Goal: Information Seeking & Learning: Check status

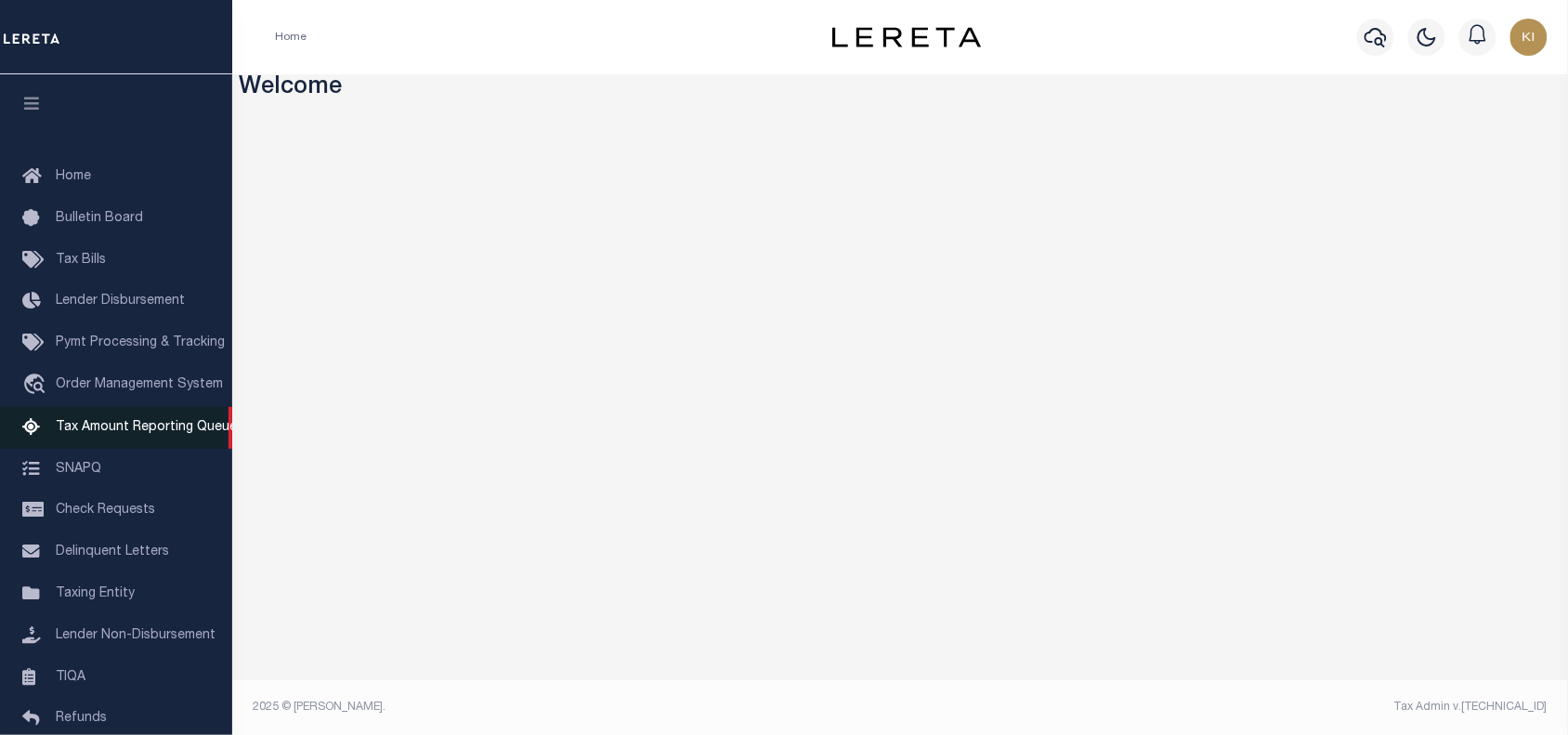
click at [121, 434] on span "Tax Amount Reporting Queue" at bounding box center [146, 426] width 182 height 13
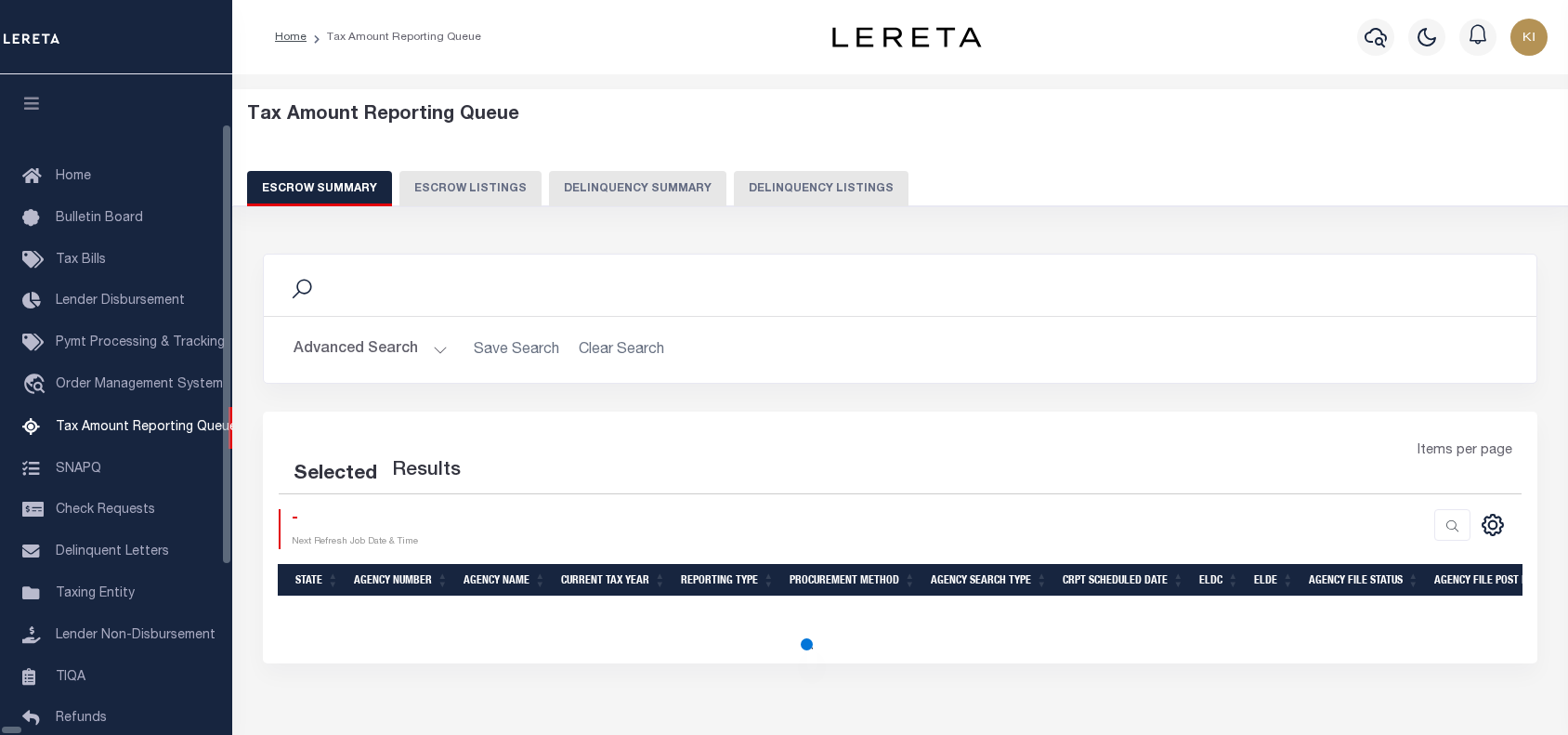
select select
select select "100"
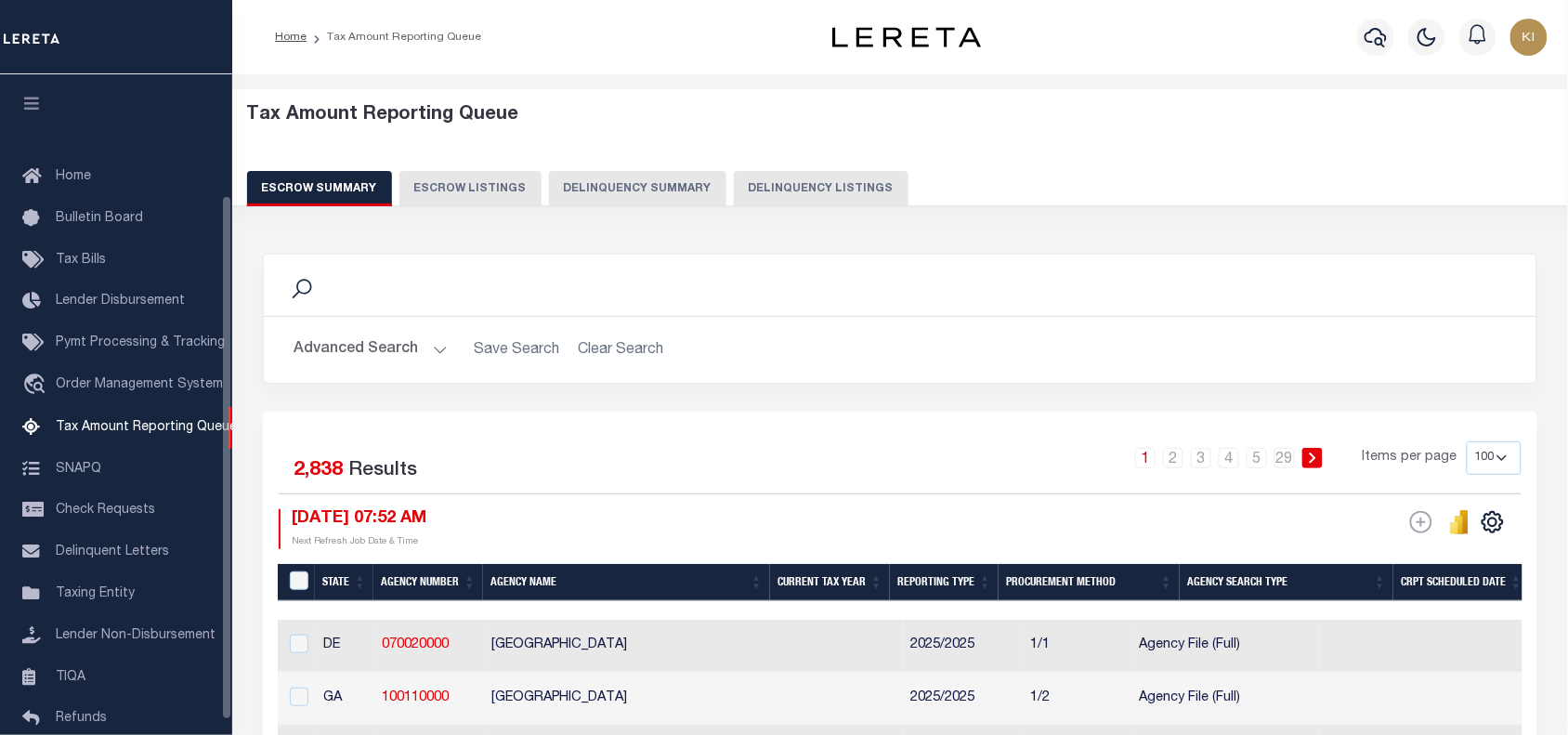
scroll to position [151, 0]
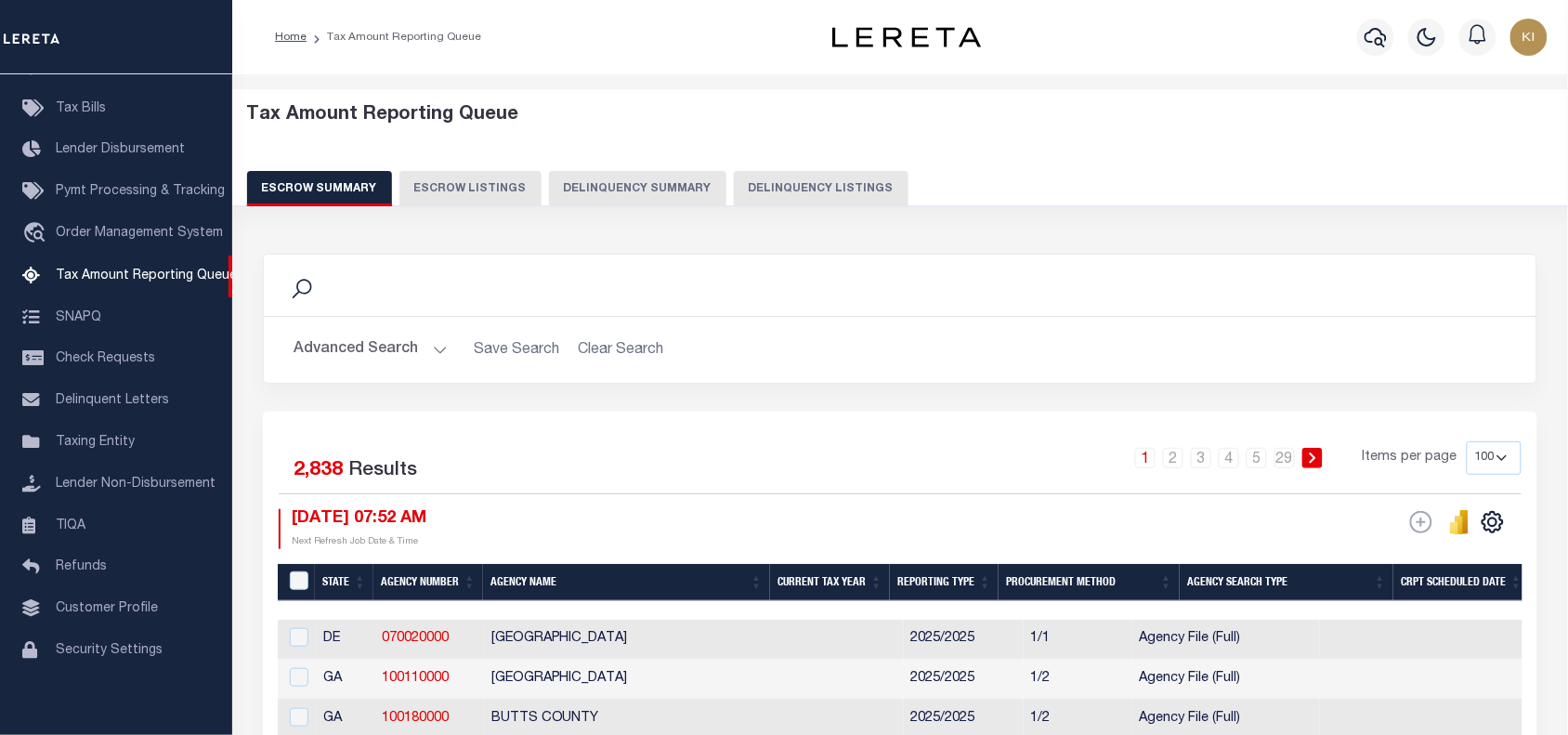
click at [436, 345] on button "Advanced Search" at bounding box center [370, 349] width 154 height 37
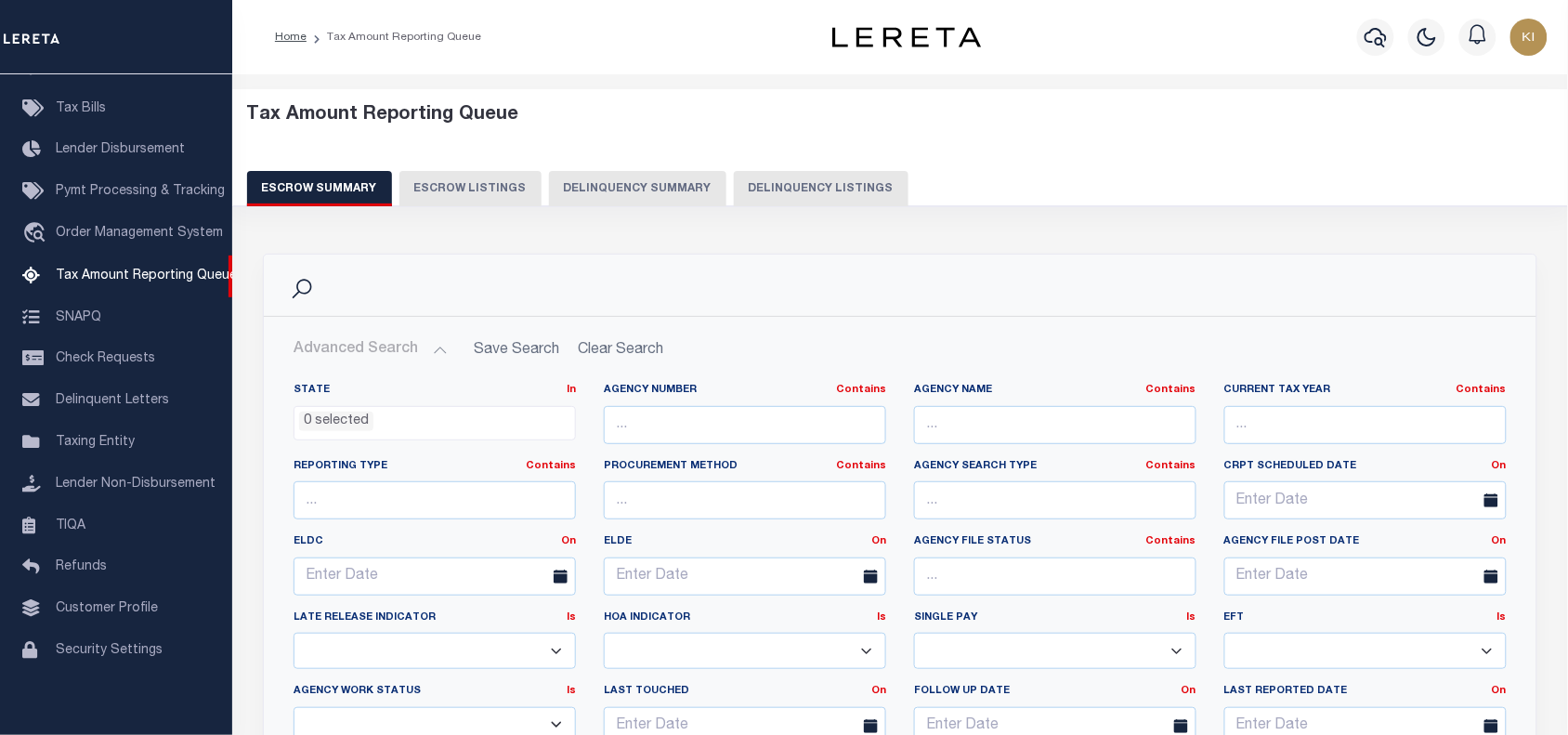
scroll to position [232, 0]
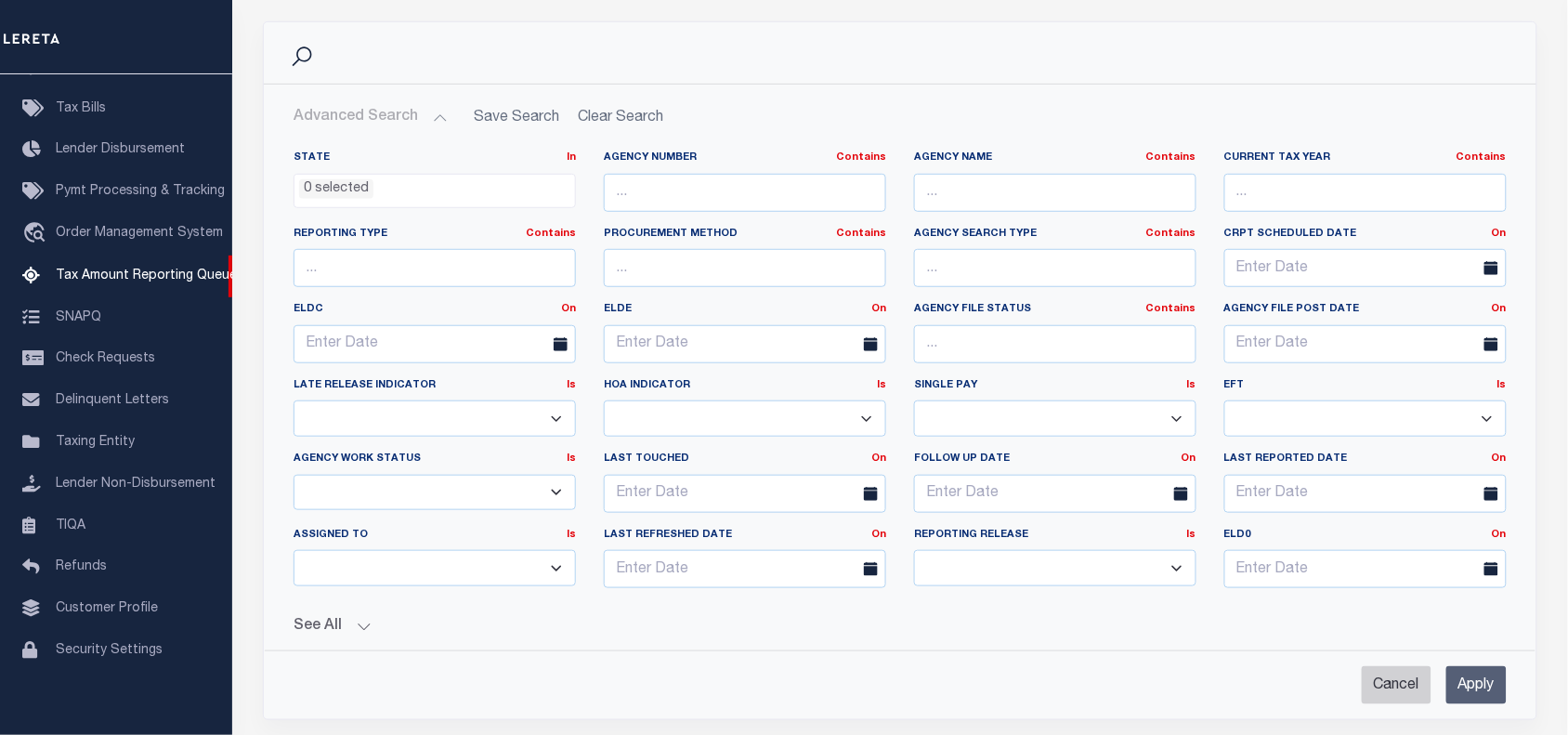
click at [1403, 686] on input "Cancel" at bounding box center [1396, 685] width 70 height 38
checkbox input "true"
select select
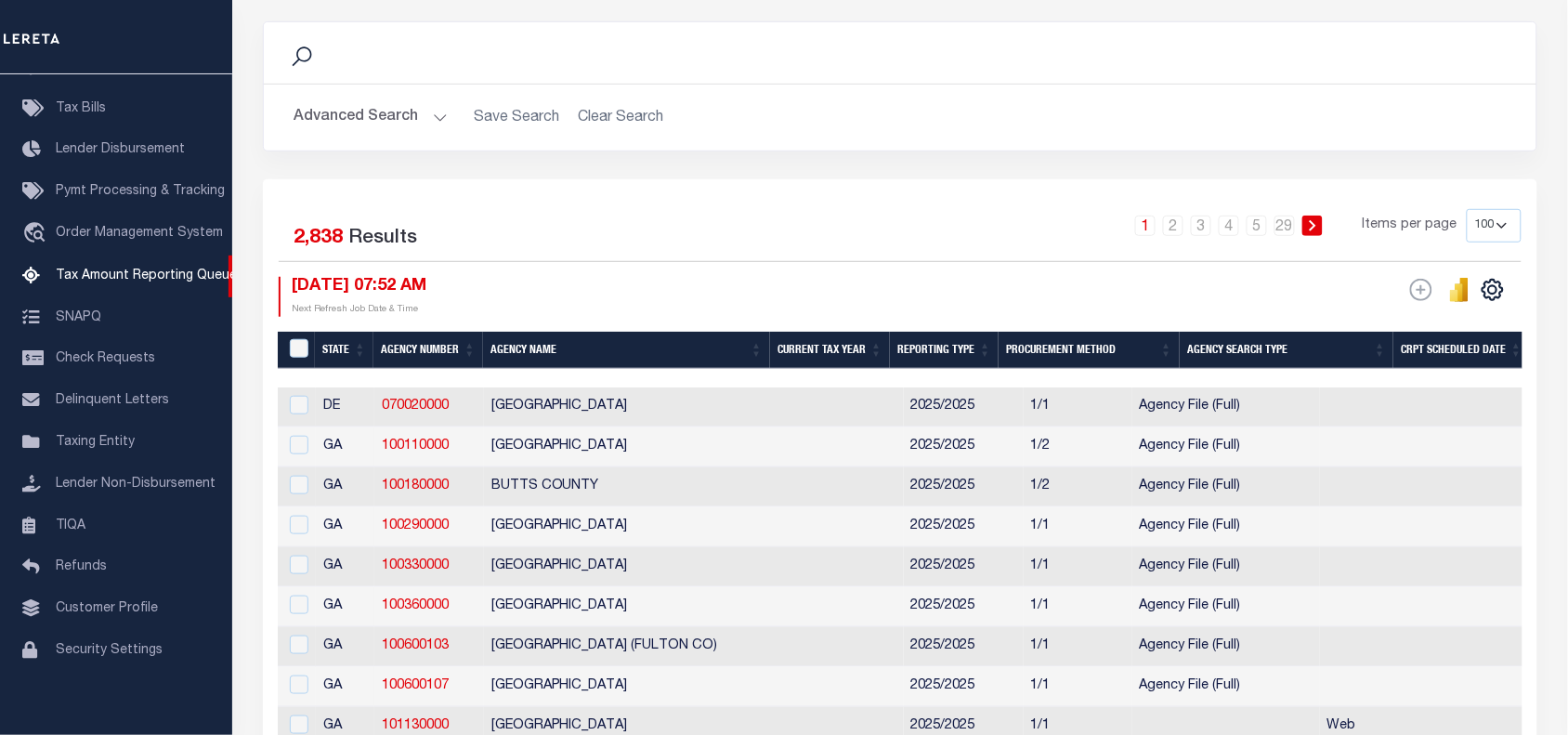
scroll to position [0, 0]
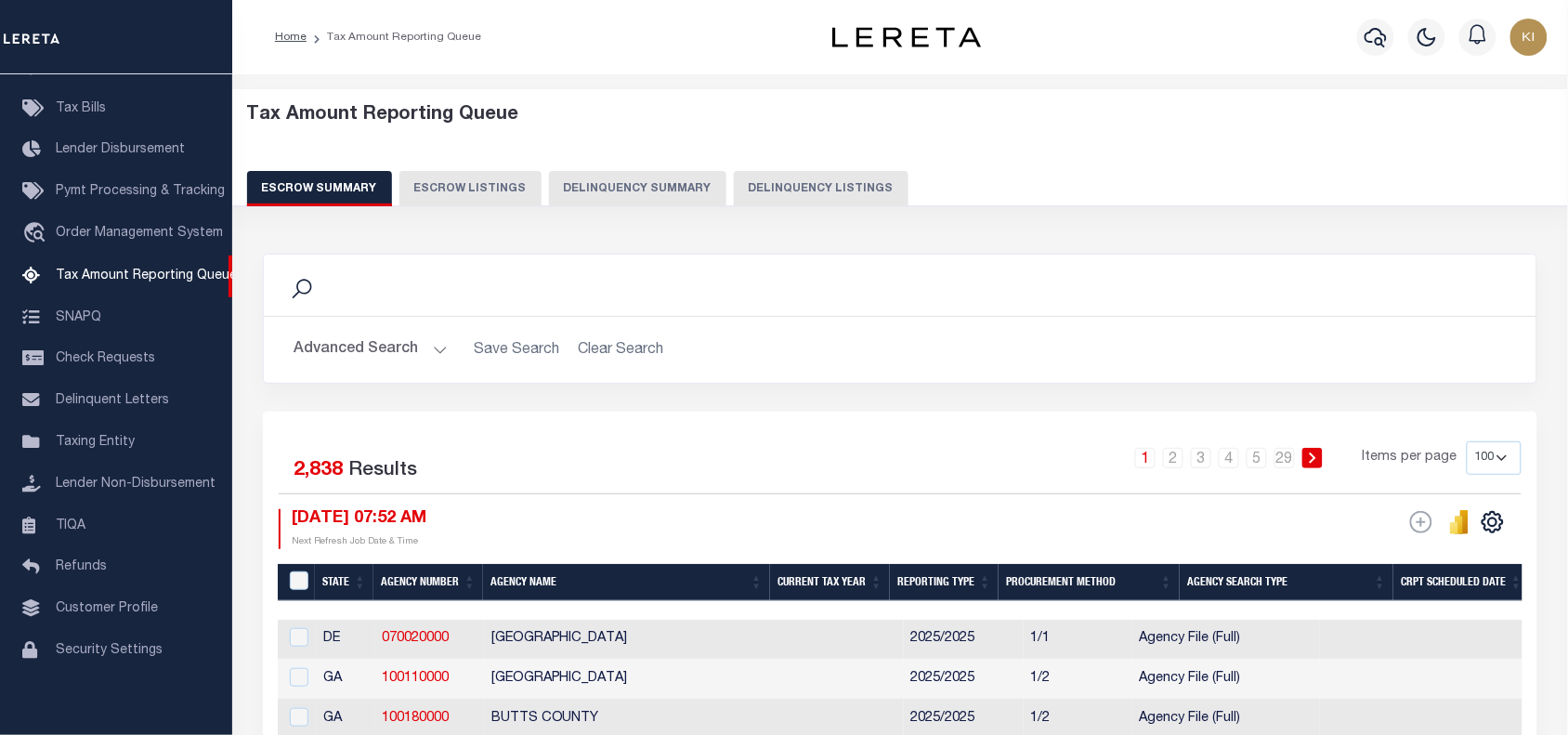
click at [443, 353] on button "Advanced Search" at bounding box center [370, 349] width 154 height 37
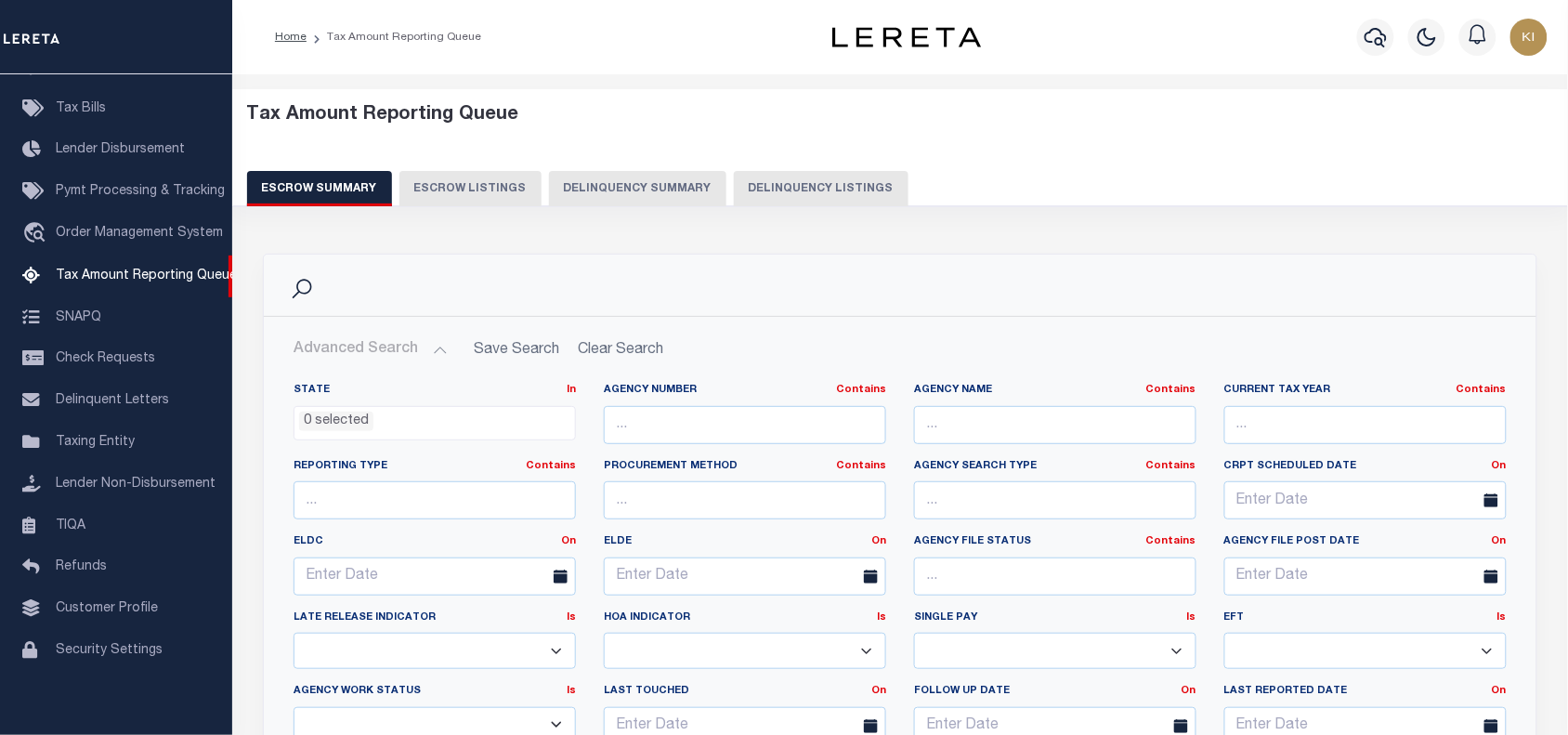
scroll to position [116, 0]
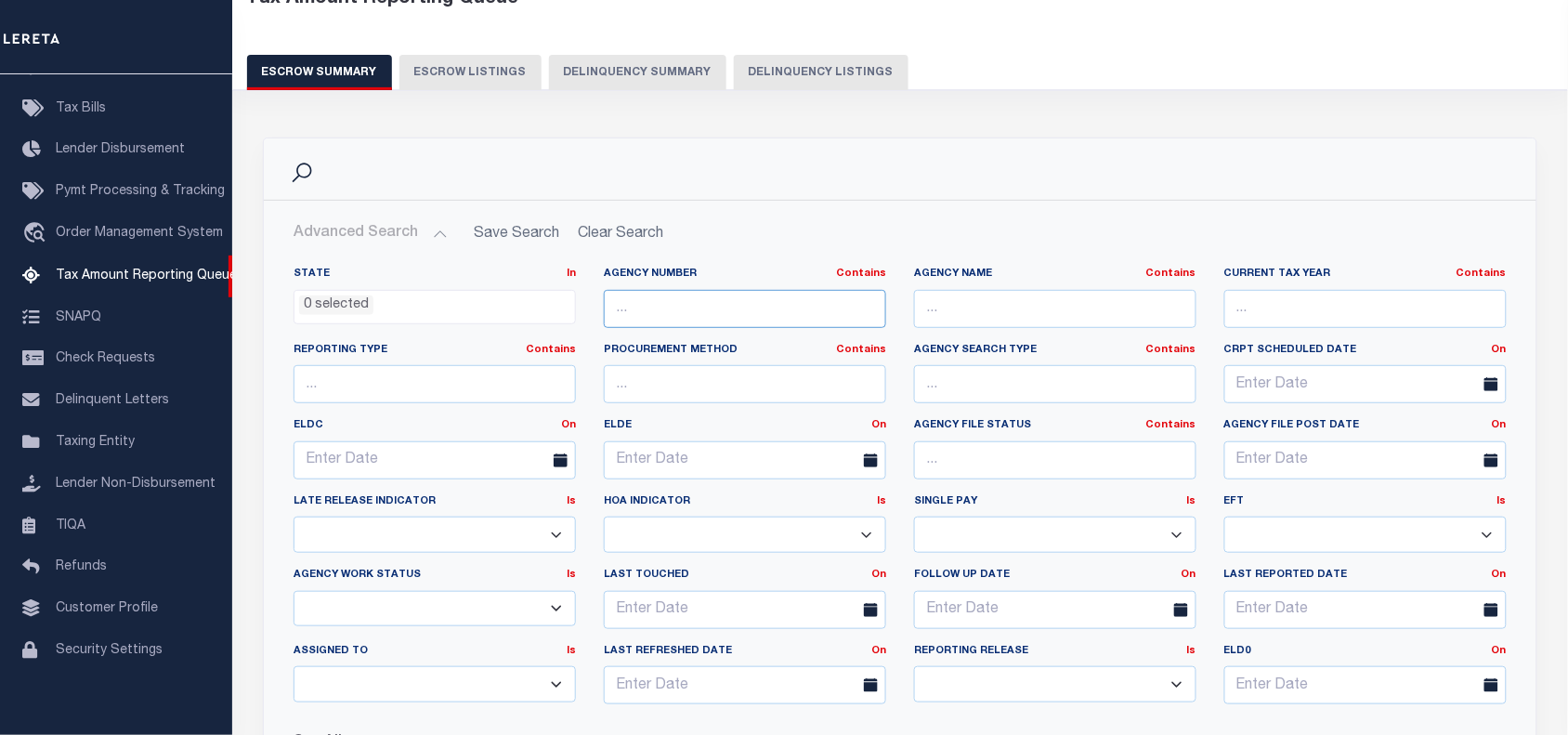
click at [641, 294] on input "text" at bounding box center [745, 309] width 282 height 38
paste input "100330000"
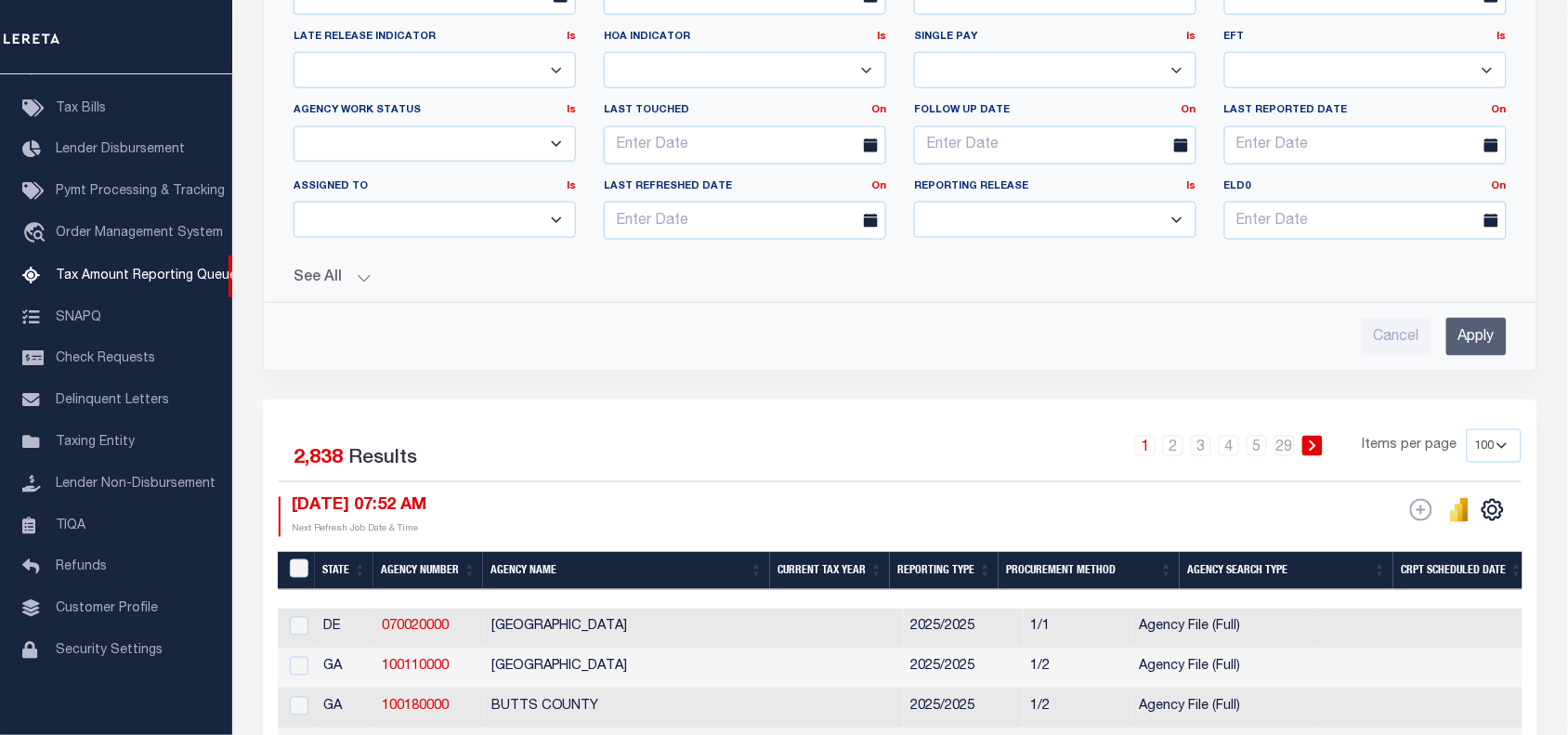
type input "100330000"
drag, startPoint x: 1465, startPoint y: 345, endPoint x: 1448, endPoint y: 346, distance: 17.0
click at [1465, 345] on input "Apply" at bounding box center [1476, 336] width 60 height 38
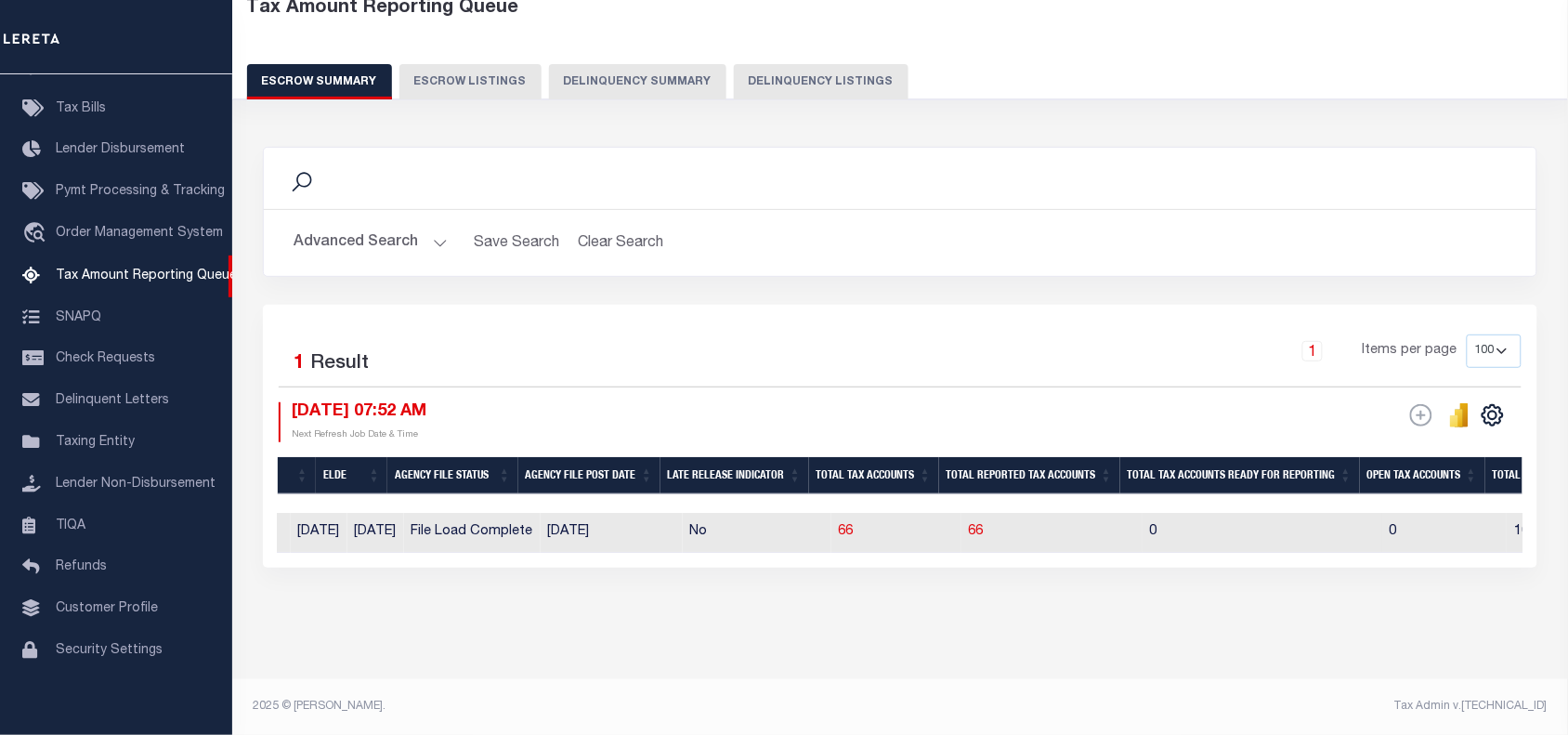
scroll to position [0, 0]
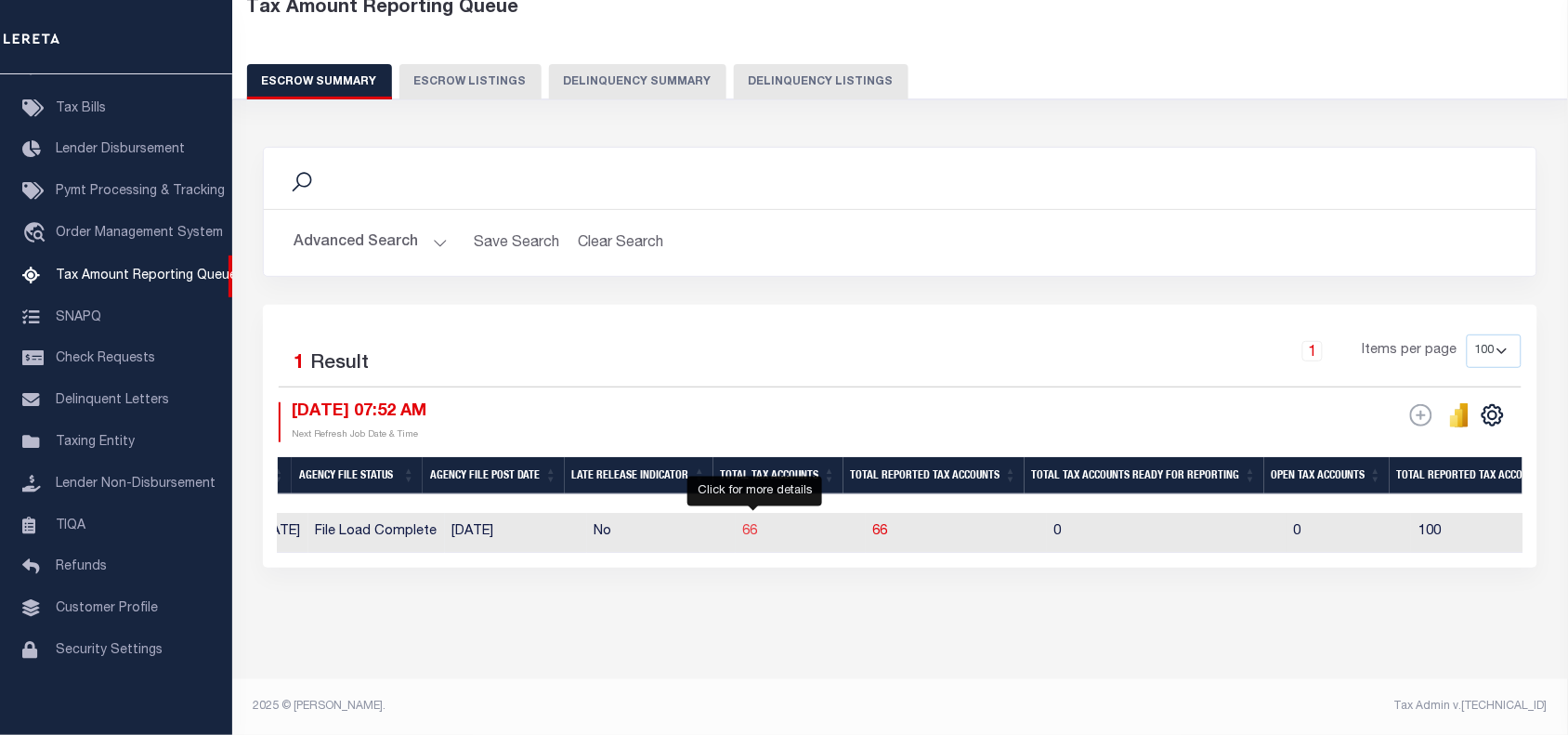
click at [754, 525] on span "66" at bounding box center [750, 531] width 15 height 13
select select "100"
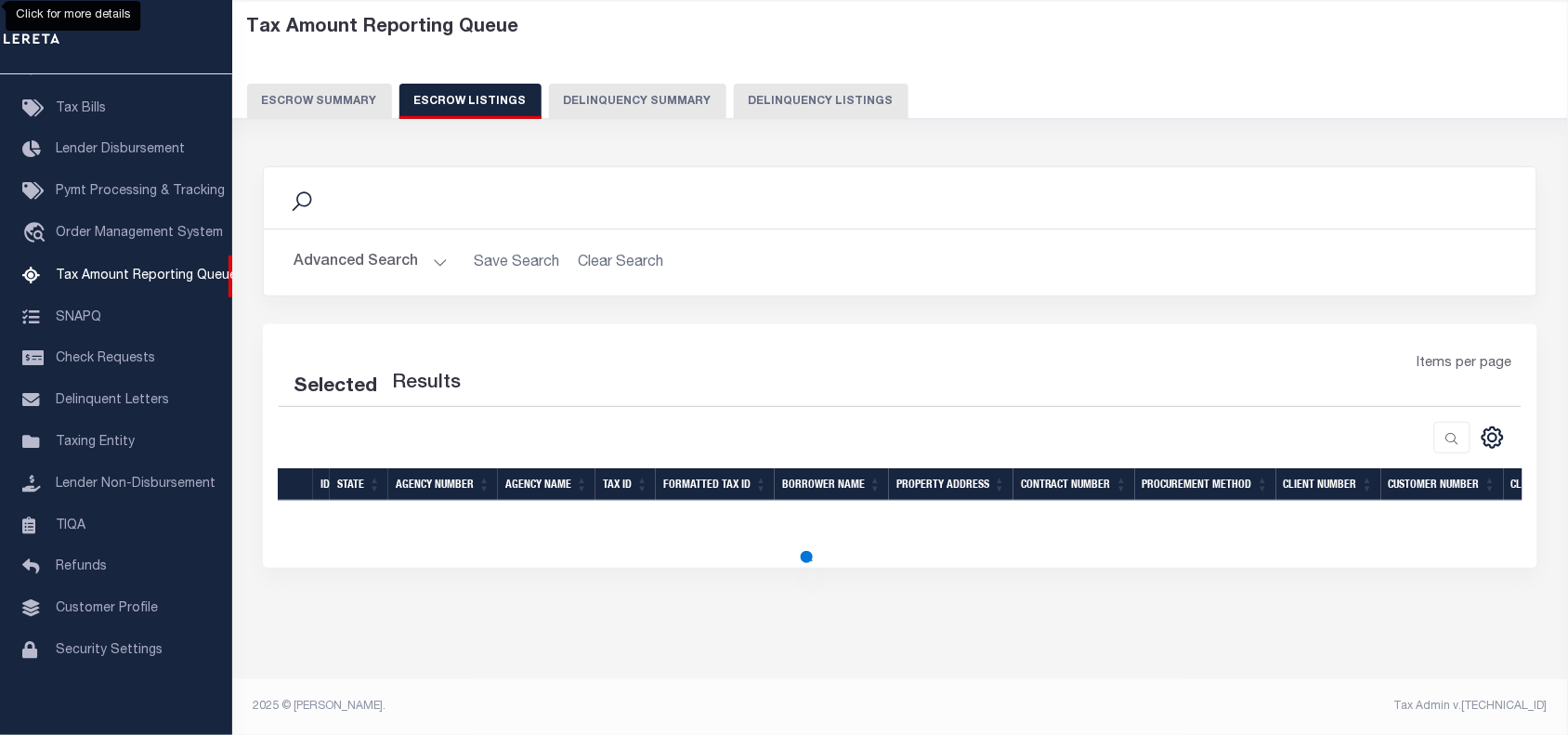
select select "100"
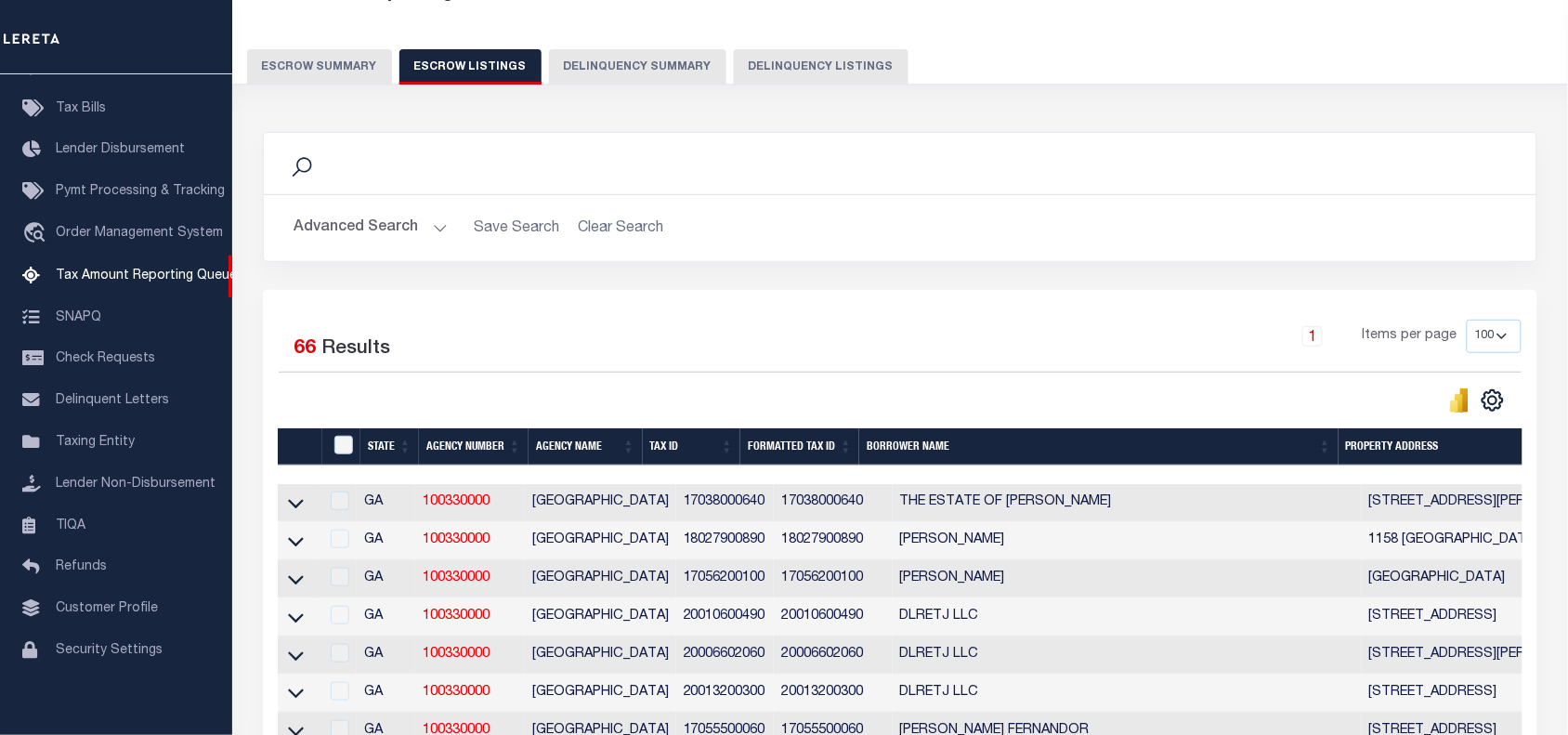
click at [327, 65] on button "Escrow Summary" at bounding box center [319, 67] width 145 height 36
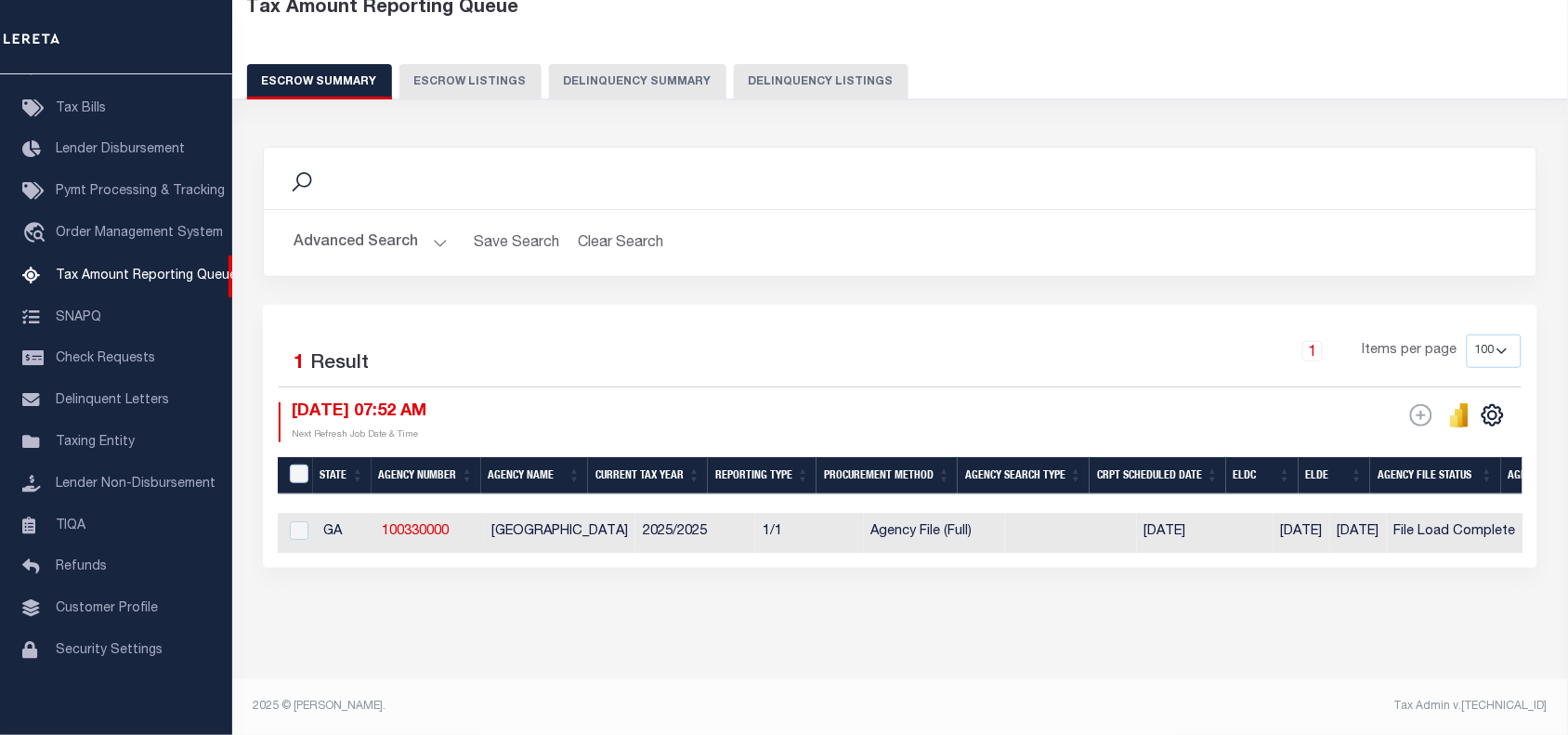
click at [827, 379] on div "Selected 1 Result 1 Items per page 10 25 50 100 500 10/03/2025 07:52 AM Next Re…" at bounding box center [900, 388] width 1273 height 107
click at [411, 525] on link "100330000" at bounding box center [415, 531] width 67 height 13
checkbox input "true"
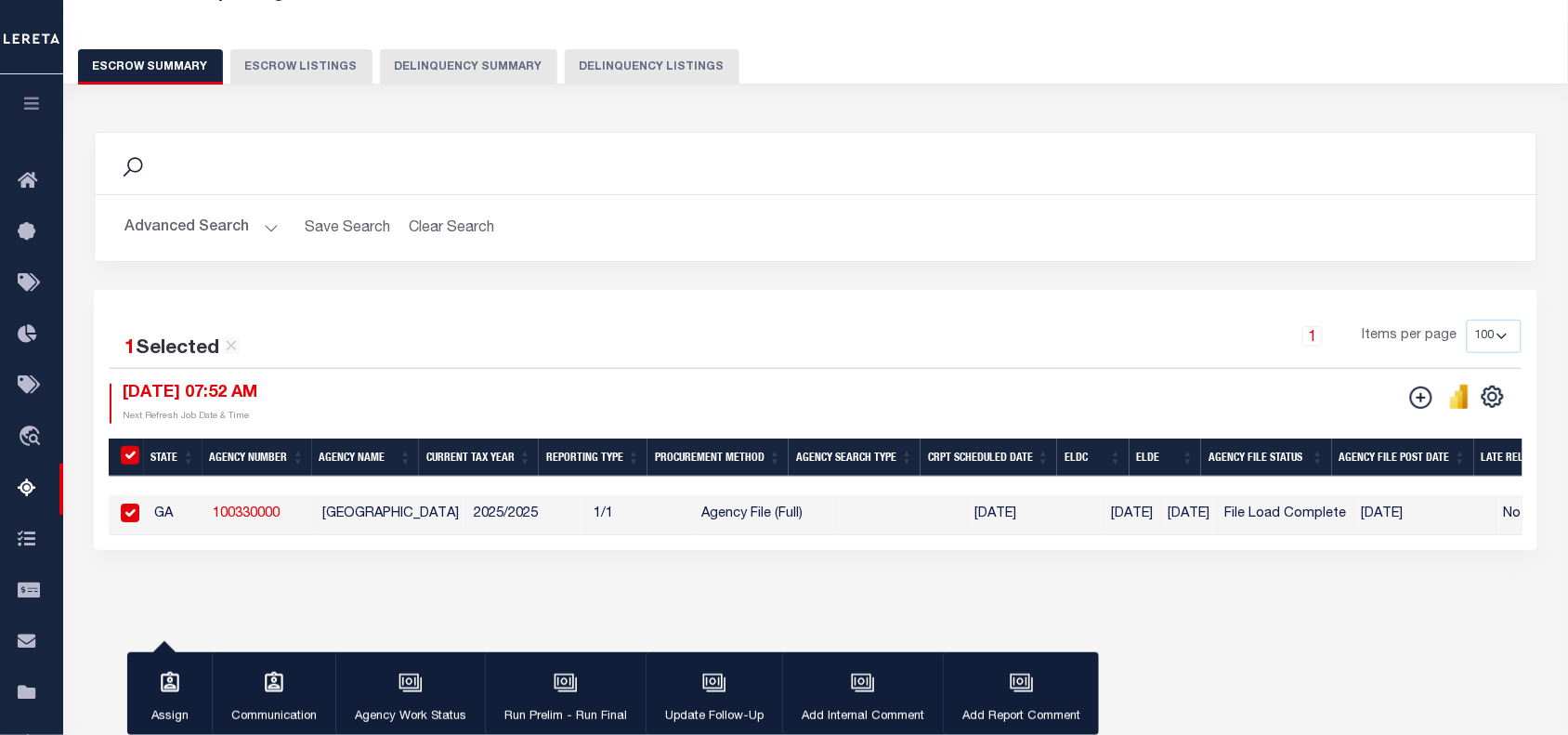
scroll to position [118, 0]
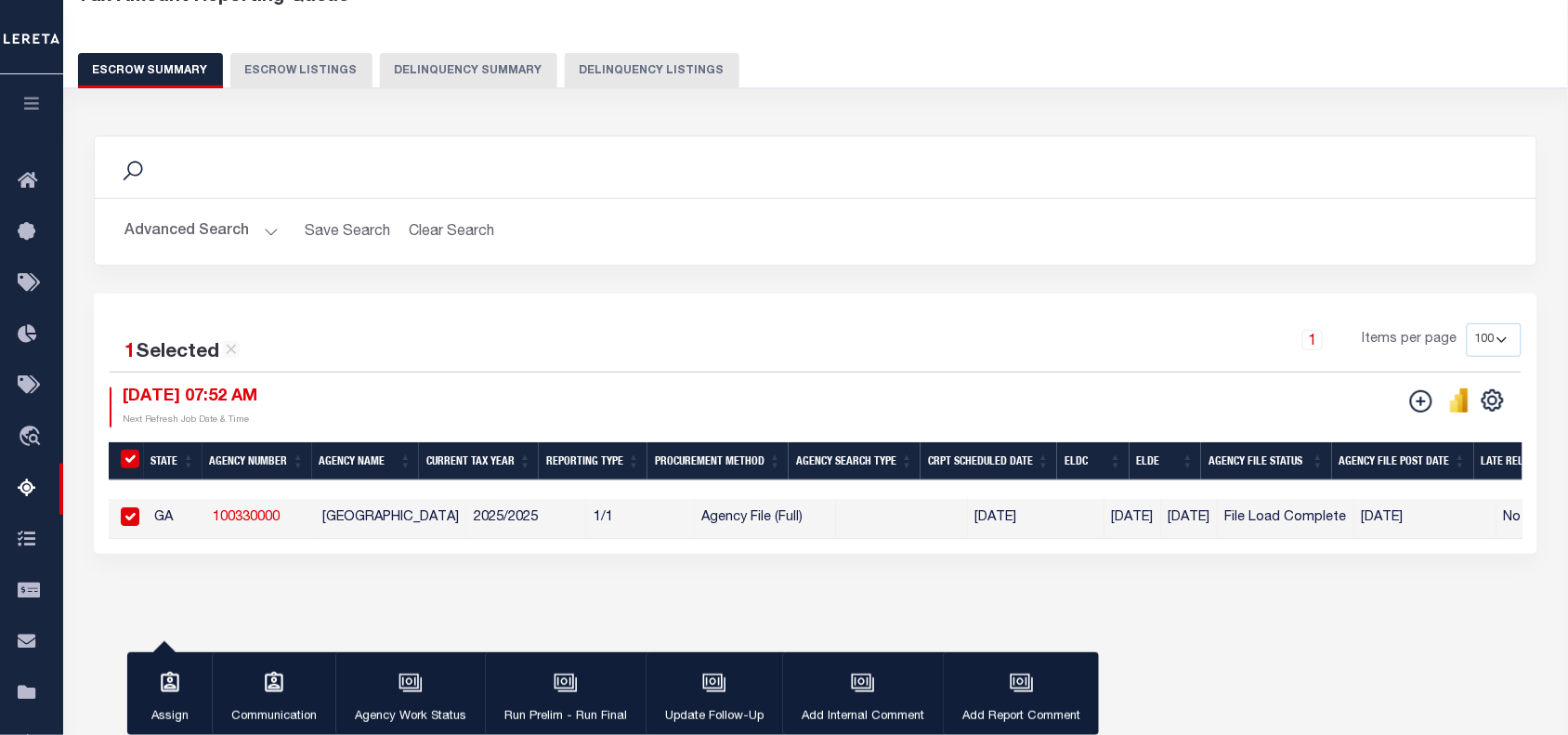
click at [274, 229] on button "Advanced Search" at bounding box center [201, 232] width 154 height 37
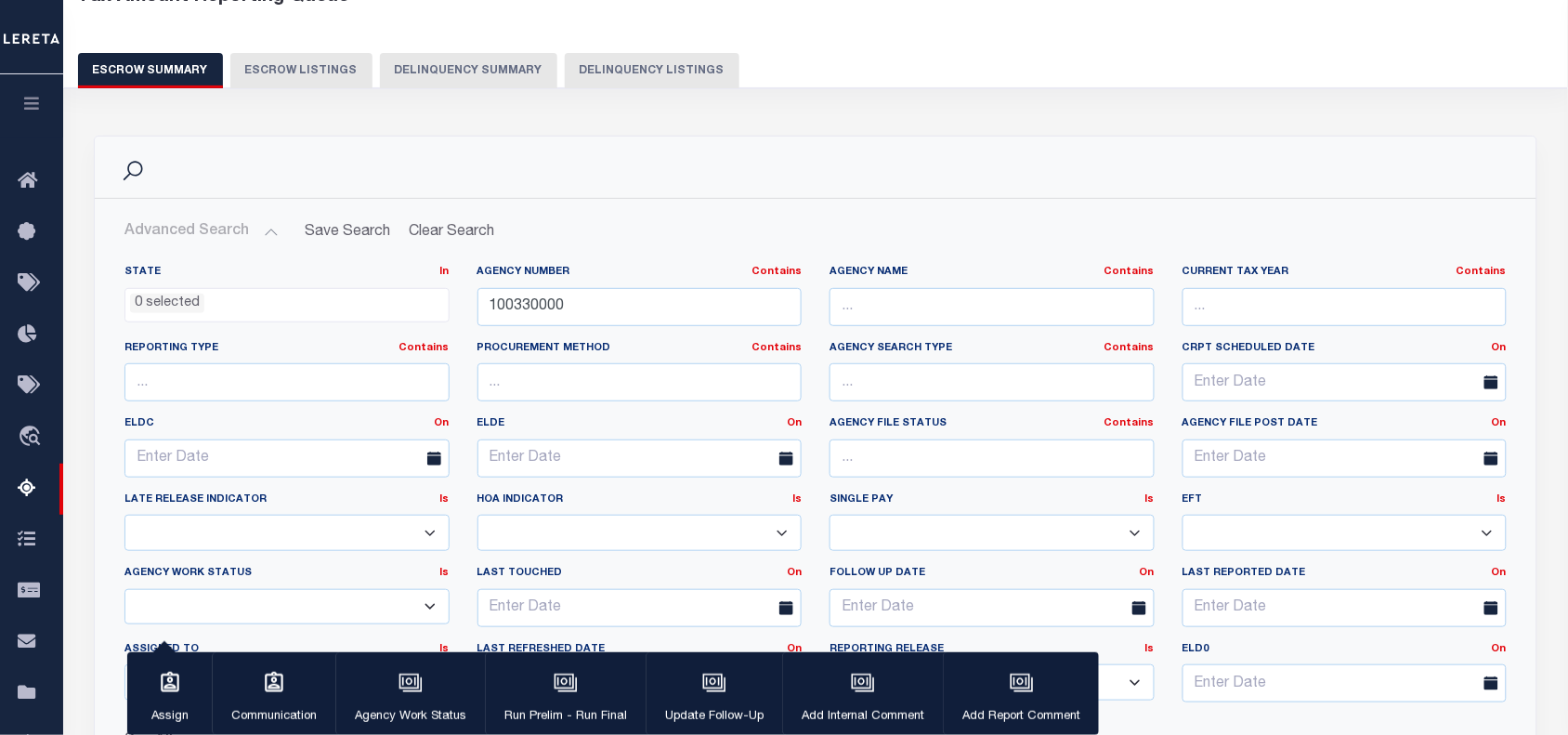
scroll to position [234, 0]
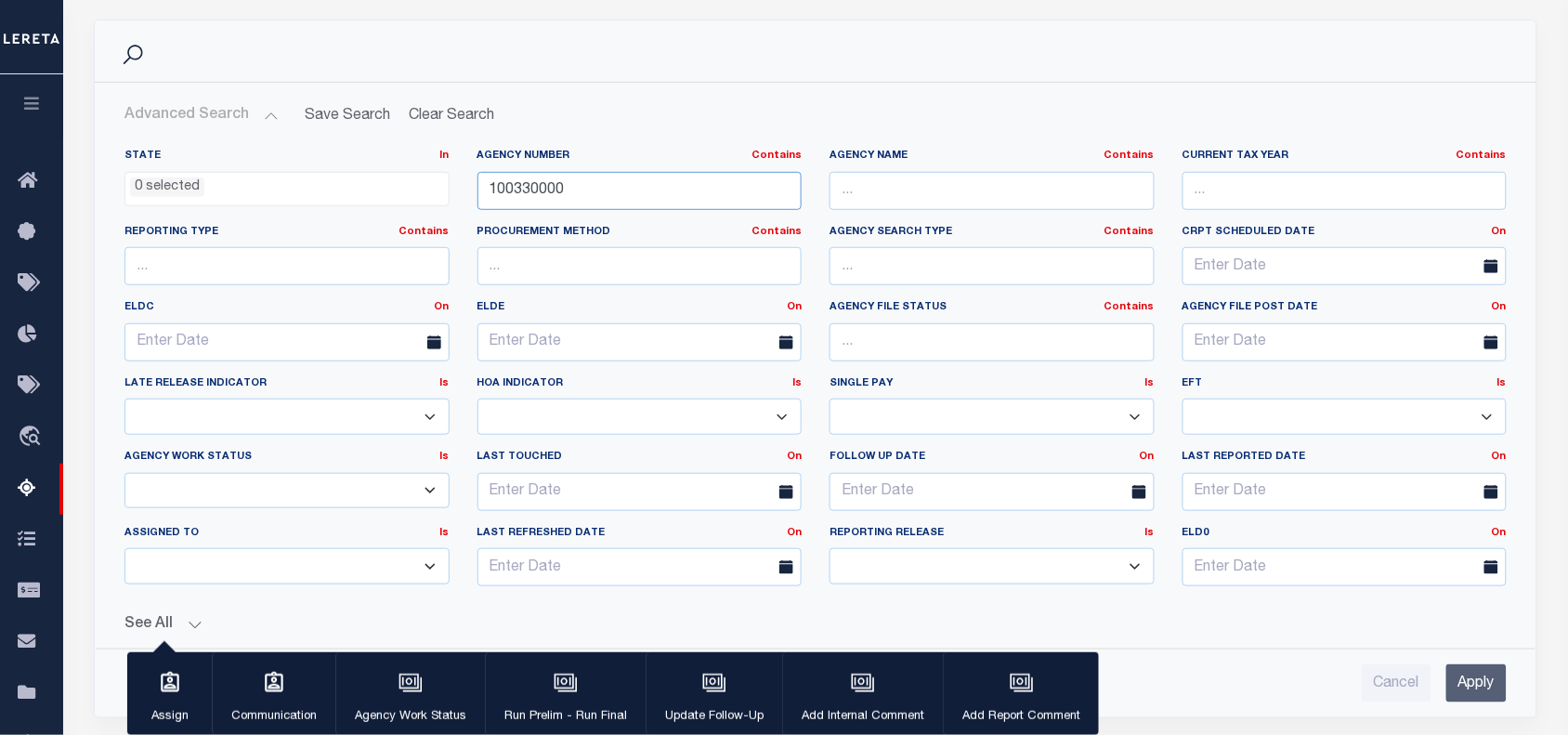
click at [521, 193] on input "100330000" at bounding box center [640, 190] width 326 height 38
click at [669, 113] on h2 "Advanced Search Save Search Clear Search EscrowSummaryGridWrapper_dynamictable_…" at bounding box center [815, 115] width 1412 height 37
click at [29, 109] on icon "button" at bounding box center [33, 103] width 22 height 17
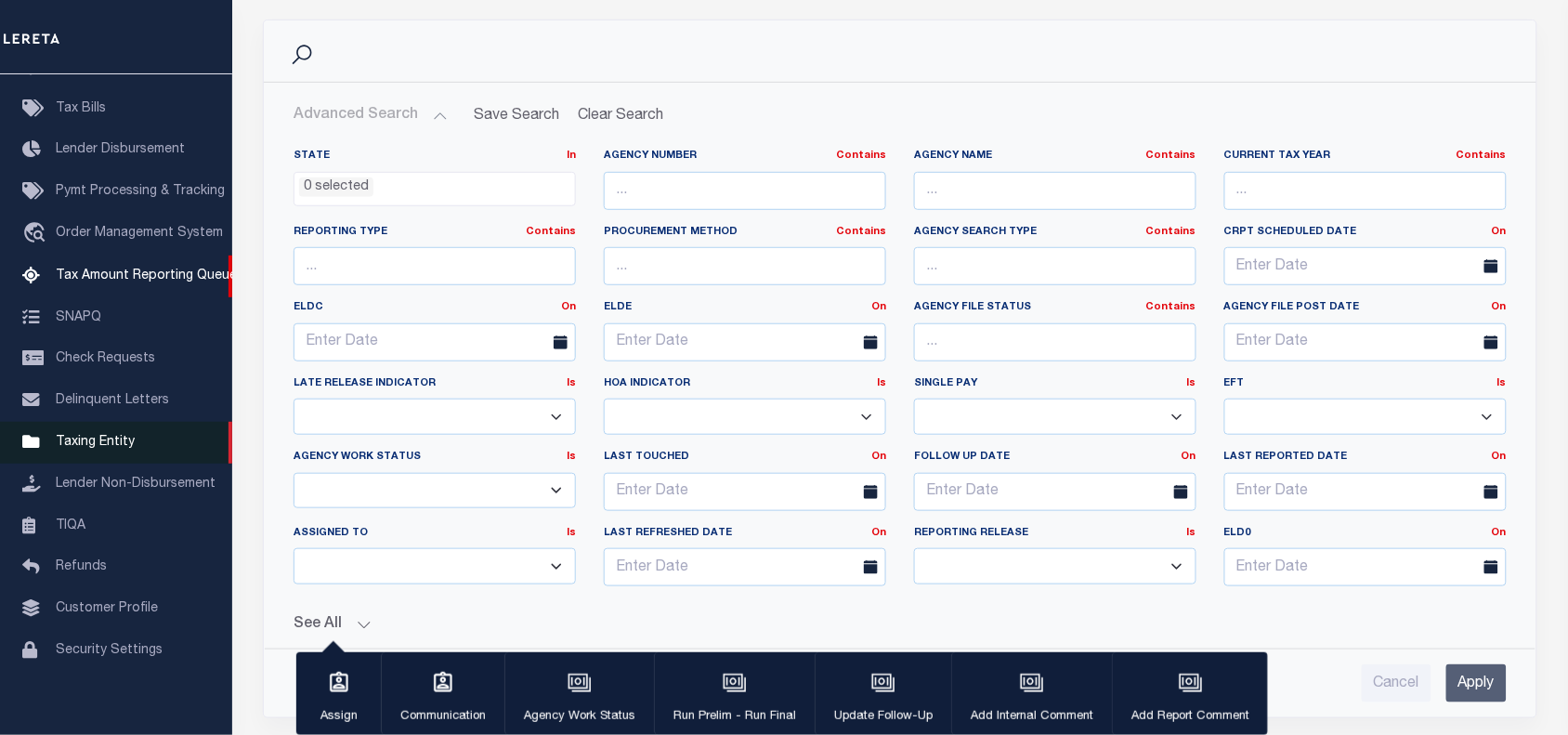
click at [93, 449] on span "Taxing Entity" at bounding box center [95, 442] width 79 height 13
click at [674, 183] on input "text" at bounding box center [745, 190] width 282 height 38
paste input "410790000"
type input "410790000"
click at [1475, 685] on input "Apply" at bounding box center [1476, 683] width 60 height 38
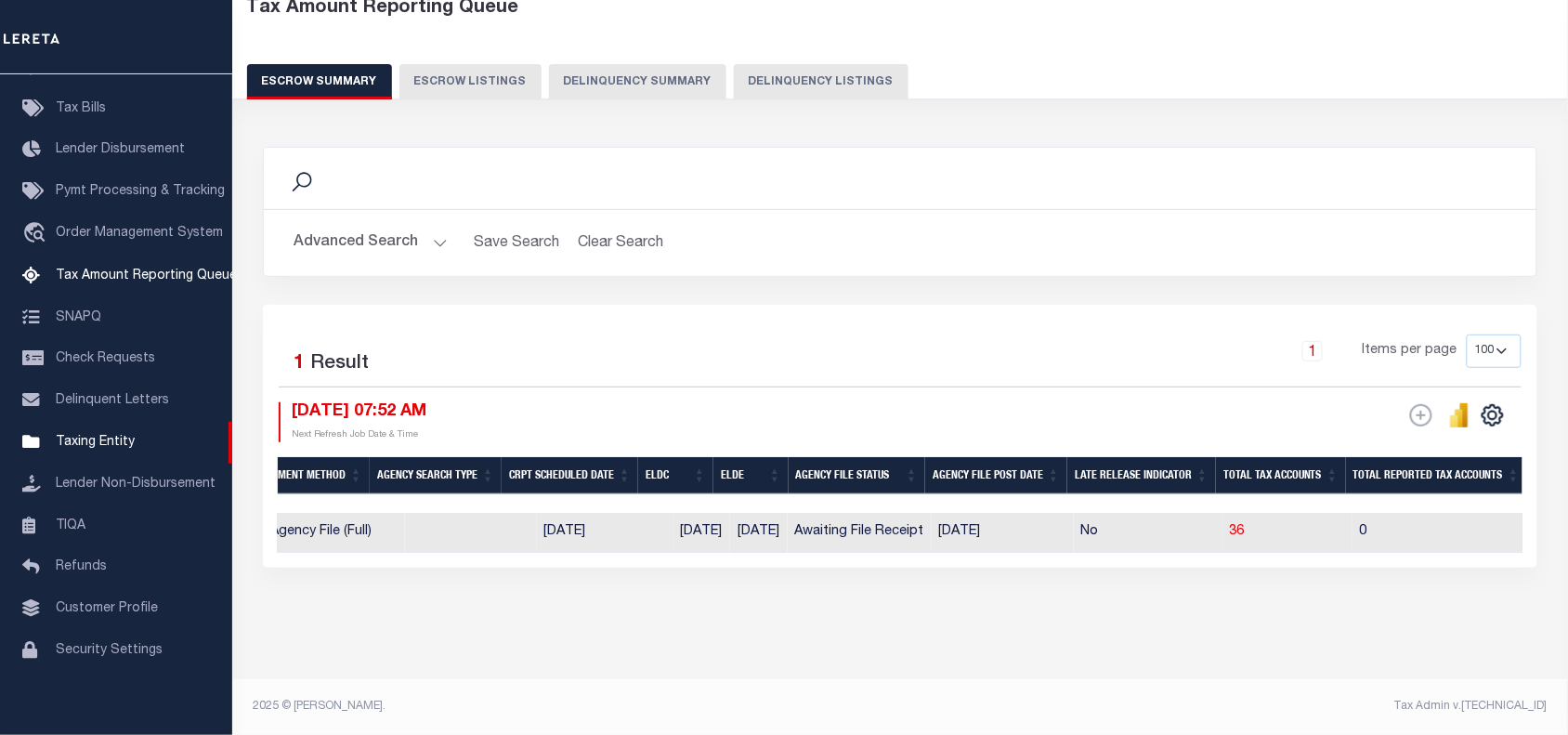
scroll to position [0, 626]
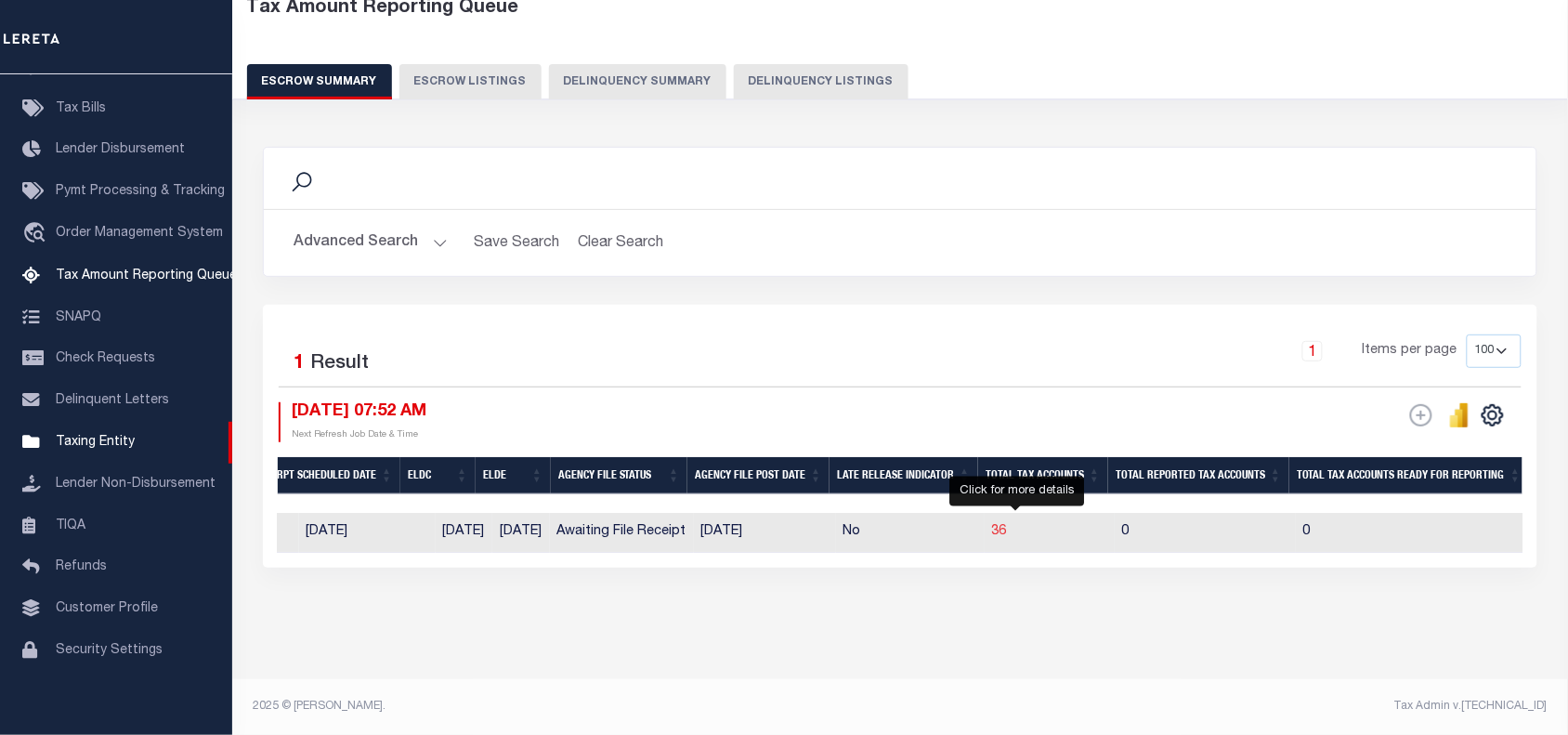
click at [1008, 525] on span "36" at bounding box center [999, 531] width 15 height 13
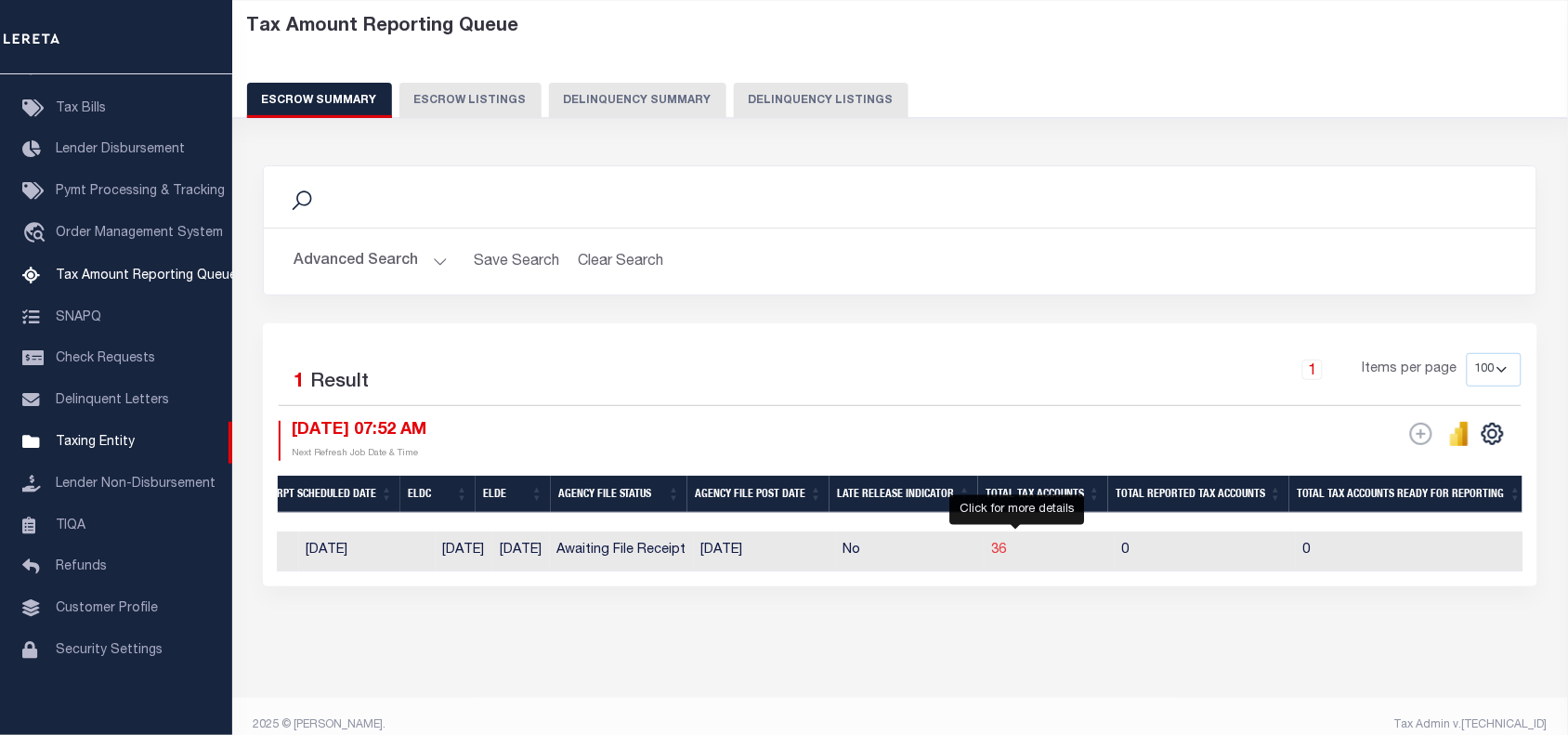
select select "100"
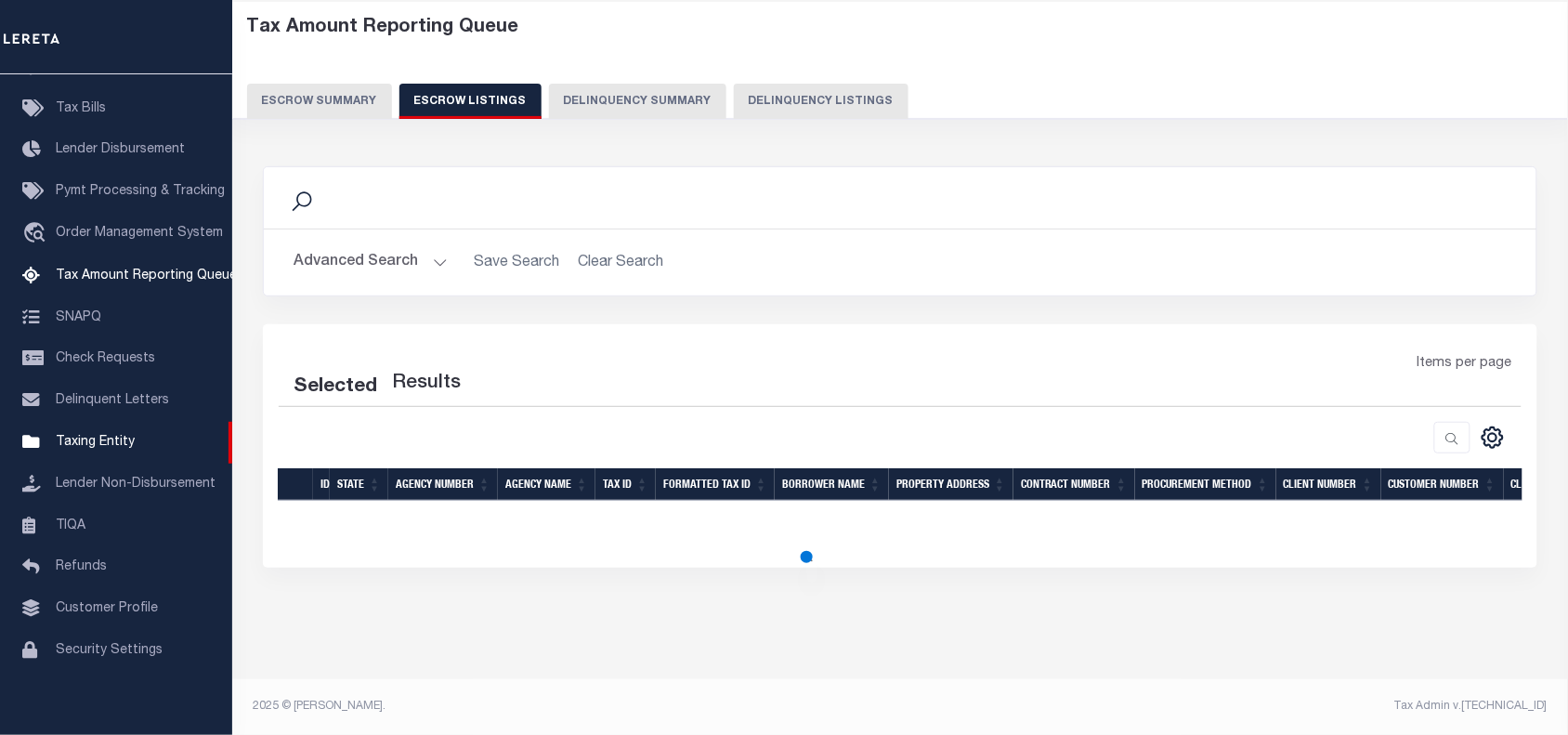
select select "100"
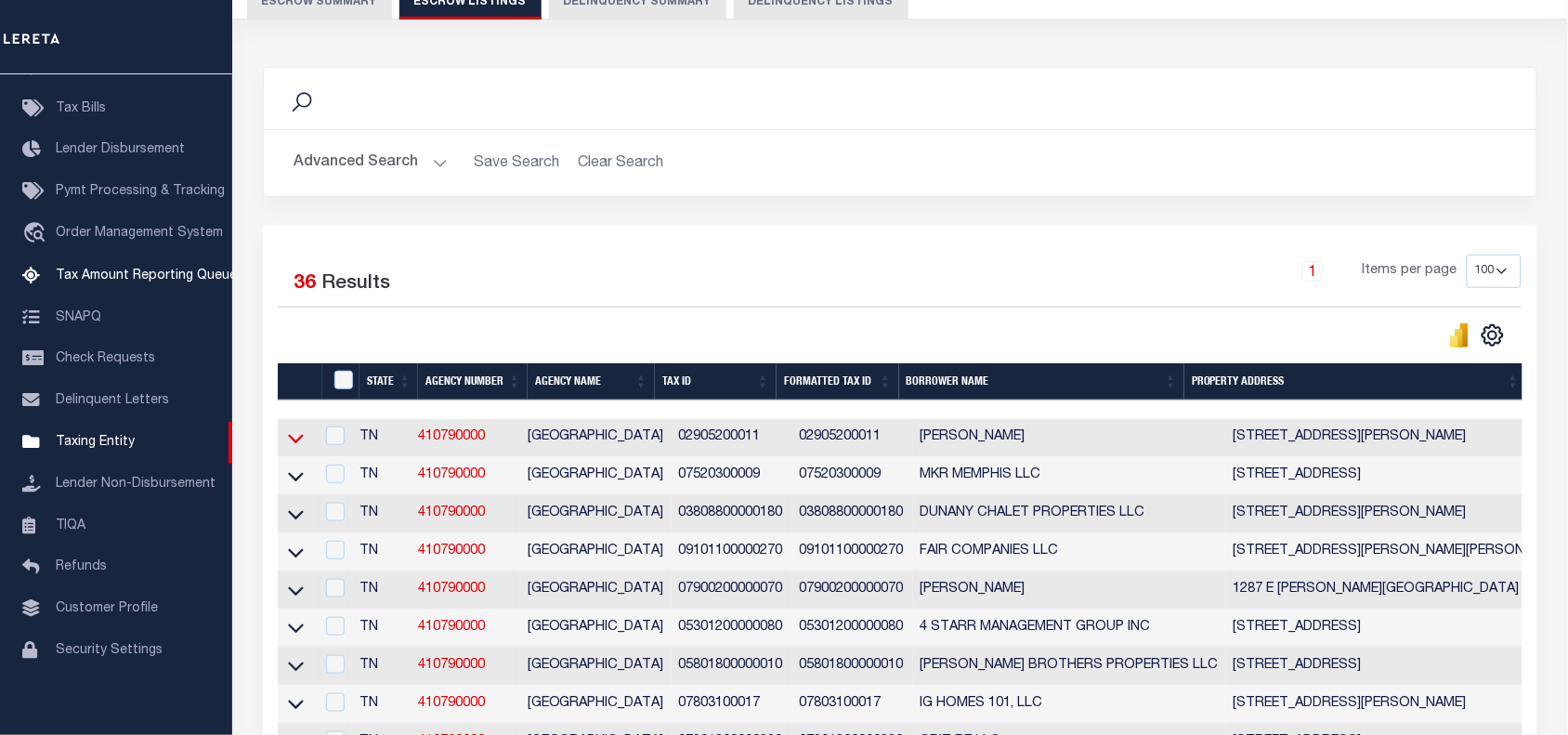
click at [299, 441] on icon at bounding box center [296, 438] width 16 height 20
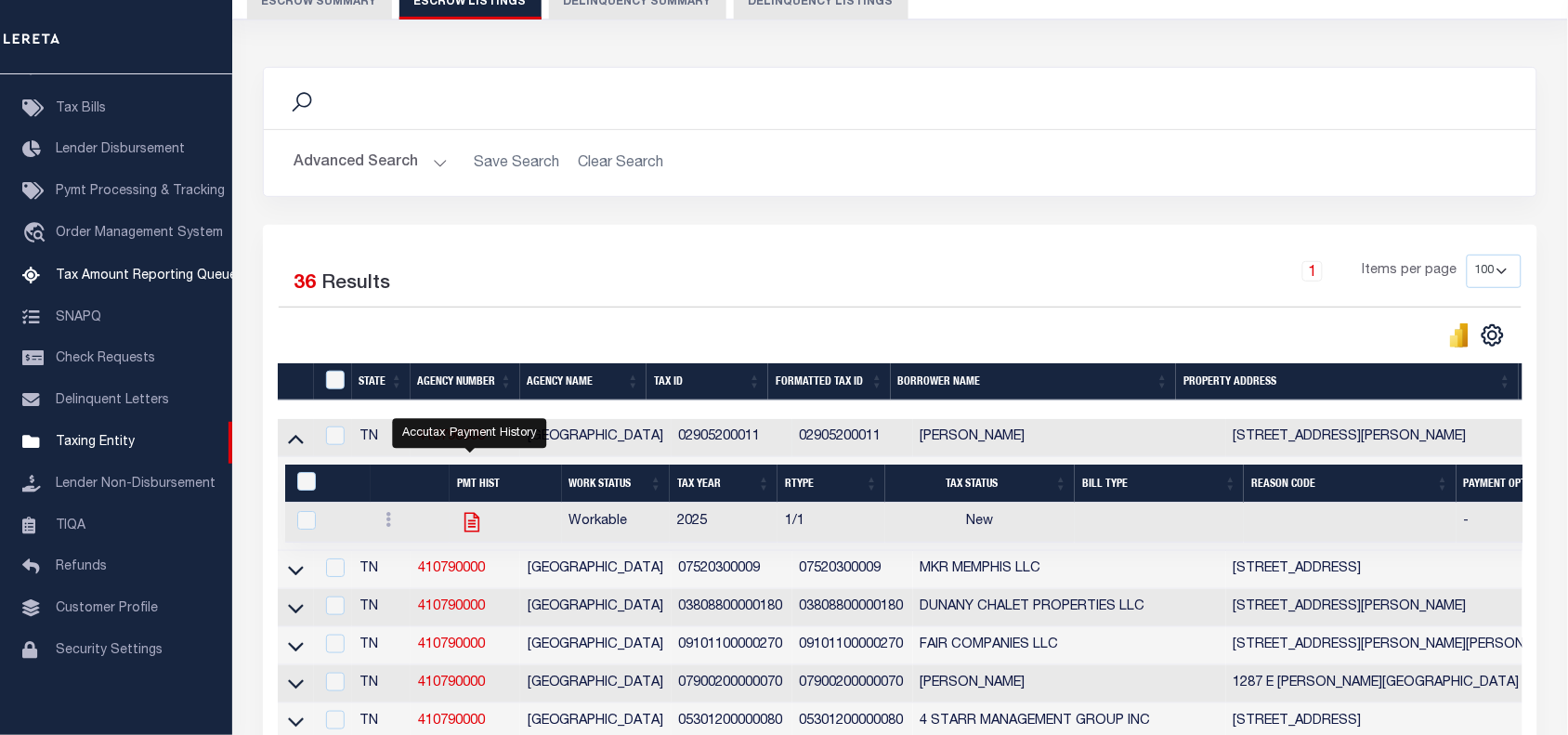
click at [468, 531] on icon "" at bounding box center [472, 523] width 15 height 20
checkbox input "true"
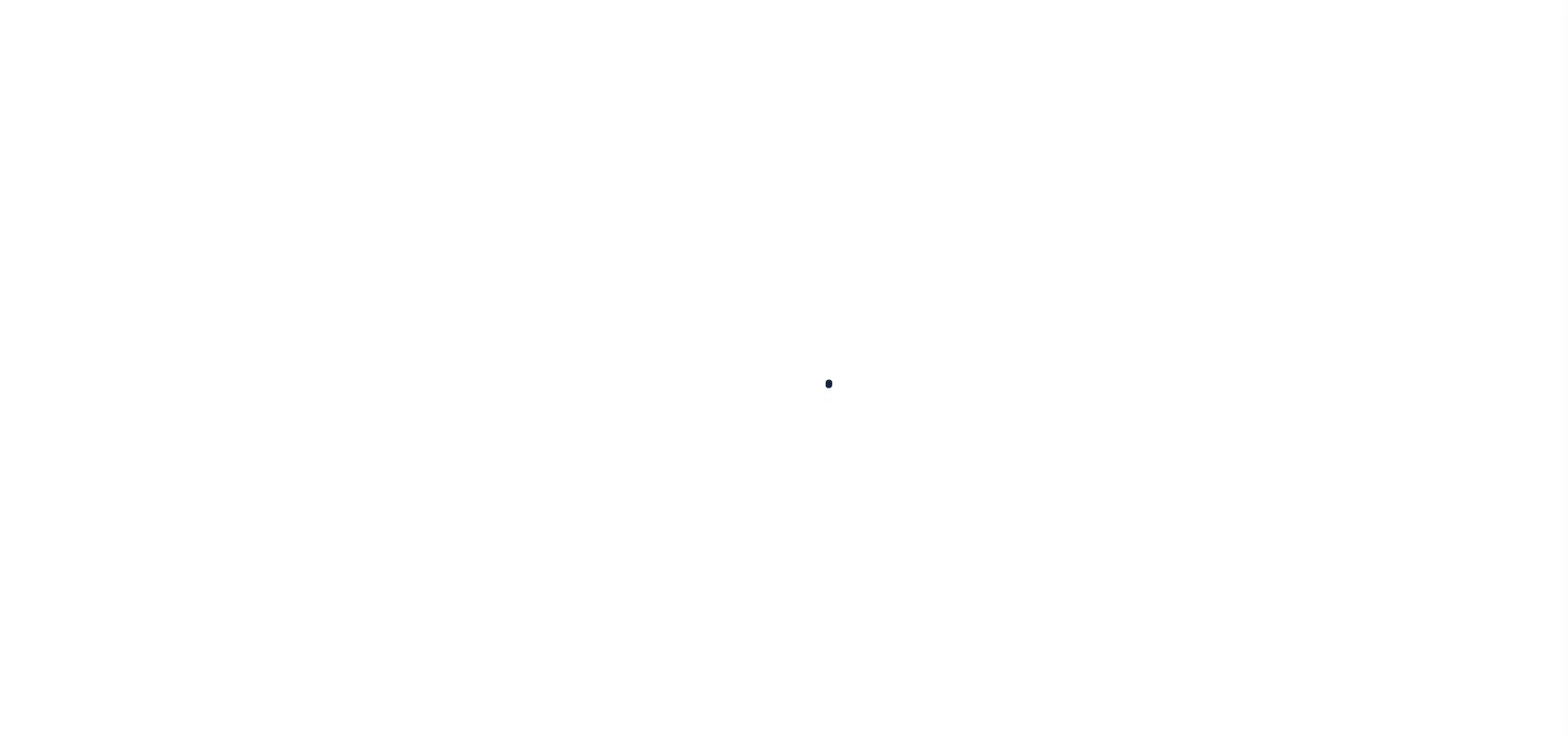
select select
checkbox input "false"
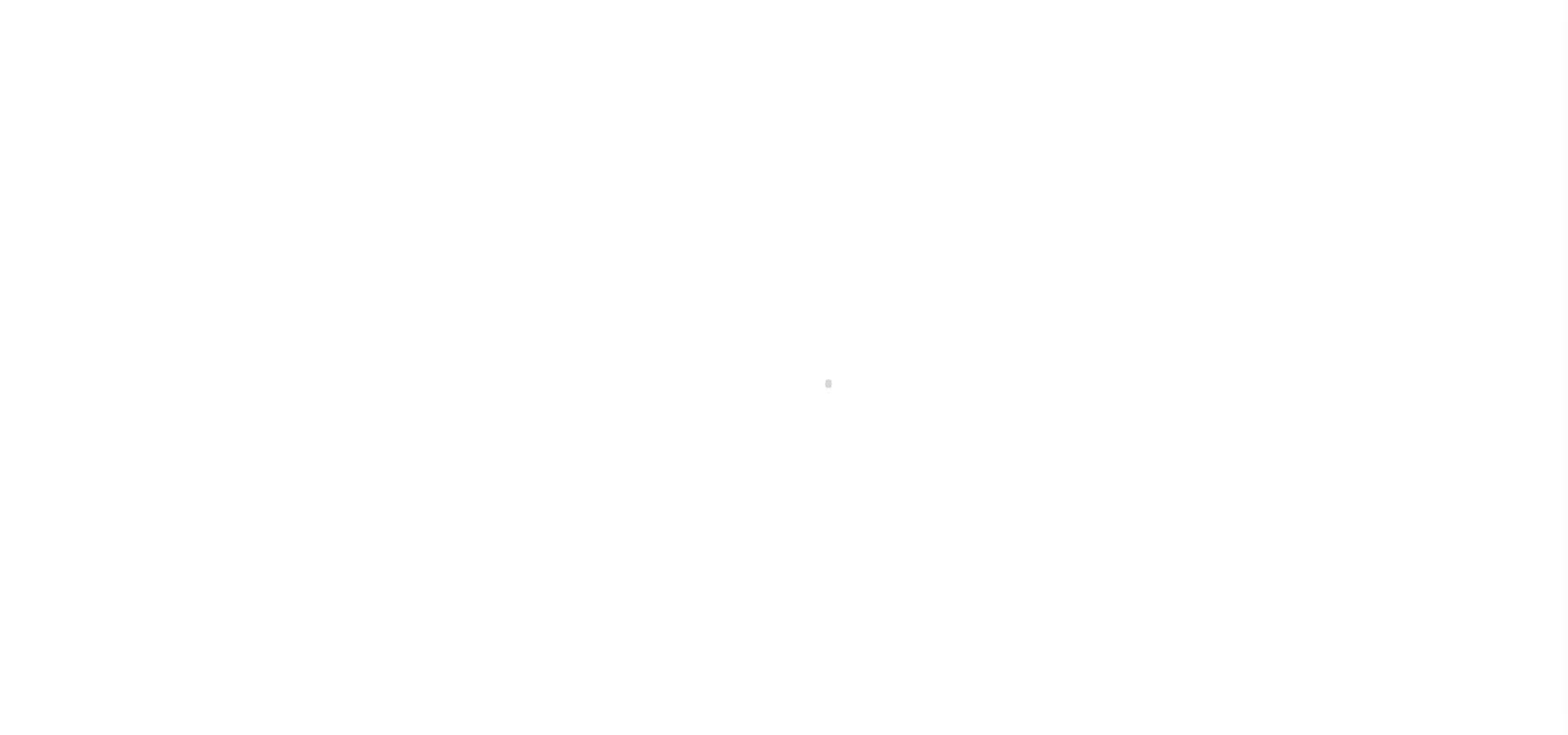
checkbox input "false"
checkbox input "true"
type input "1306700000"
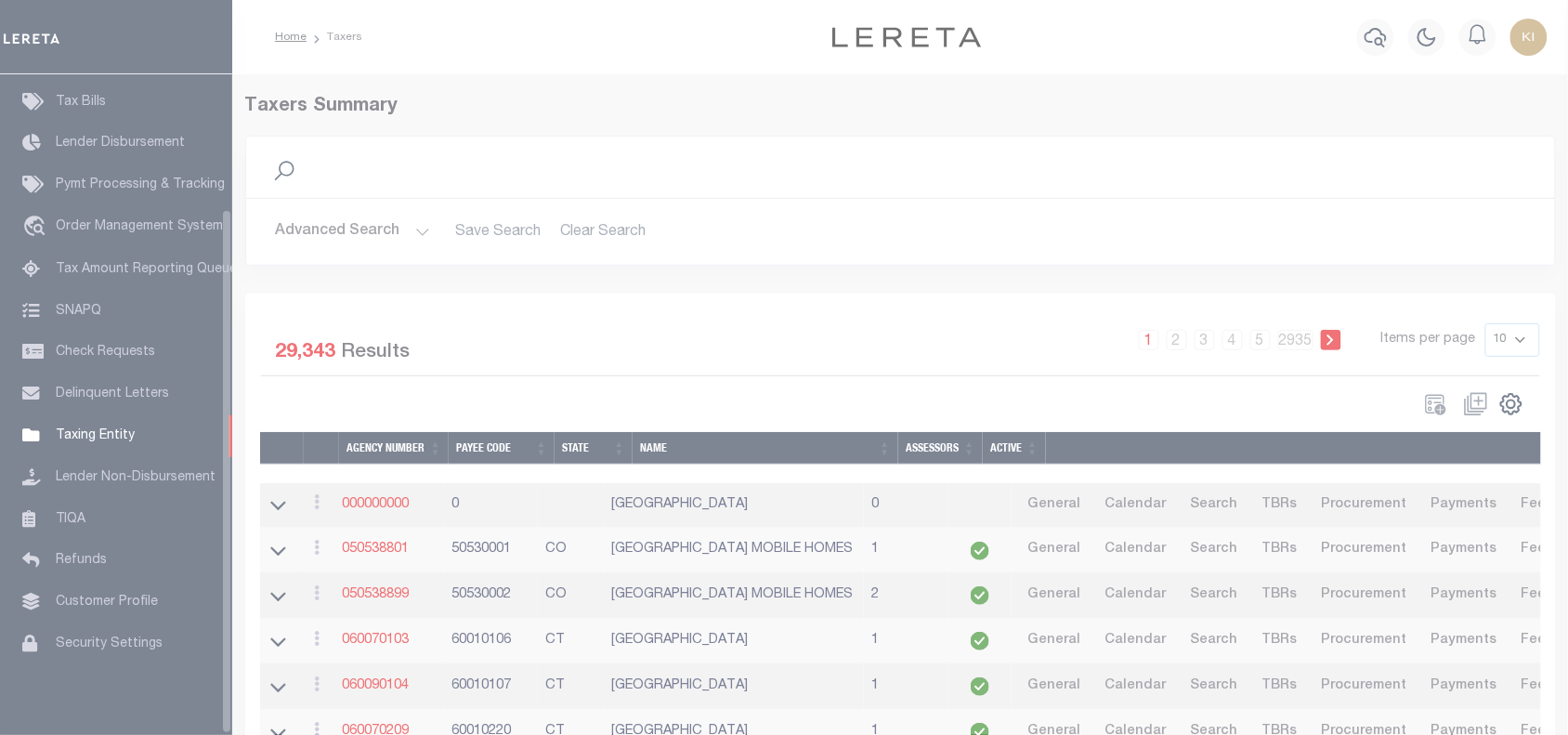
scroll to position [169, 0]
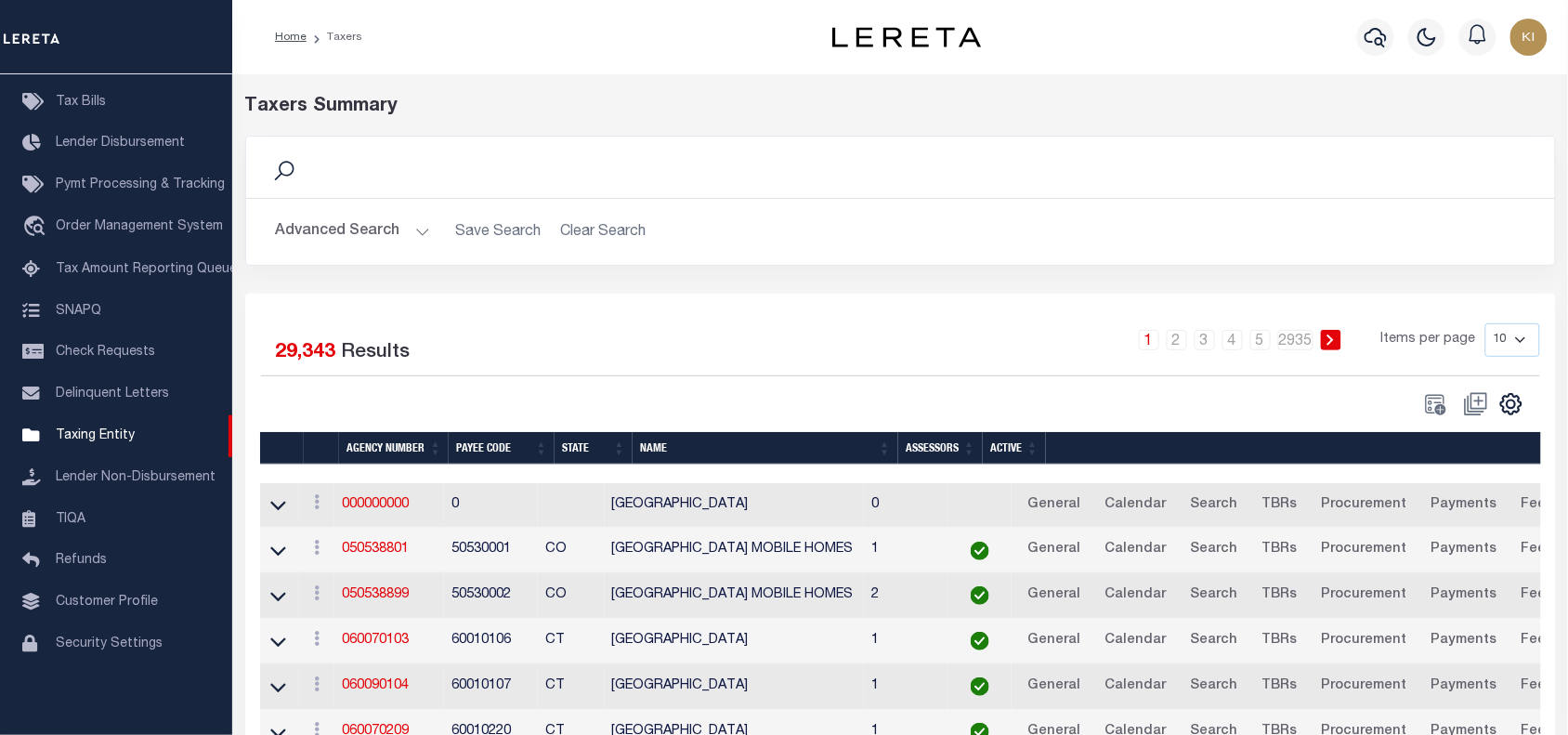
click at [418, 226] on button "Advanced Search" at bounding box center [353, 232] width 154 height 37
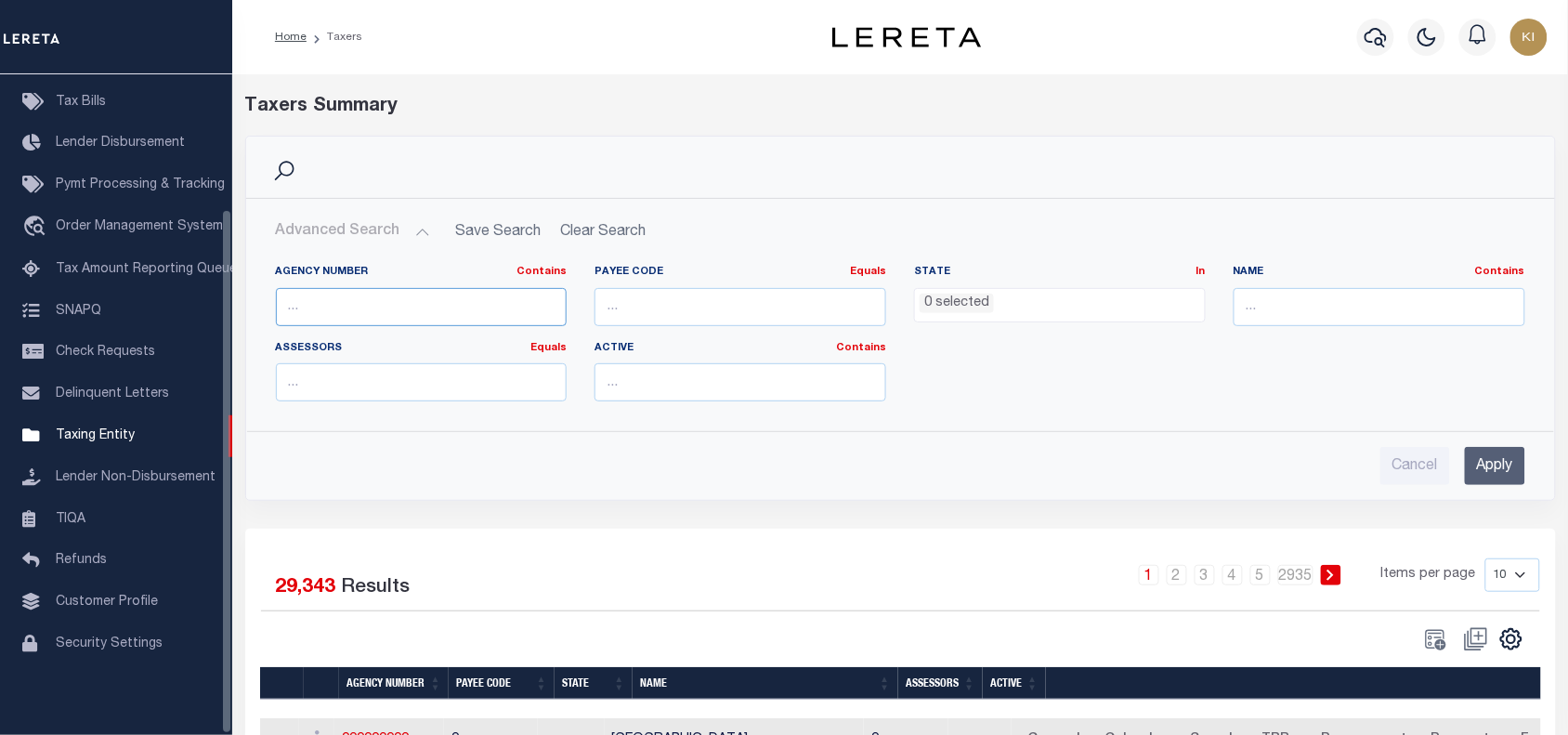
click at [355, 302] on input "text" at bounding box center [422, 307] width 292 height 38
click at [688, 317] on input "number" at bounding box center [741, 307] width 292 height 38
paste input "4715700000"
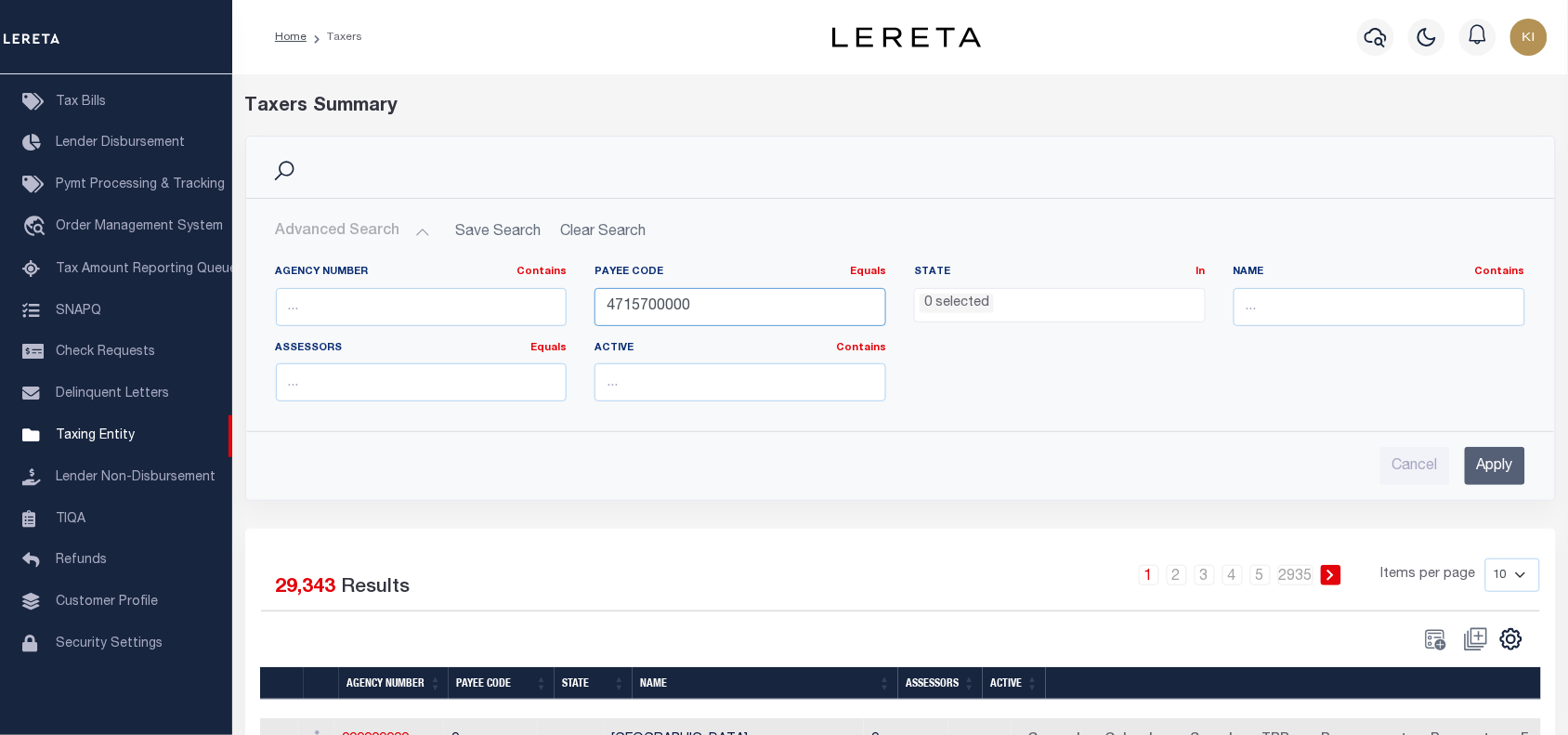
type input "4715700000"
click at [1482, 465] on input "Apply" at bounding box center [1495, 466] width 60 height 38
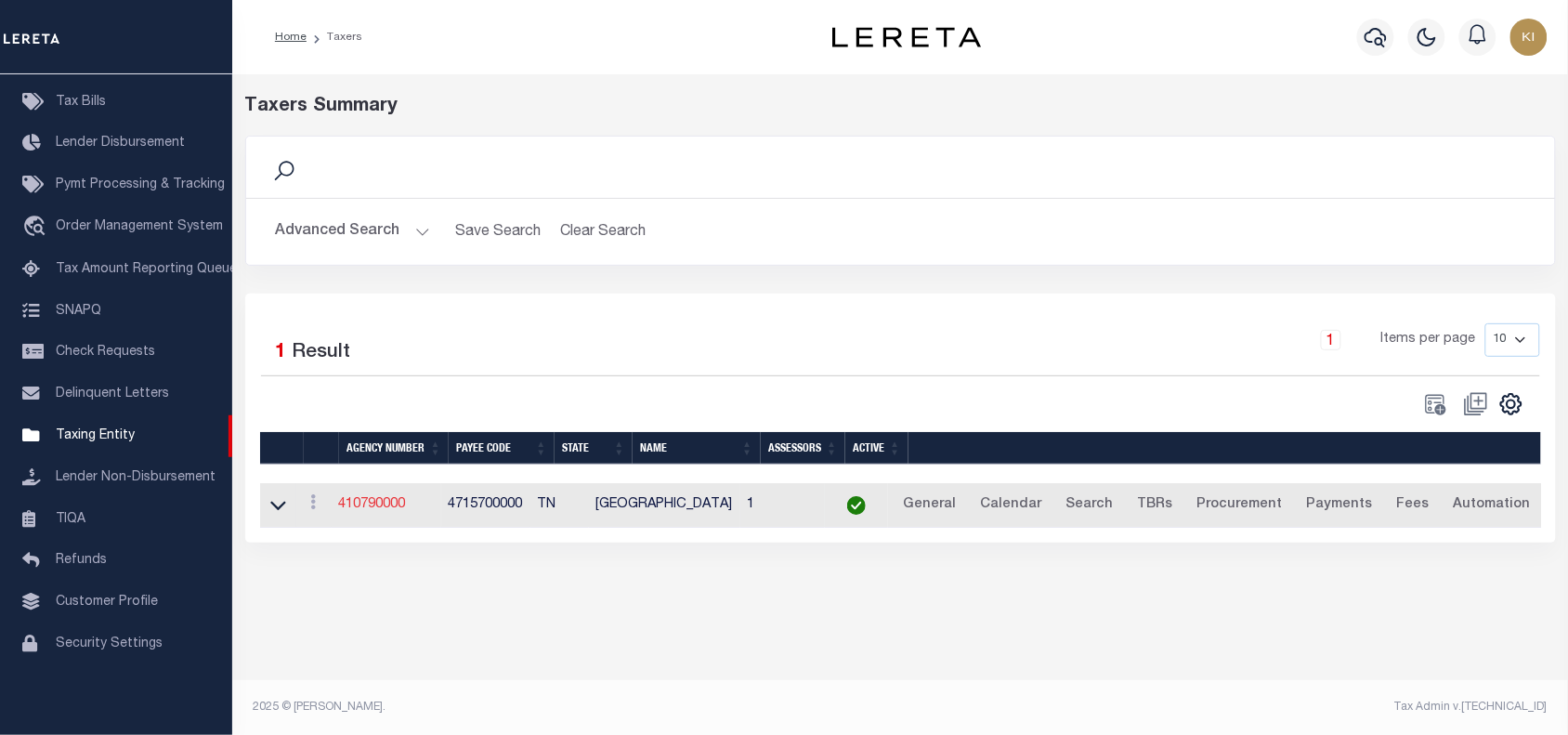
click at [367, 506] on link "410790000" at bounding box center [373, 504] width 67 height 13
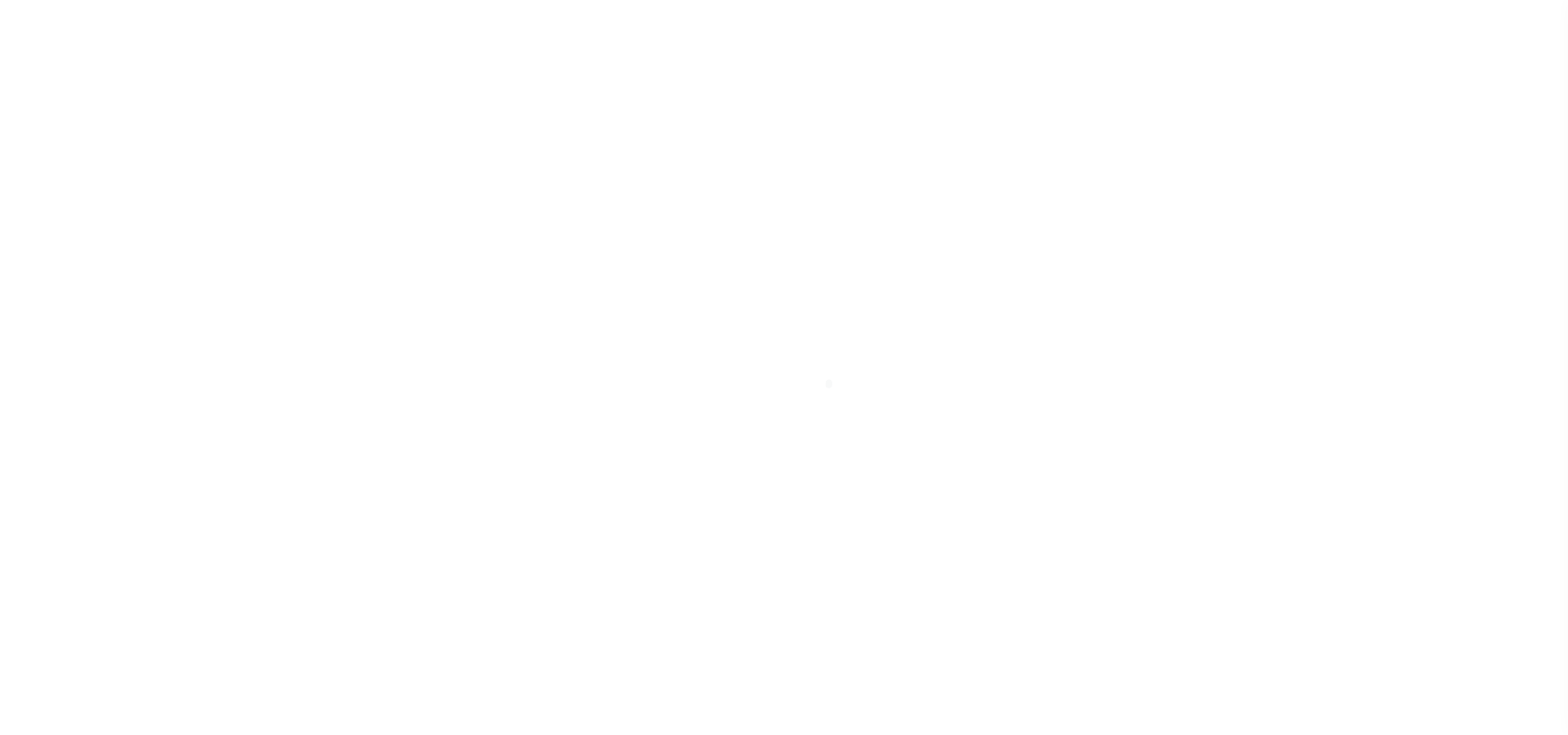
select select
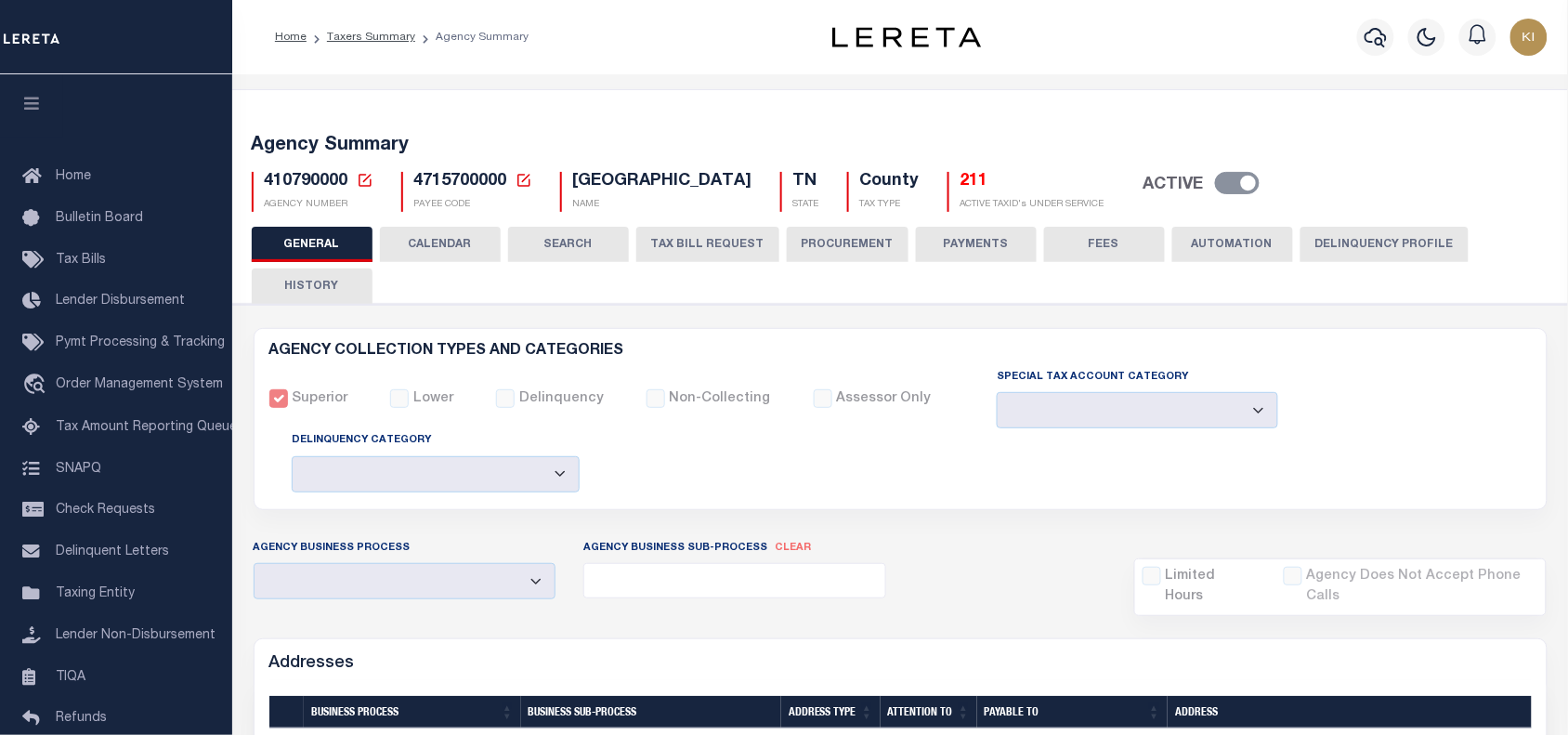
click at [435, 239] on button "CALENDAR" at bounding box center [440, 245] width 120 height 36
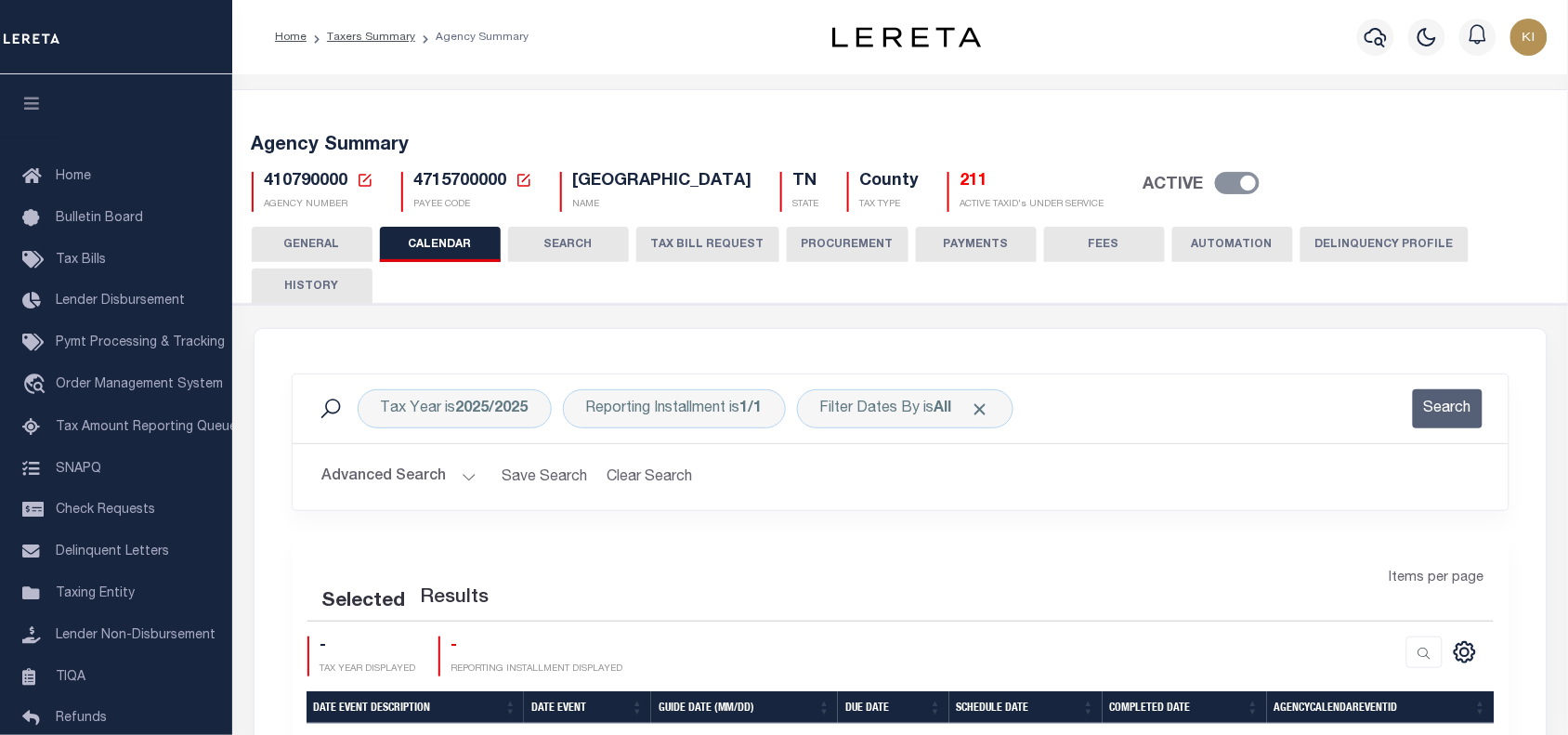
checkbox input "false"
type input "1"
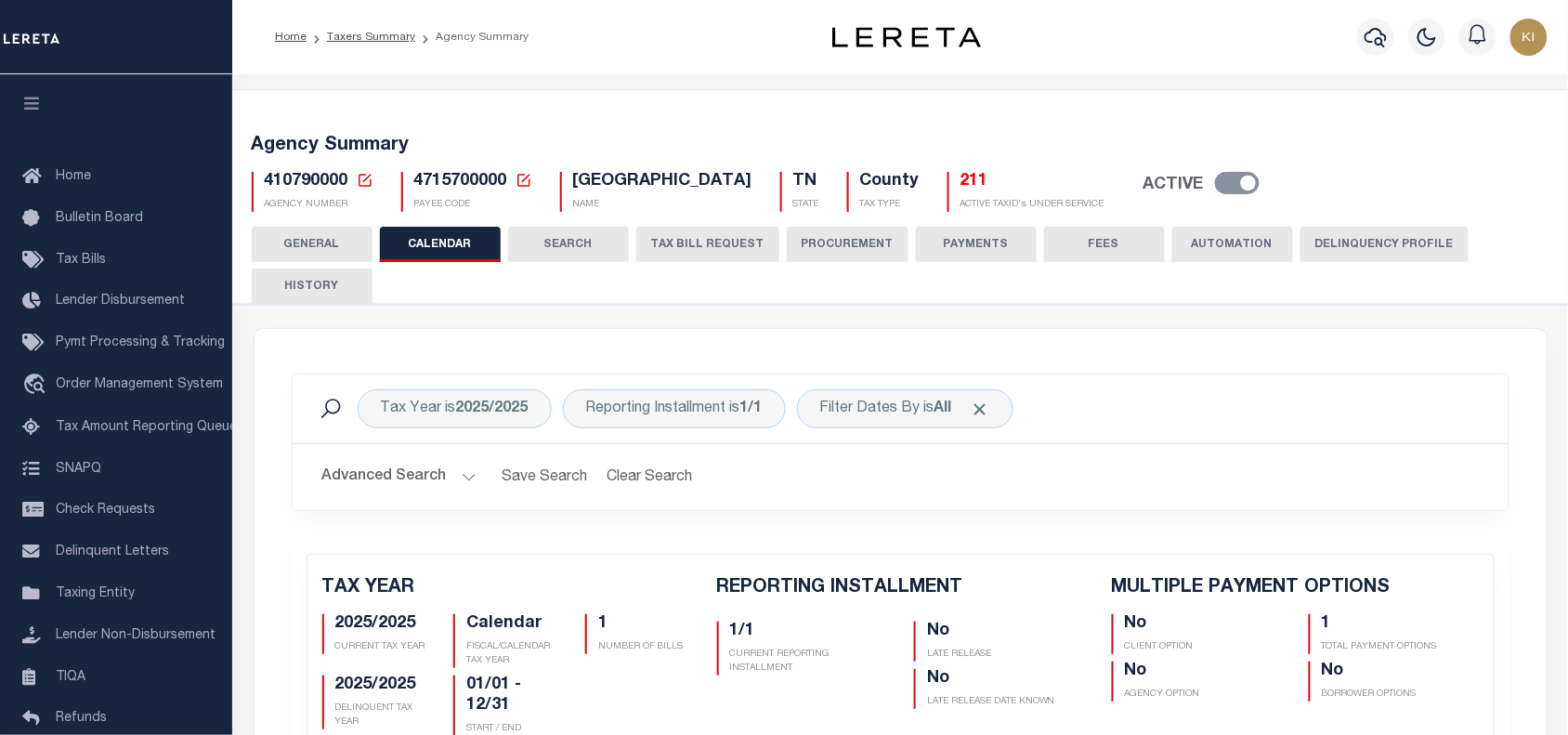
click at [295, 183] on span "410790000" at bounding box center [306, 181] width 84 height 17
copy span "410790000"
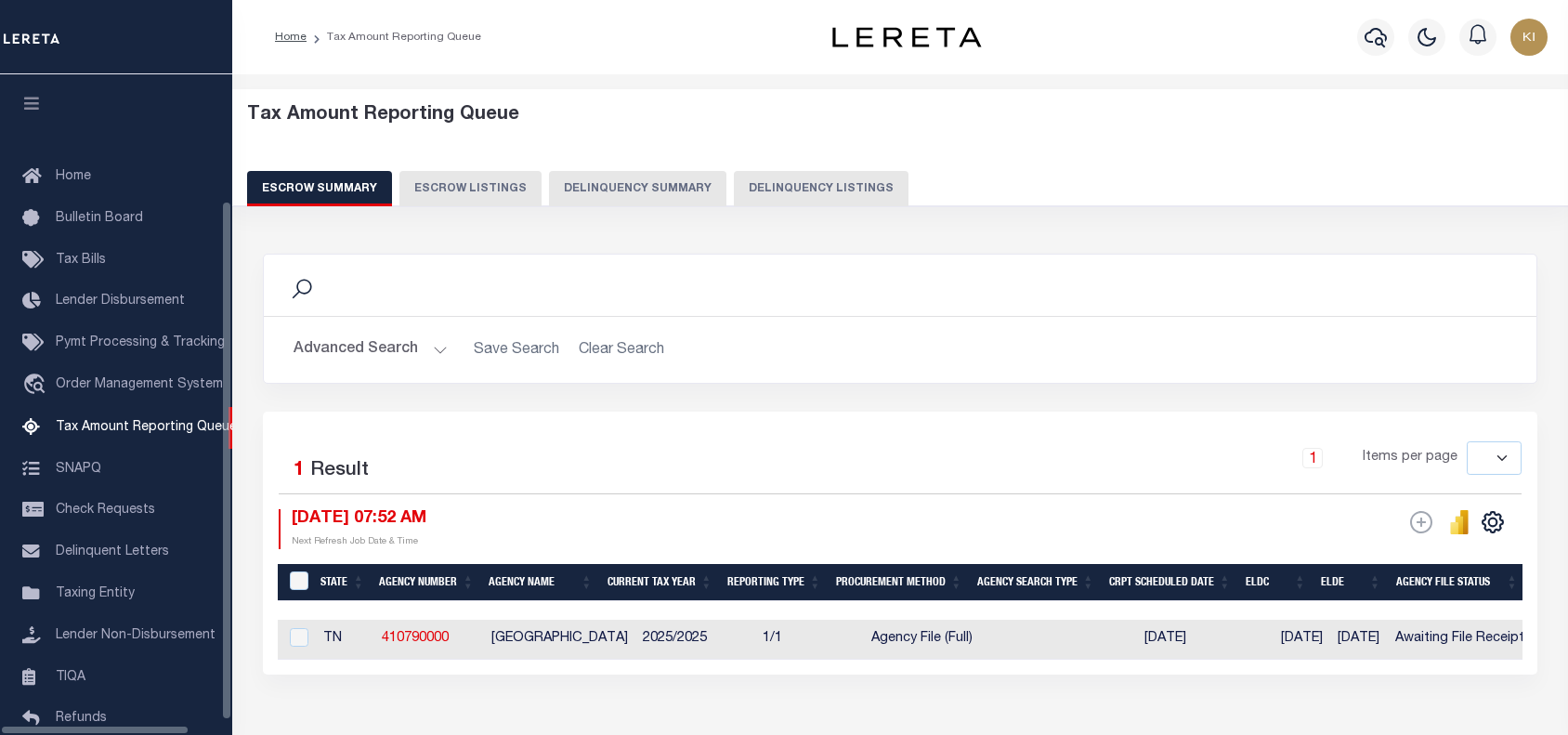
select select
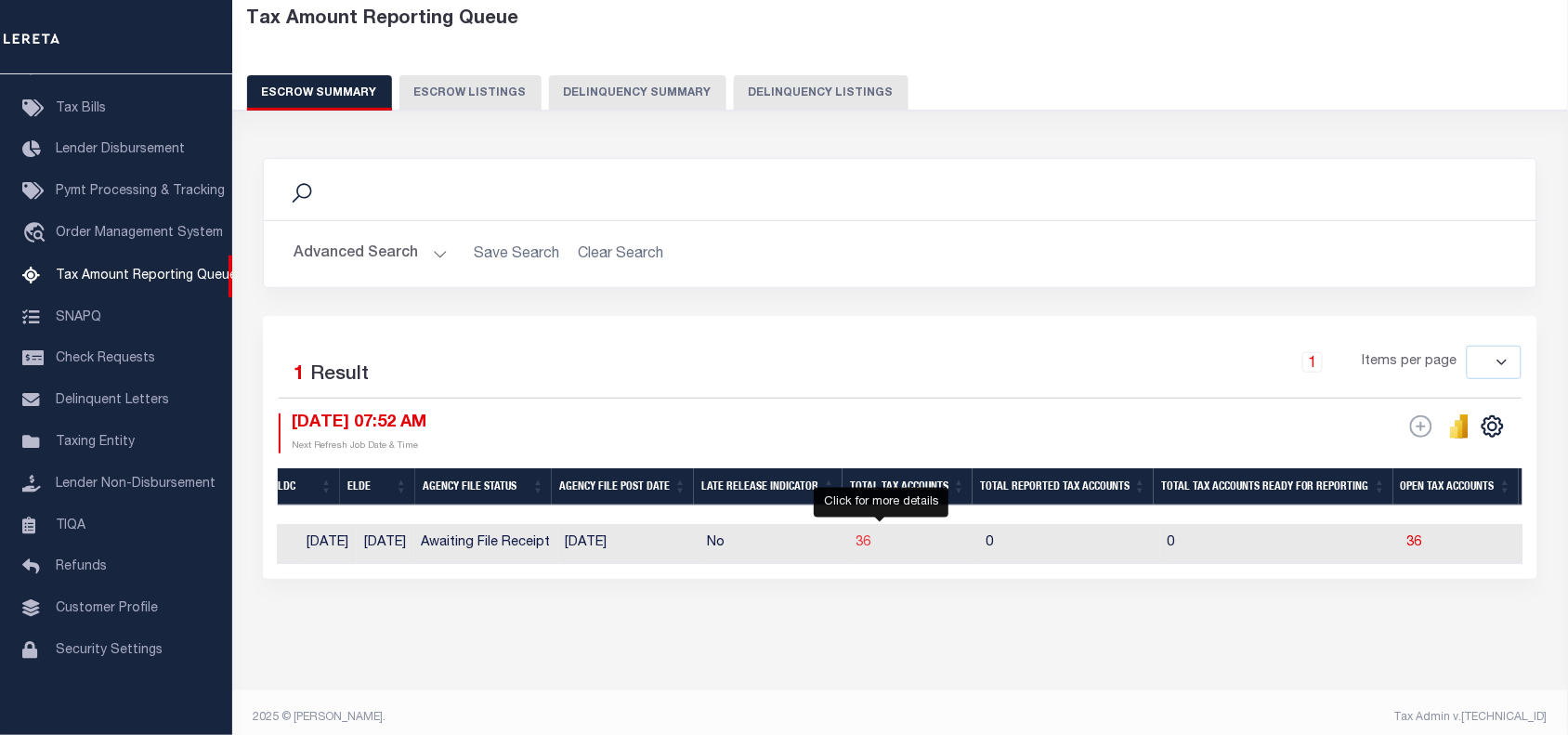
click at [871, 544] on span "36" at bounding box center [863, 542] width 15 height 13
select select "100"
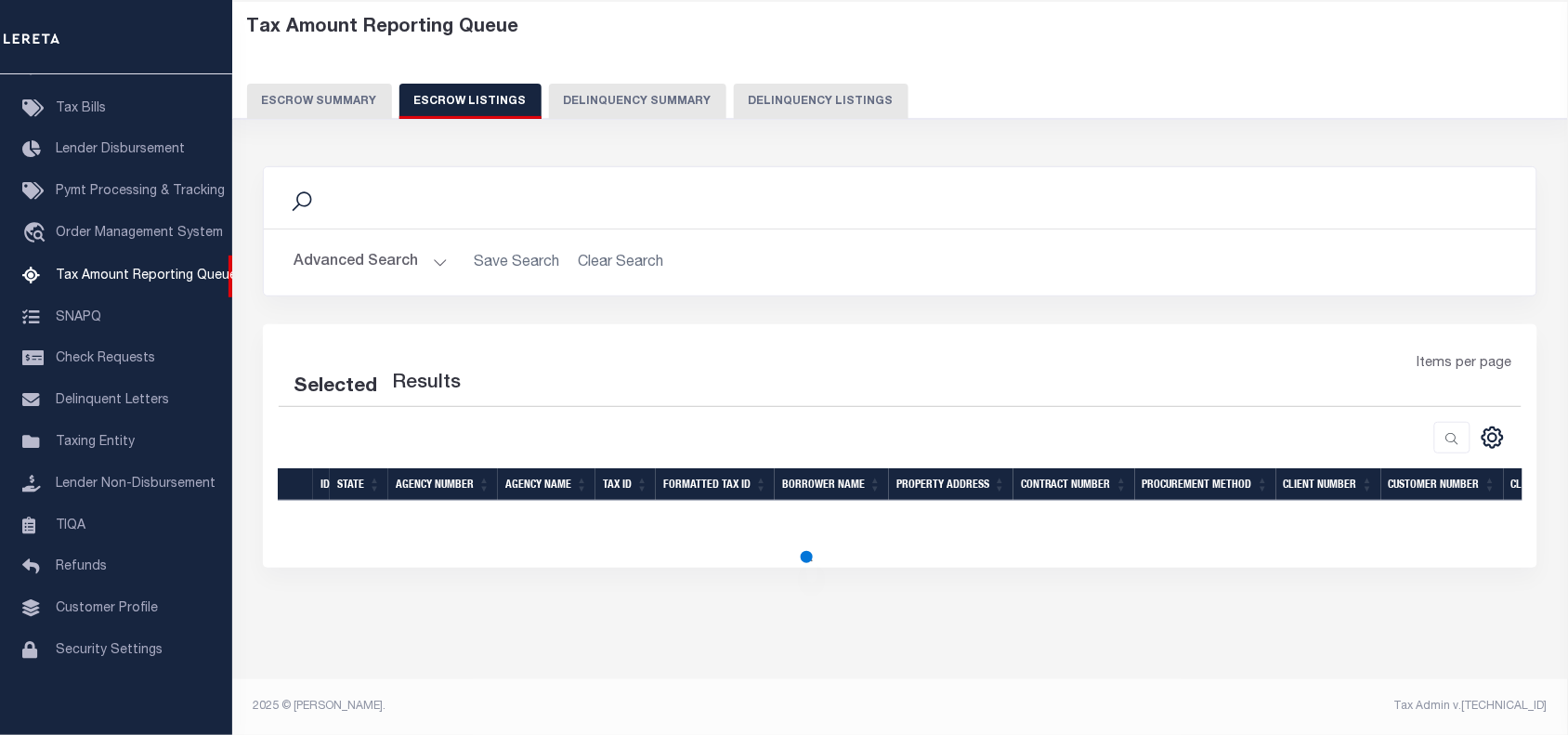
select select "100"
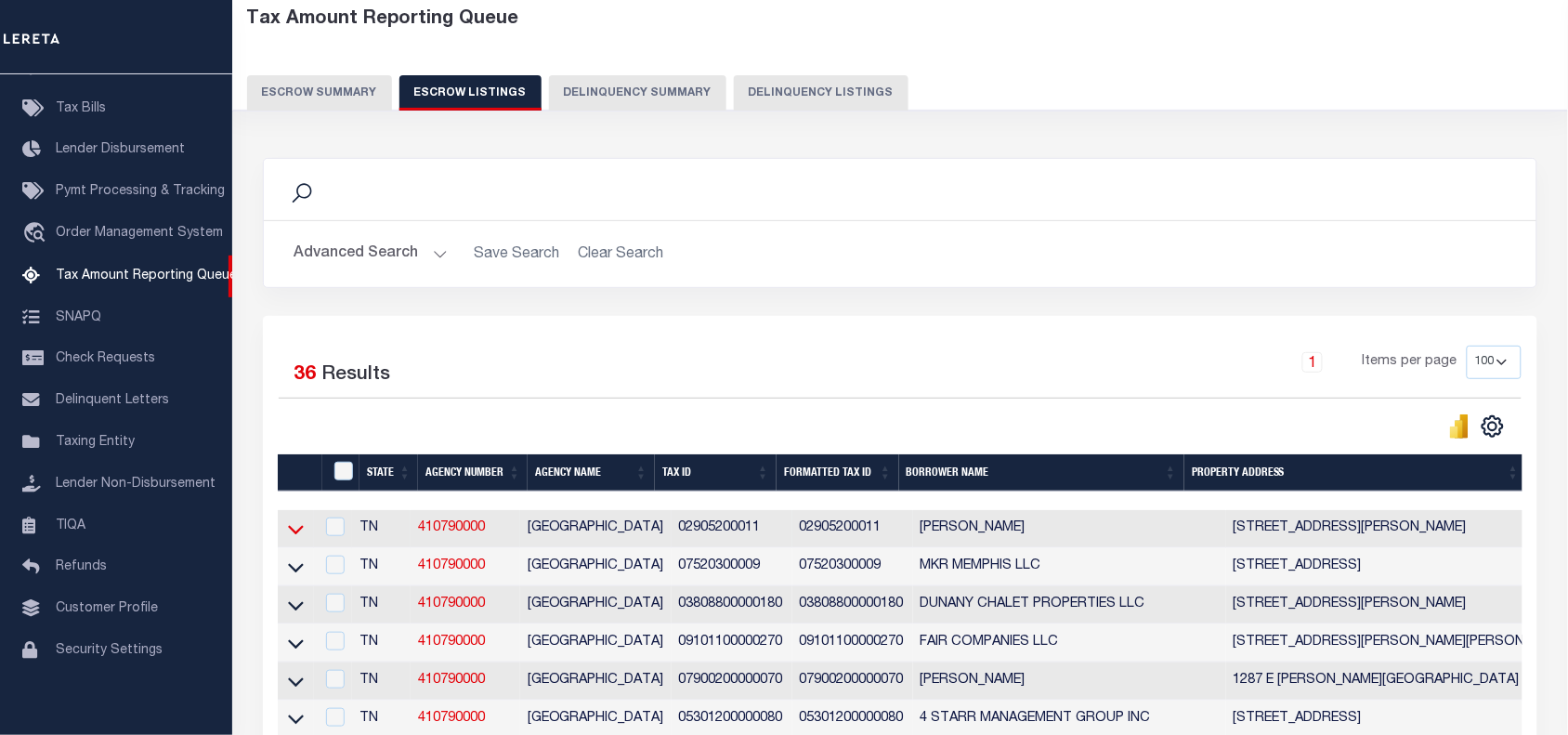
click at [300, 535] on icon at bounding box center [296, 529] width 16 height 20
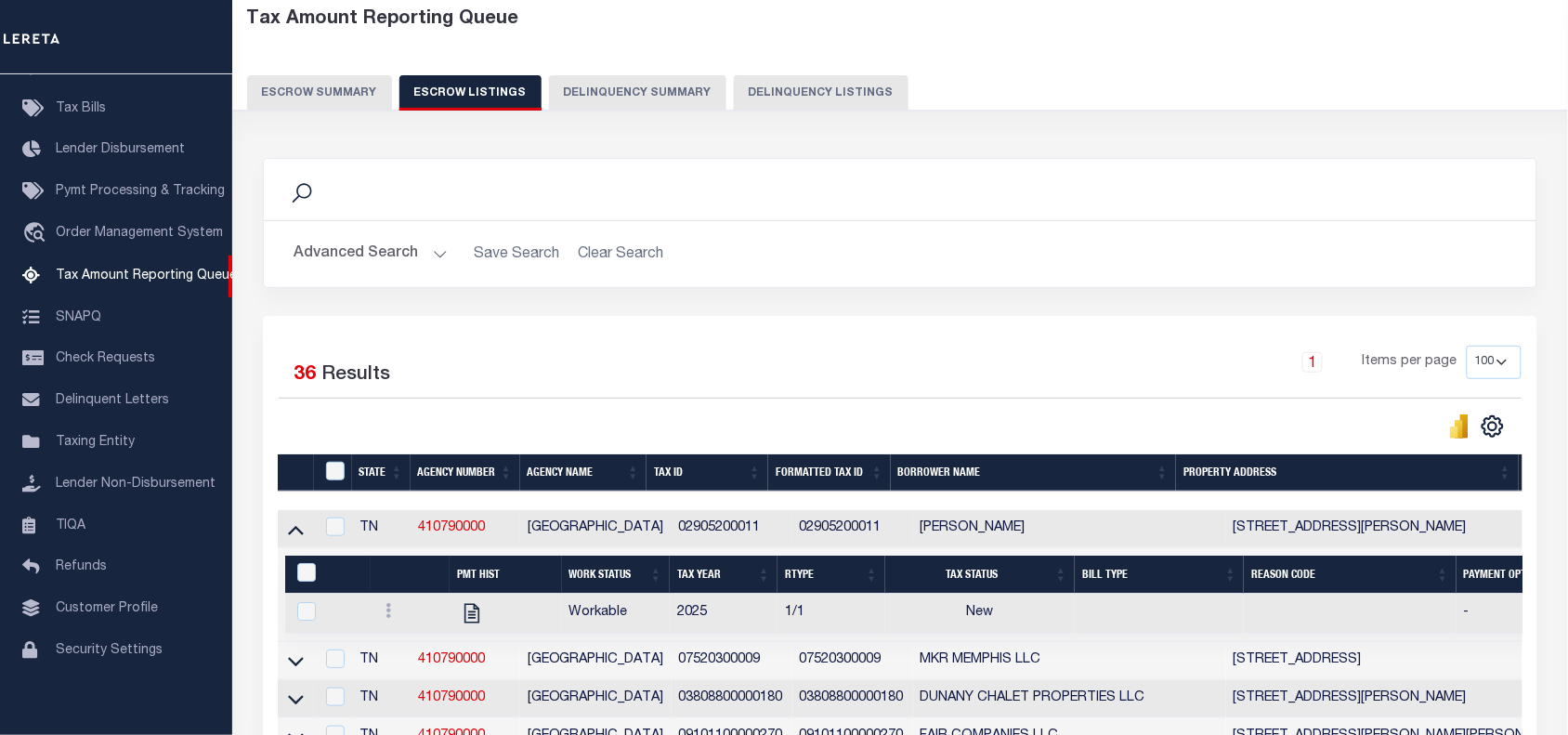
scroll to position [212, 0]
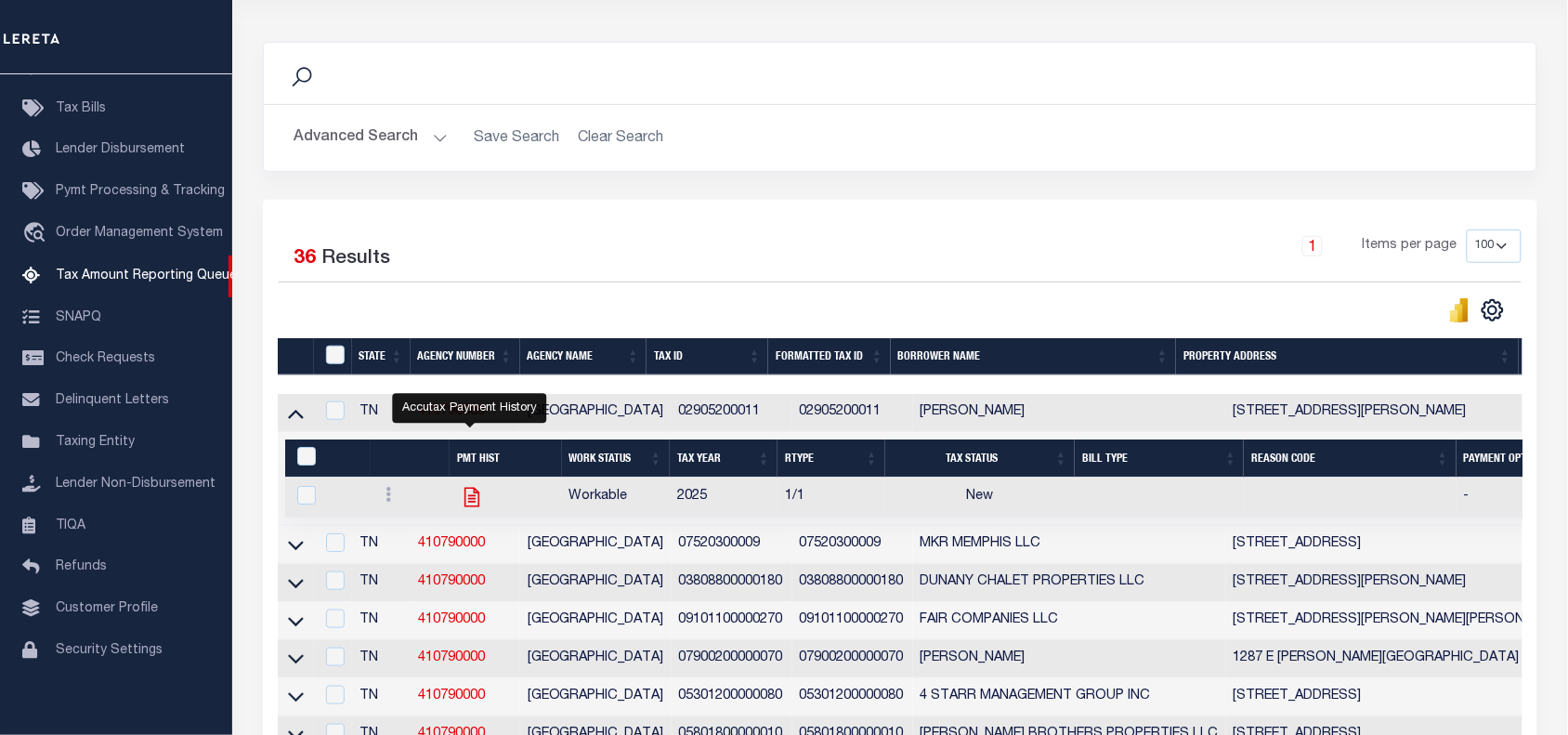
click at [469, 504] on icon "" at bounding box center [472, 497] width 15 height 20
checkbox input "true"
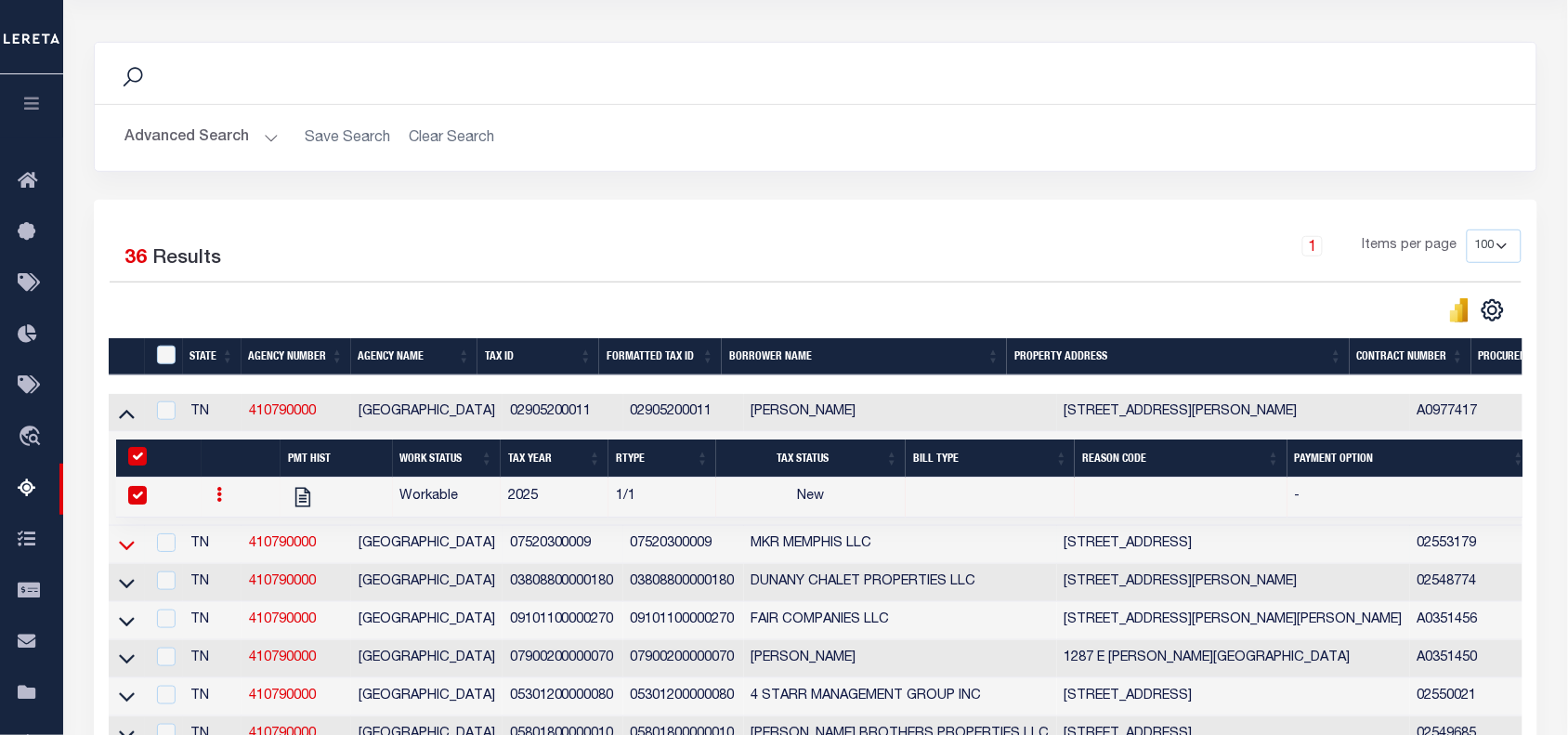
click at [126, 554] on icon at bounding box center [127, 545] width 16 height 20
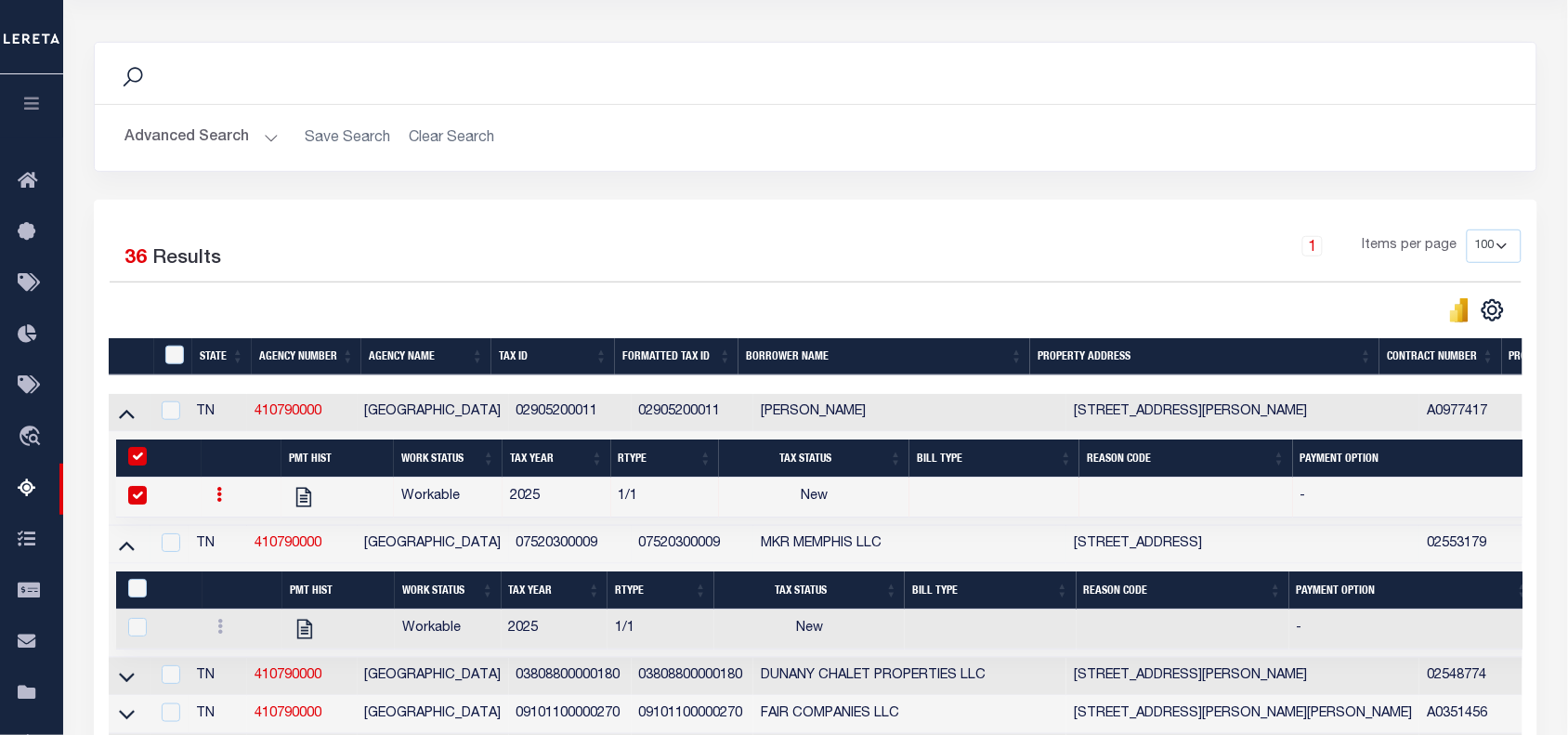
scroll to position [444, 0]
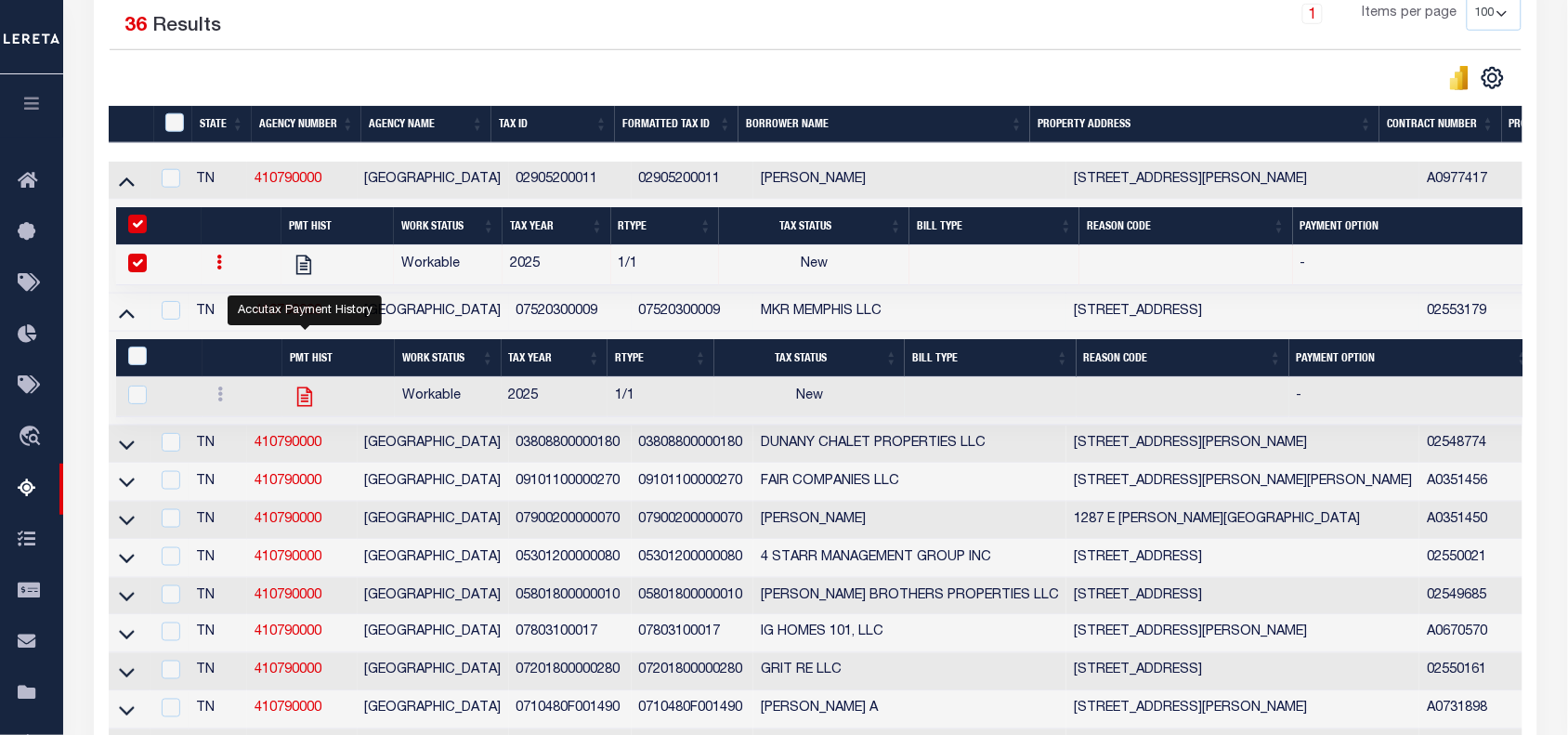
click at [305, 405] on icon "" at bounding box center [305, 397] width 24 height 24
checkbox input "true"
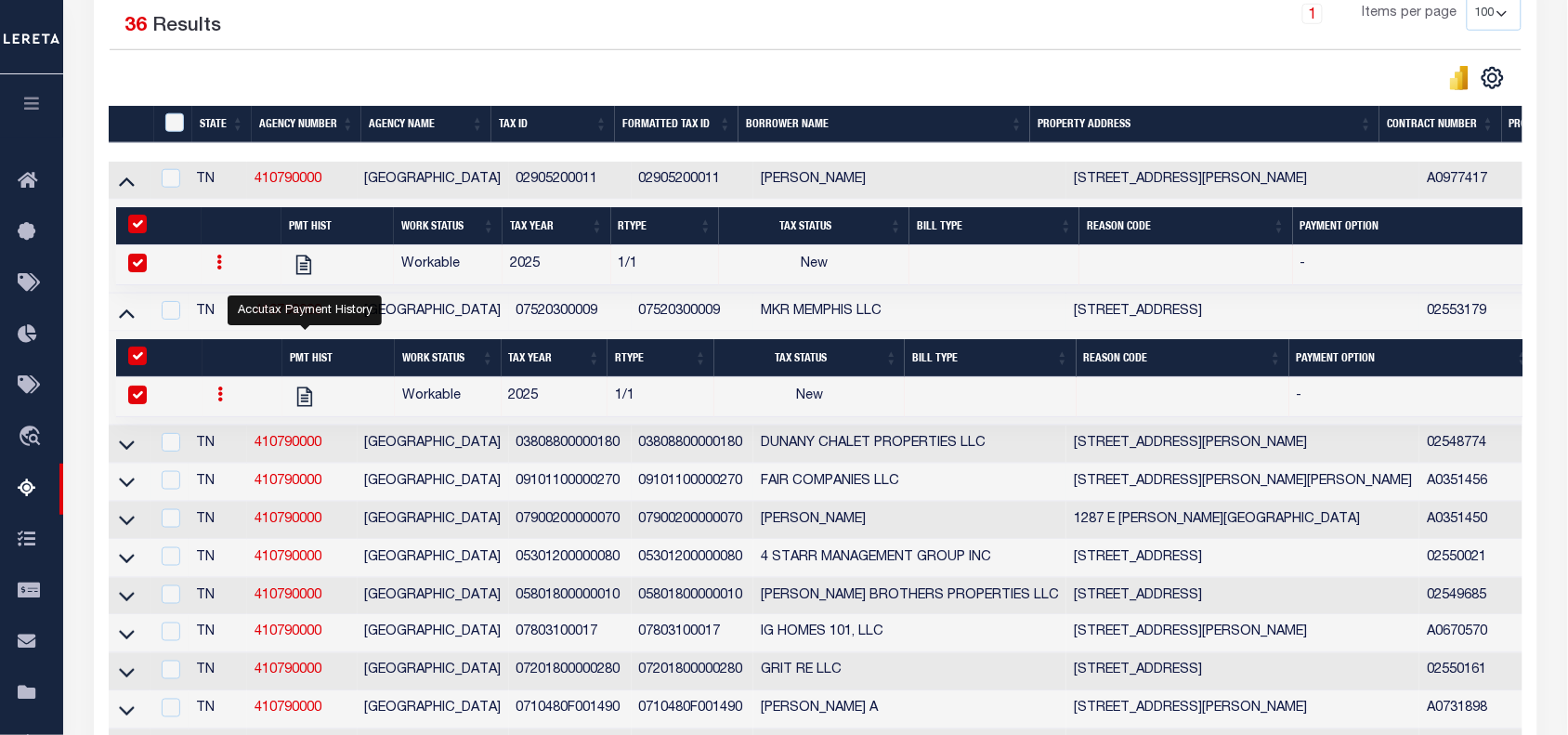
scroll to position [212, 0]
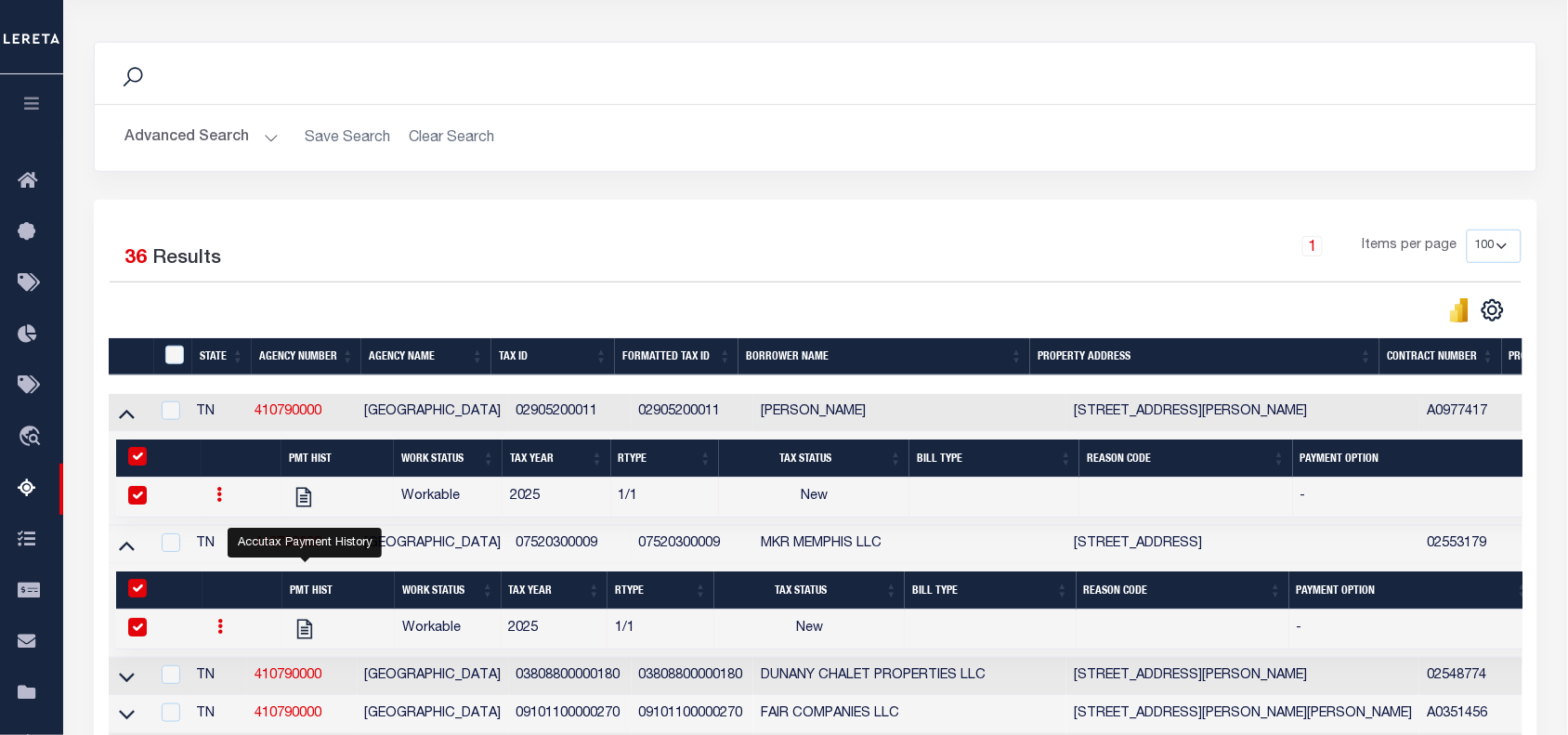
click at [547, 549] on td "07520300009" at bounding box center [570, 545] width 122 height 38
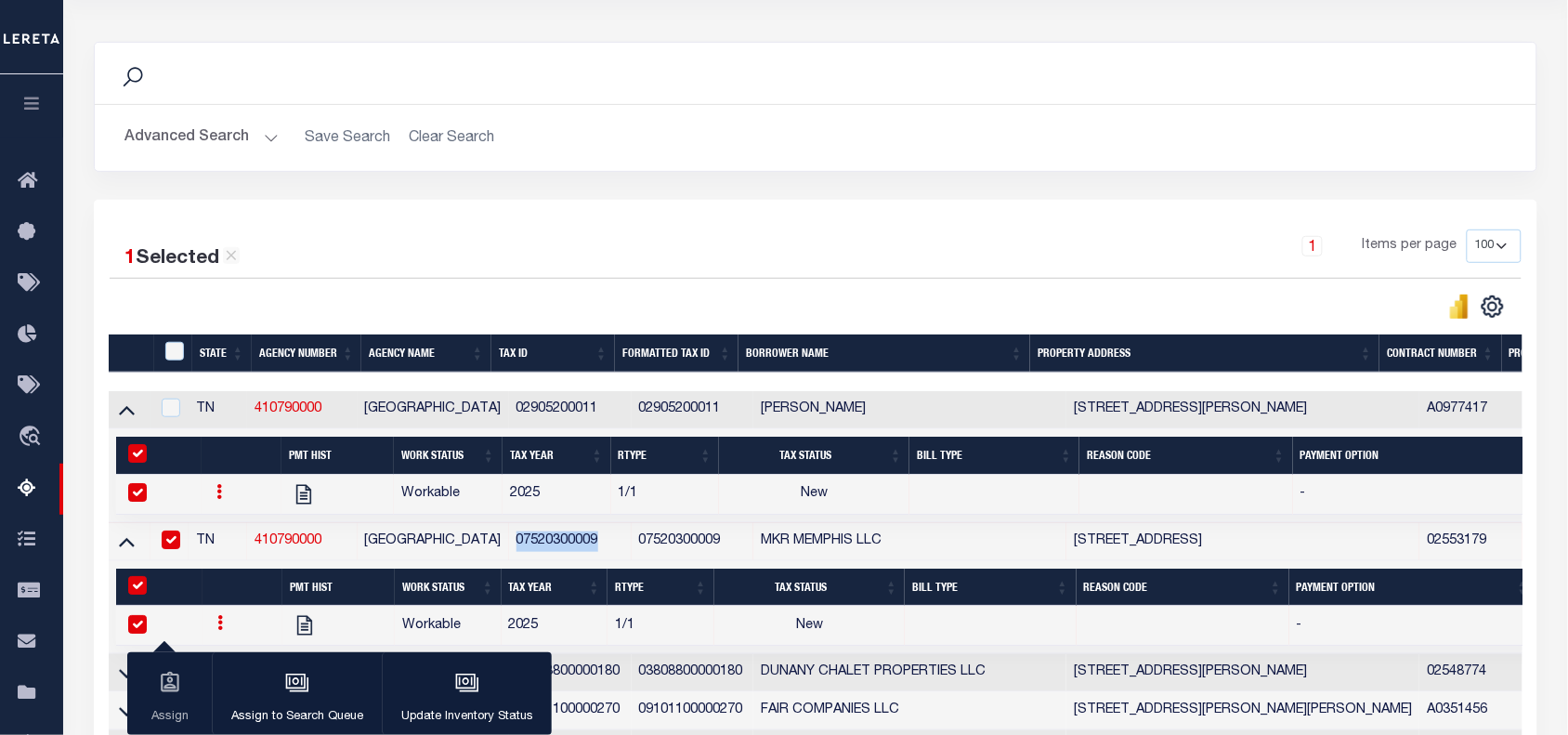
click at [547, 549] on td "07520300009" at bounding box center [570, 542] width 122 height 38
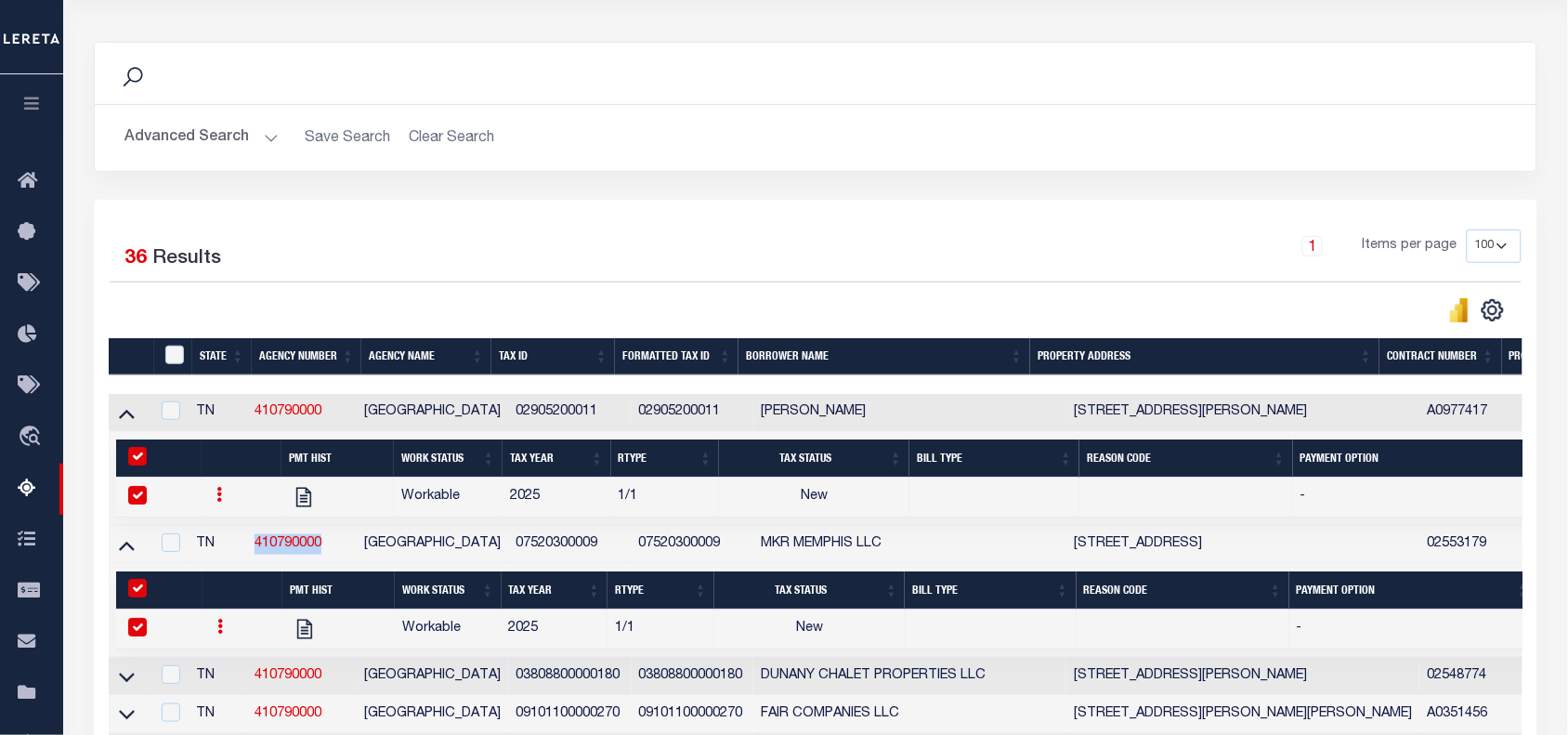
drag, startPoint x: 341, startPoint y: 557, endPoint x: 258, endPoint y: 562, distance: 83.2
click at [258, 562] on td "410790000" at bounding box center [301, 545] width 110 height 38
checkbox input "true"
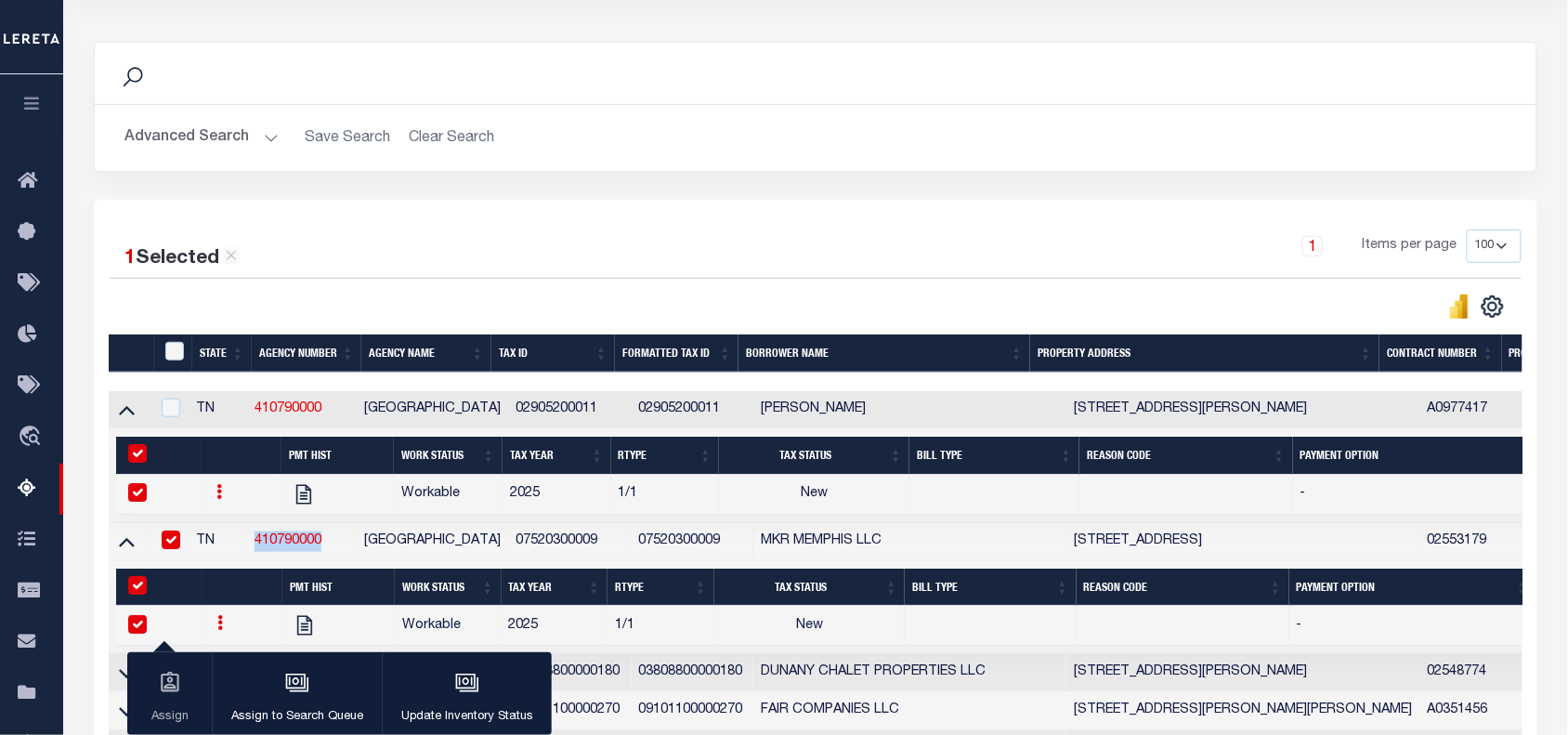
copy link "410790000"
click at [650, 195] on div "Search Advanced Search Save Search Clear Search In In" at bounding box center [815, 120] width 1471 height 158
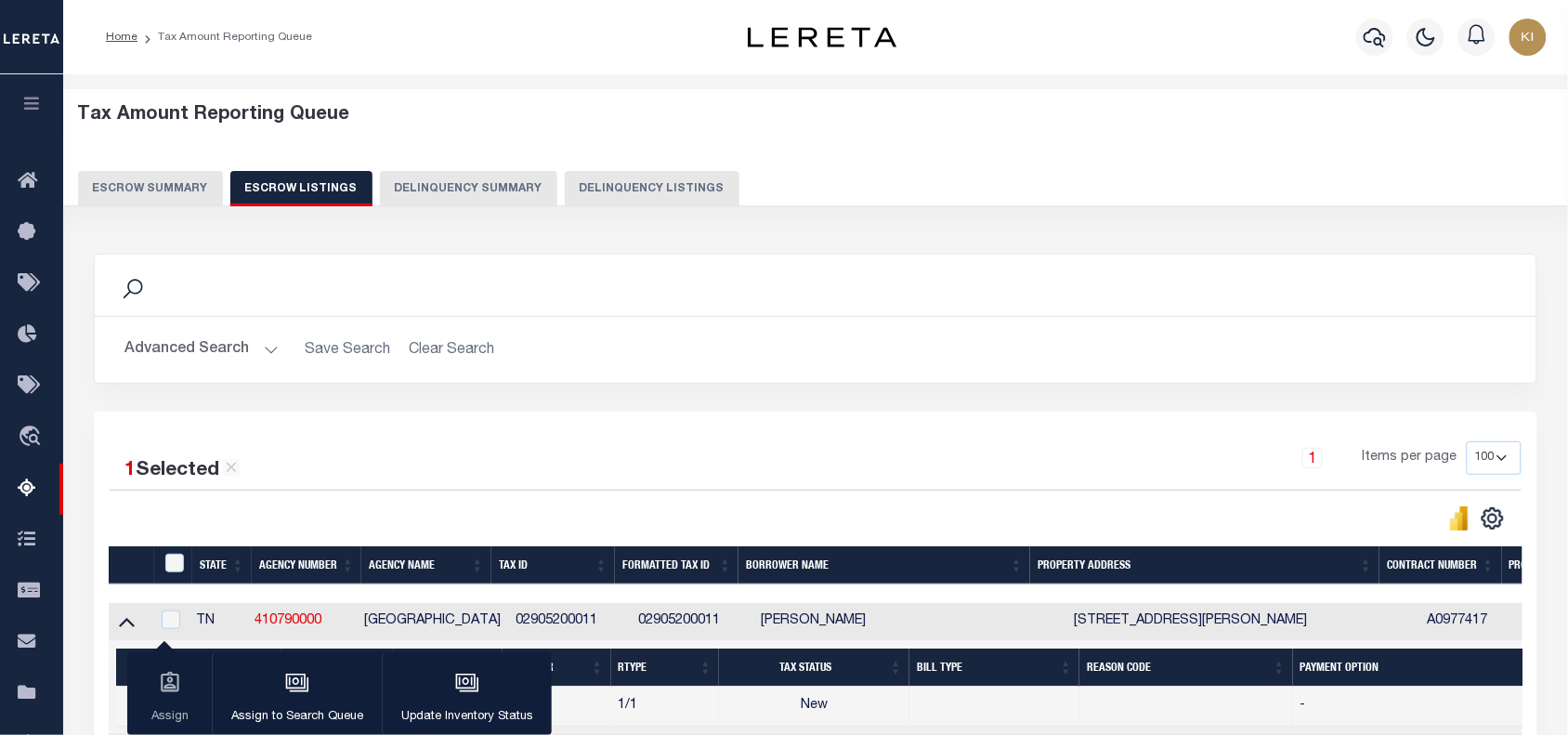
click at [158, 183] on button "Escrow Summary" at bounding box center [150, 188] width 145 height 36
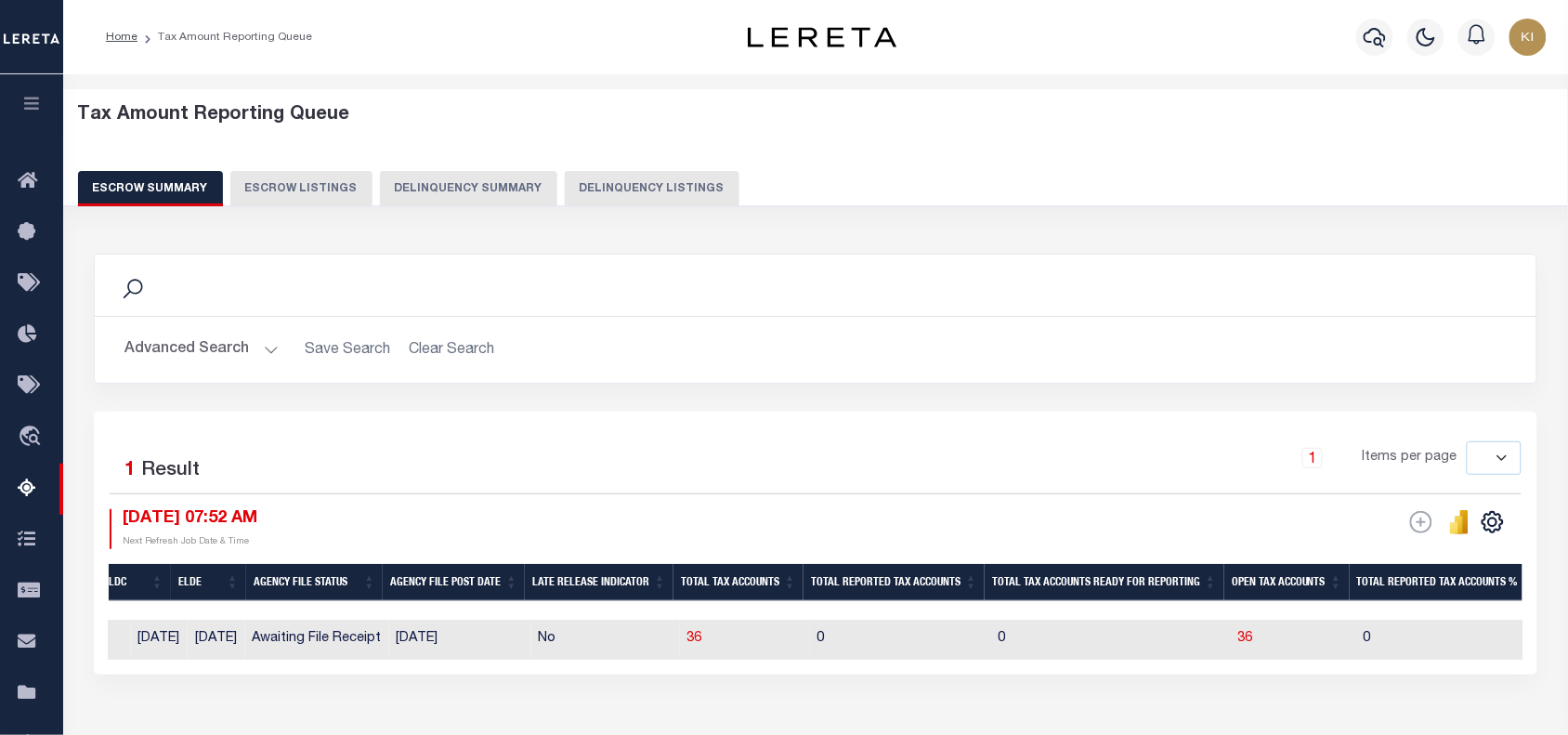
click at [272, 351] on button "Advanced Search" at bounding box center [201, 349] width 154 height 37
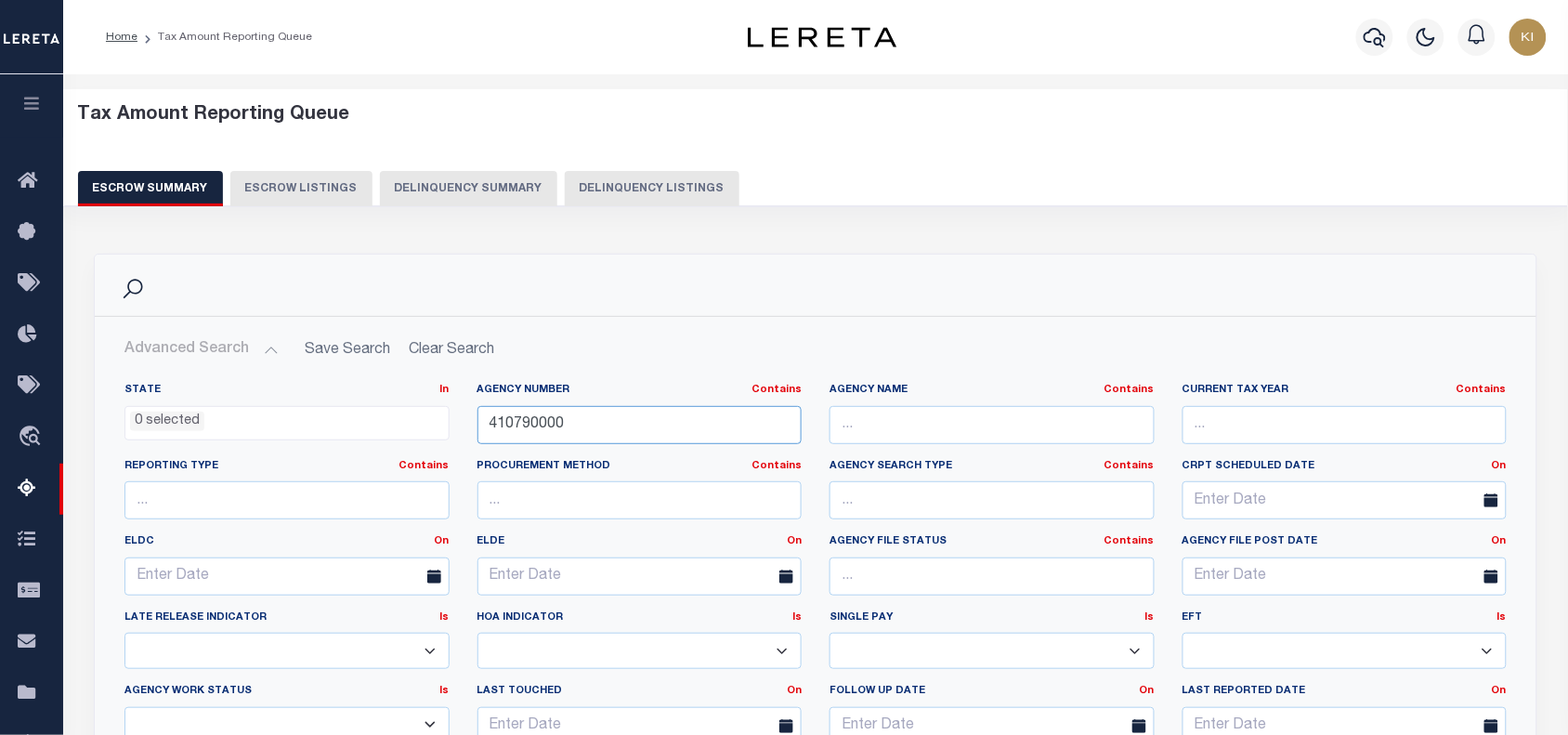
click at [566, 423] on input "410790000" at bounding box center [640, 424] width 326 height 38
paste input "19011"
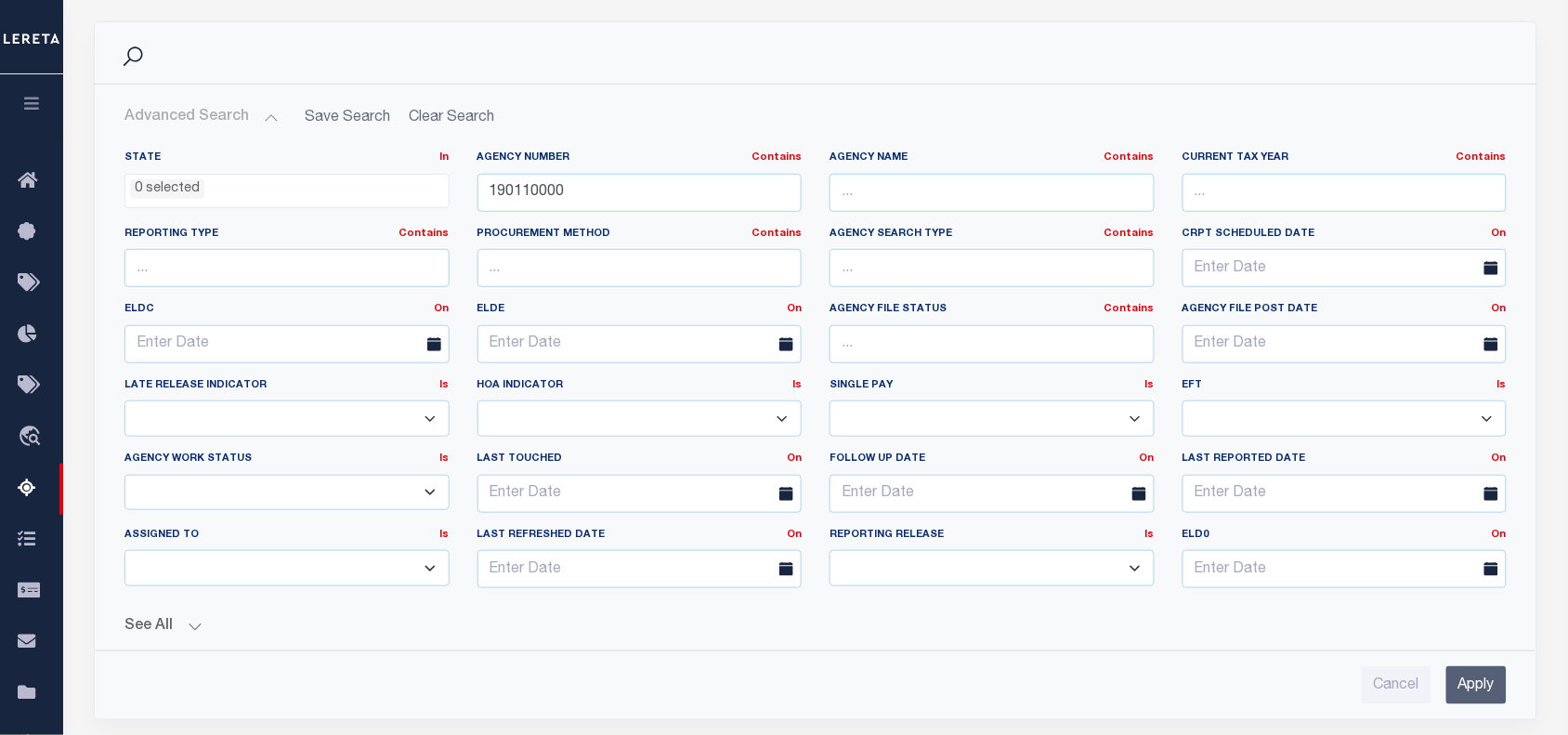
click at [1473, 690] on input "Apply" at bounding box center [1476, 685] width 60 height 38
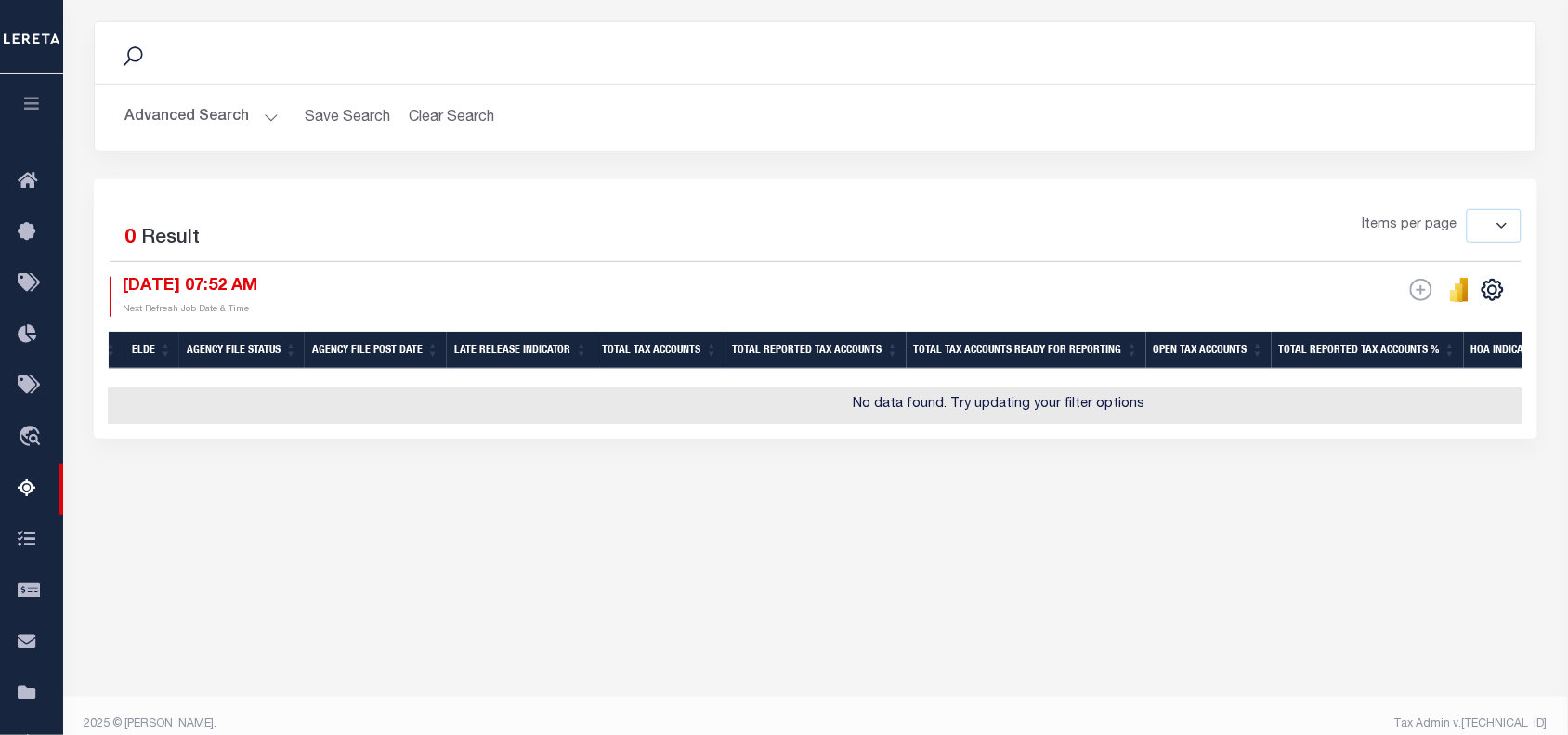
click at [846, 275] on div "Selected 0 Result Items per page 10 25 50 100 500 10/03/2025 07:52 AM Next Refr…" at bounding box center [815, 262] width 1442 height 107
click at [265, 120] on button "Advanced Search" at bounding box center [201, 117] width 154 height 37
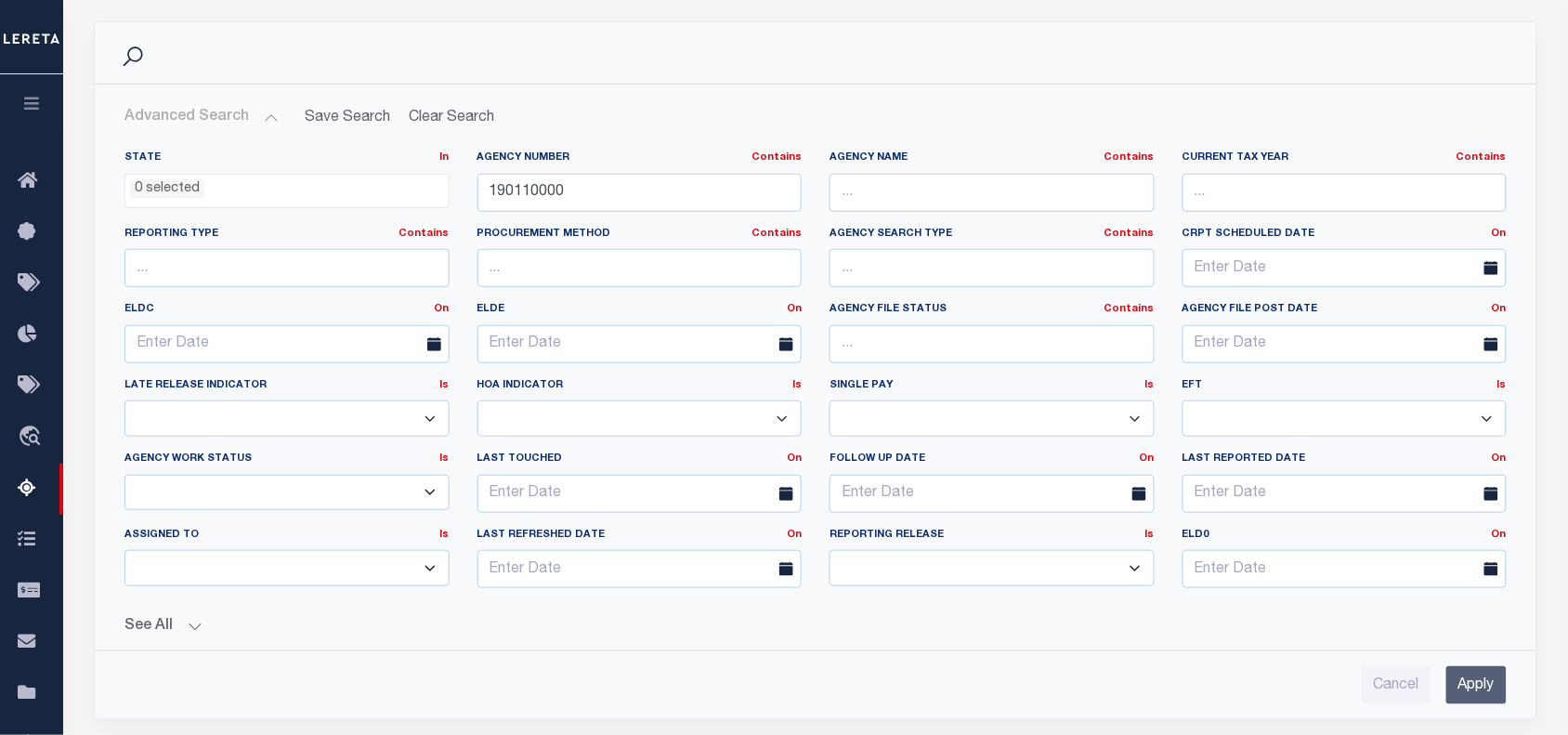
scroll to position [580, 0]
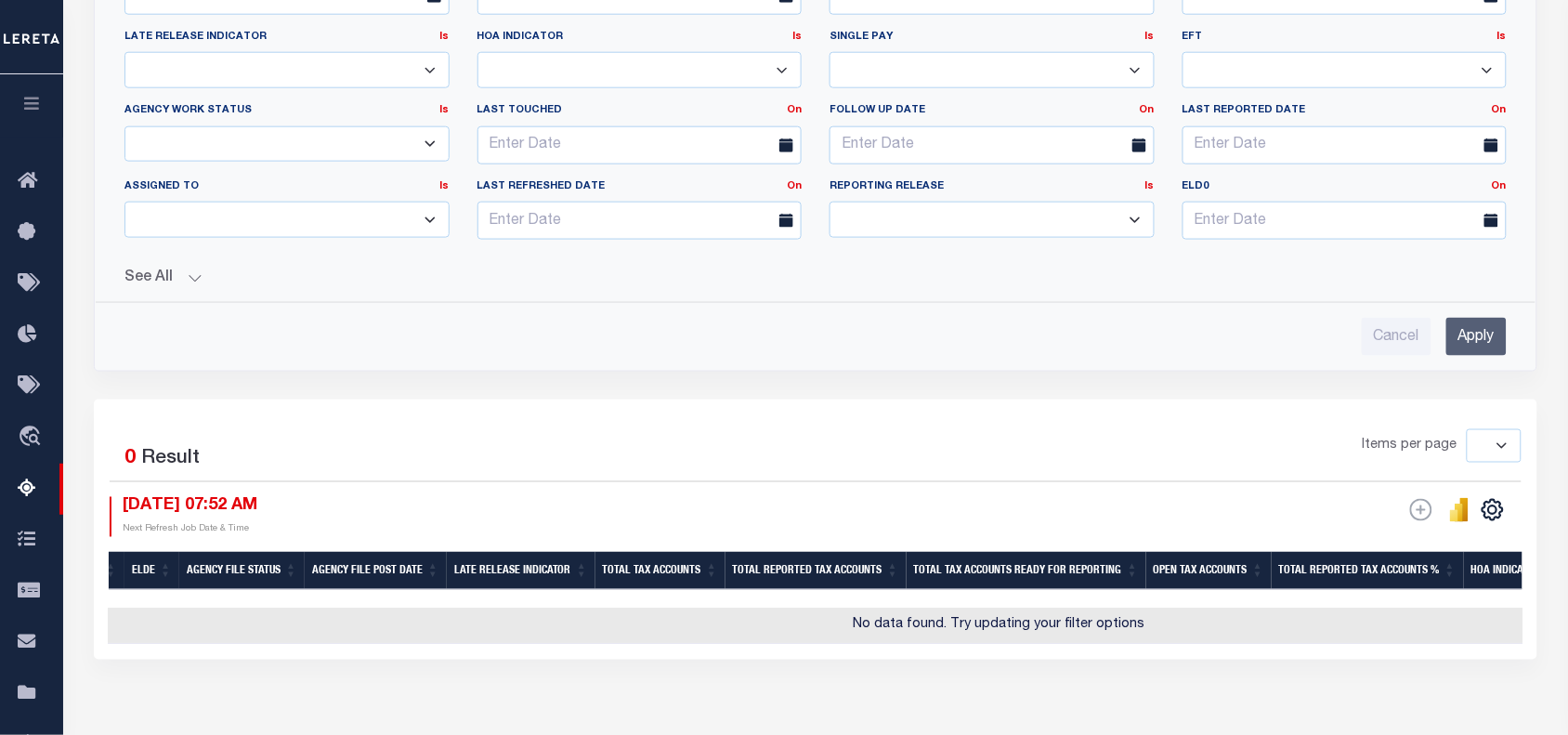
click at [736, 400] on div "Search Advanced Search Save Search Clear Search EscrowSummaryGridWrapper_dynami…" at bounding box center [815, 37] width 1471 height 726
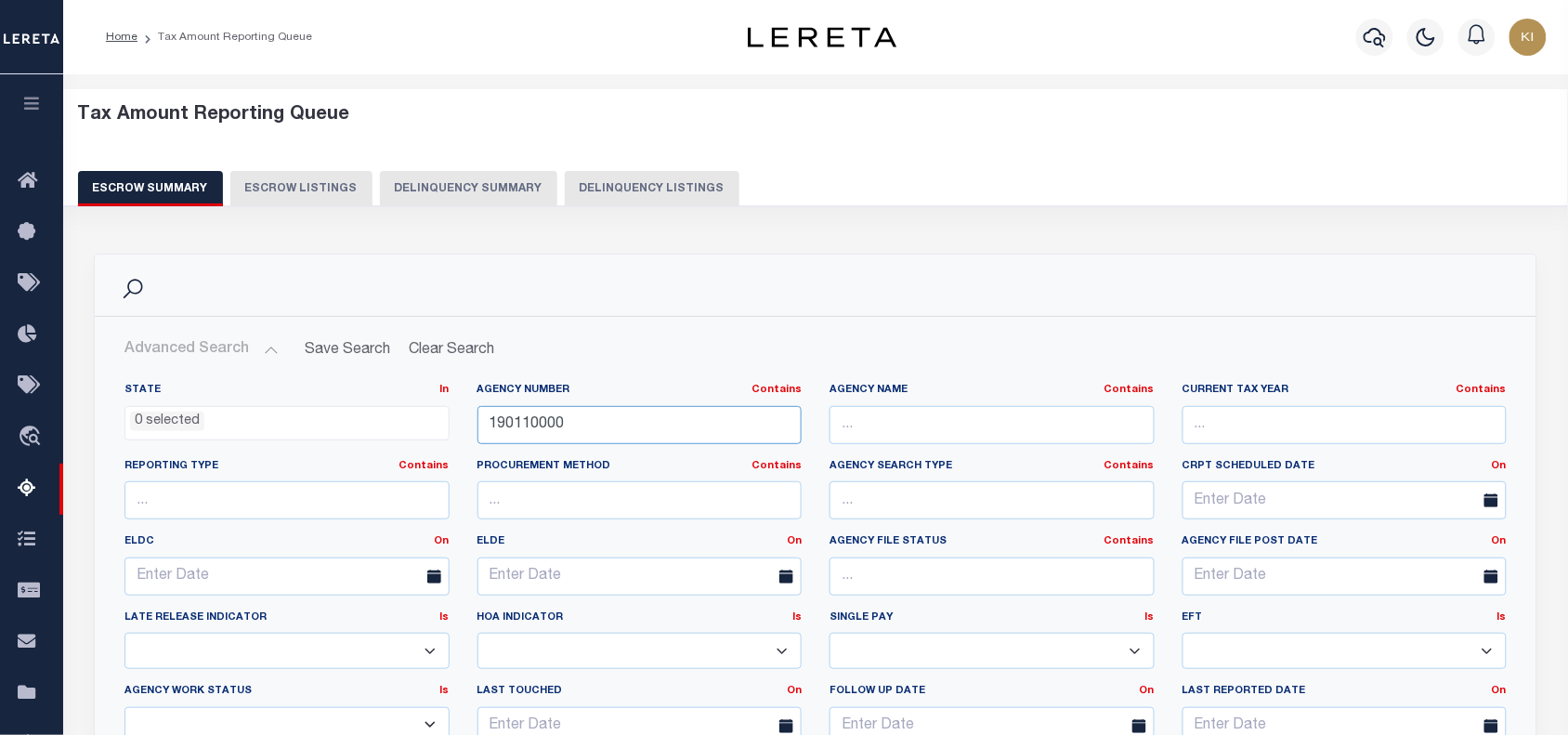
click at [525, 416] on input "190110000" at bounding box center [640, 424] width 326 height 38
paste input "7040"
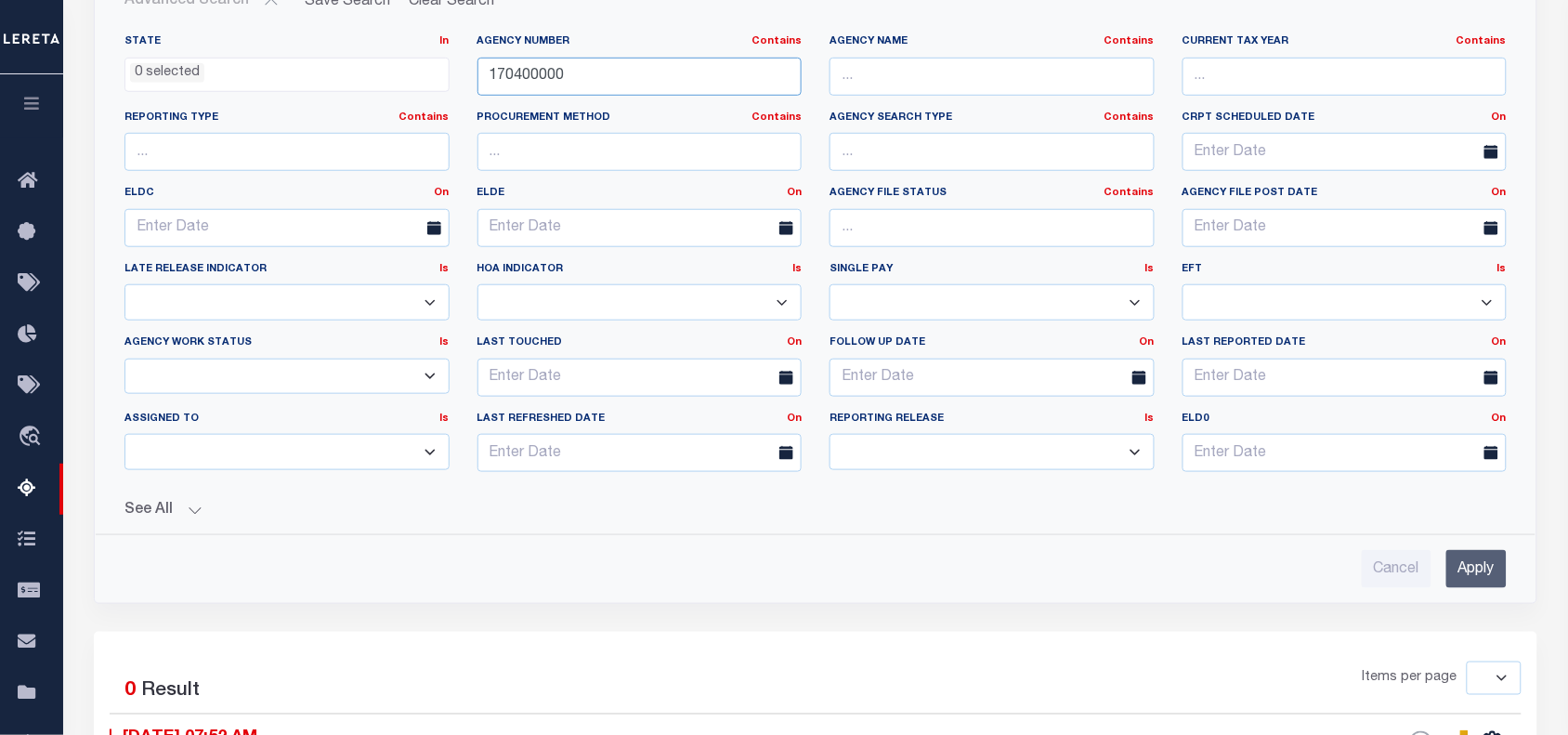
type input "170400000"
click at [1468, 566] on input "Apply" at bounding box center [1476, 568] width 60 height 38
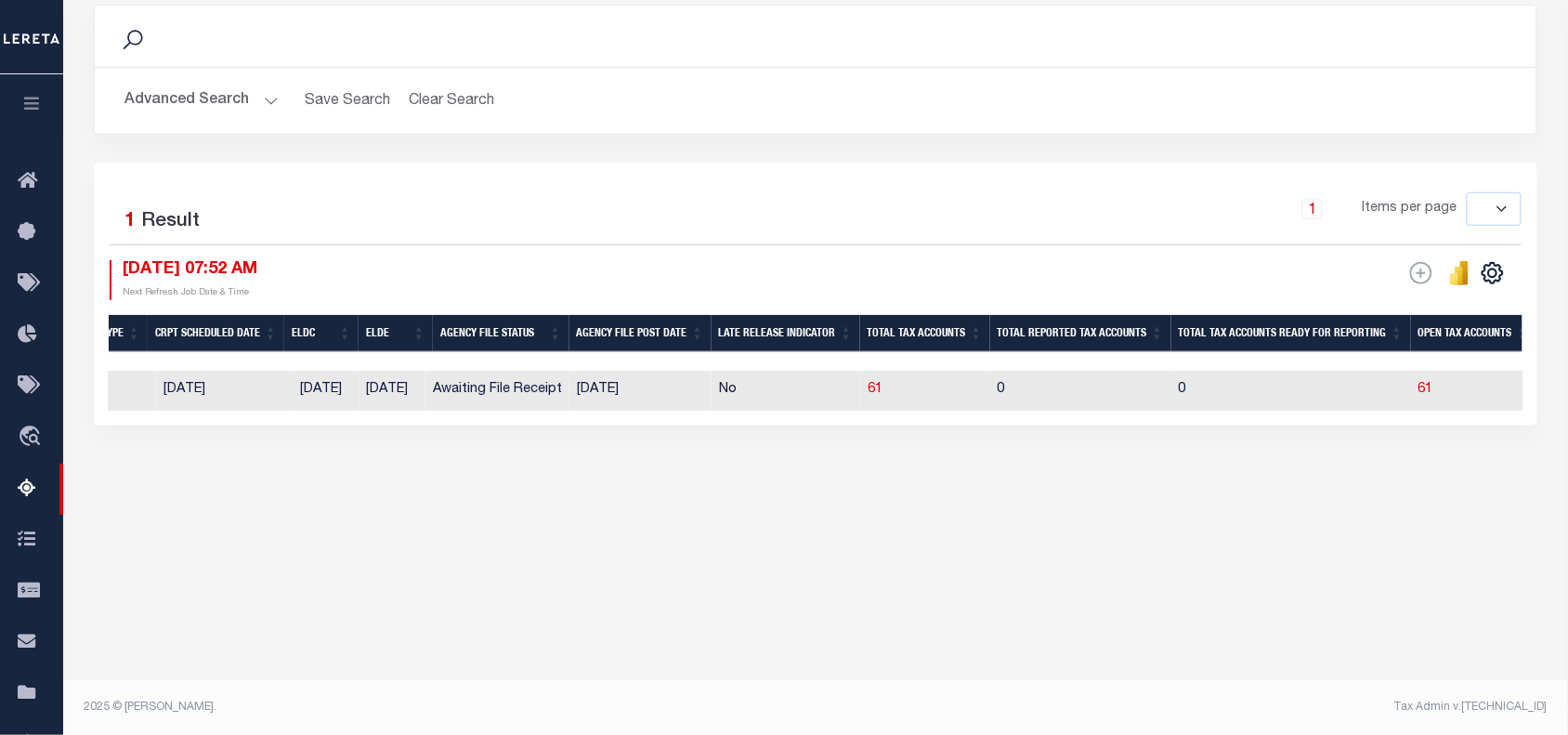
scroll to position [0, 820]
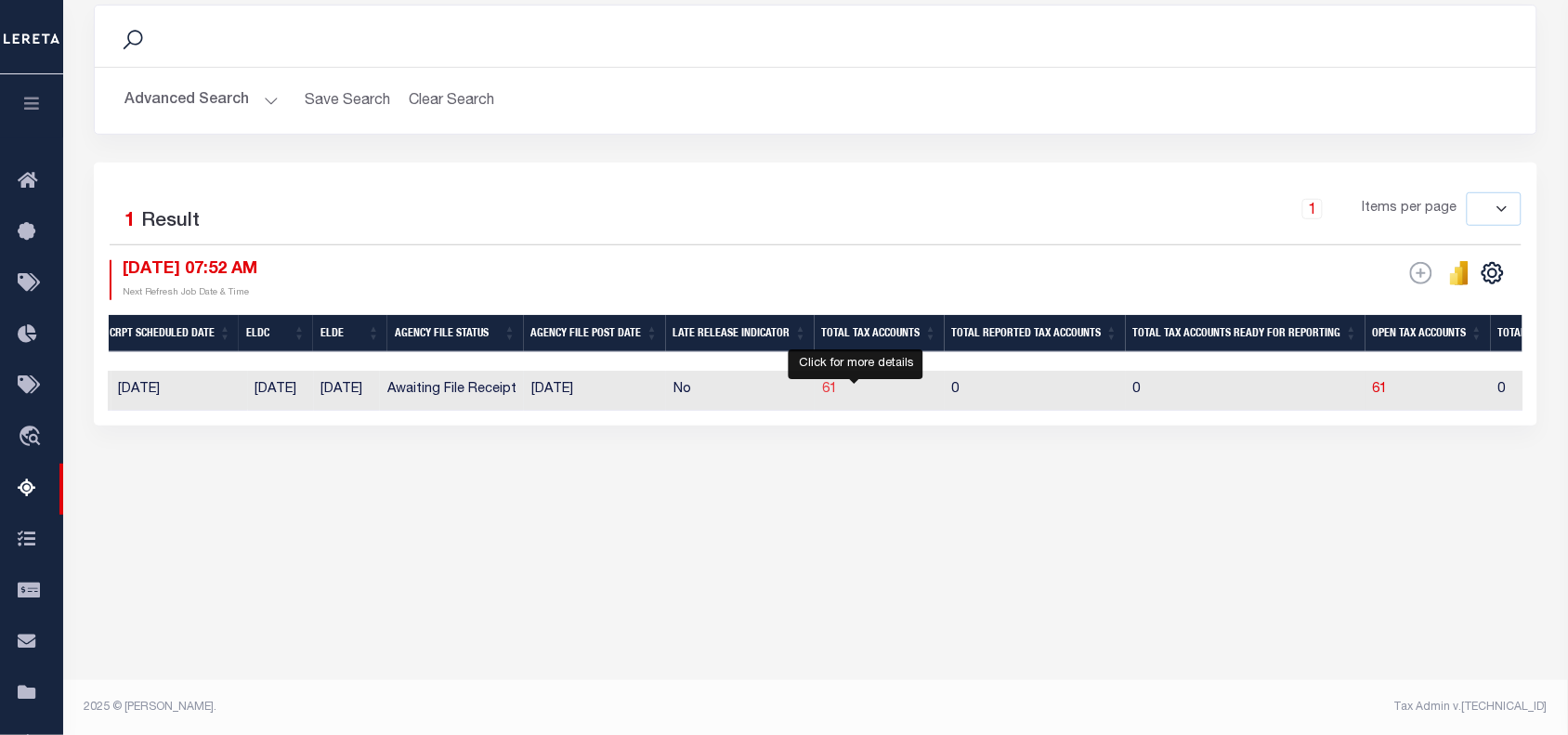
click at [837, 393] on span "61" at bounding box center [829, 389] width 15 height 13
select select "100"
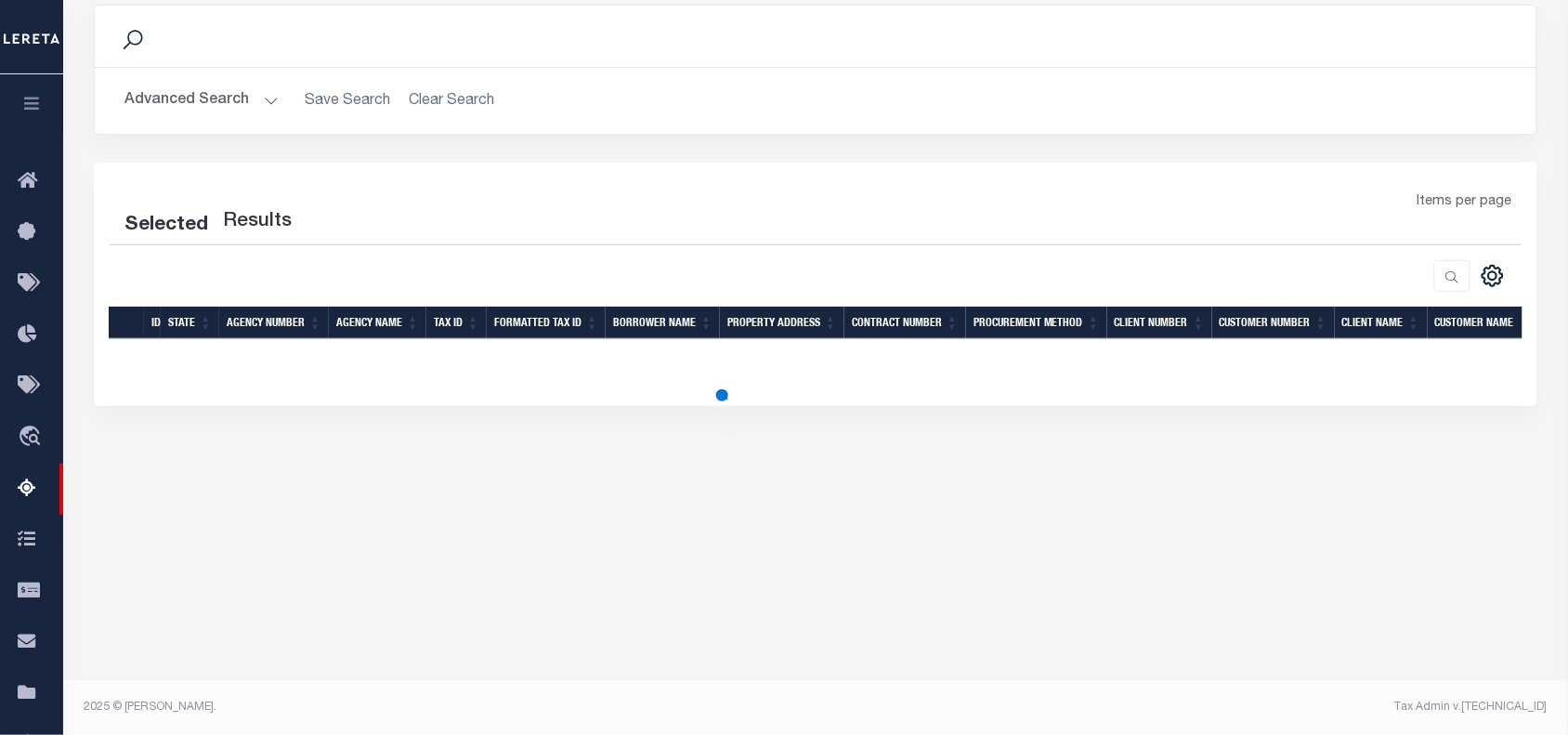
select select "100"
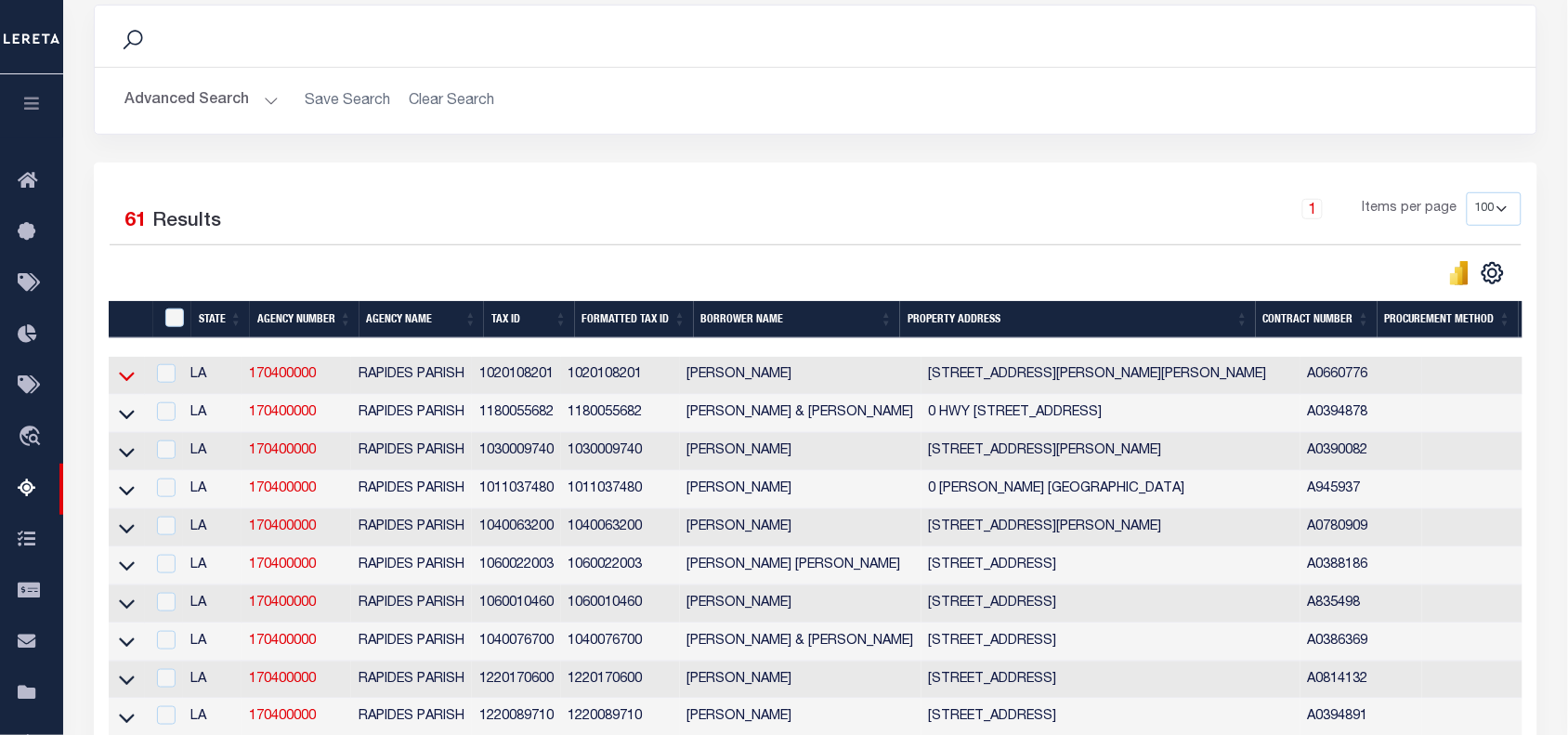
click at [130, 379] on icon at bounding box center [127, 376] width 16 height 20
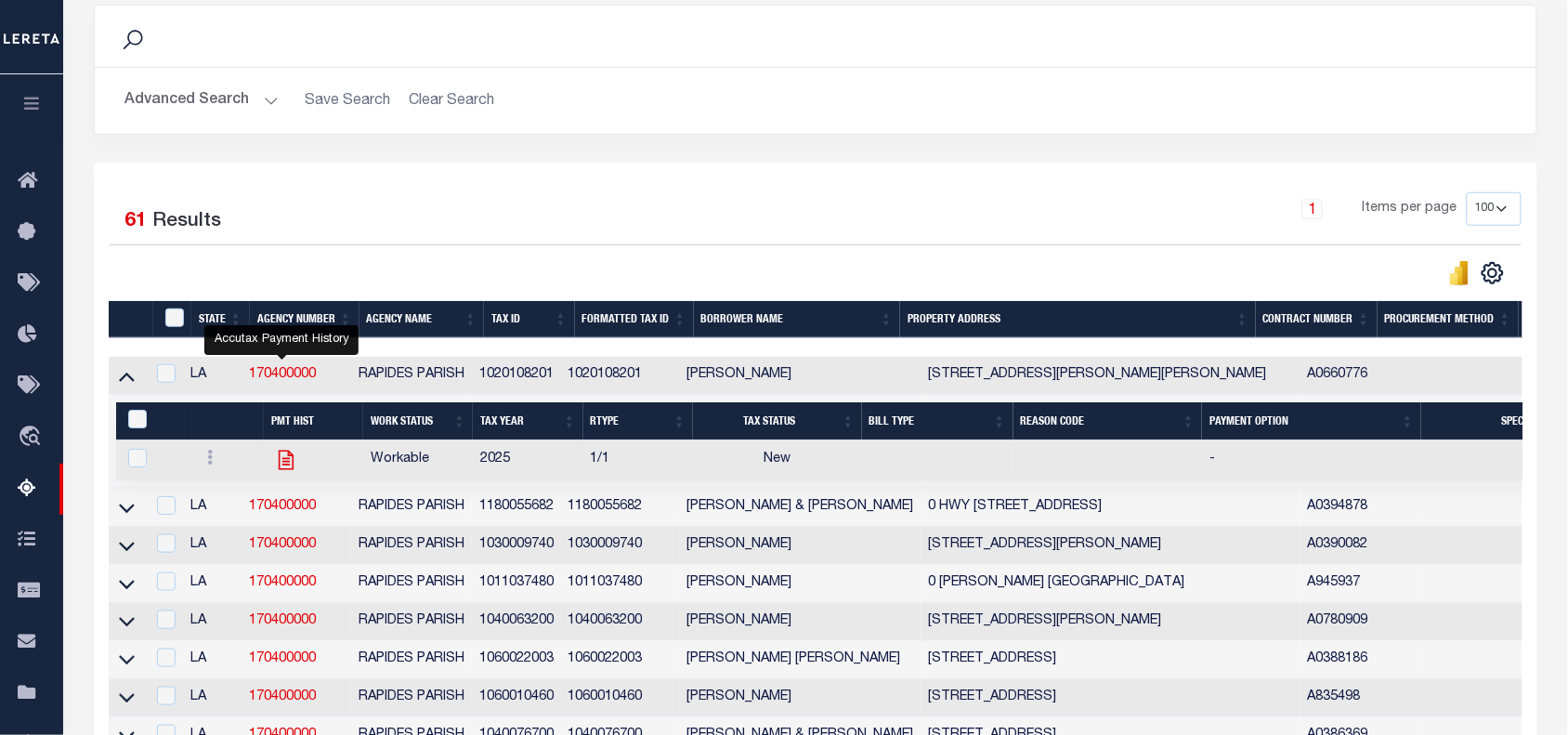
click at [278, 469] on icon "" at bounding box center [286, 460] width 24 height 24
checkbox input "true"
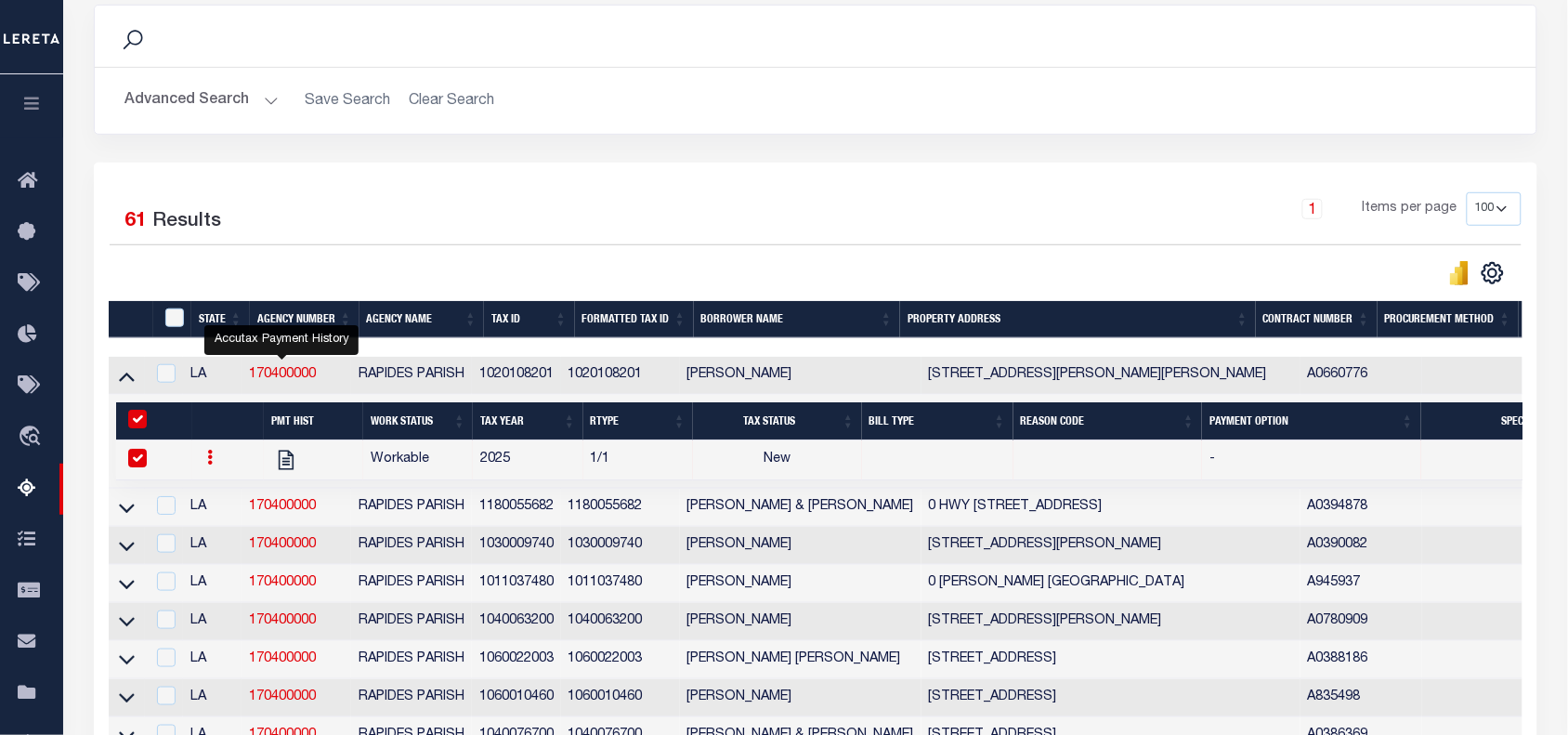
click at [471, 199] on div "1 Items per page 10 25 50 100 500" at bounding box center [996, 216] width 1053 height 48
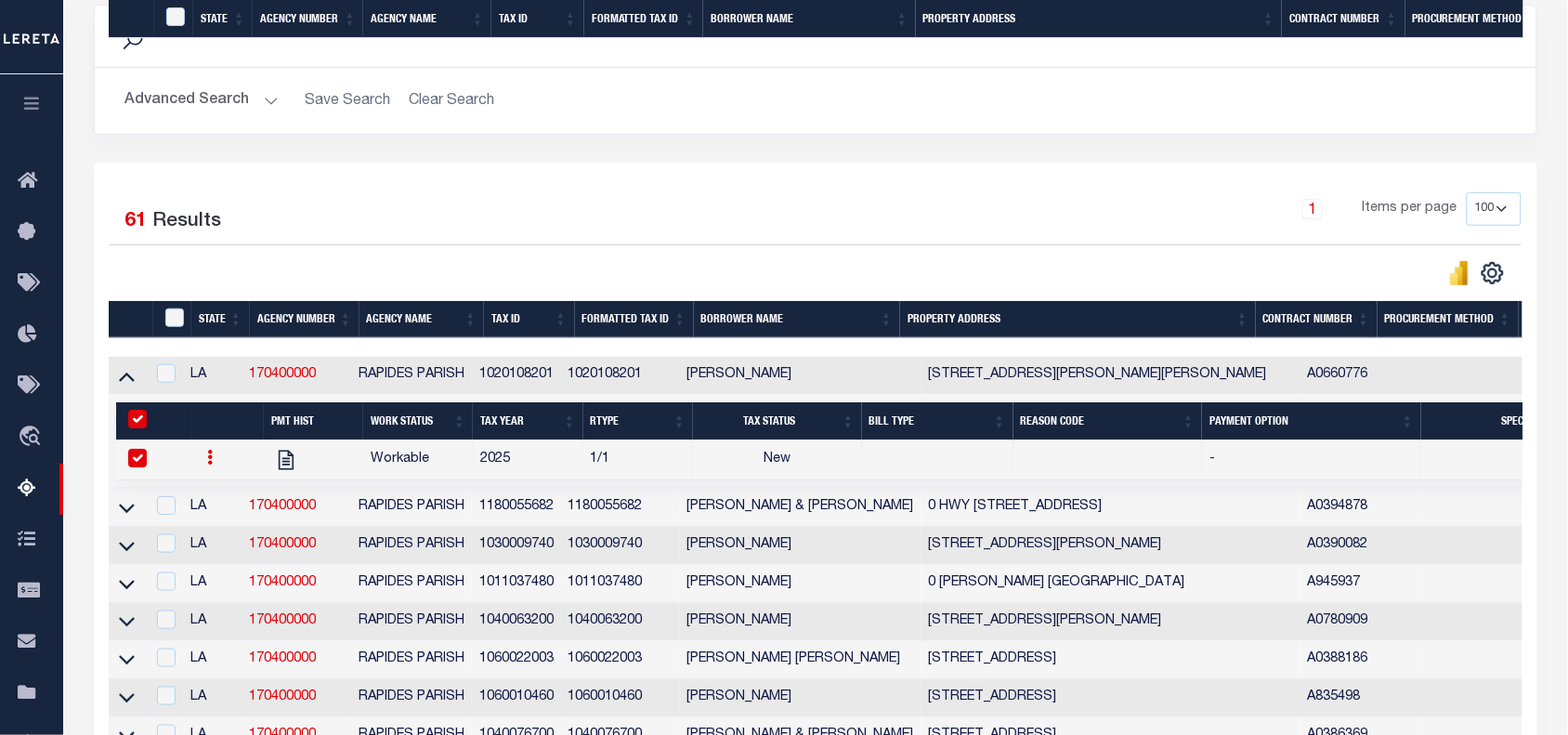
scroll to position [1418, 0]
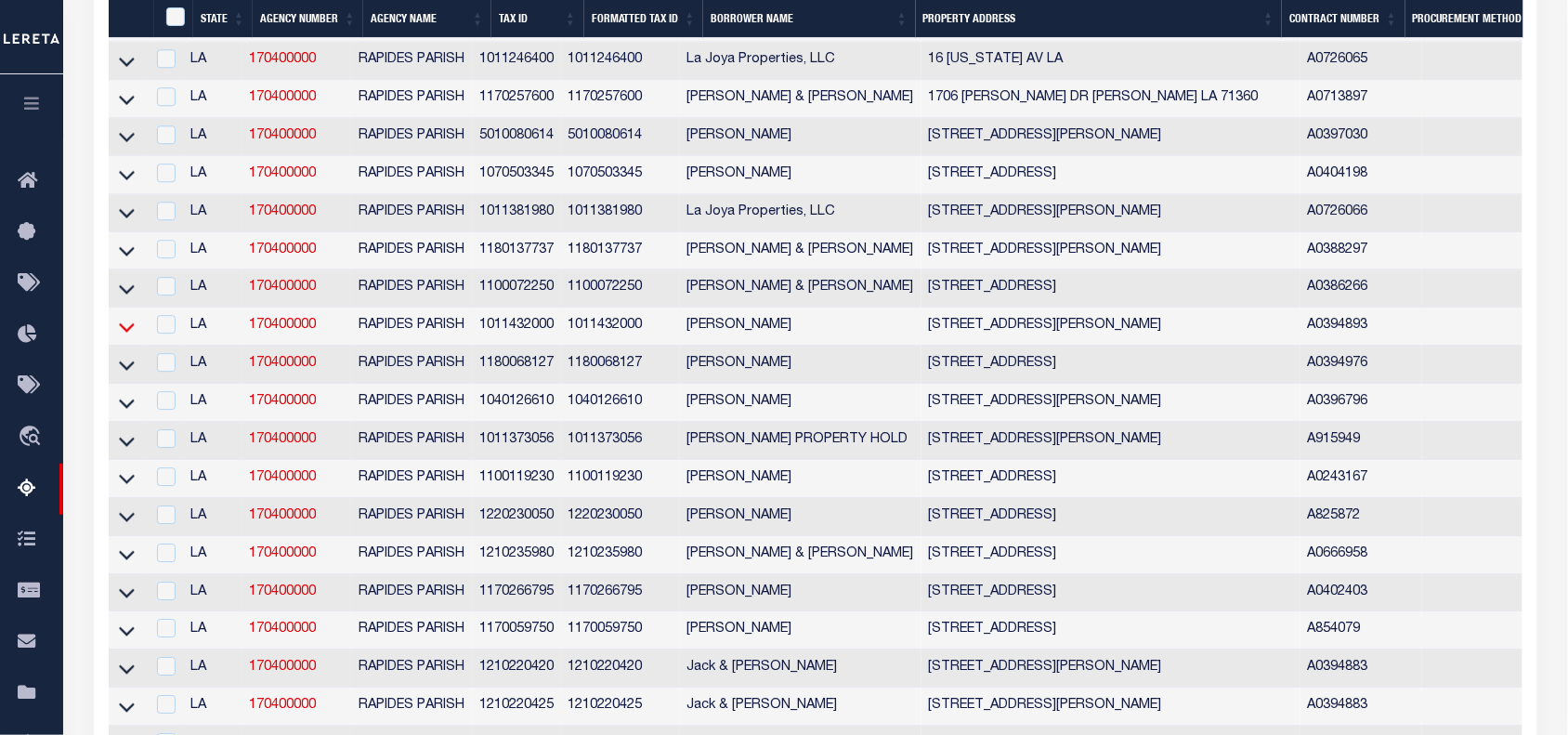
click at [126, 336] on icon at bounding box center [127, 327] width 16 height 20
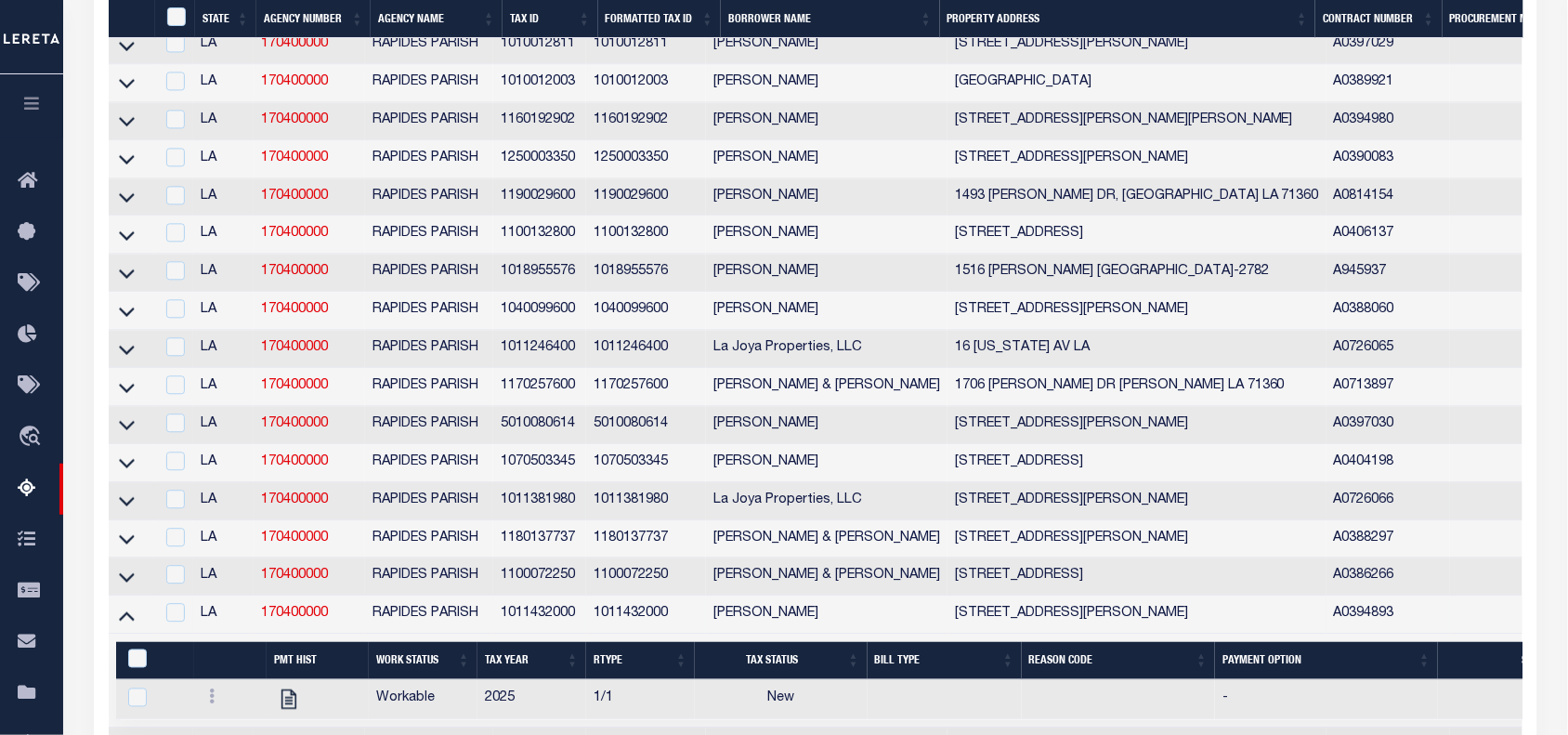
scroll to position [1459, 0]
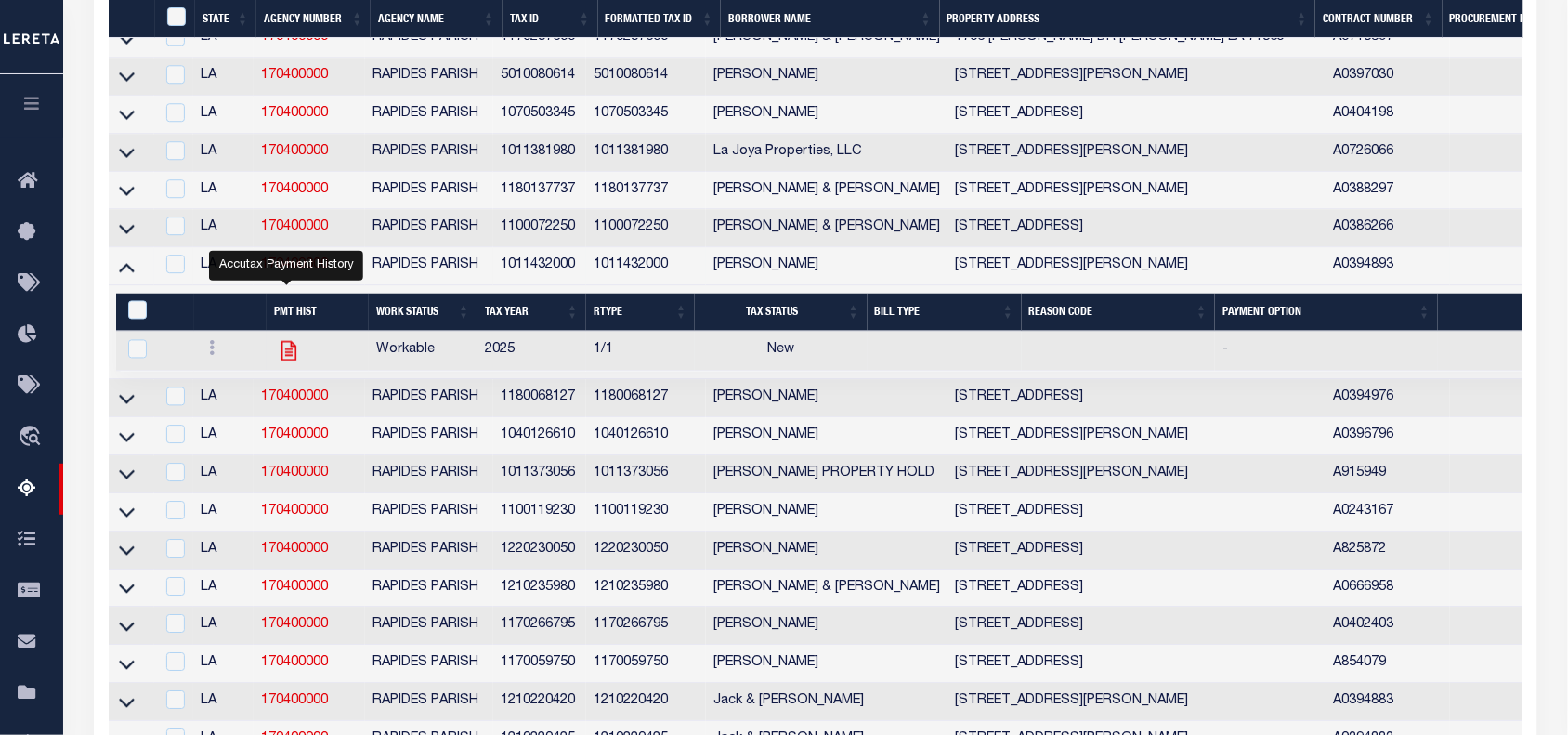
click at [289, 362] on icon "" at bounding box center [289, 350] width 24 height 24
checkbox input "true"
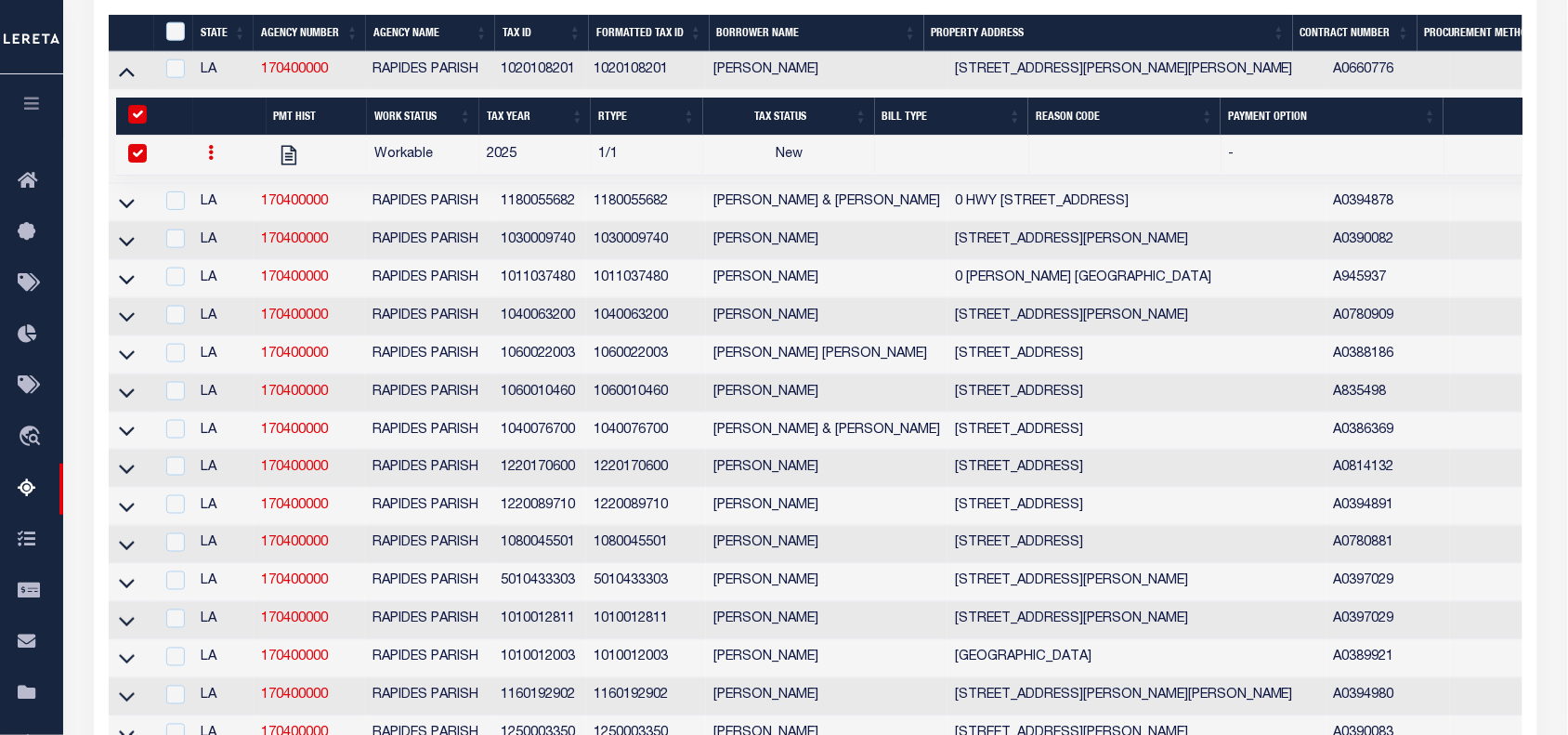
scroll to position [303, 0]
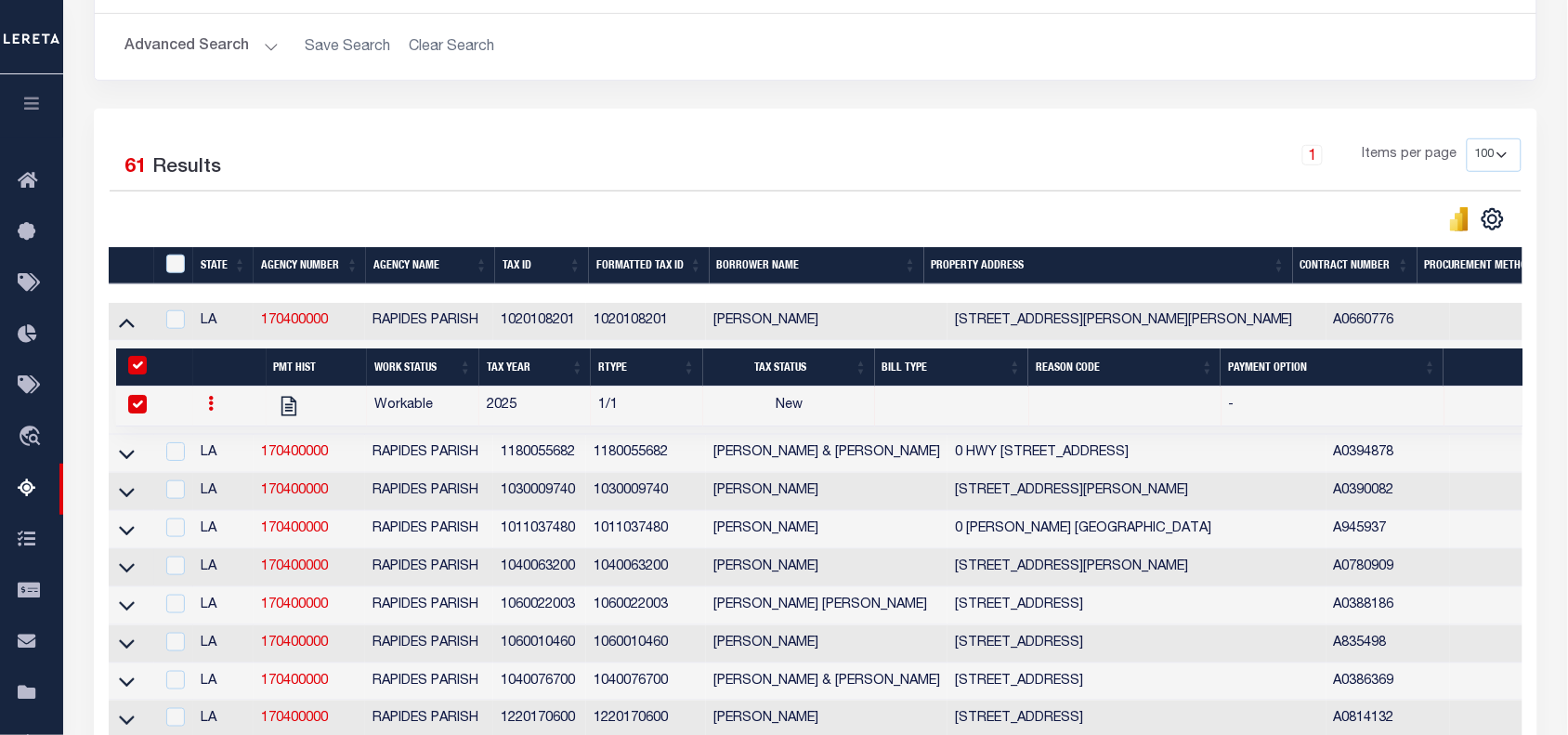
drag, startPoint x: 127, startPoint y: 326, endPoint x: 539, endPoint y: 467, distance: 435.5
click at [127, 326] on icon at bounding box center [127, 323] width 16 height 9
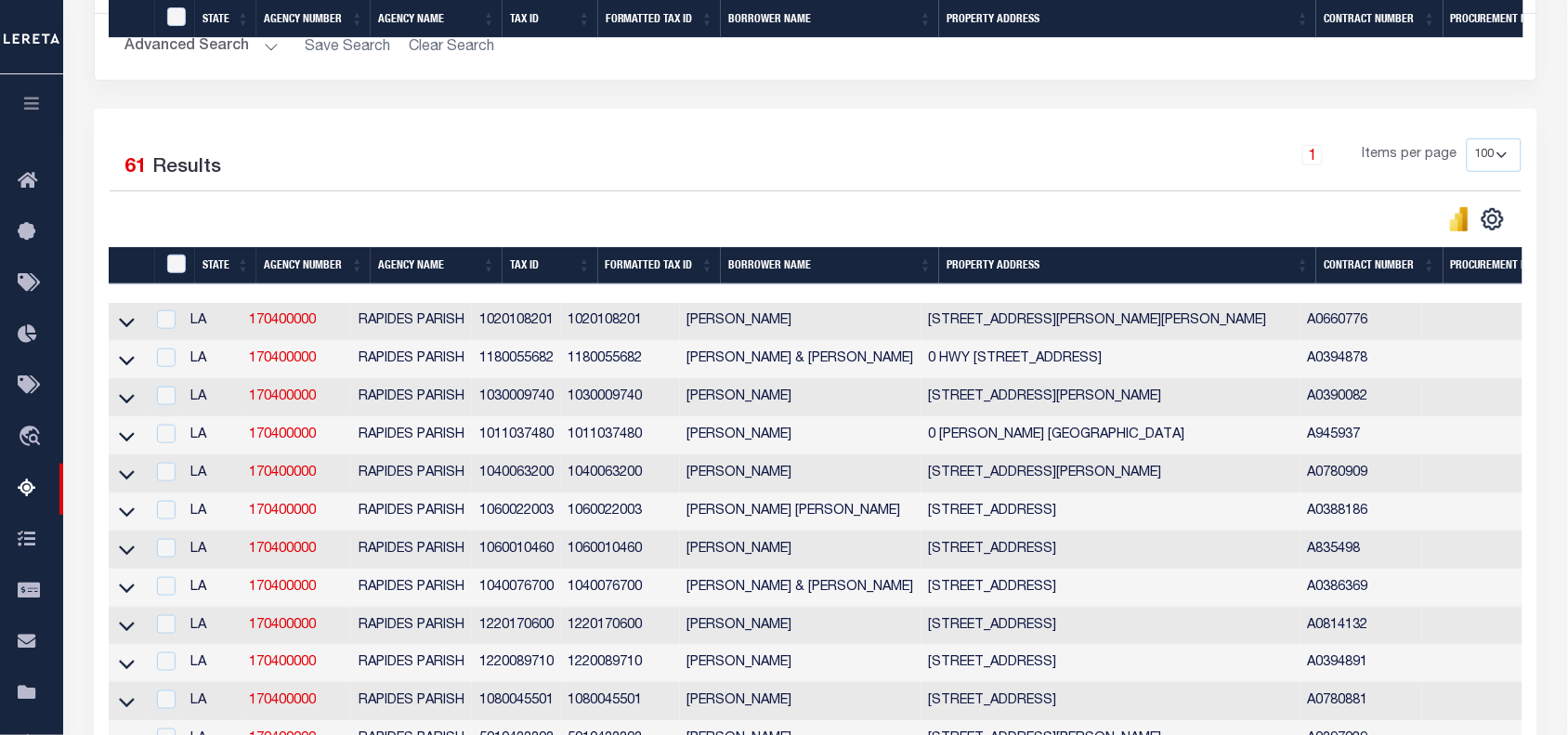
scroll to position [1322, 0]
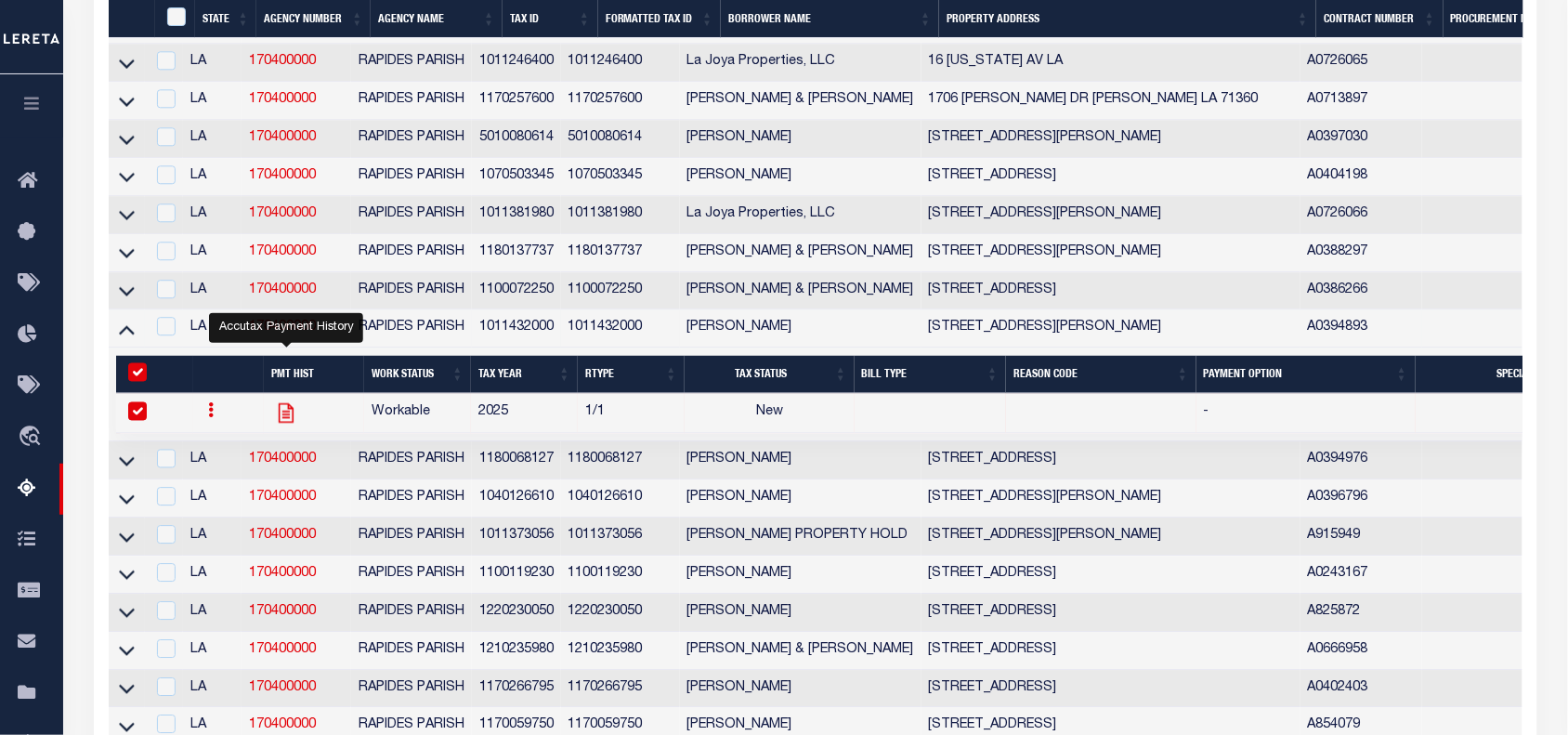
click at [286, 422] on icon "" at bounding box center [285, 413] width 15 height 20
checkbox input "false"
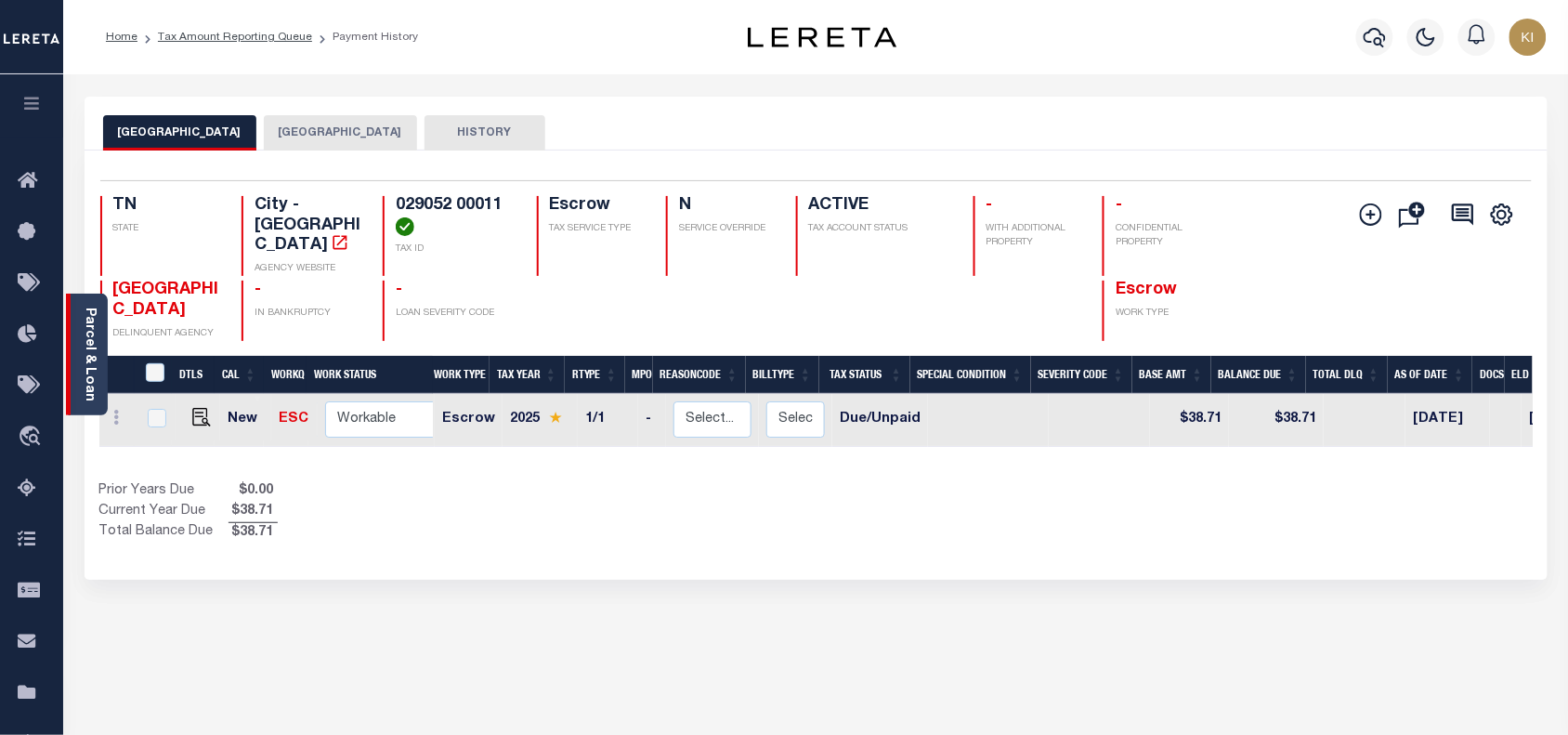
click at [84, 330] on link "Parcel & Loan" at bounding box center [89, 354] width 13 height 94
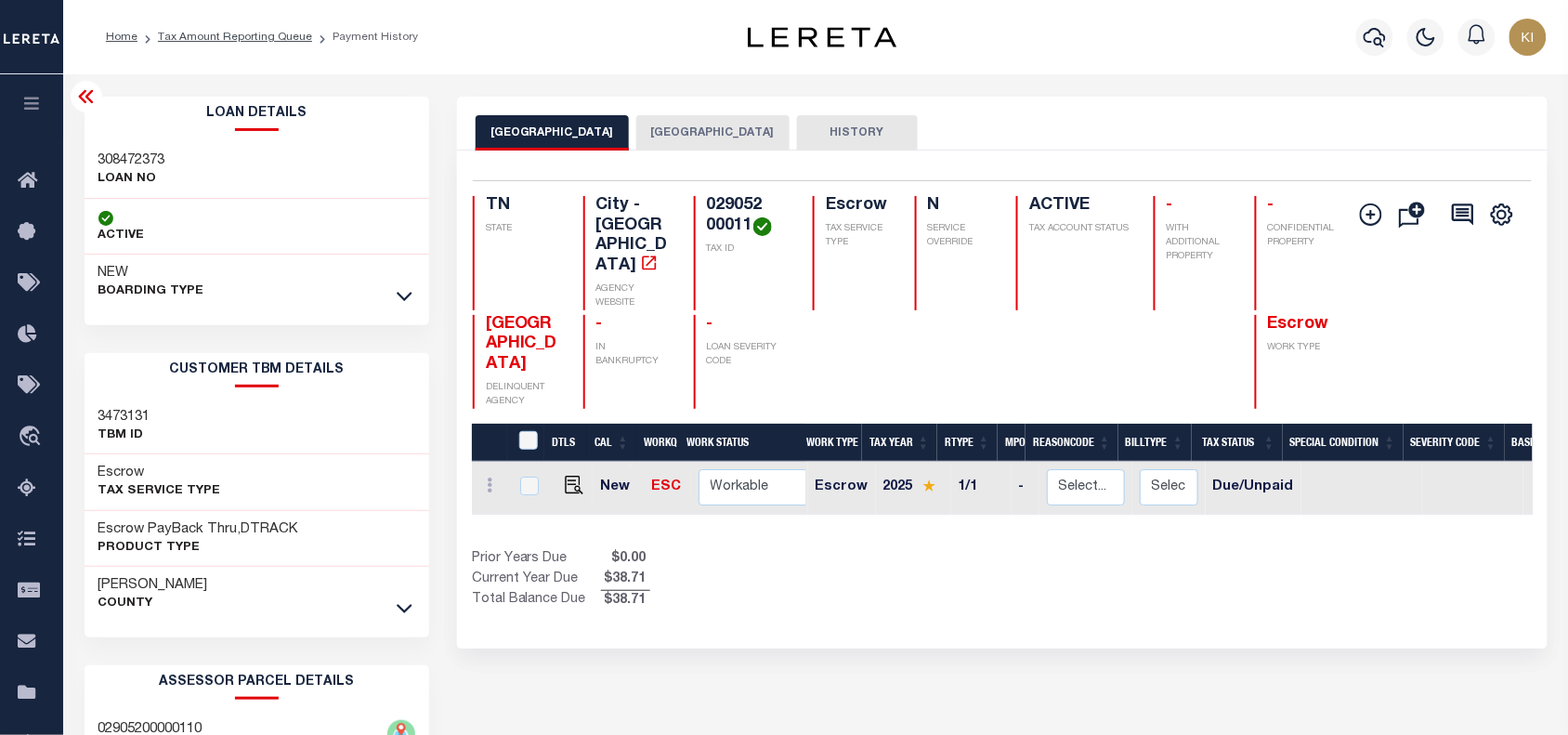
click at [135, 161] on h3 "308472373" at bounding box center [132, 160] width 67 height 19
copy h3 "308472373"
click at [34, 101] on icon "button" at bounding box center [33, 103] width 22 height 17
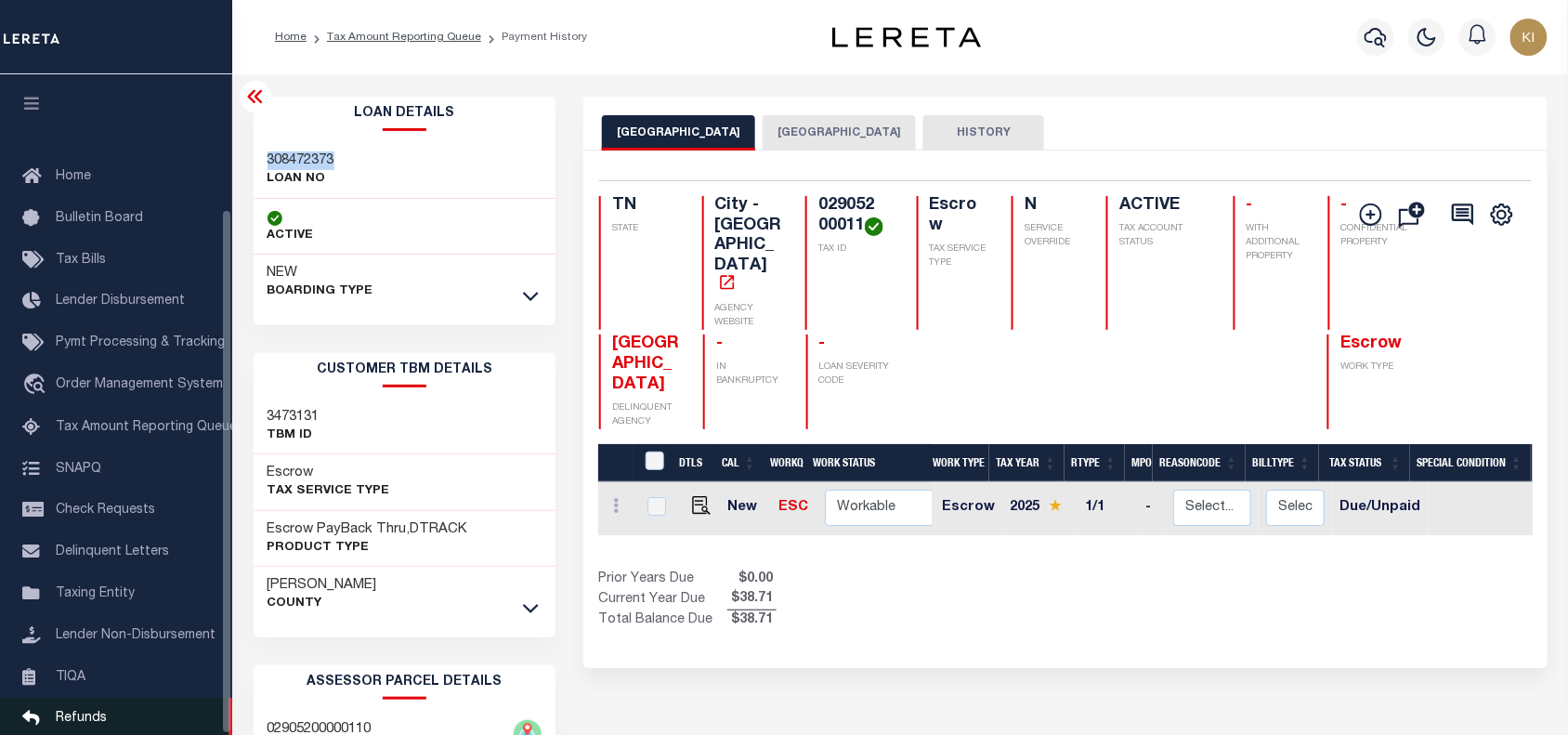
scroll to position [169, 0]
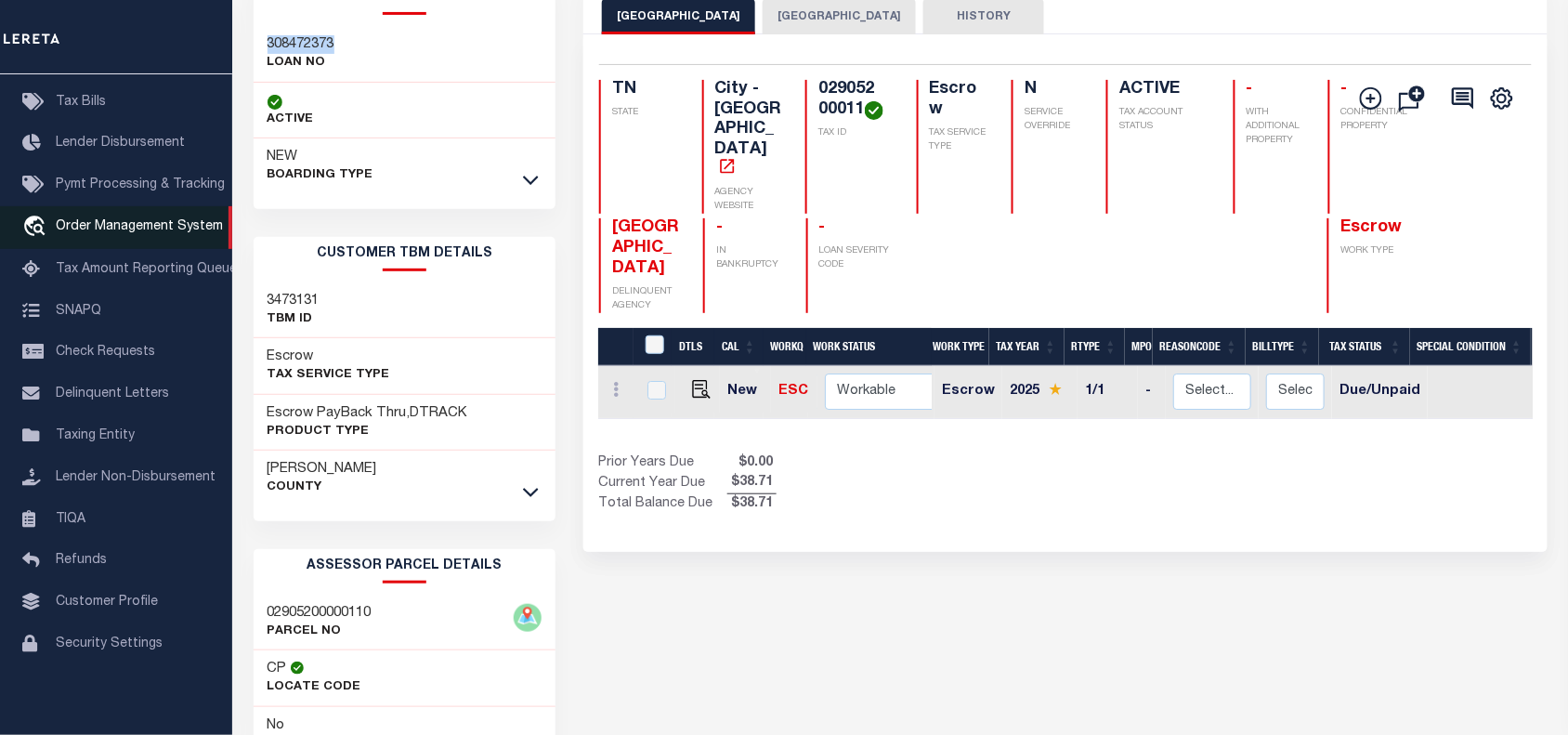
click at [135, 220] on span "Order Management System" at bounding box center [138, 226] width 167 height 13
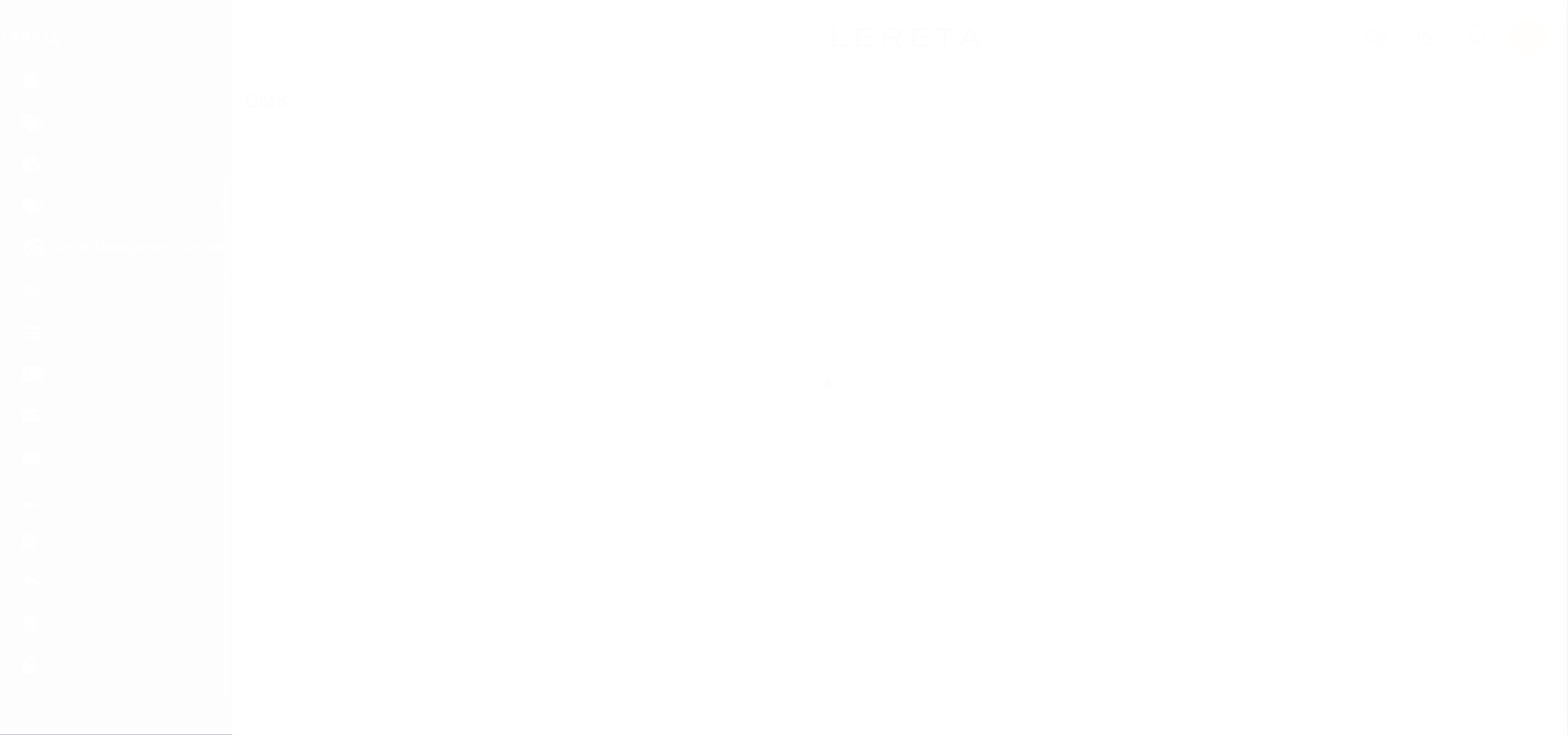
scroll to position [135, 0]
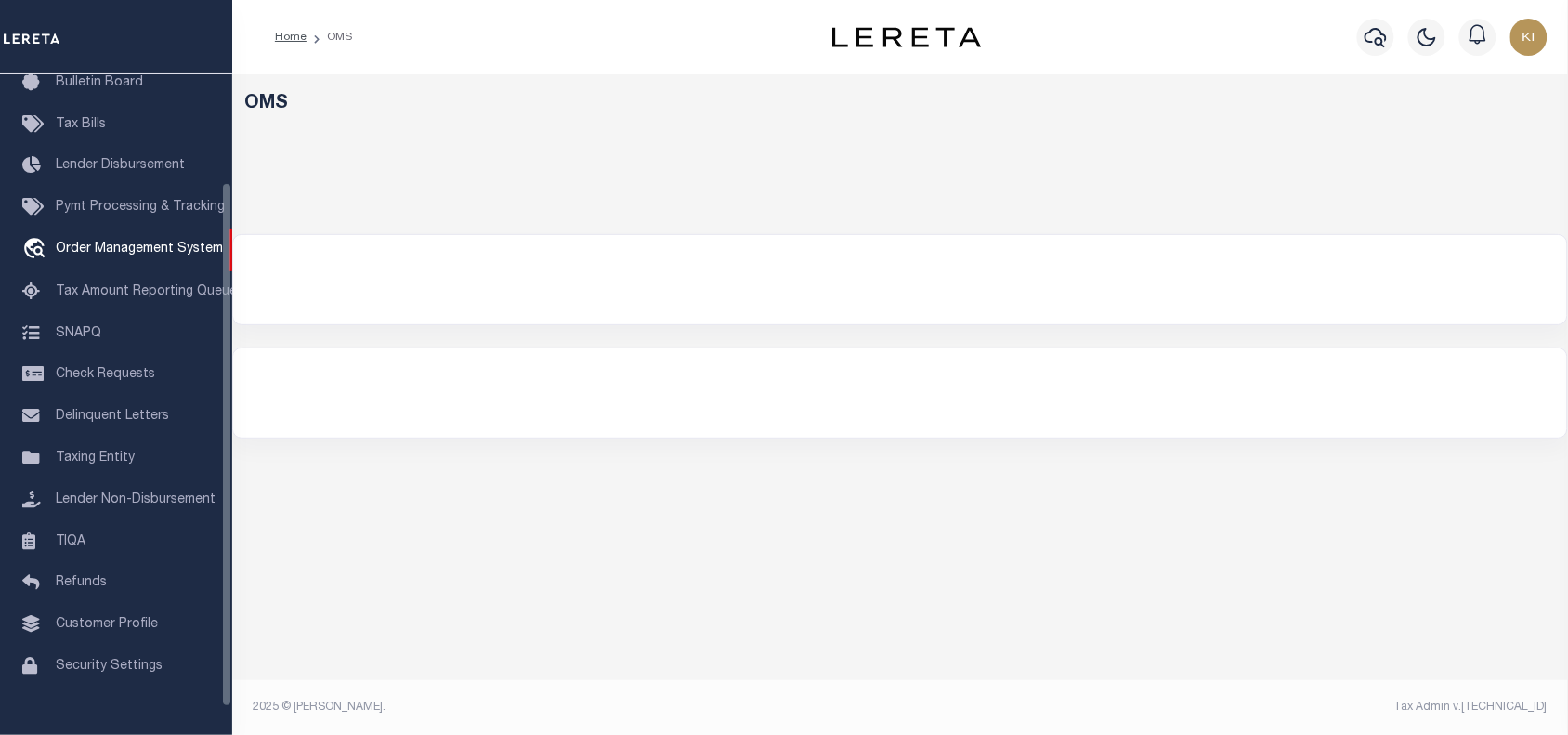
select select
select select "200"
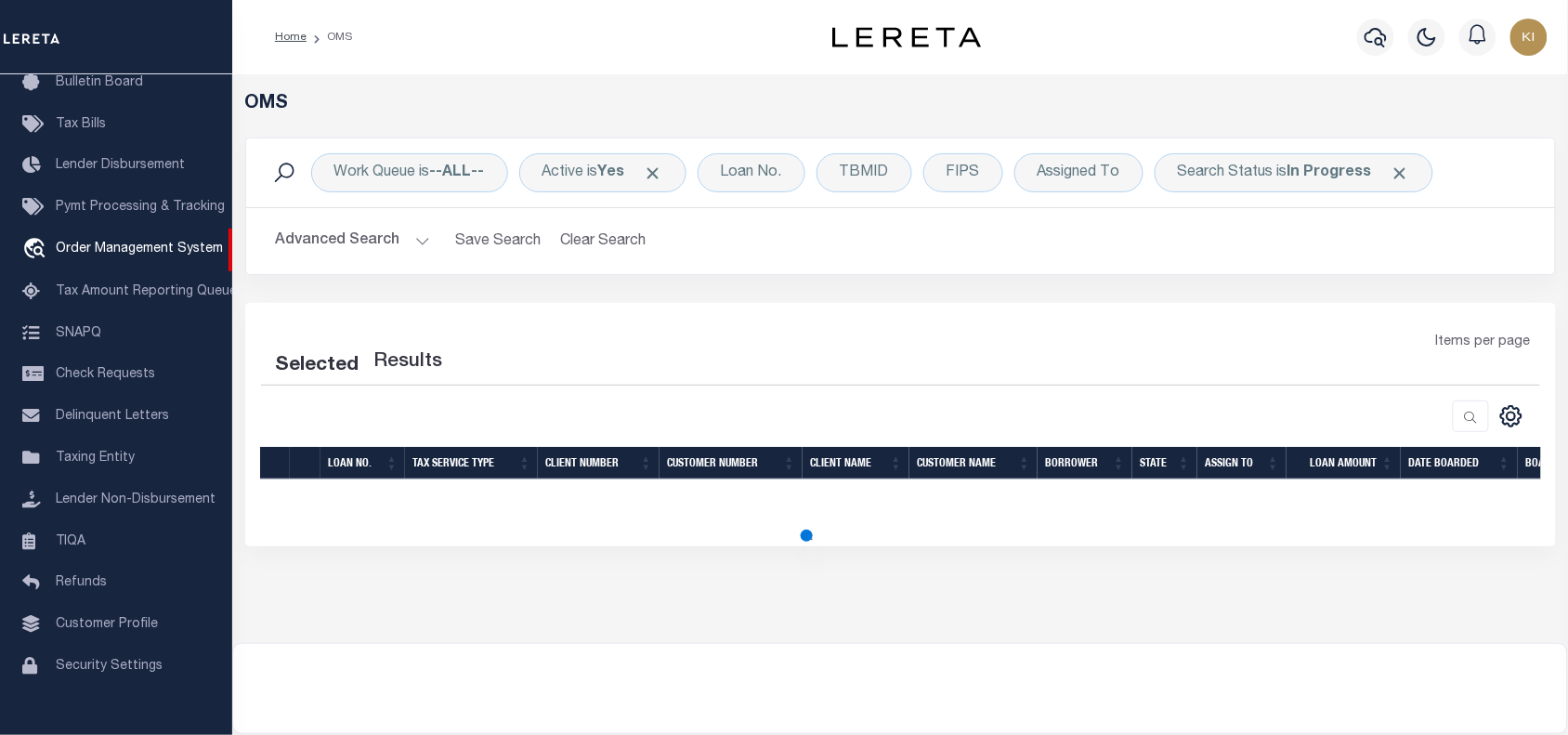
click at [424, 234] on button "Advanced Search" at bounding box center [353, 241] width 154 height 37
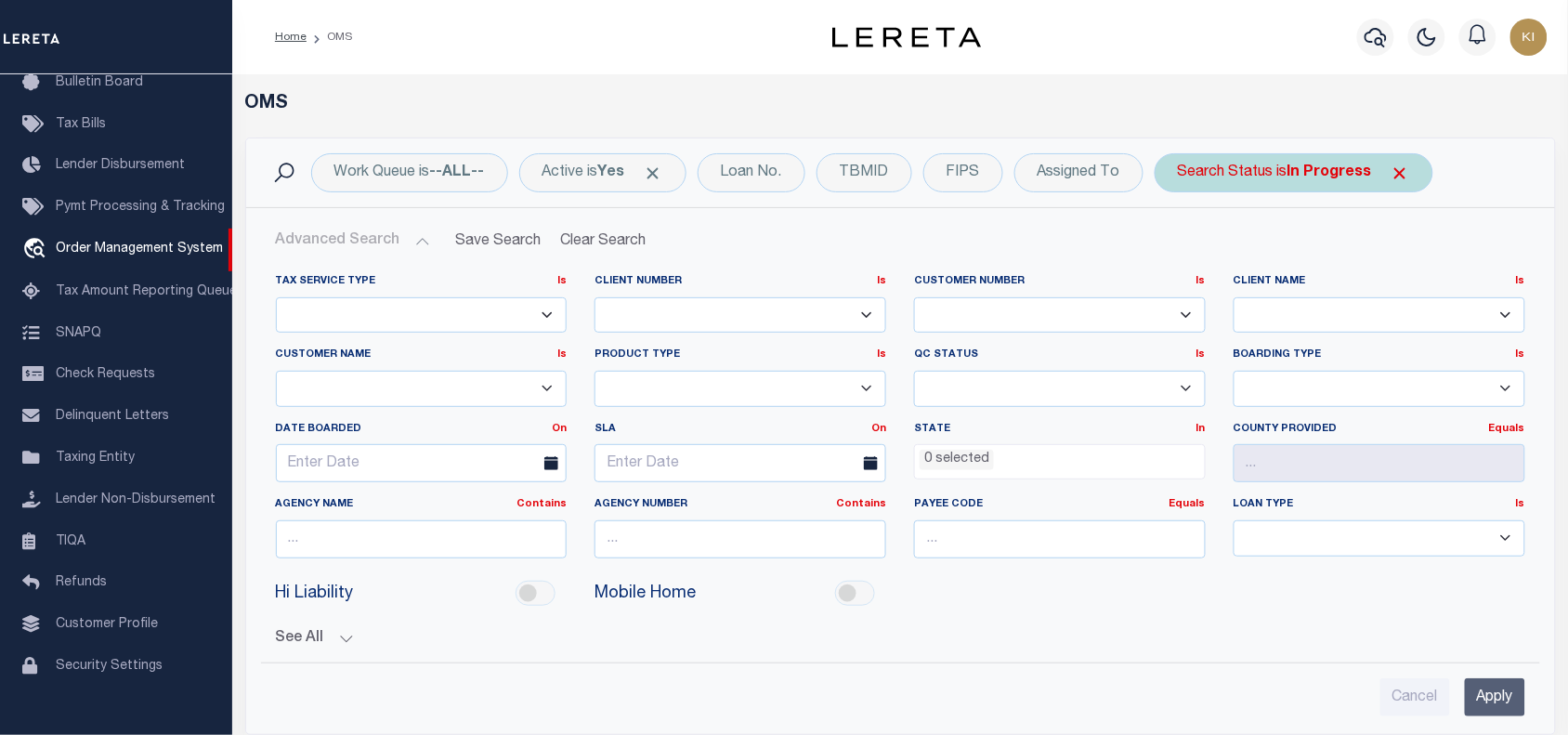
select select "200"
click at [1405, 174] on span "Click to Remove" at bounding box center [1400, 174] width 20 height 20
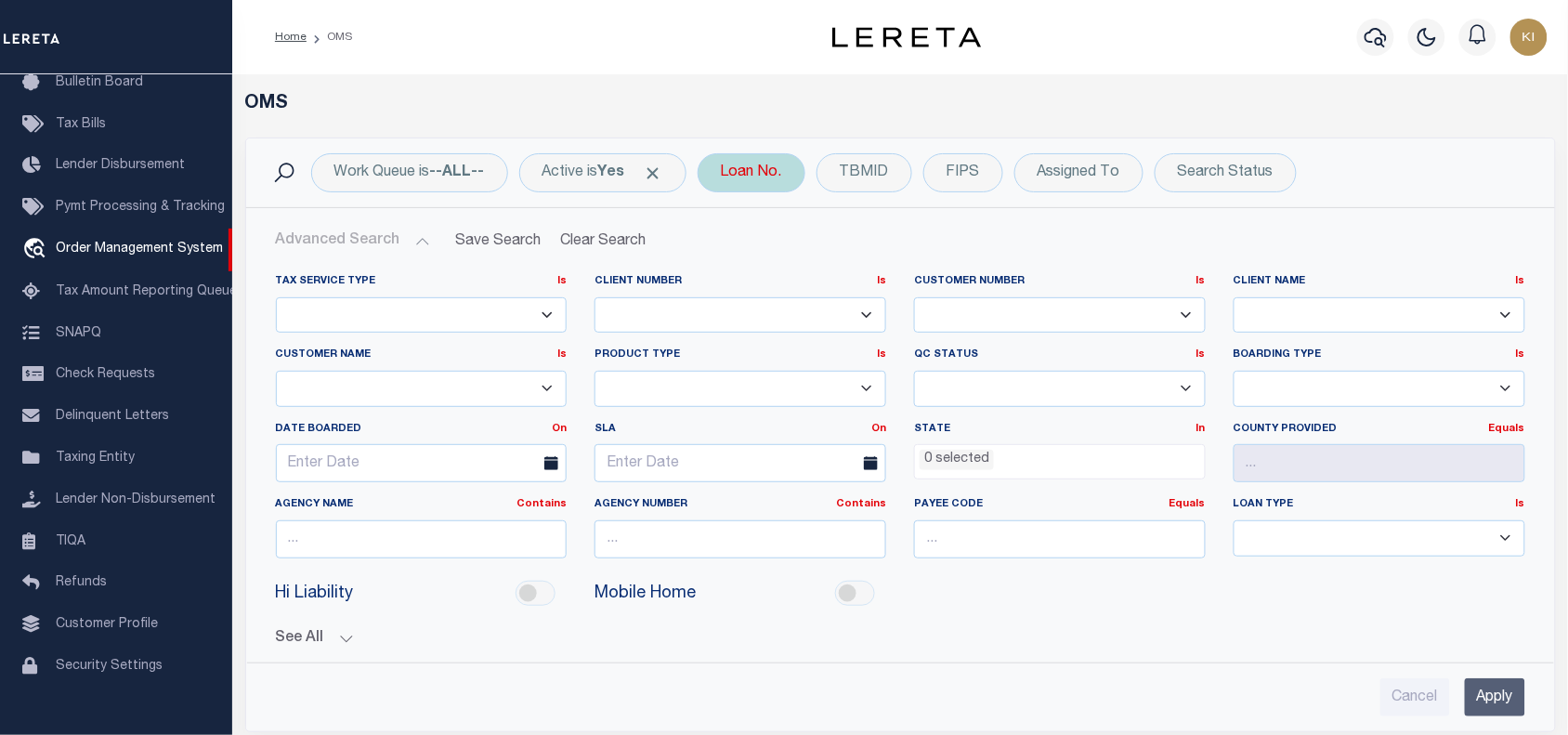
click at [763, 173] on div "Loan No." at bounding box center [751, 173] width 108 height 39
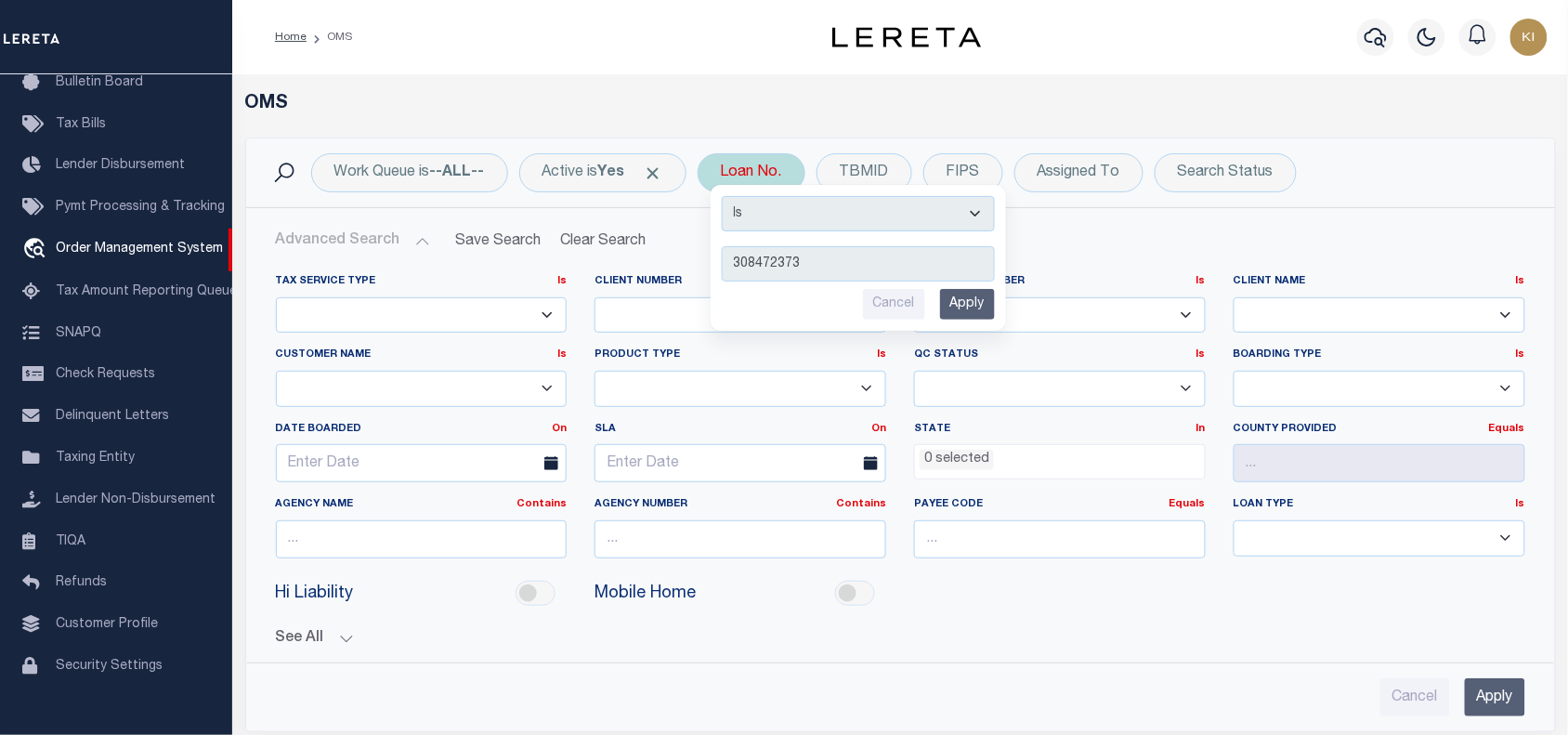
type input "308472373"
click at [976, 304] on input "Apply" at bounding box center [968, 304] width 55 height 31
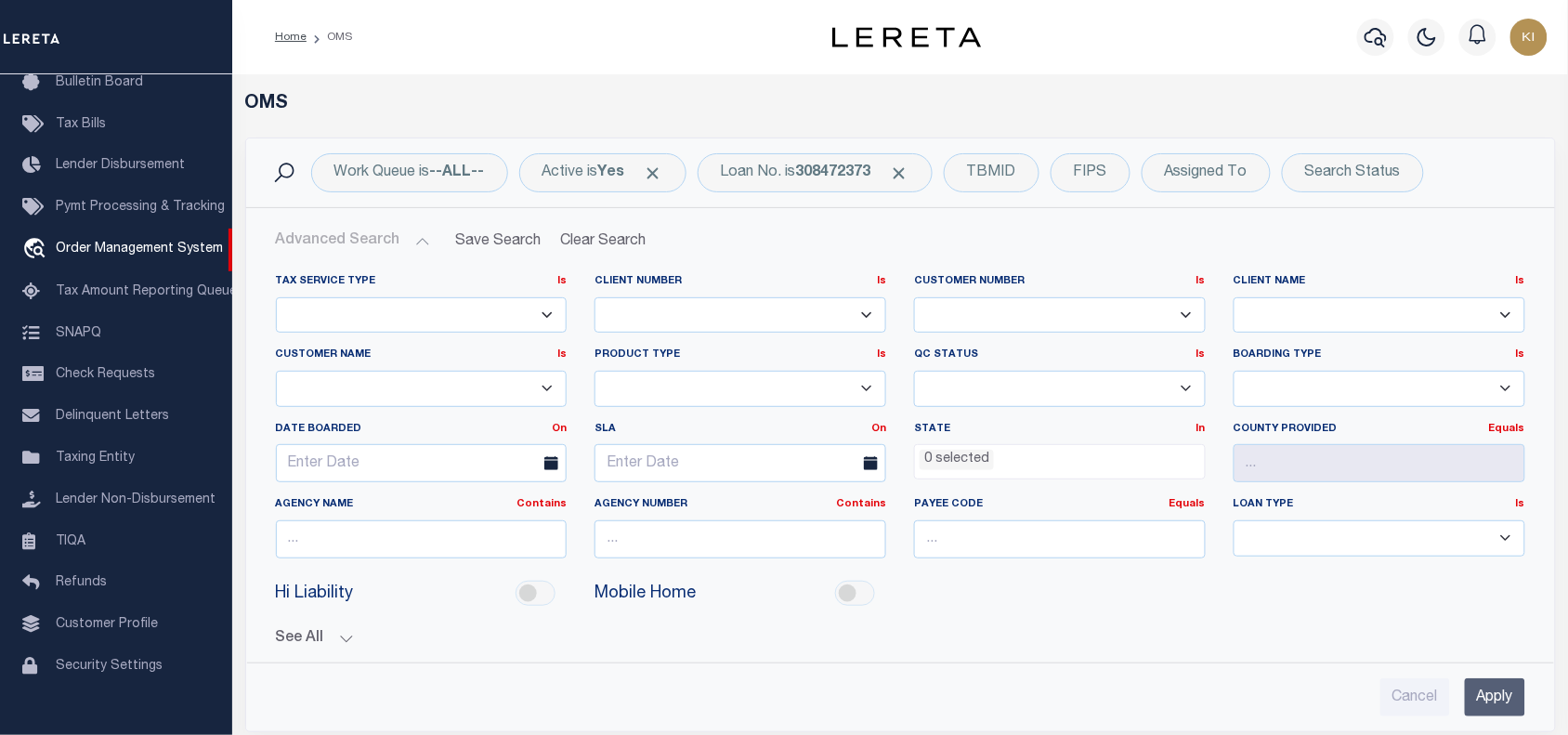
scroll to position [348, 0]
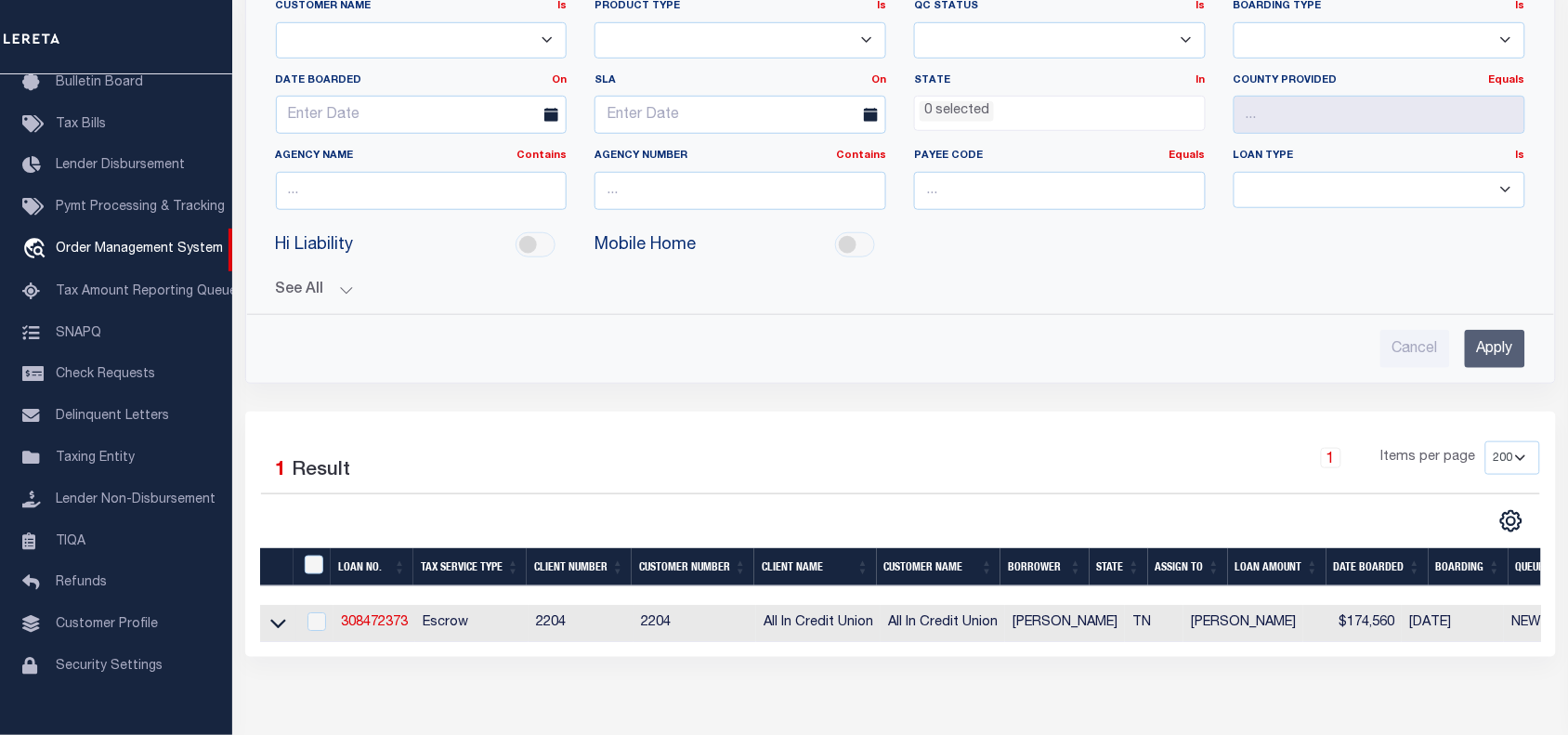
click at [267, 628] on link at bounding box center [278, 622] width 22 height 13
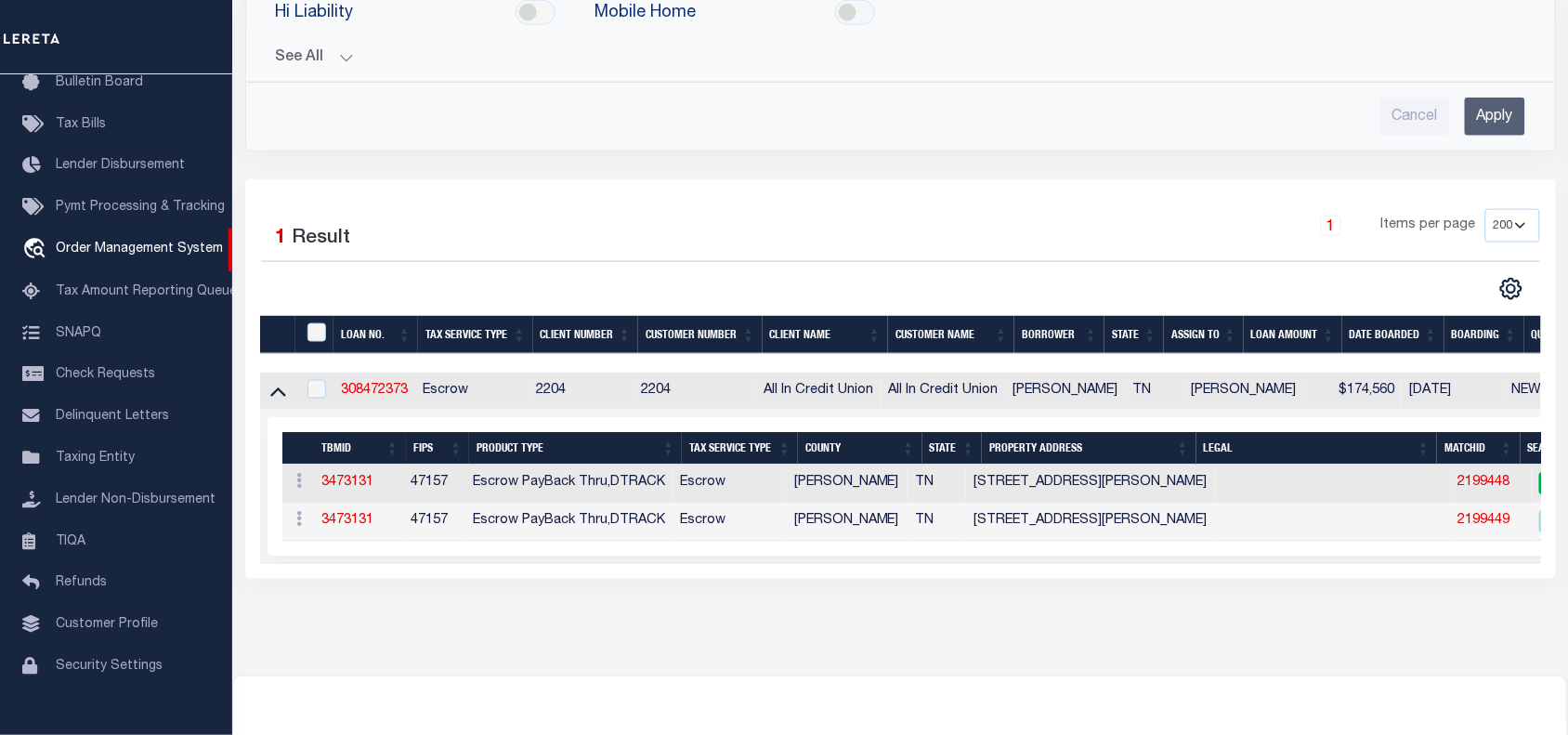
scroll to position [697, 0]
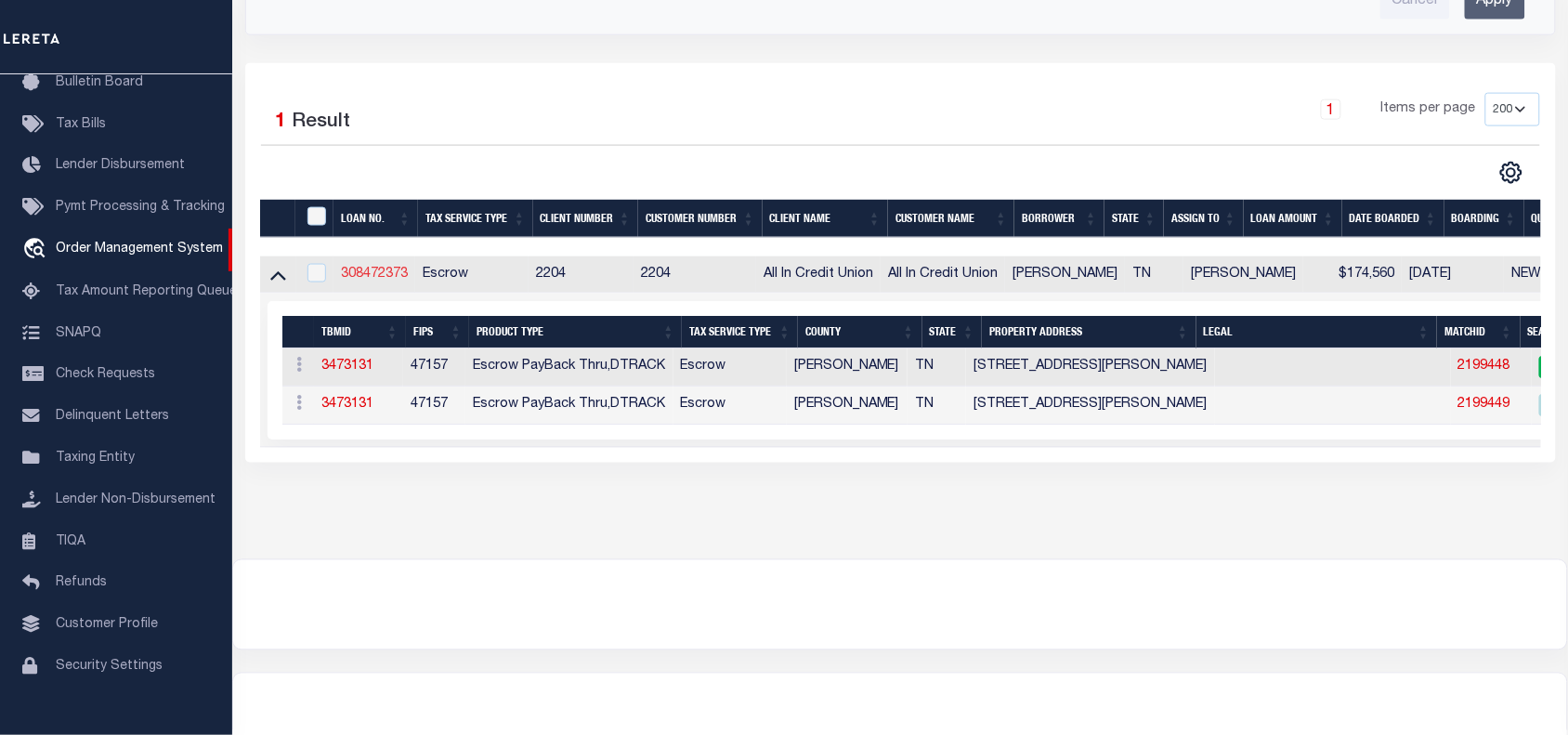
click at [377, 279] on link "308472373" at bounding box center [375, 273] width 67 height 13
type input "308472373"
type input "[PERSON_NAME]"
select select
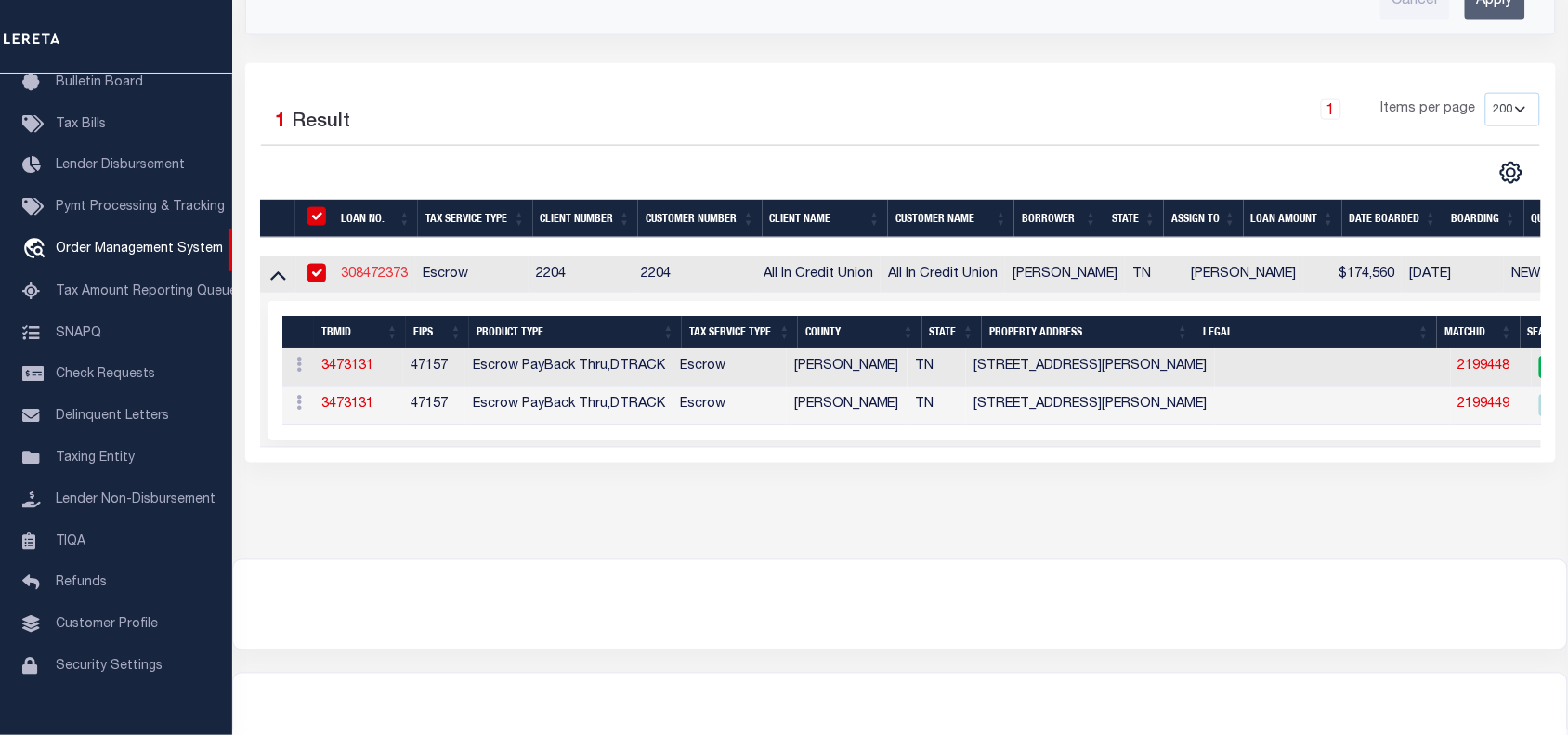
type input "07/10/2025"
select select "10"
select select "Escrow"
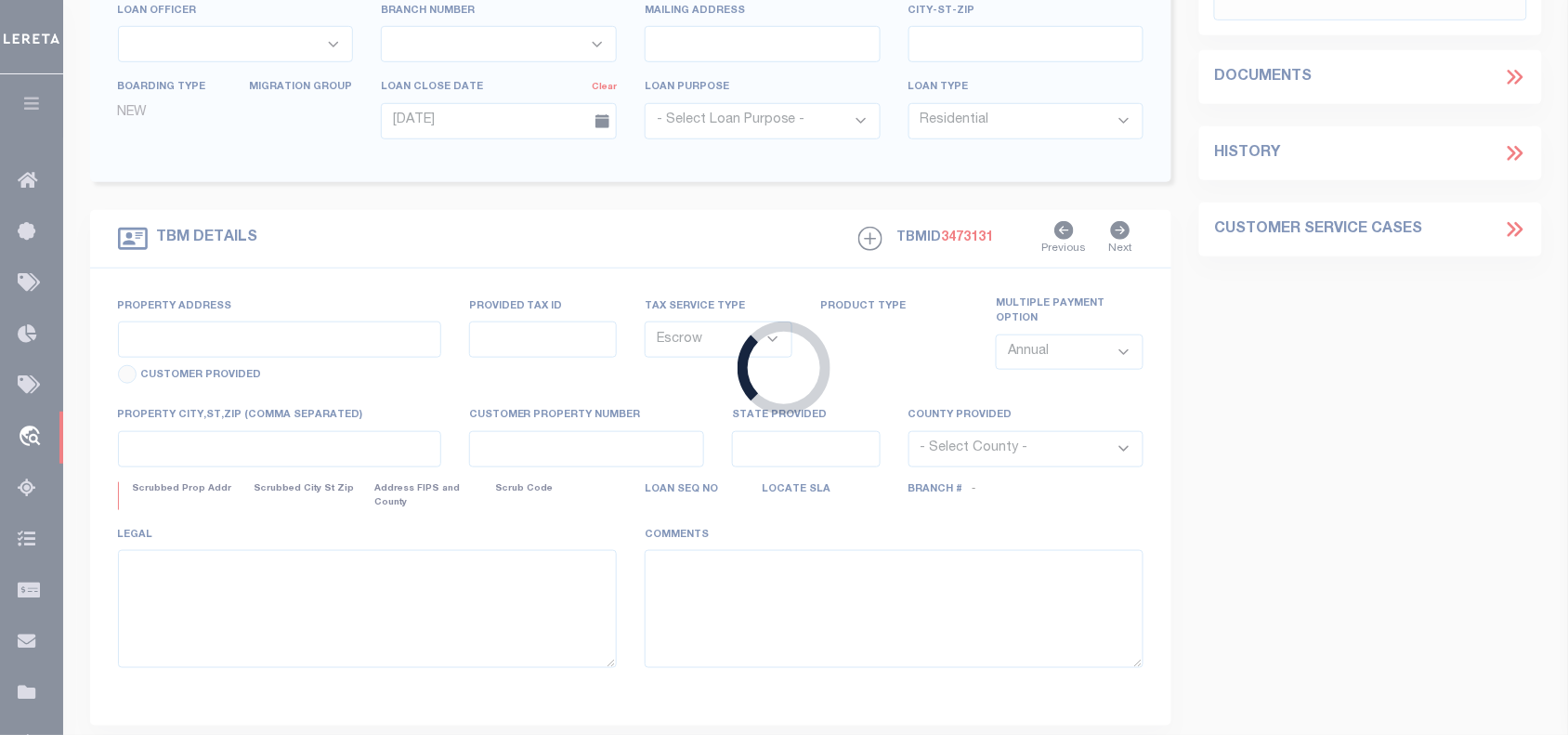
type input "[STREET_ADDRESS][PERSON_NAME]"
select select
type input "MEMPHIS [GEOGRAPHIC_DATA] 38114-2462"
type input "TN"
select select
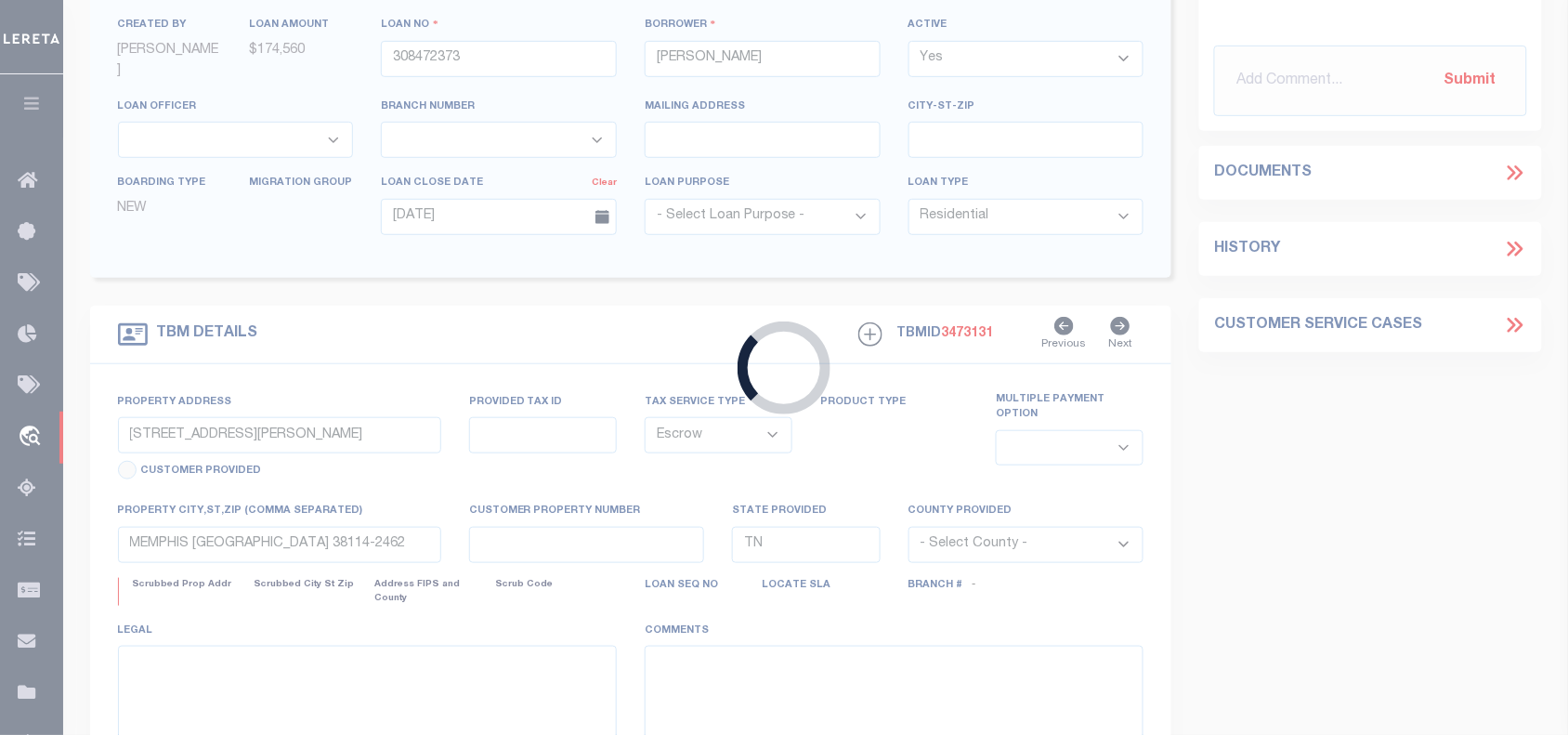
select select "51018"
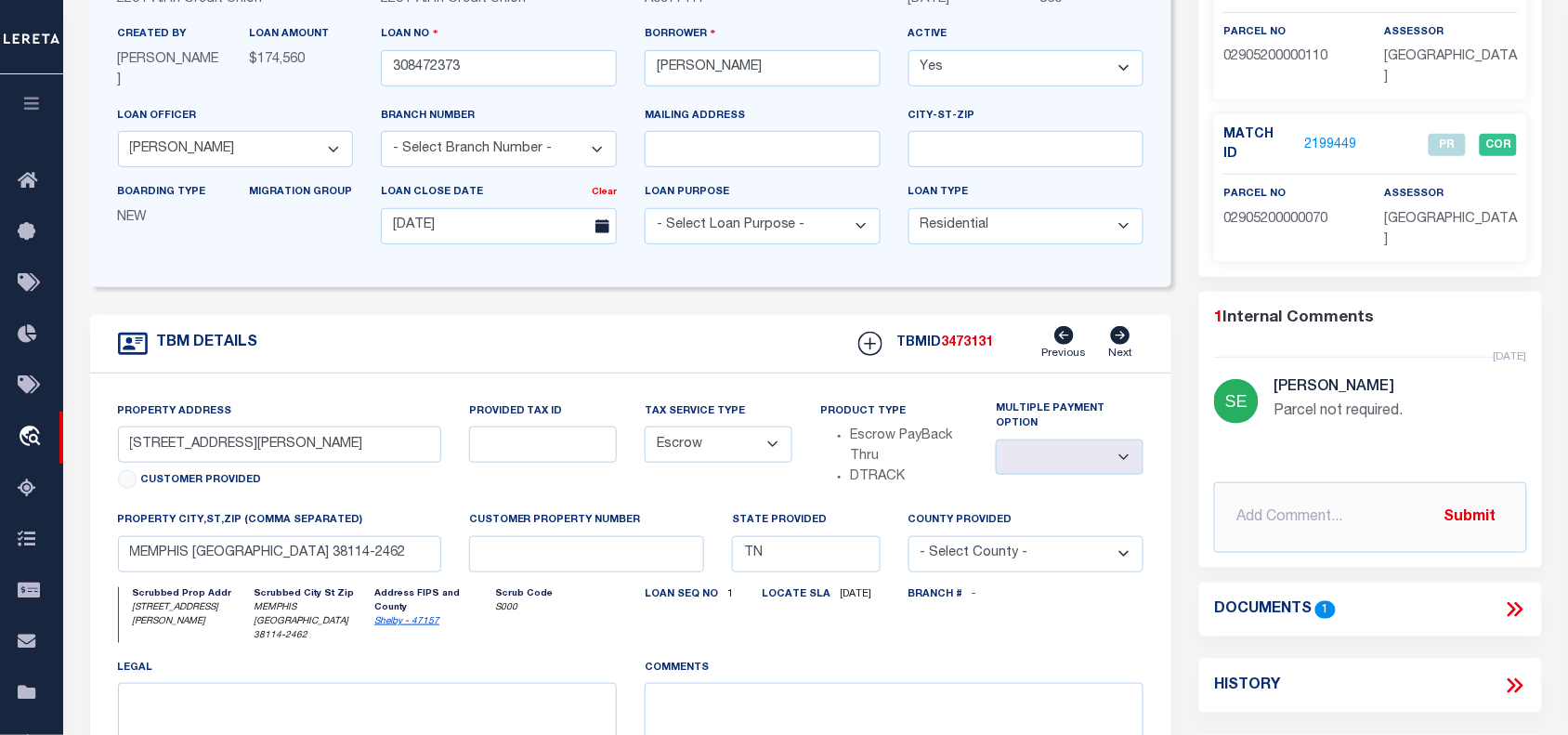
scroll to position [465, 0]
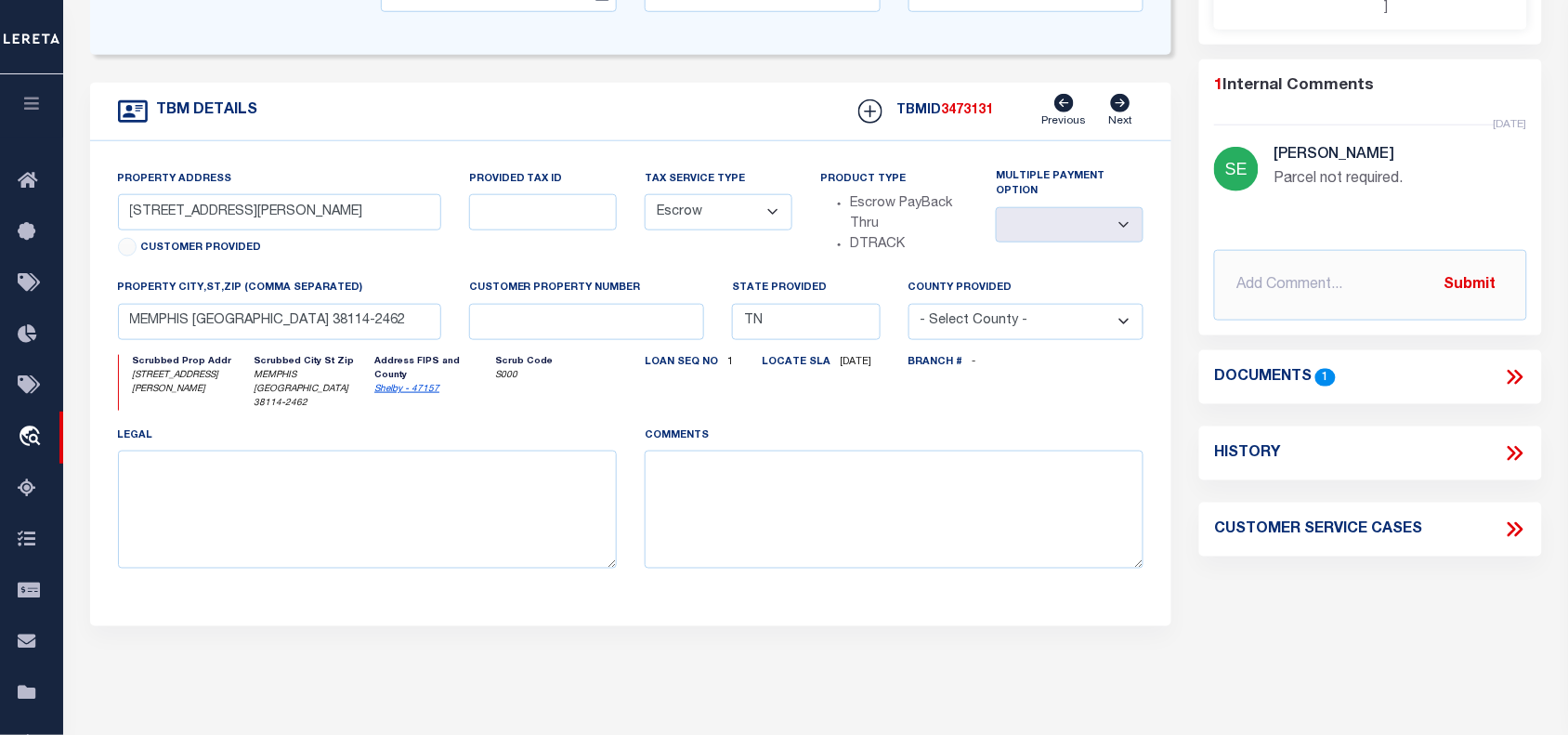
click at [1515, 441] on icon at bounding box center [1515, 453] width 24 height 24
select select "100"
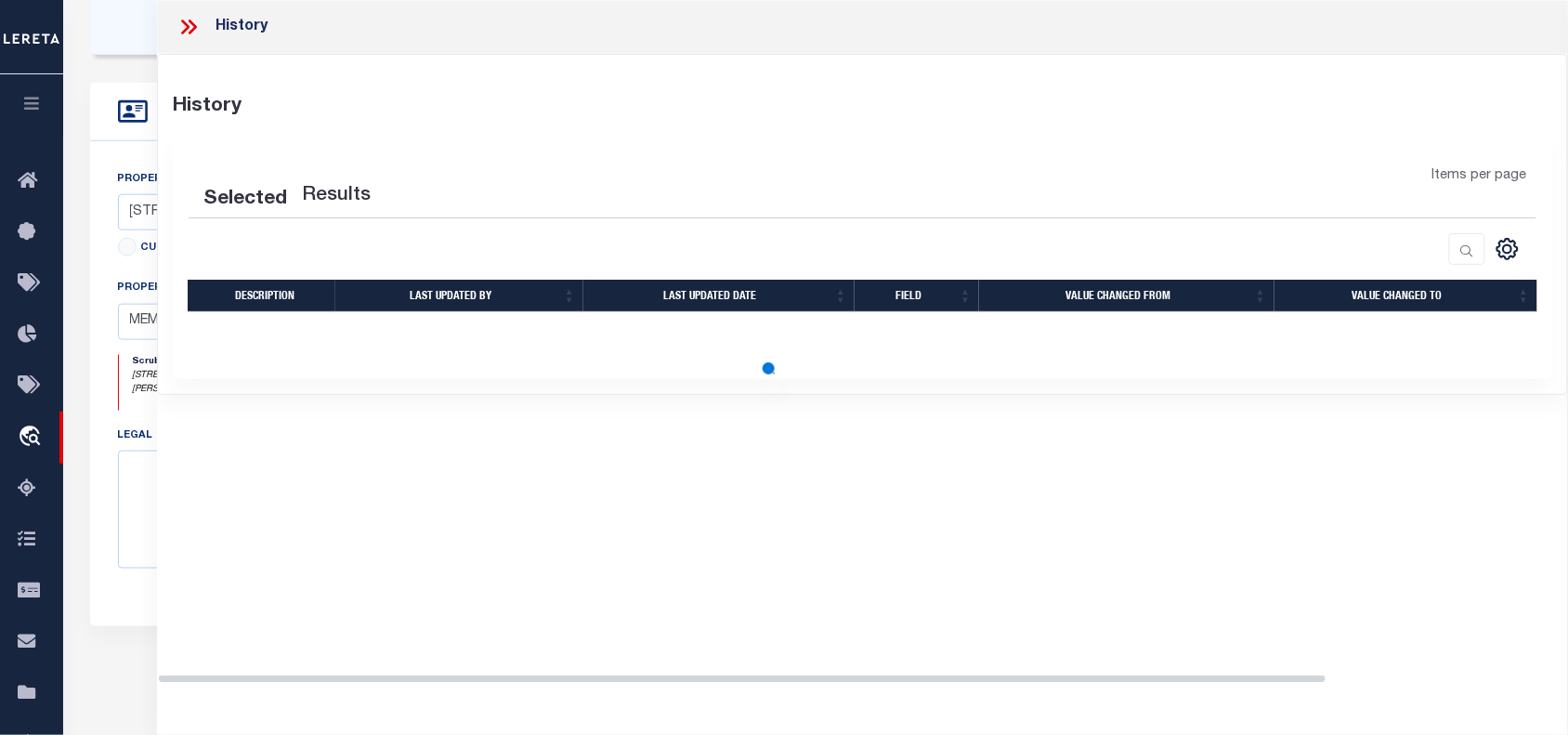
select select "100"
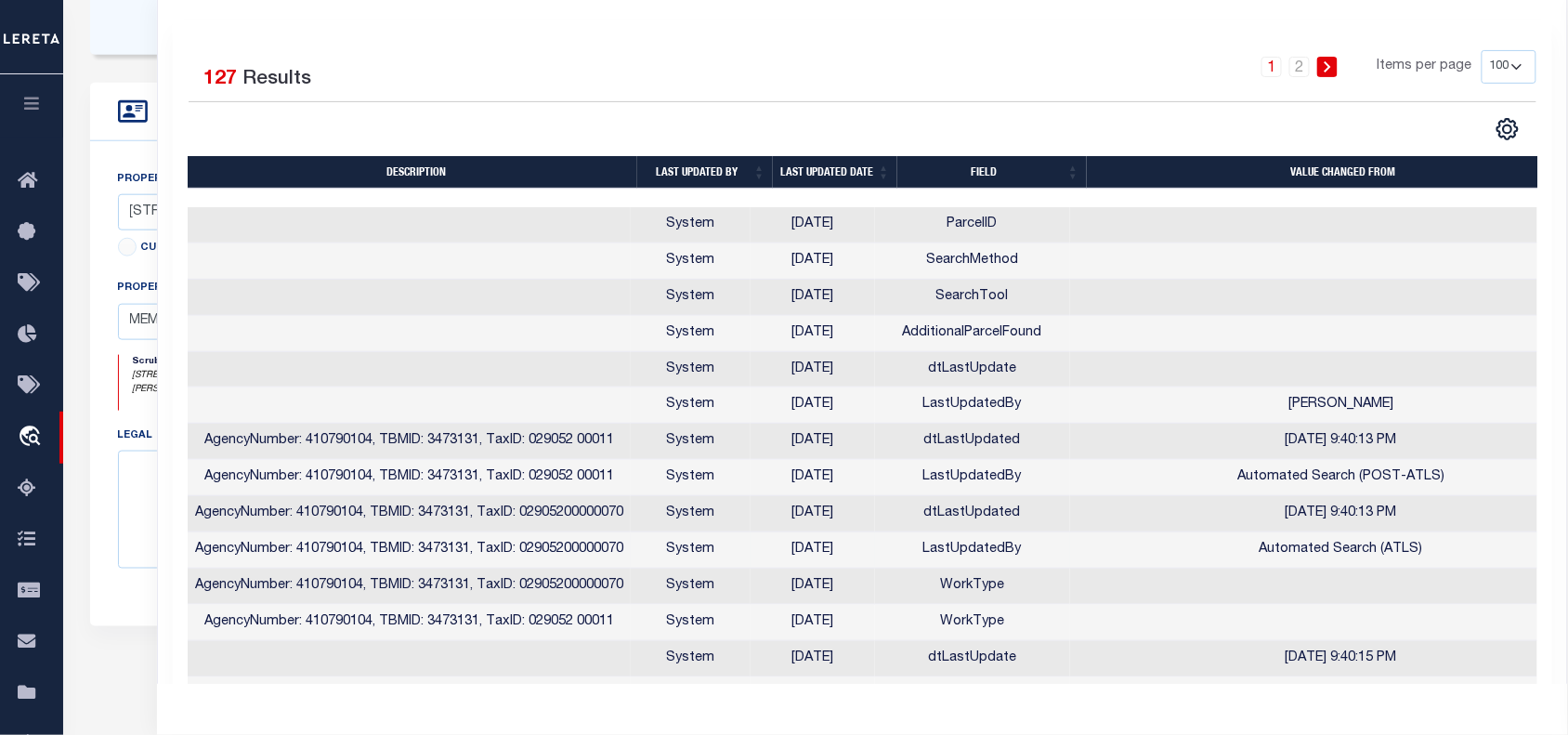
scroll to position [348, 0]
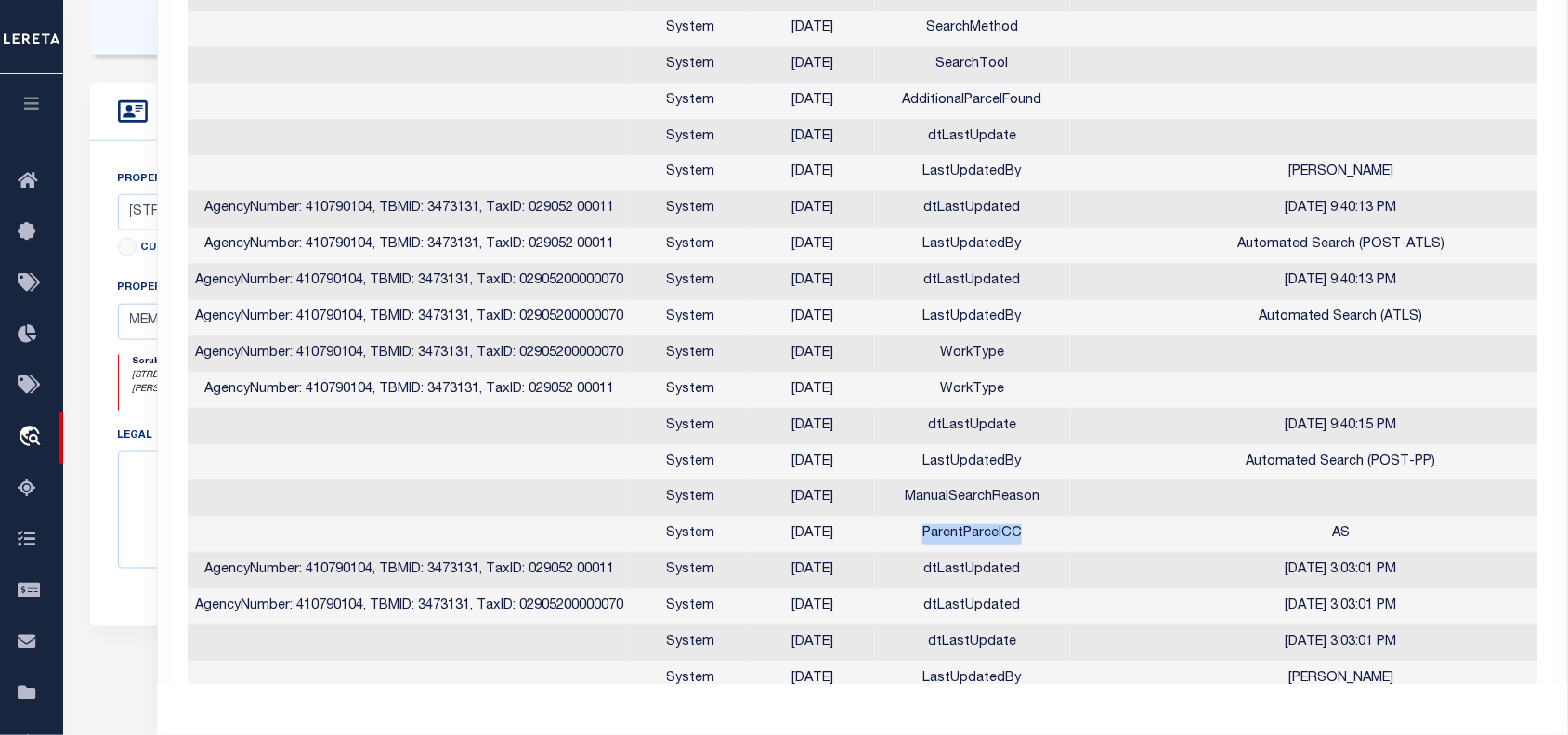
drag, startPoint x: 943, startPoint y: 539, endPoint x: 1051, endPoint y: 537, distance: 108.0
click at [1051, 537] on td "ParentParcelCC" at bounding box center [973, 534] width 195 height 37
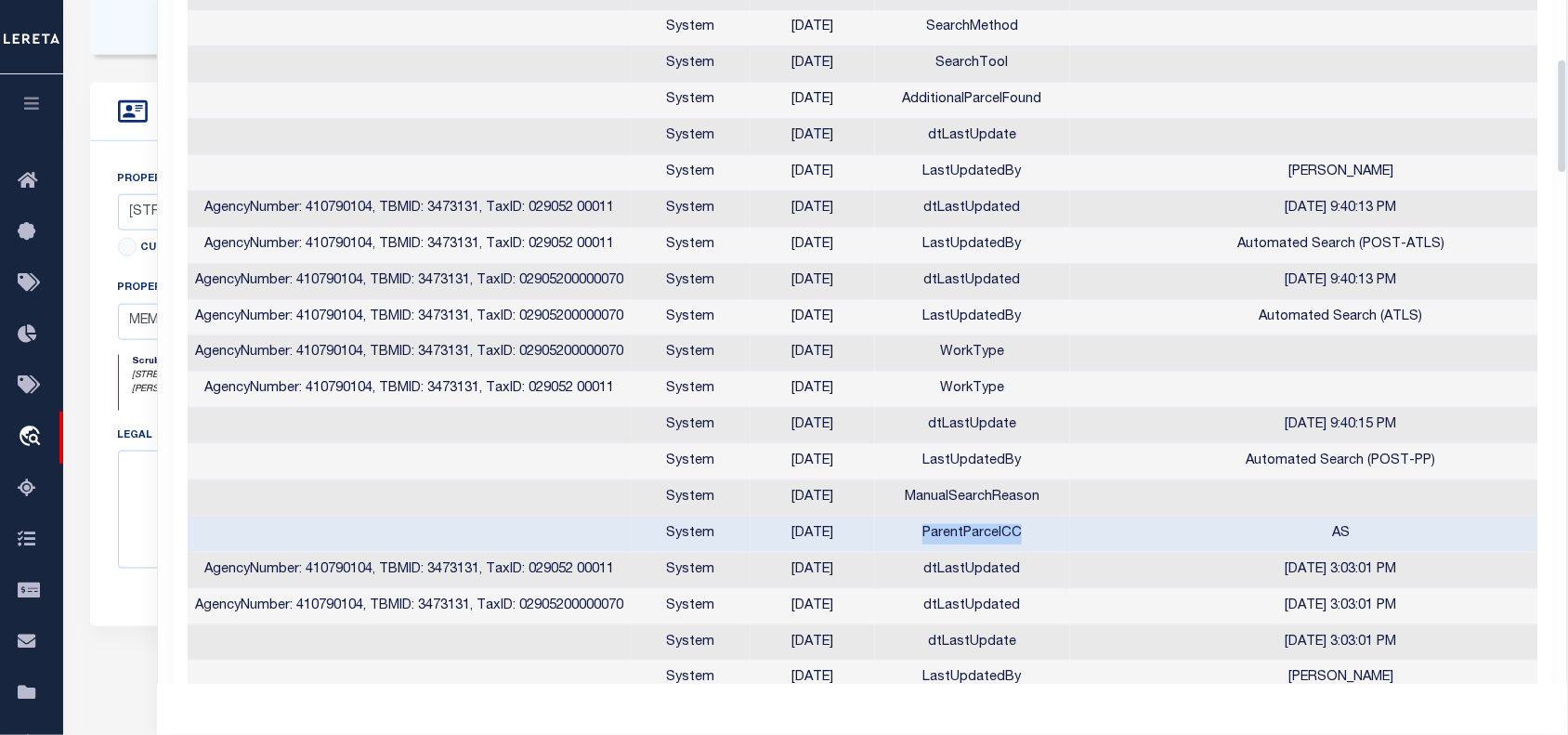
copy td "ParentParcelCC"
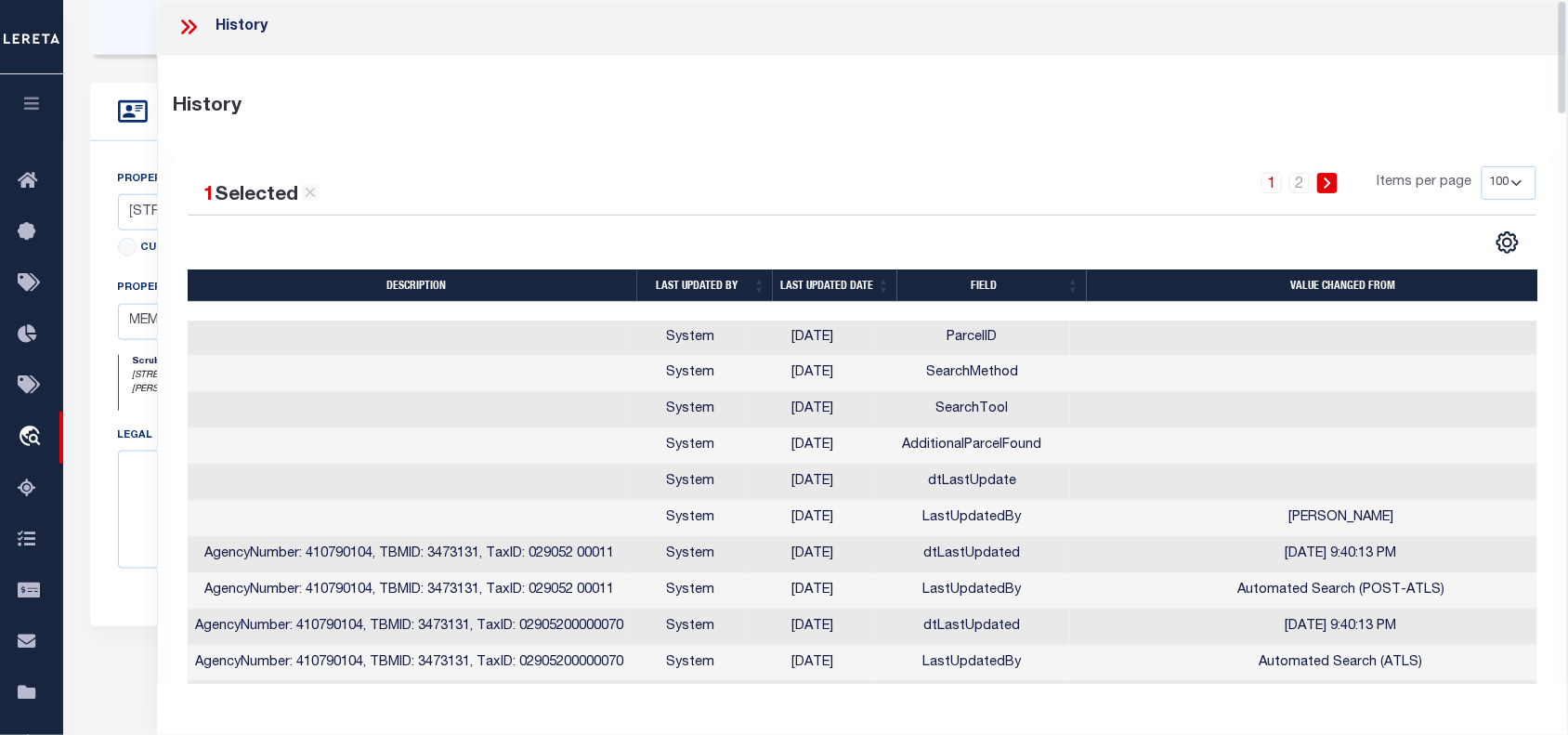
scroll to position [0, 0]
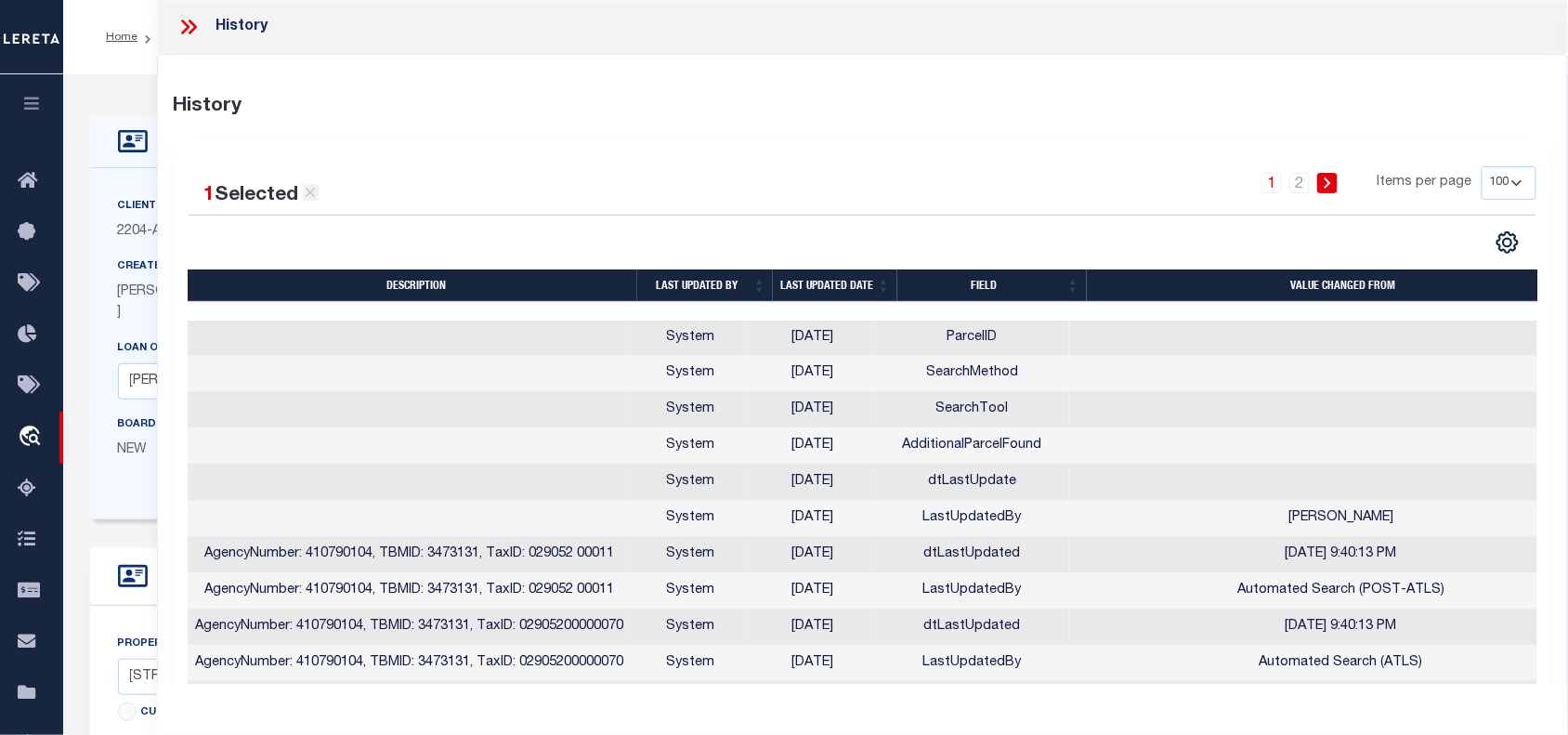
click at [312, 191] on icon at bounding box center [310, 191] width 17 height 17
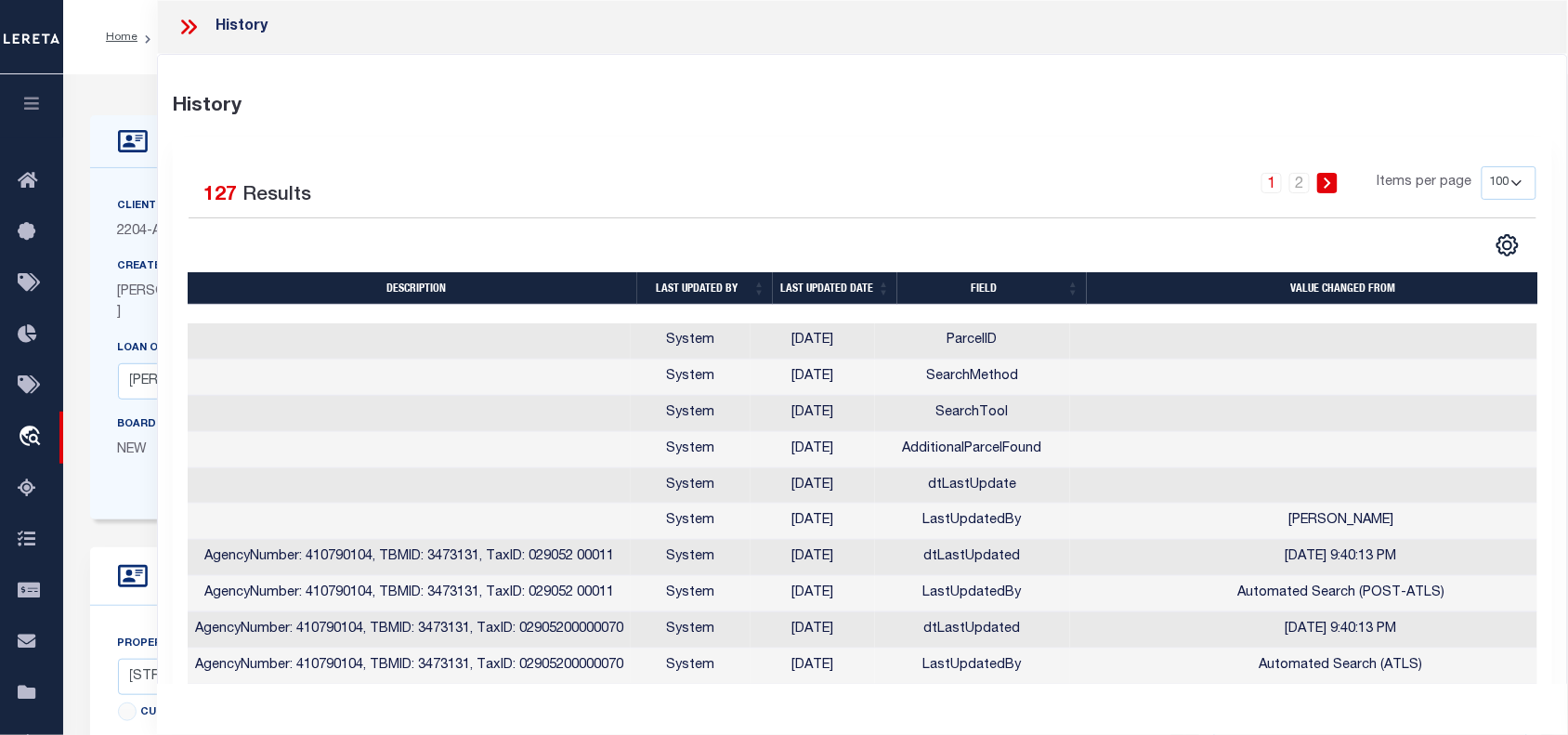
click at [191, 22] on icon at bounding box center [192, 27] width 8 height 15
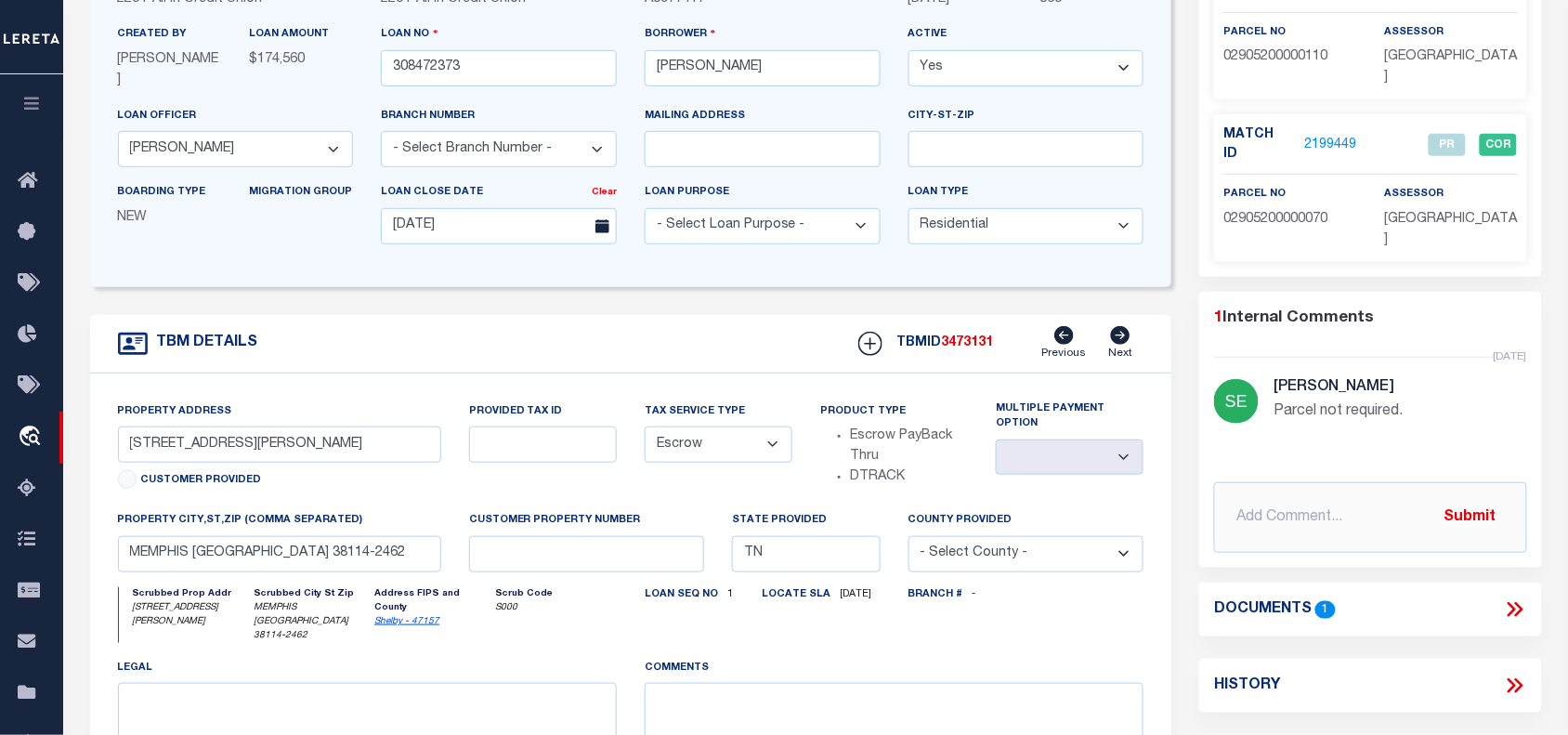
scroll to position [116, 0]
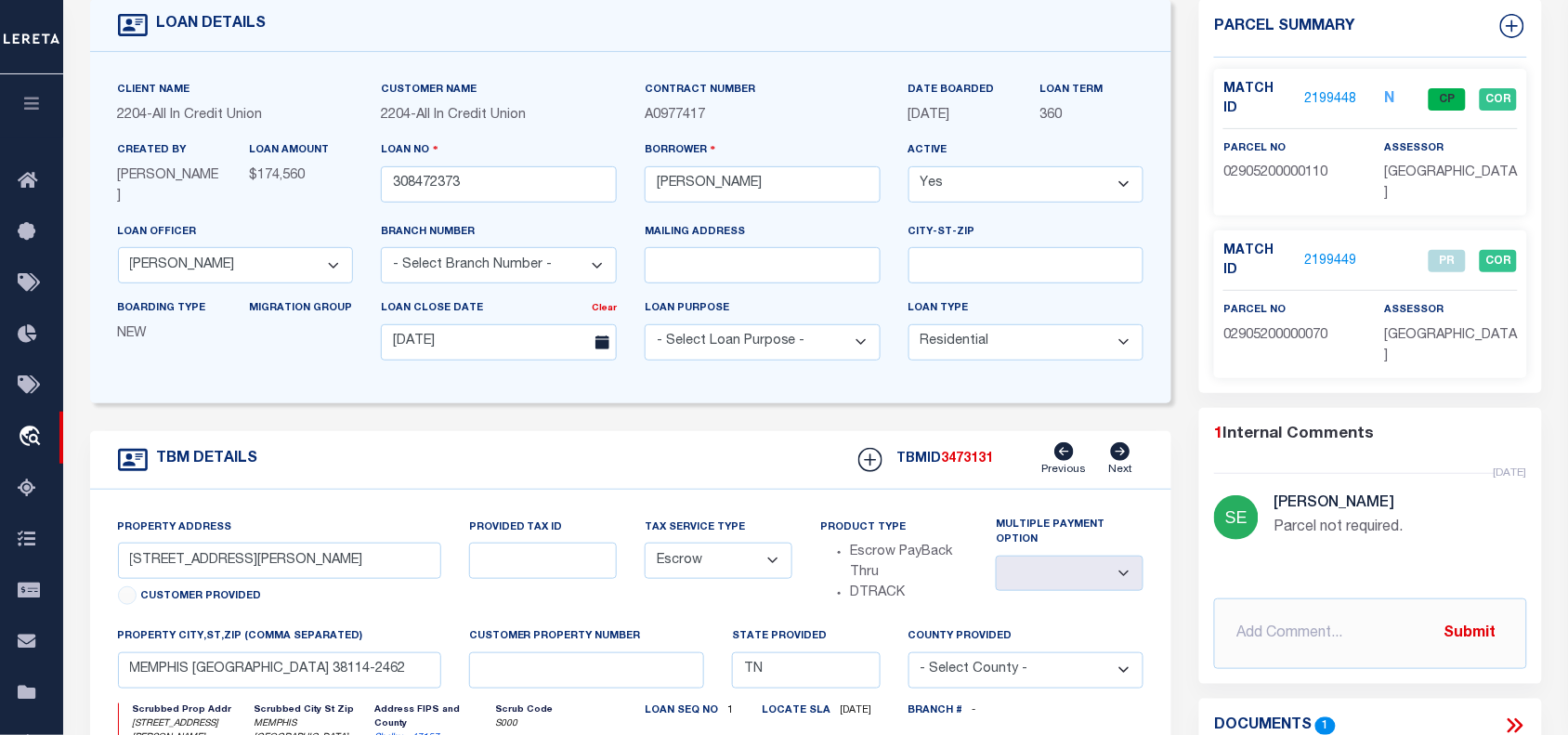
click at [1328, 90] on link "2199448" at bounding box center [1330, 100] width 52 height 20
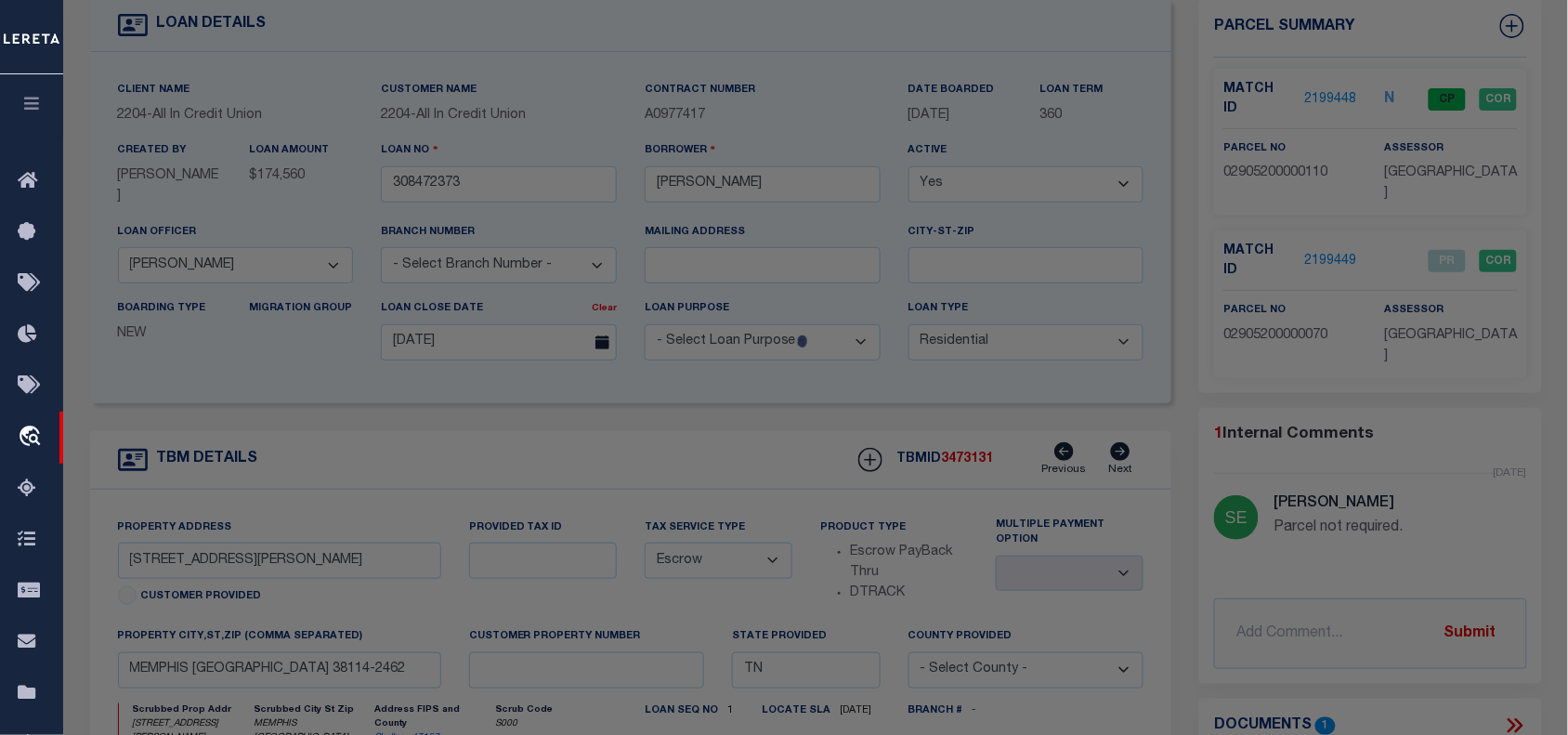
checkbox input "false"
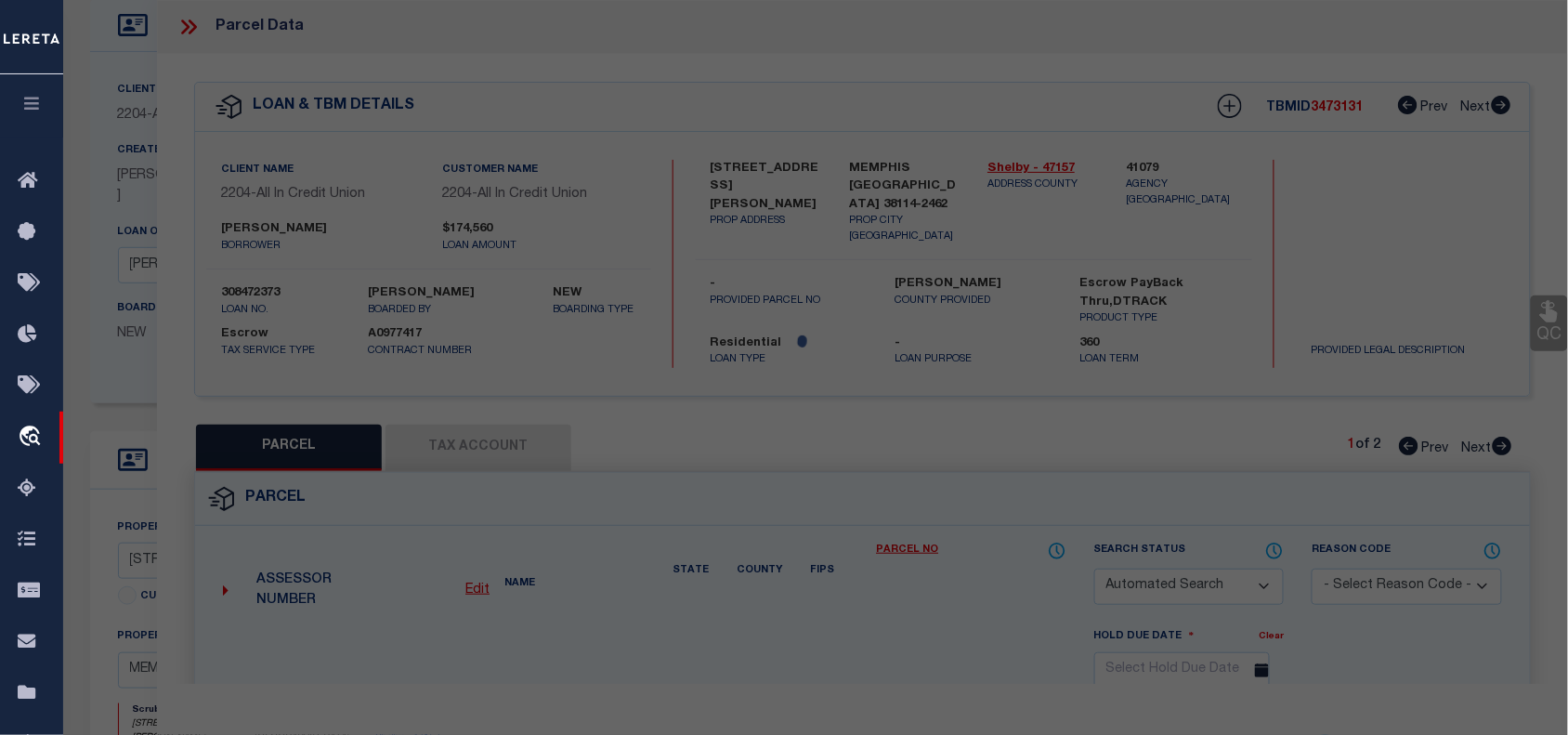
select select "CP"
type input "WMMC CONSTRUCTION LLC"
select select "AGW"
select select "LEG"
type input "2443 ZANONE AVE"
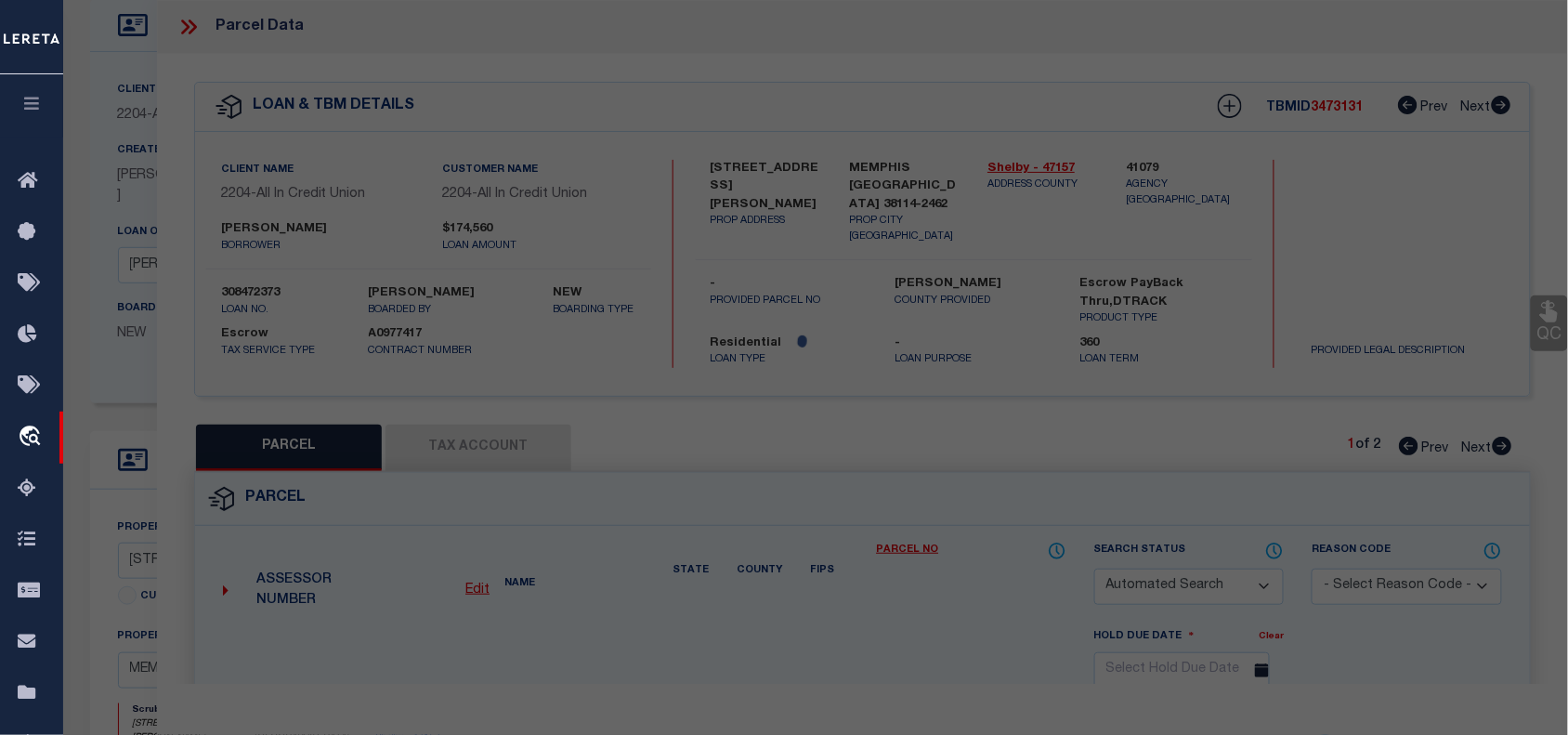
type input "MEMPHIS, TN 38114"
type textarea "ORANGE MOUND LOT 741"
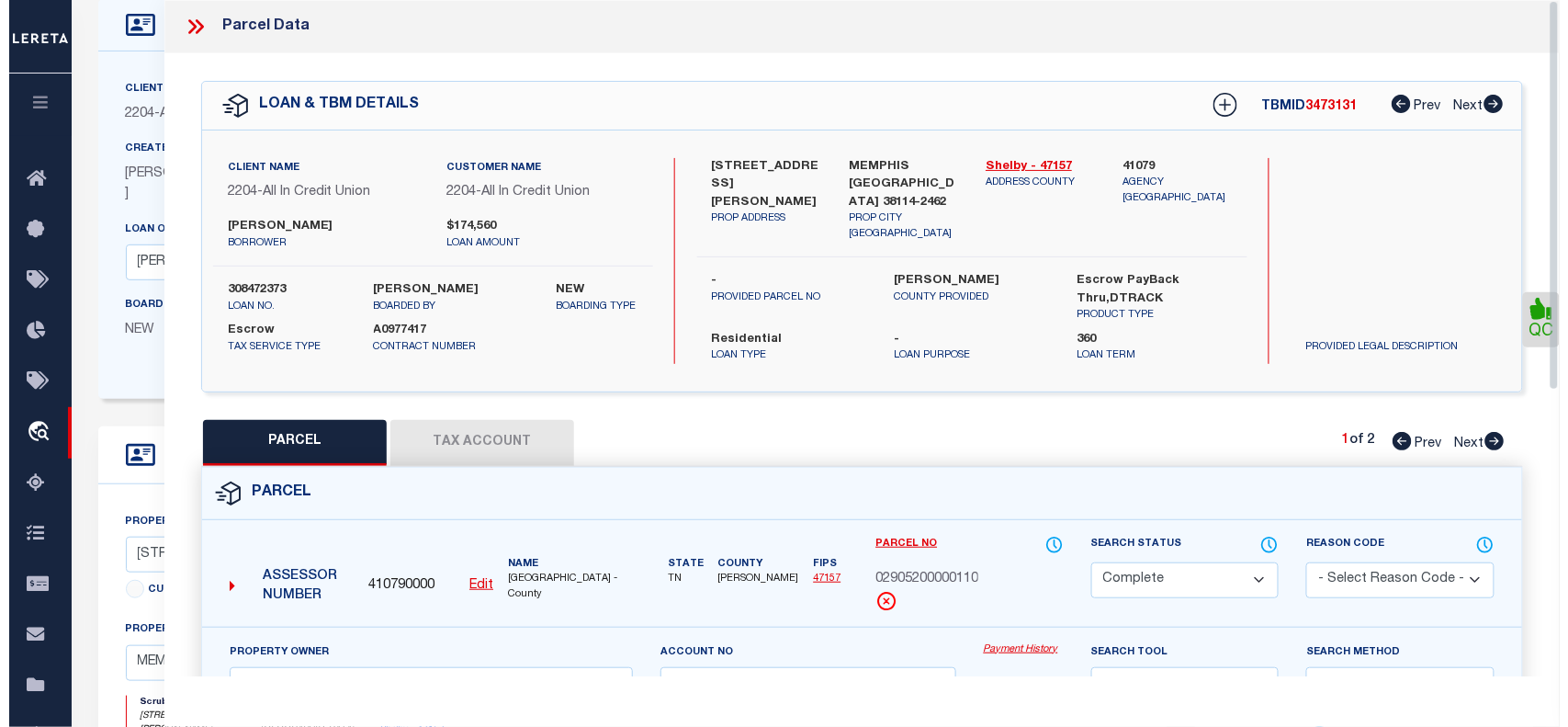
scroll to position [229, 0]
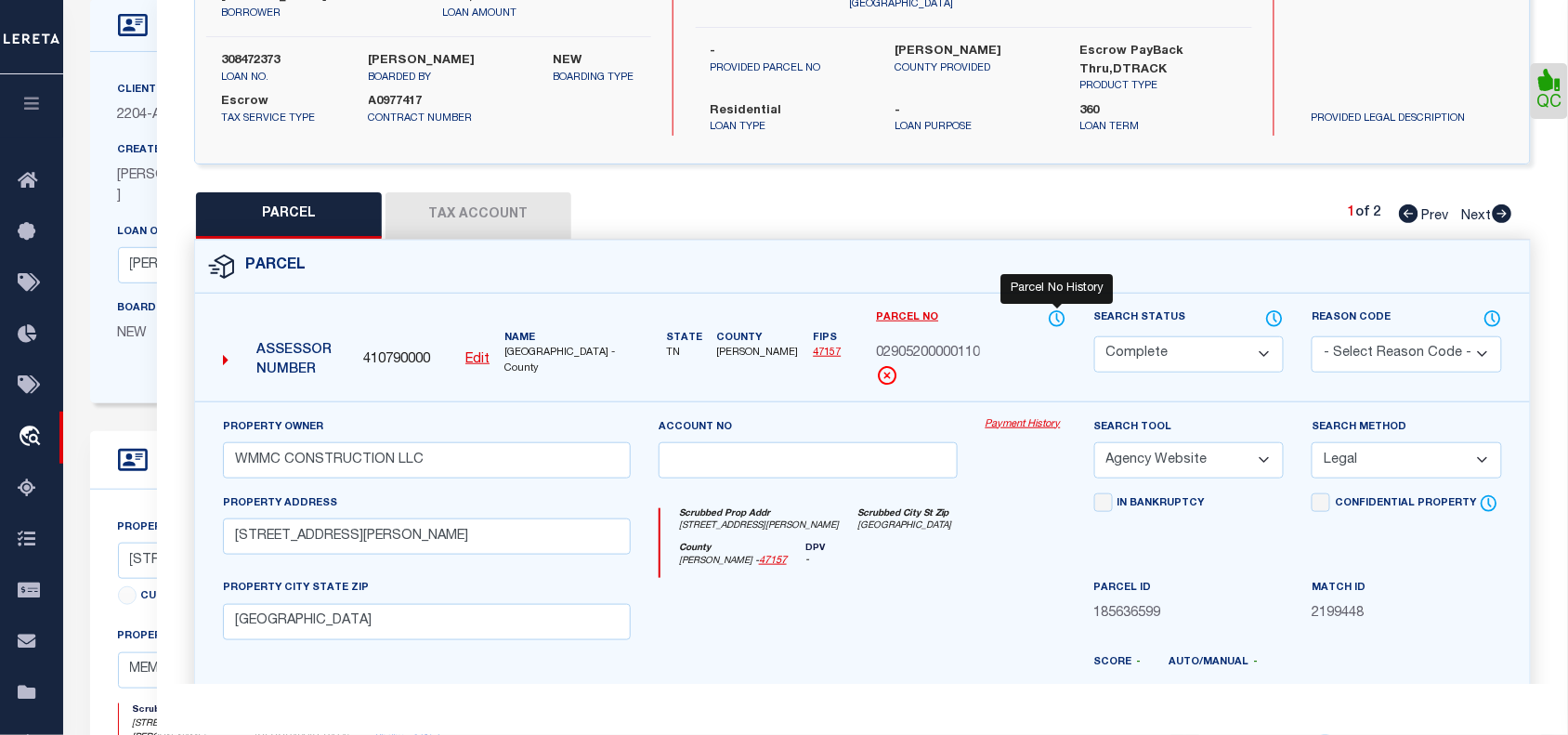
click at [1055, 309] on icon at bounding box center [1057, 319] width 19 height 21
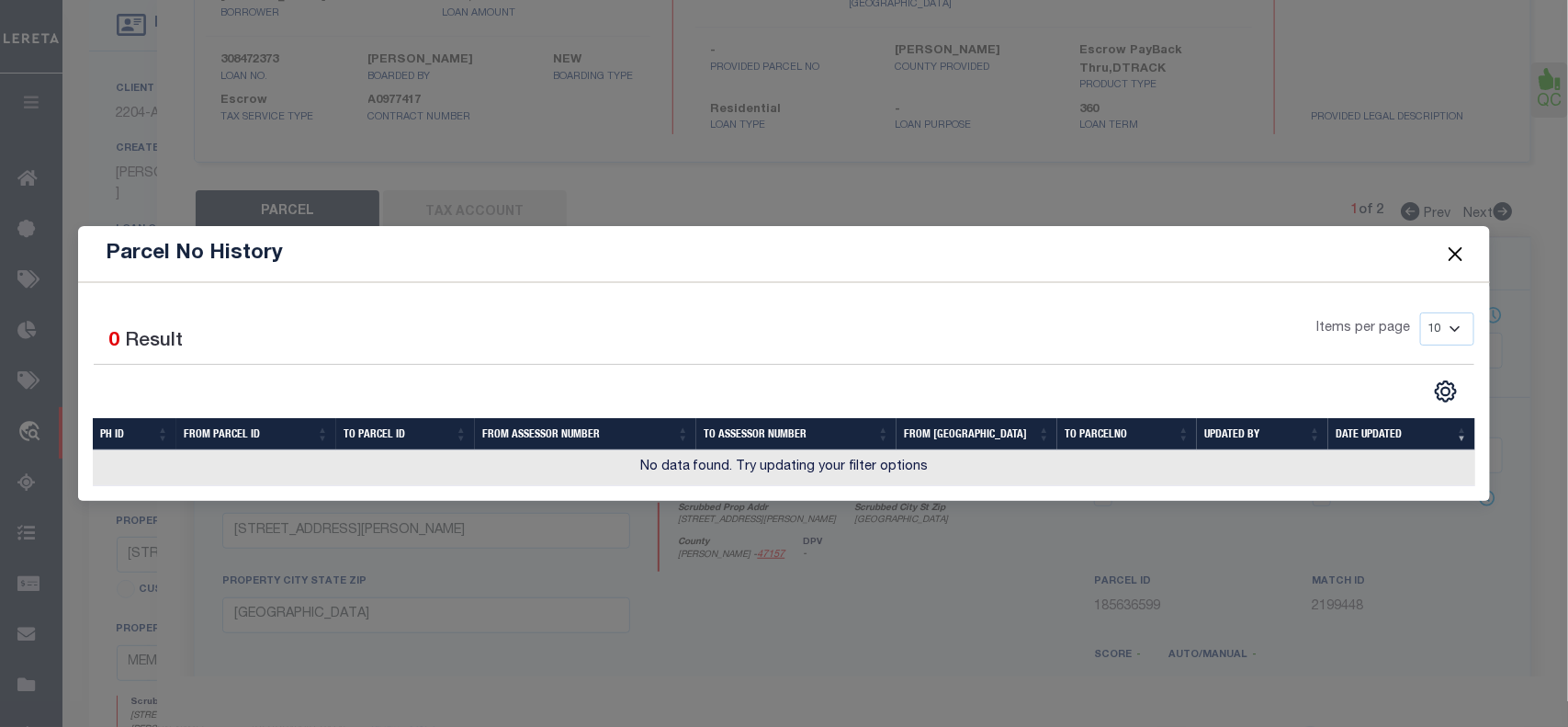
click at [1457, 253] on button "Close" at bounding box center [1455, 254] width 23 height 23
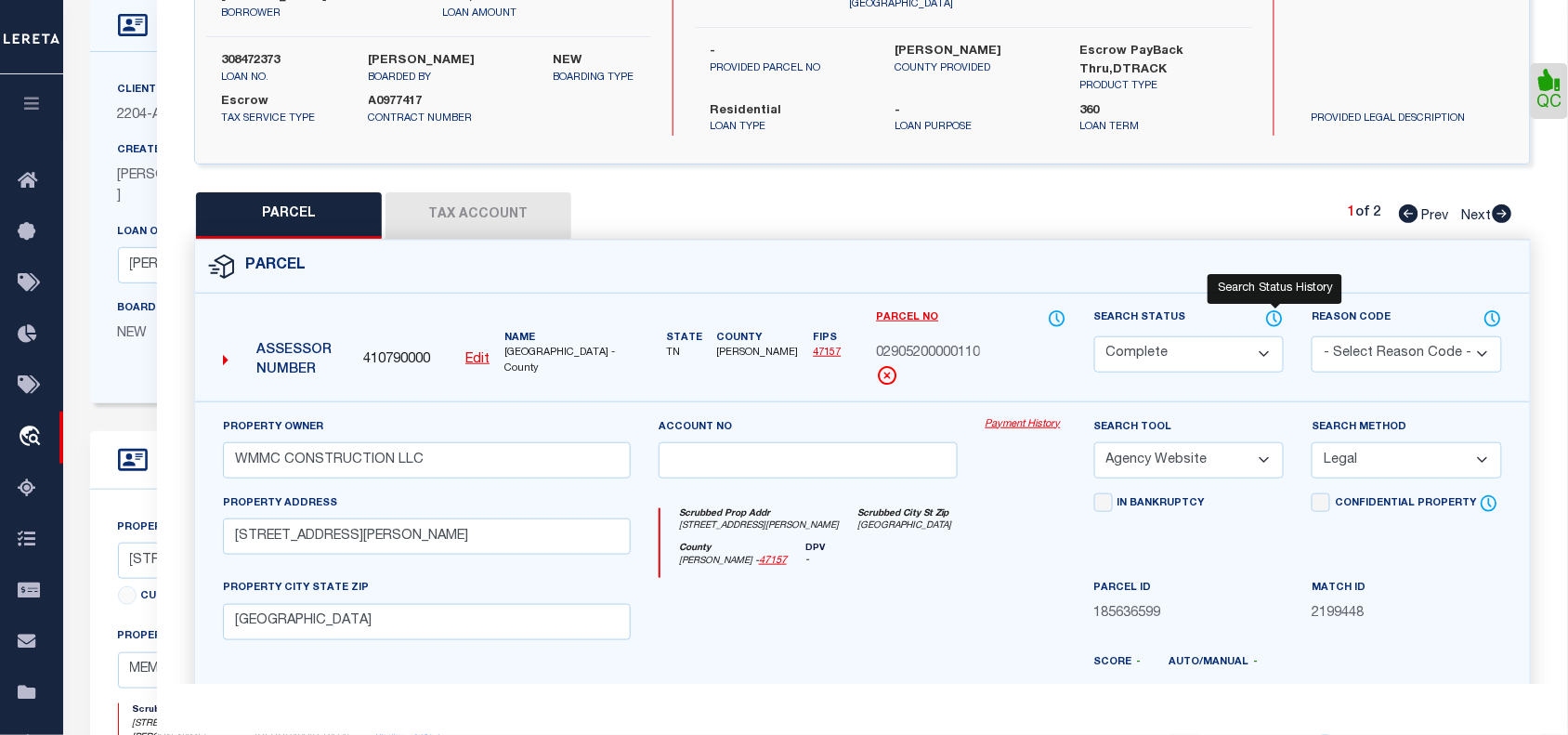
click at [1277, 309] on icon at bounding box center [1274, 319] width 19 height 21
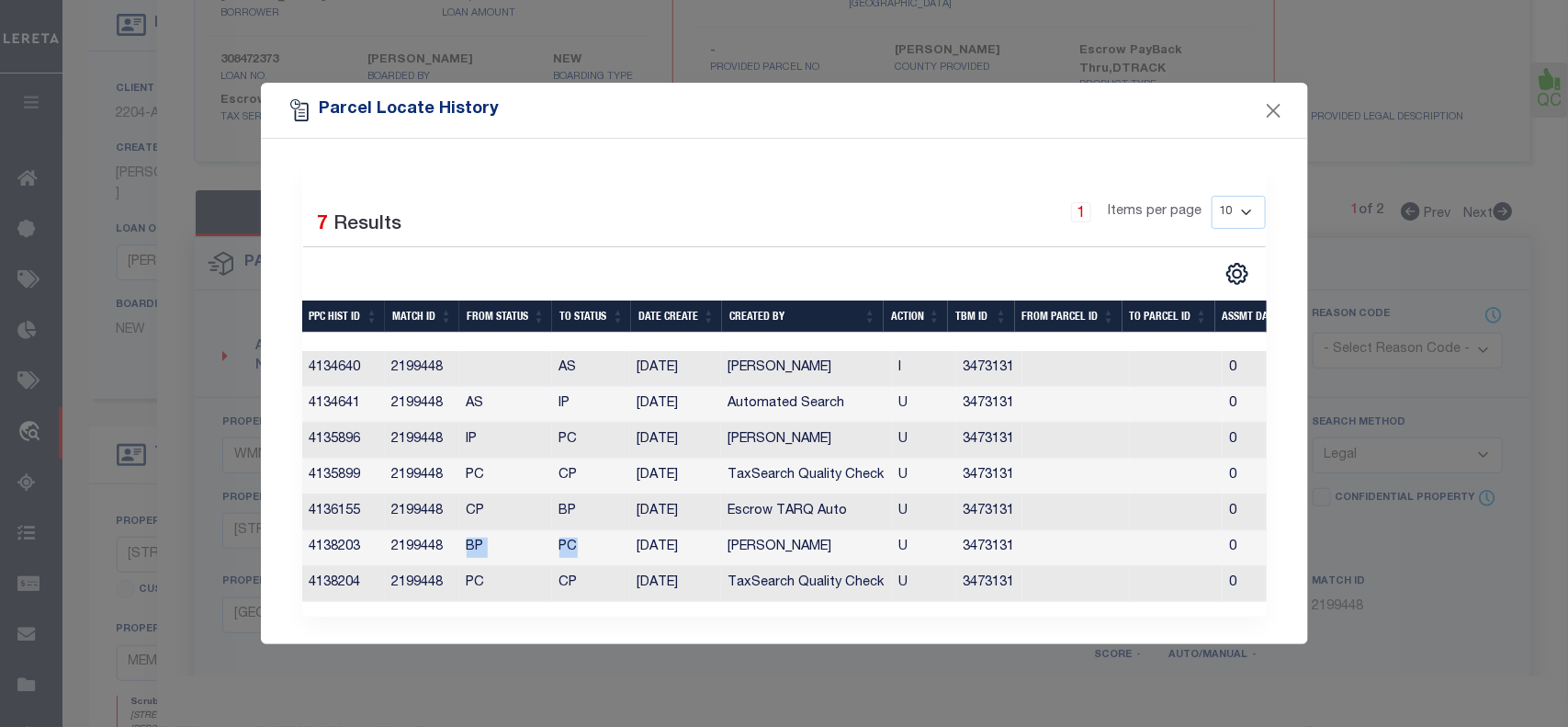
drag, startPoint x: 465, startPoint y: 543, endPoint x: 602, endPoint y: 540, distance: 137.0
click at [602, 540] on tr "4138203 2199448 BP PC 07/23/2025 Cunningham, Tasha U 3473131 0 0 0 0 0 0 0 0" at bounding box center [1156, 547] width 1709 height 36
drag, startPoint x: 468, startPoint y: 506, endPoint x: 484, endPoint y: 506, distance: 16.0
click at [484, 506] on td "CP" at bounding box center [505, 511] width 93 height 36
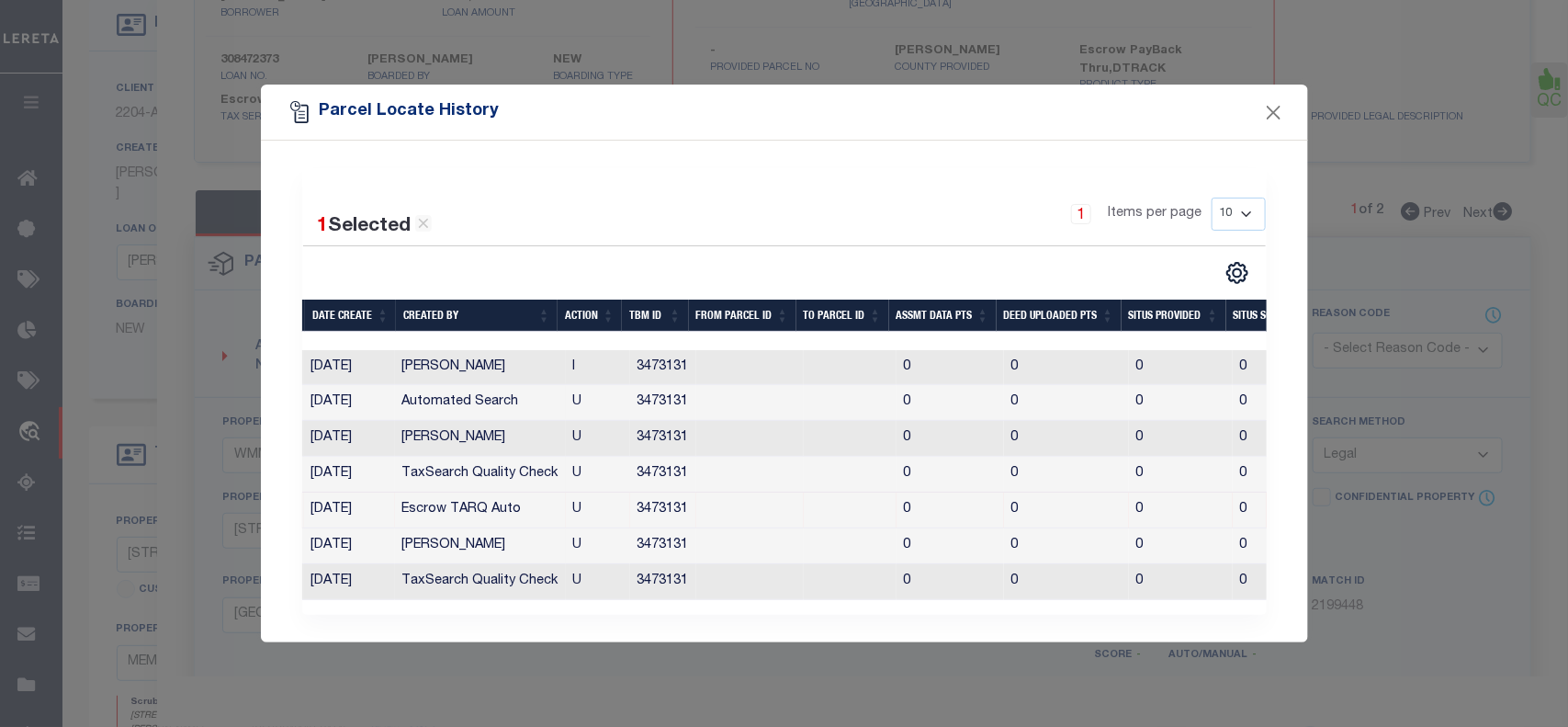
scroll to position [0, 0]
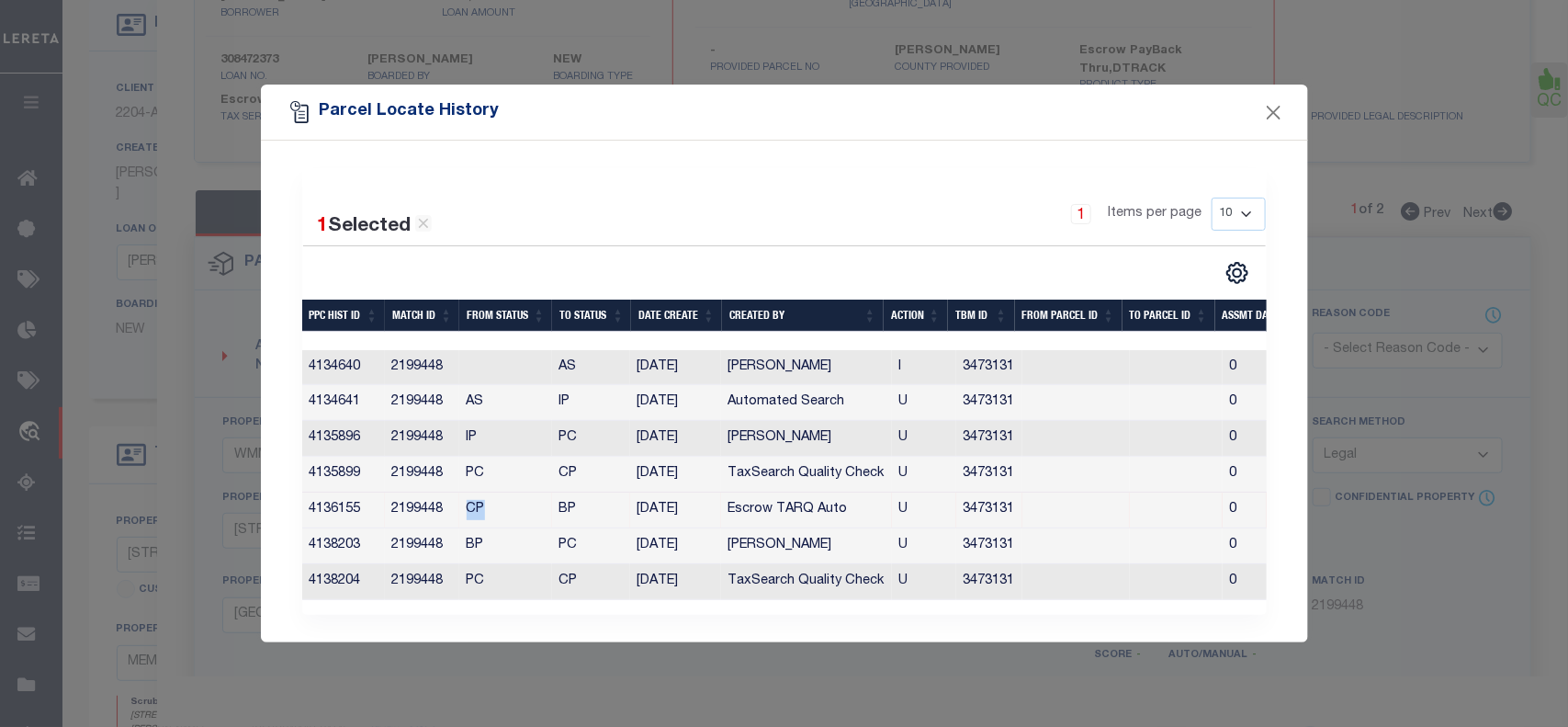
click at [667, 305] on th "Date Create" at bounding box center [676, 315] width 91 height 32
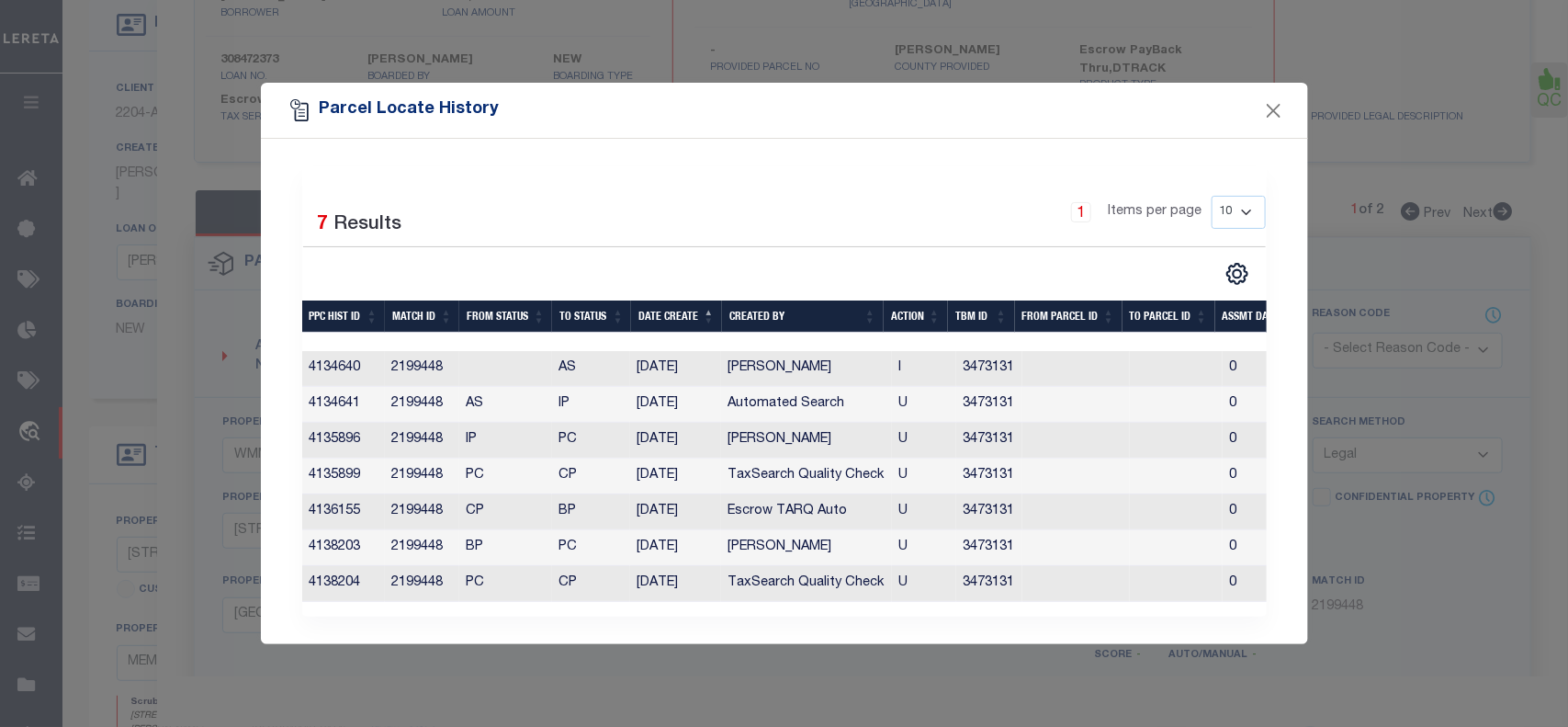
click at [666, 305] on th "Date Create" at bounding box center [676, 316] width 91 height 32
drag, startPoint x: 561, startPoint y: 431, endPoint x: 583, endPoint y: 431, distance: 22.0
click at [583, 431] on td "BP" at bounding box center [591, 440] width 78 height 36
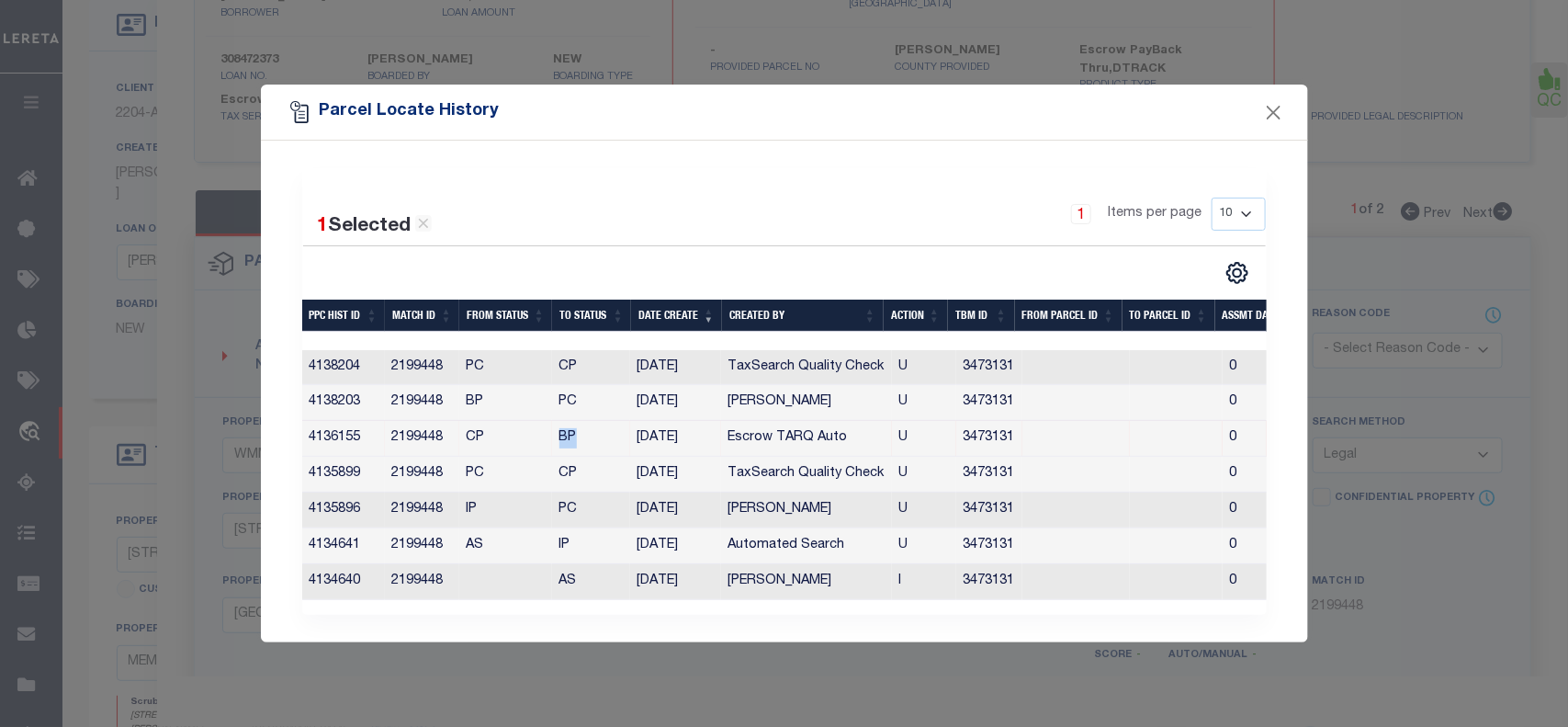
click at [583, 431] on td "BP" at bounding box center [591, 438] width 78 height 36
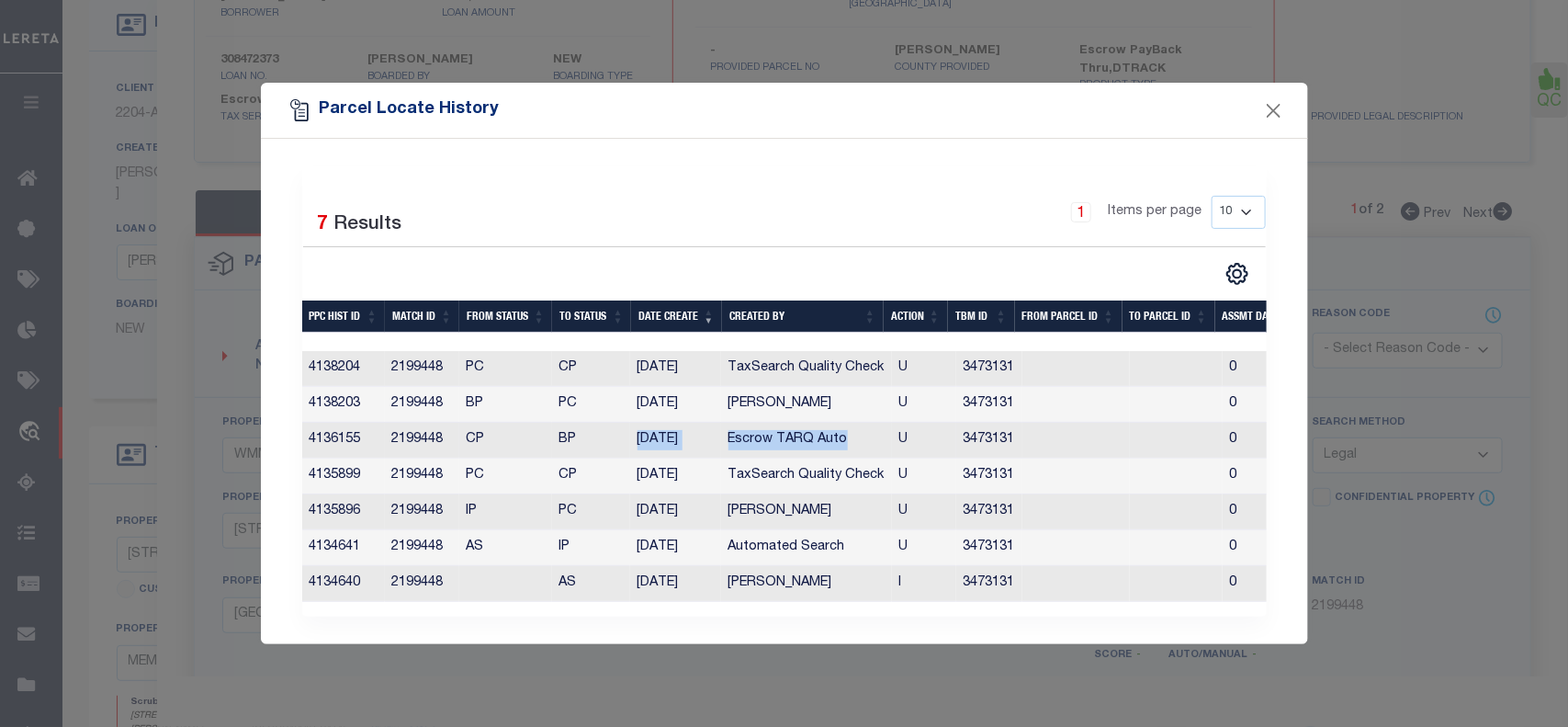
drag, startPoint x: 848, startPoint y: 433, endPoint x: 623, endPoint y: 436, distance: 225.0
click at [623, 436] on tr "4136155 2199448 CP BP 07/22/2025 Escrow TARQ Auto U 3473131 0 0 0 0 0 0 0 0" at bounding box center [1156, 440] width 1709 height 36
drag, startPoint x: 466, startPoint y: 398, endPoint x: 602, endPoint y: 401, distance: 136.0
click at [602, 401] on tr "4138203 2199448 BP PC 07/23/2025 Cunningham, Tasha U 3473131 0 0 0 0 0 0 0 0" at bounding box center [1156, 404] width 1709 height 36
drag, startPoint x: 465, startPoint y: 361, endPoint x: 588, endPoint y: 361, distance: 123.0
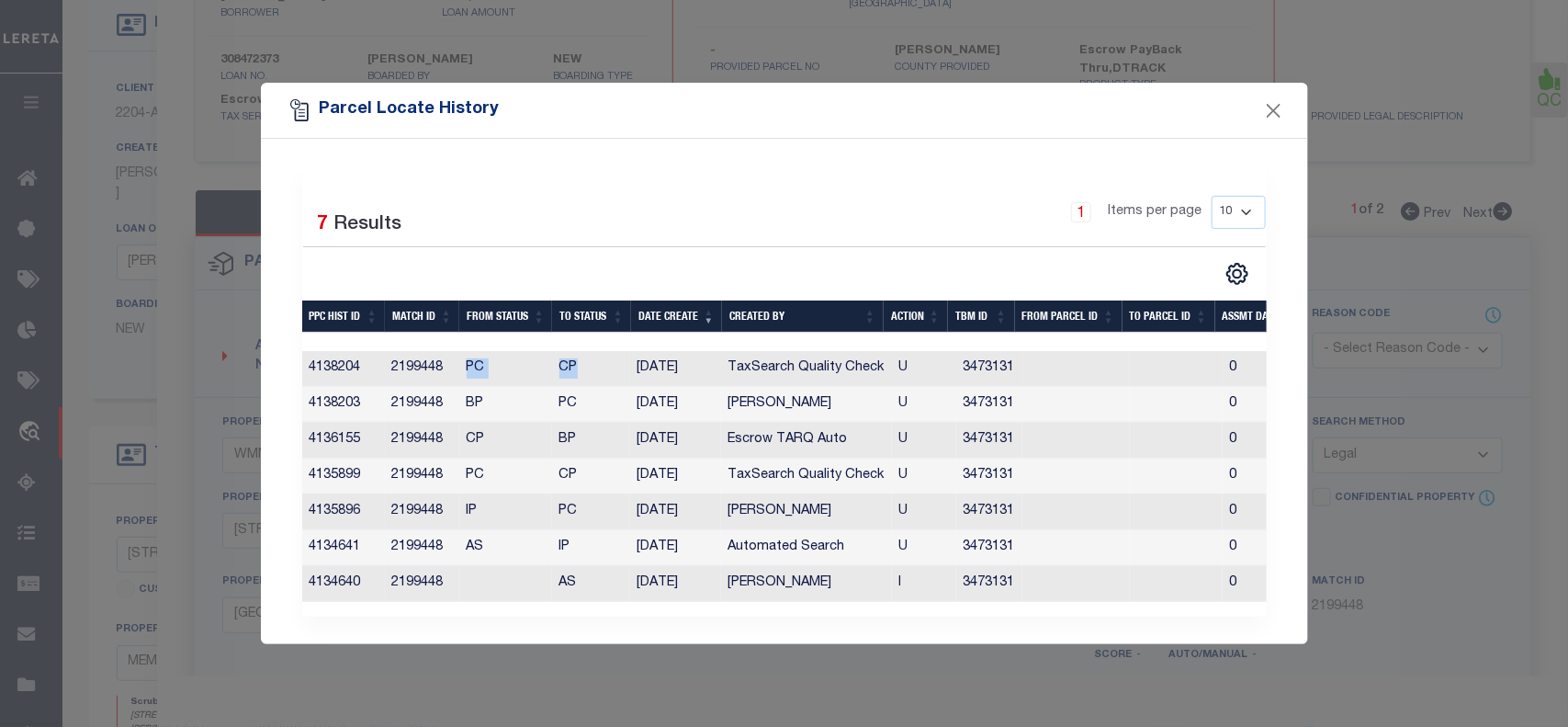
click at [588, 361] on tr "4138204 2199448 PC CP 07/23/2025 TaxSearch Quality Check U 3473131 0 0 0 0 0 0 …" at bounding box center [1156, 369] width 1709 height 36
click at [1270, 102] on button "Close" at bounding box center [1273, 110] width 23 height 23
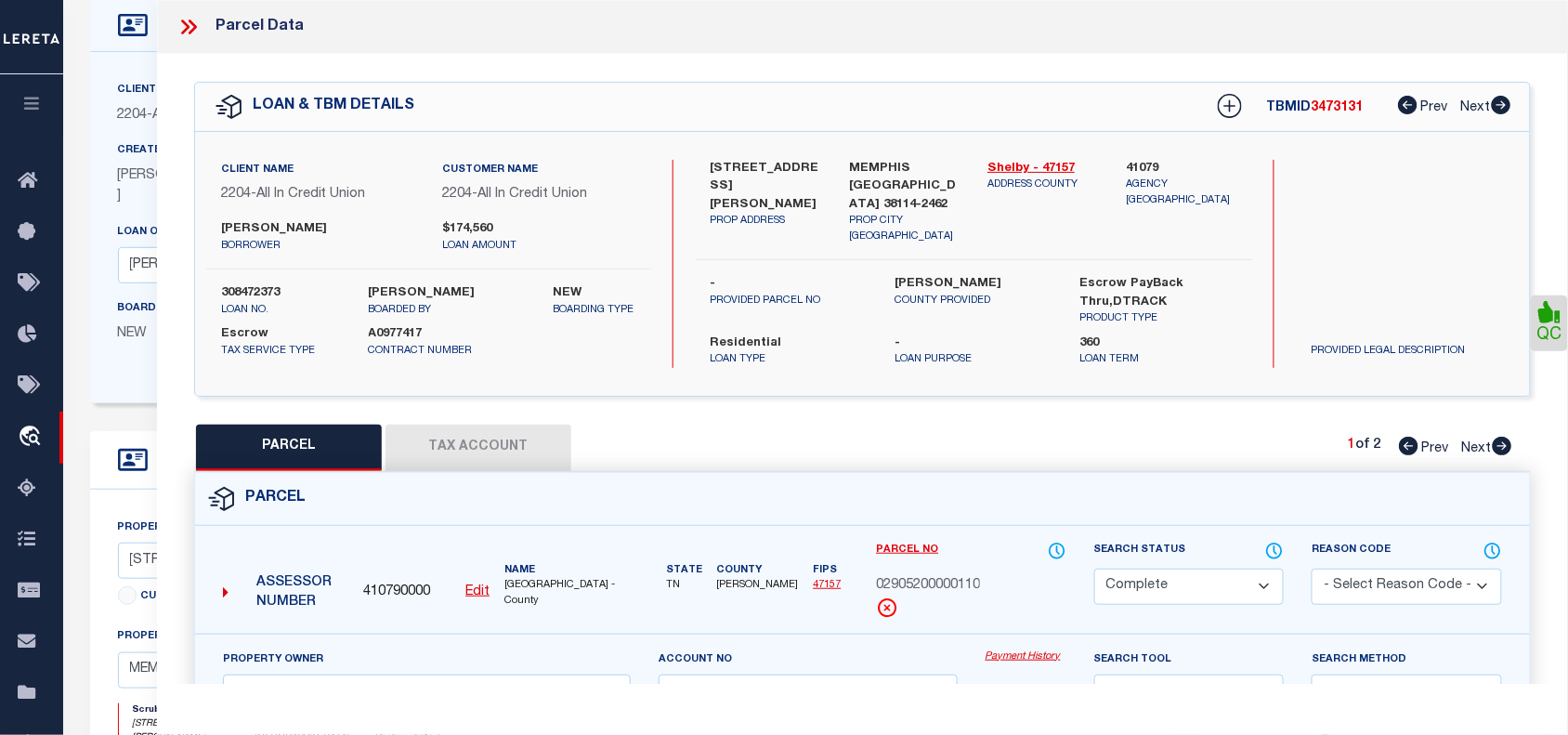
click at [182, 29] on icon at bounding box center [188, 27] width 24 height 24
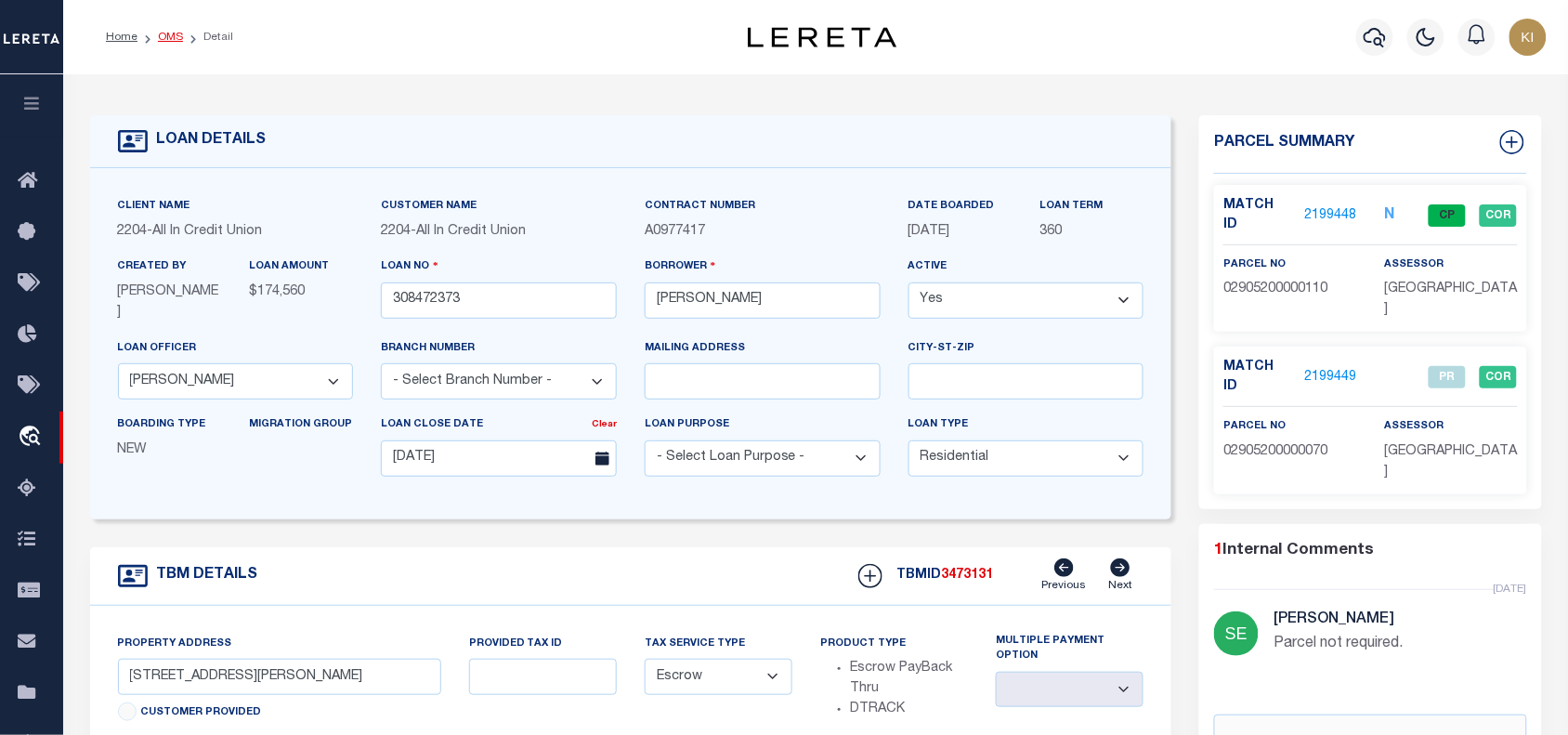
click at [170, 38] on link "OMS" at bounding box center [170, 37] width 25 height 11
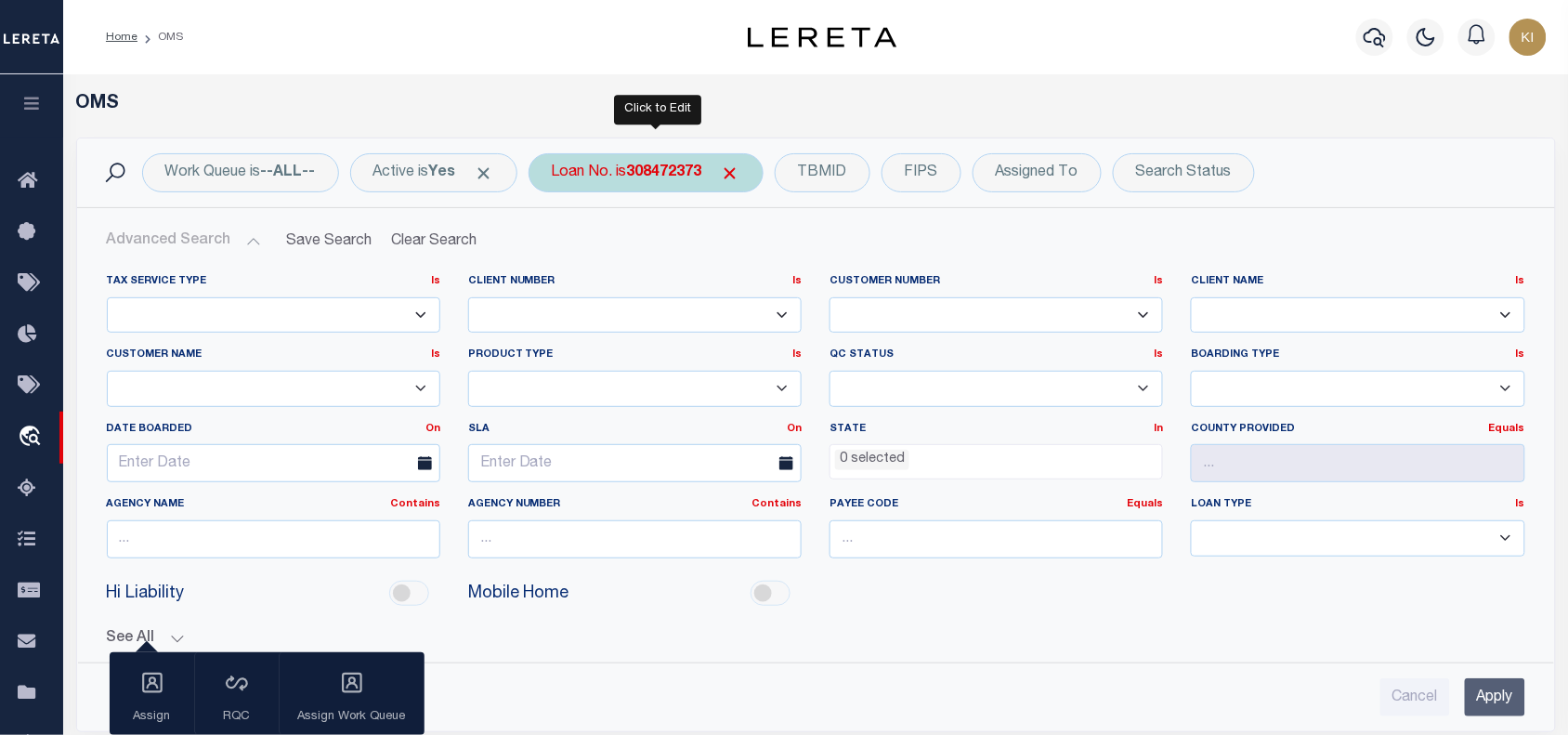
click at [658, 174] on b "308472373" at bounding box center [664, 173] width 75 height 15
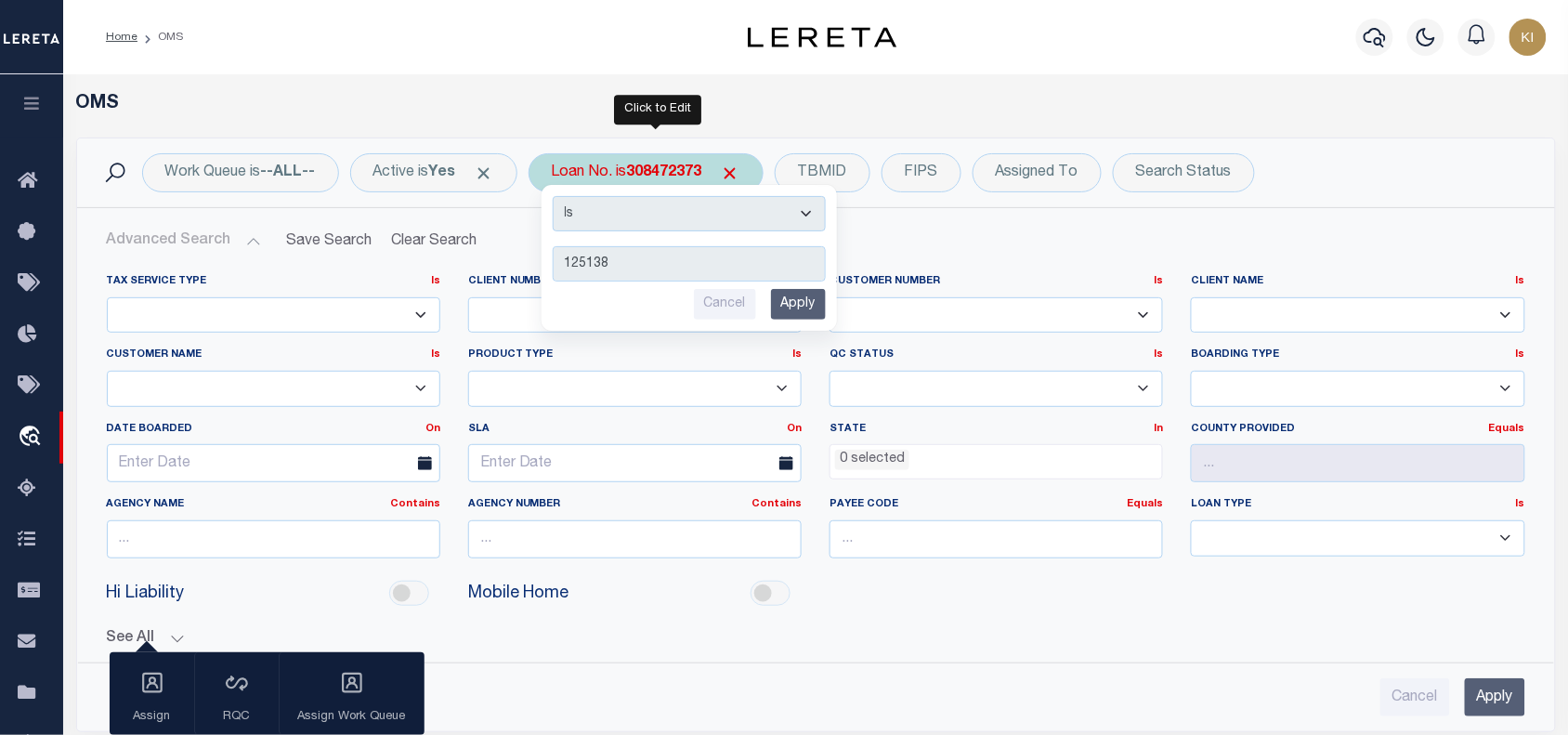
type input "125138"
click at [808, 291] on input "Apply" at bounding box center [798, 304] width 55 height 31
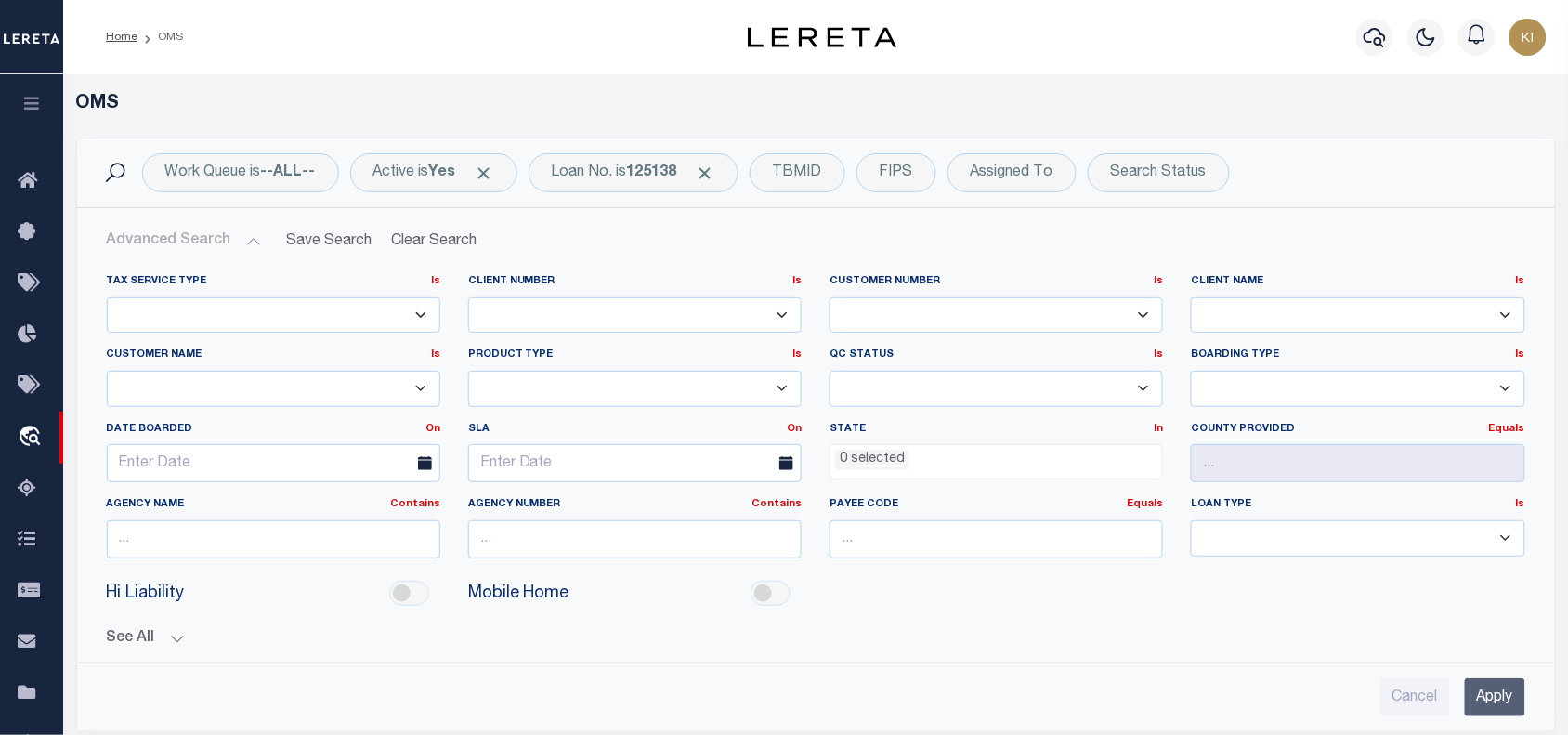
scroll to position [465, 0]
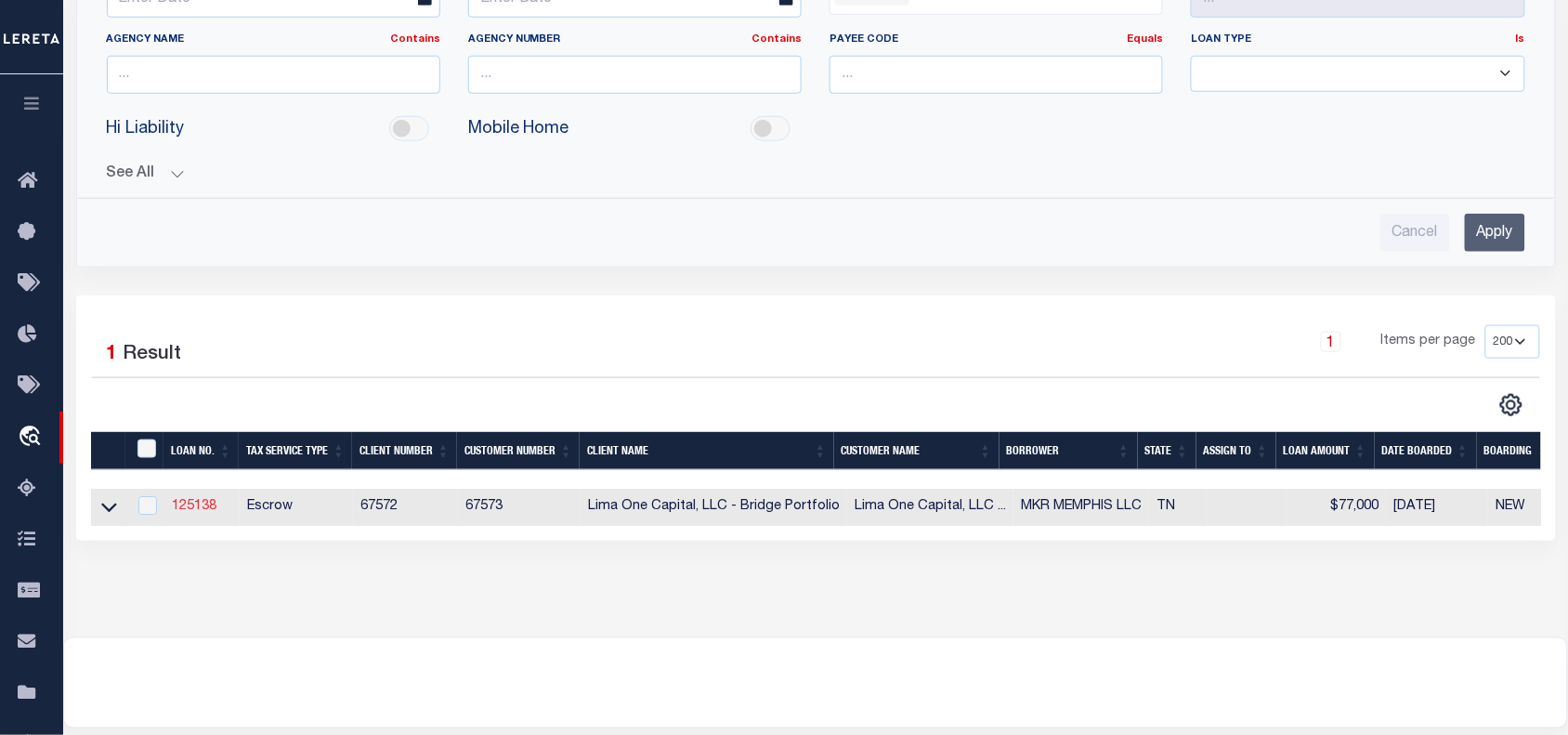
click at [200, 513] on link "125138" at bounding box center [193, 505] width 44 height 13
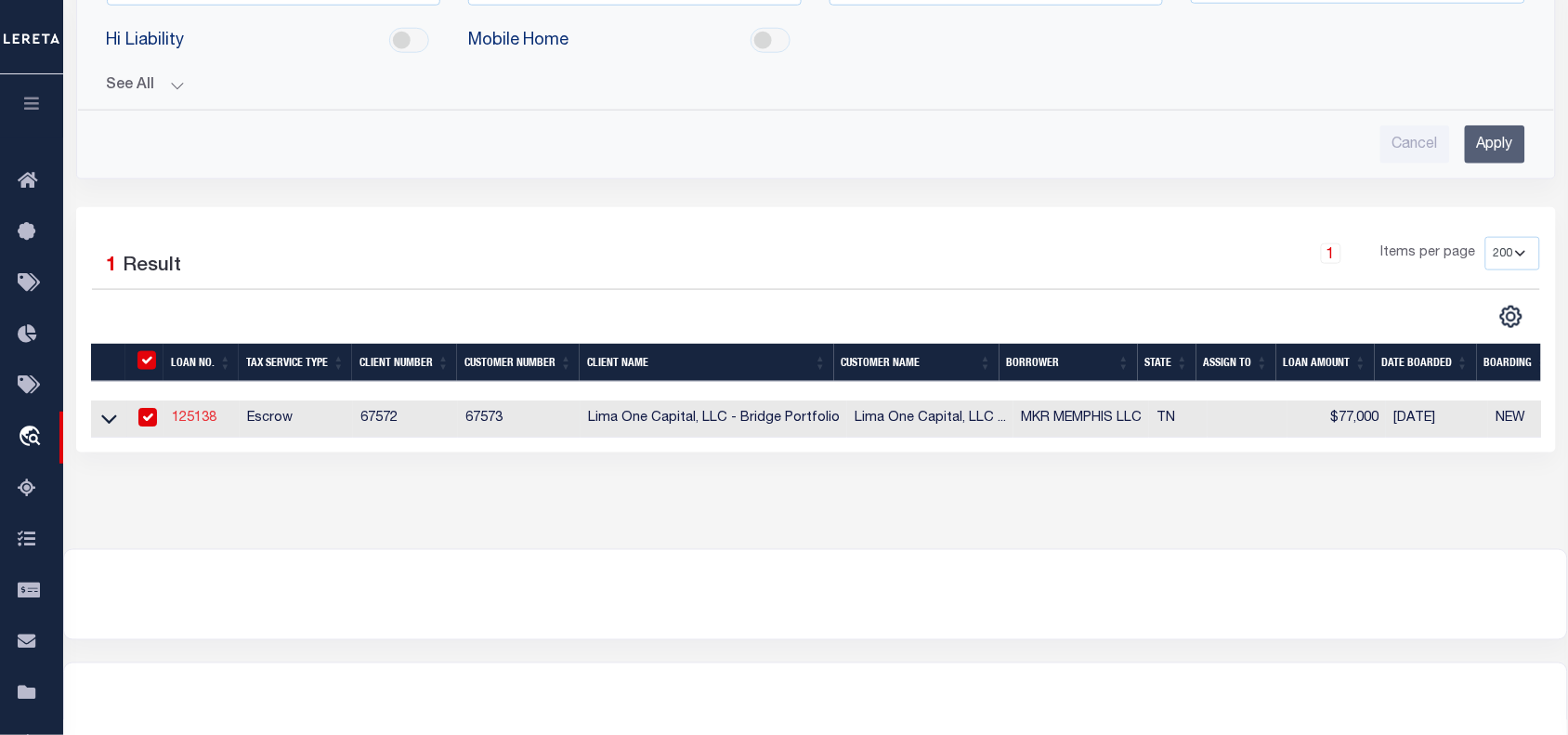
type input "125138"
type input "MKR MEMPHIS LLC"
select select
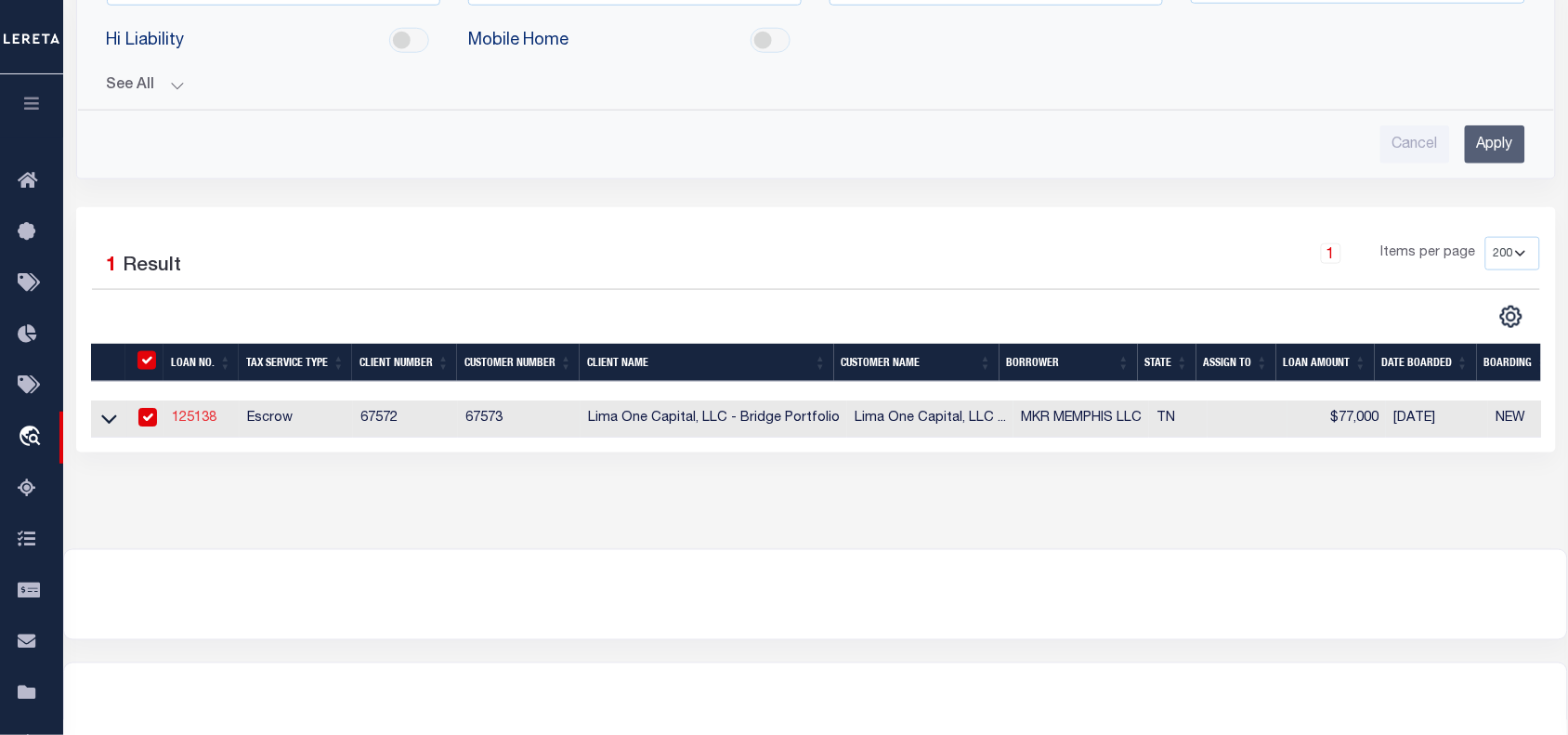
select select
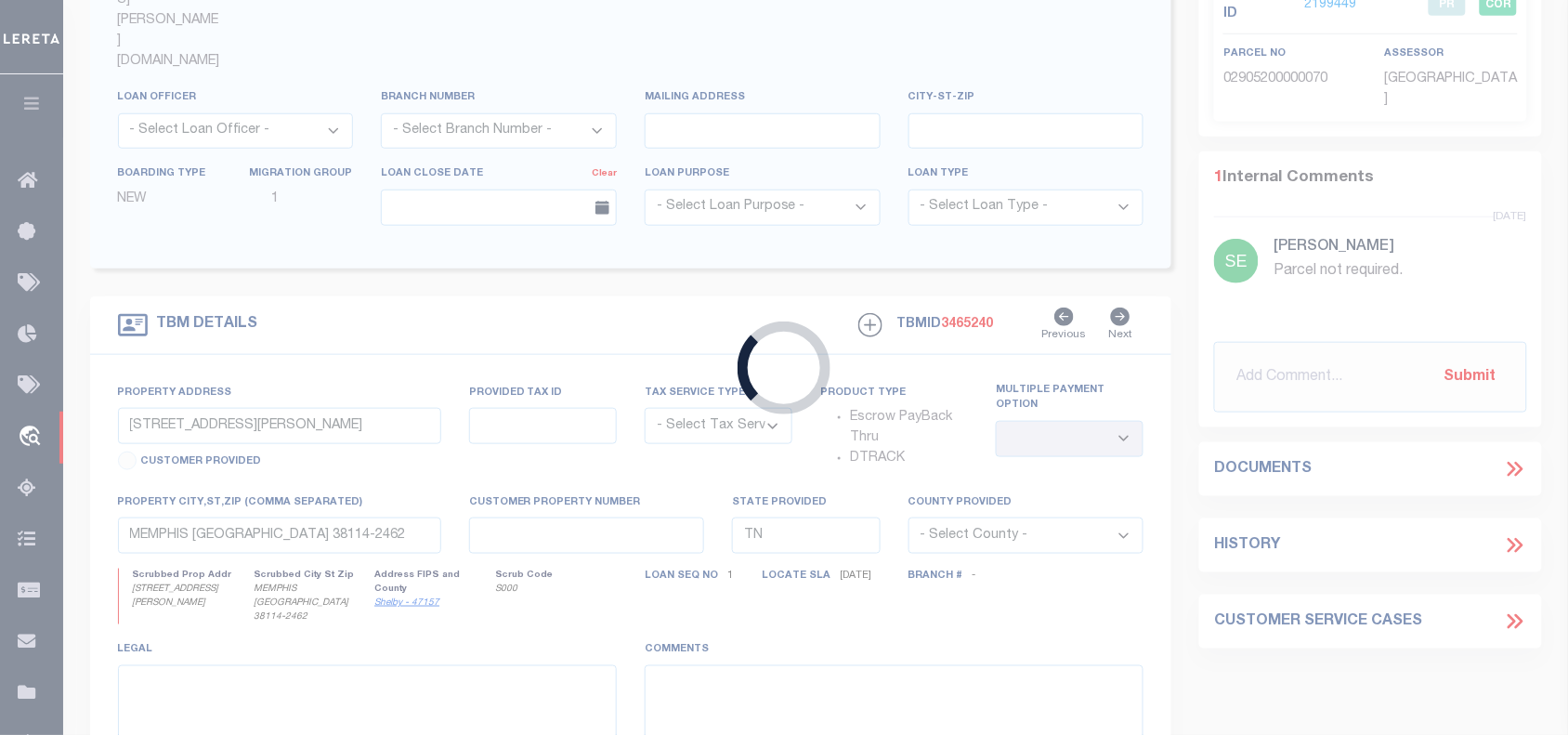
type input "442 DELTA ROAD"
radio input "true"
select select "Escrow"
select select
type input "MEMPHIS TN 38109"
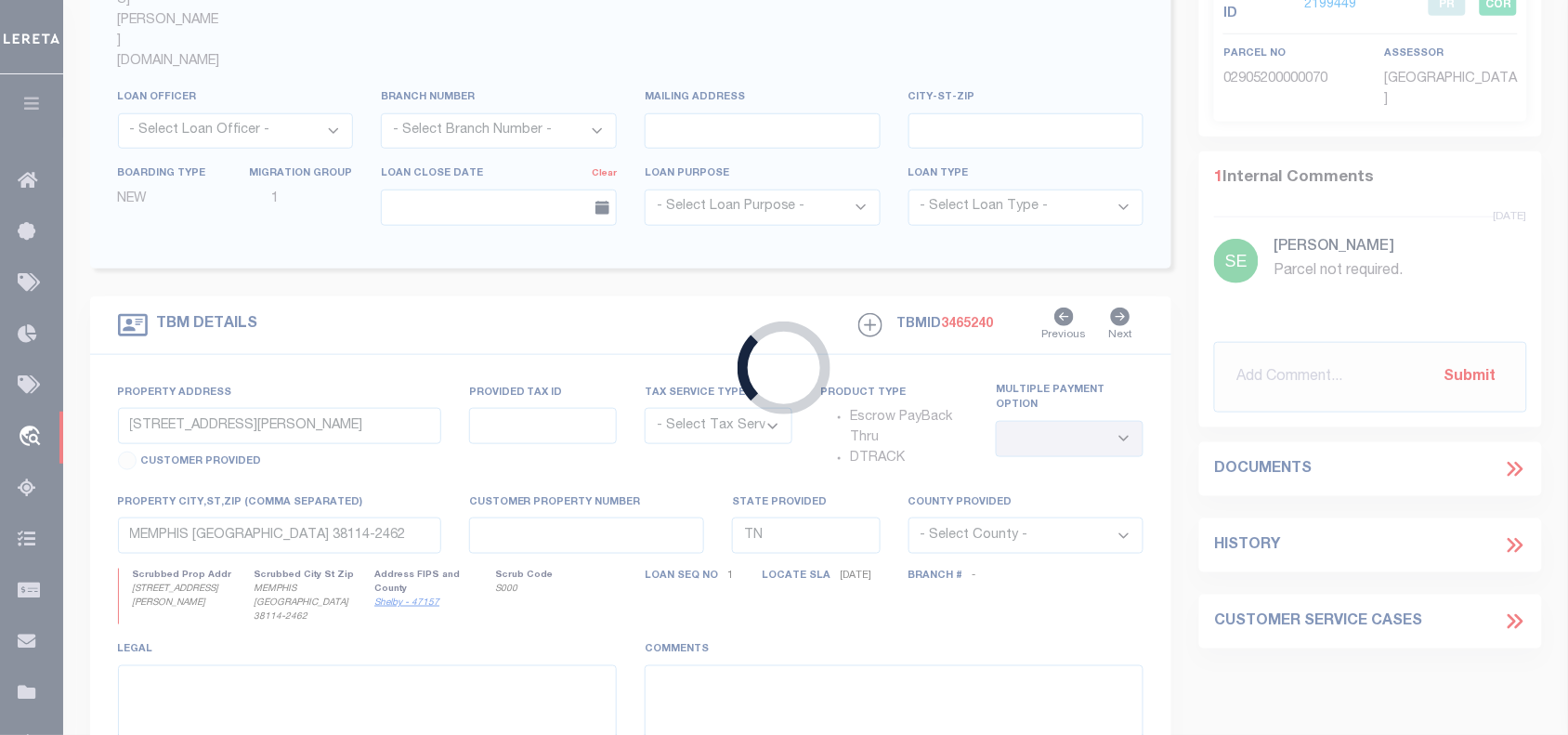
type input "125138-1"
type textarea "COLLECTOR: ENTITY: PARCEL: 7520300009"
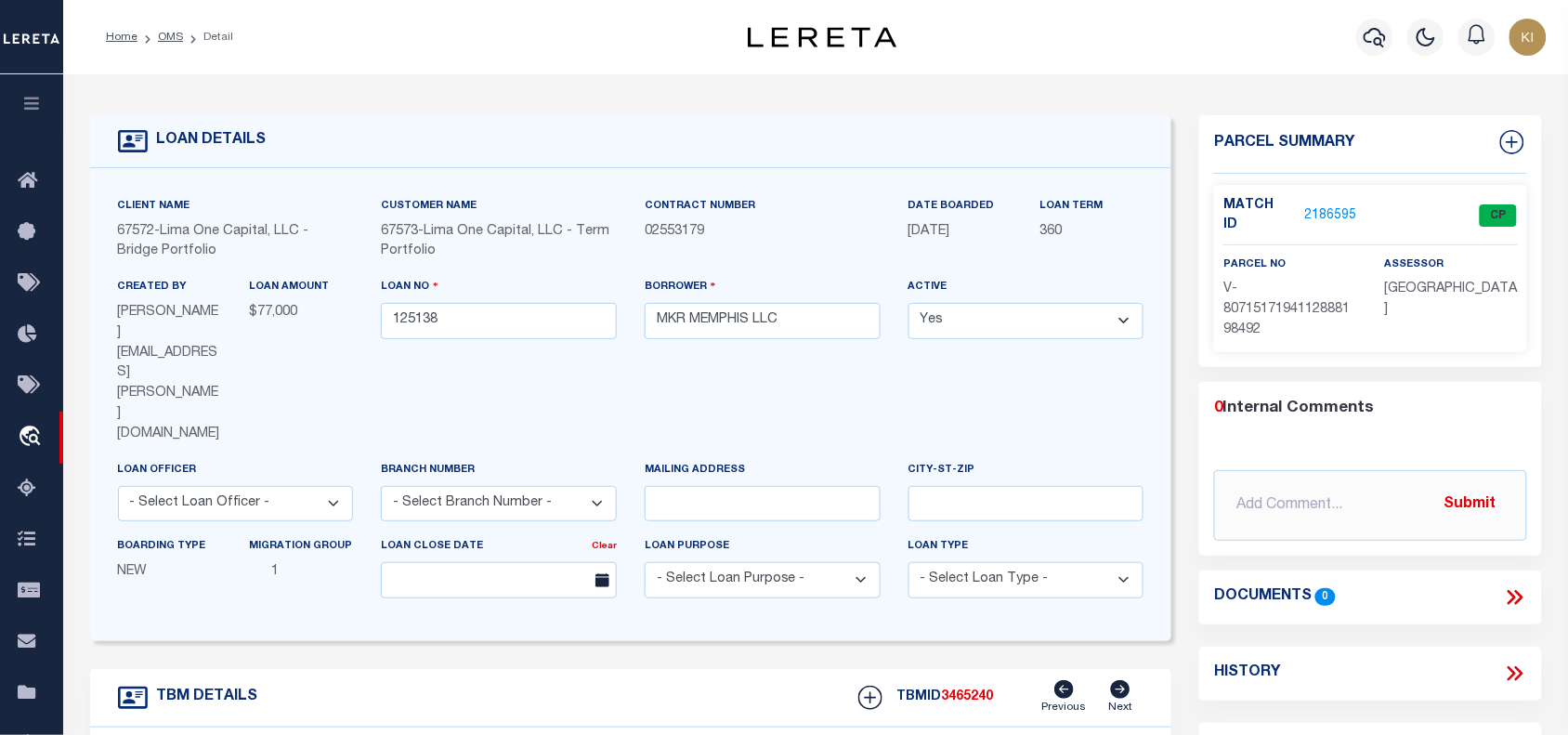
click at [1330, 206] on link "2186595" at bounding box center [1330, 216] width 52 height 20
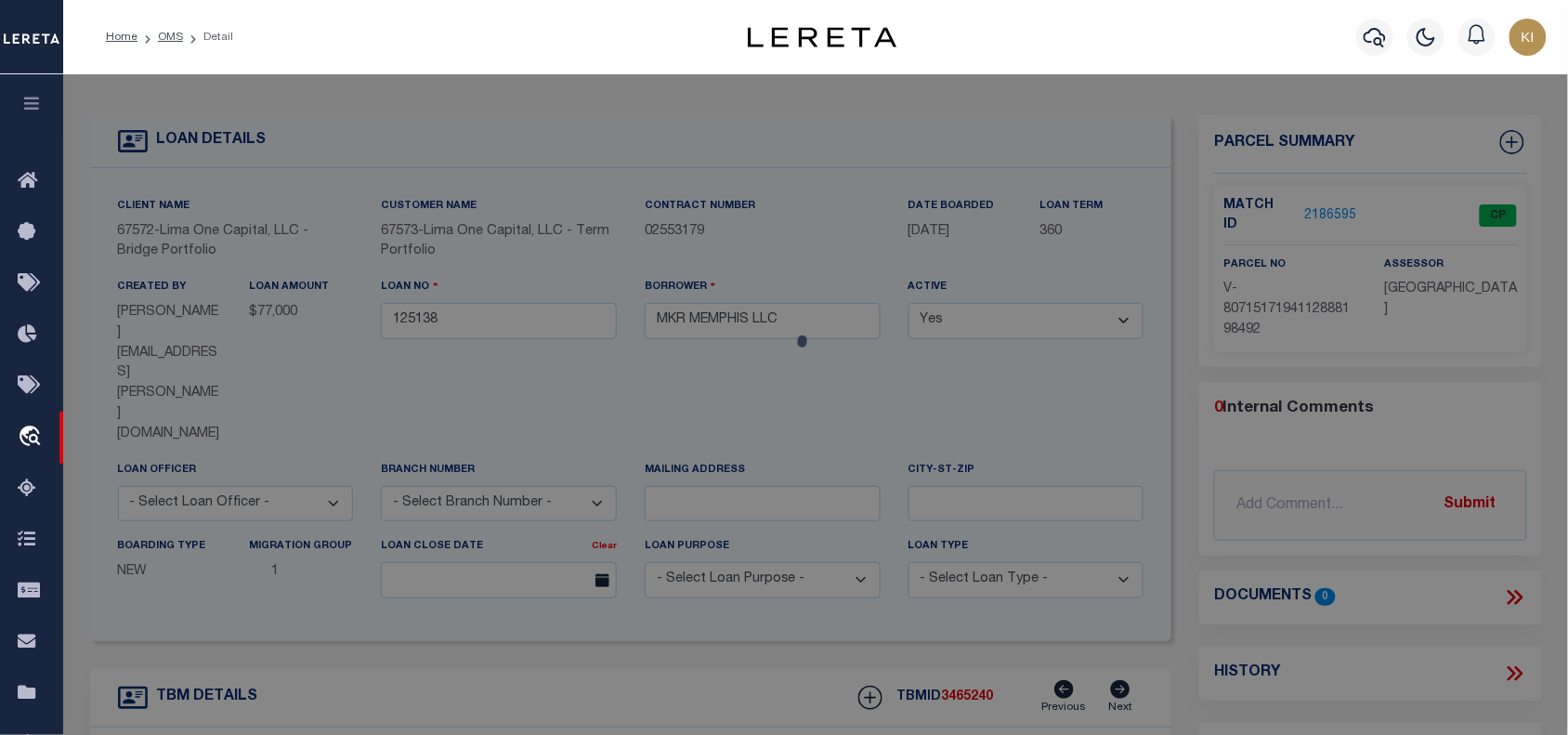
select select "AS"
select select
checkbox input "false"
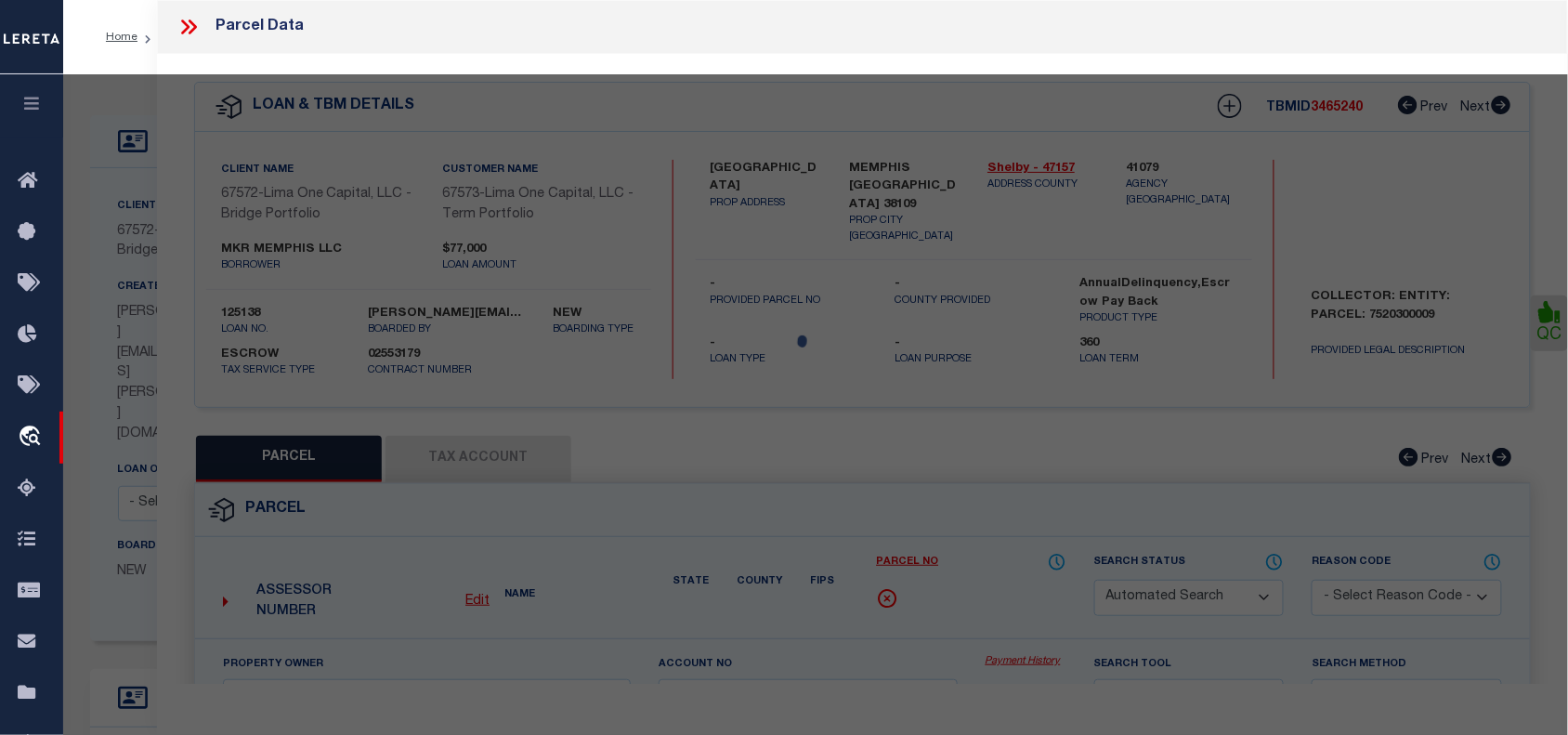
select select "CP"
select select "AGF"
select select "ADD"
type input "442 DELTA ROAD"
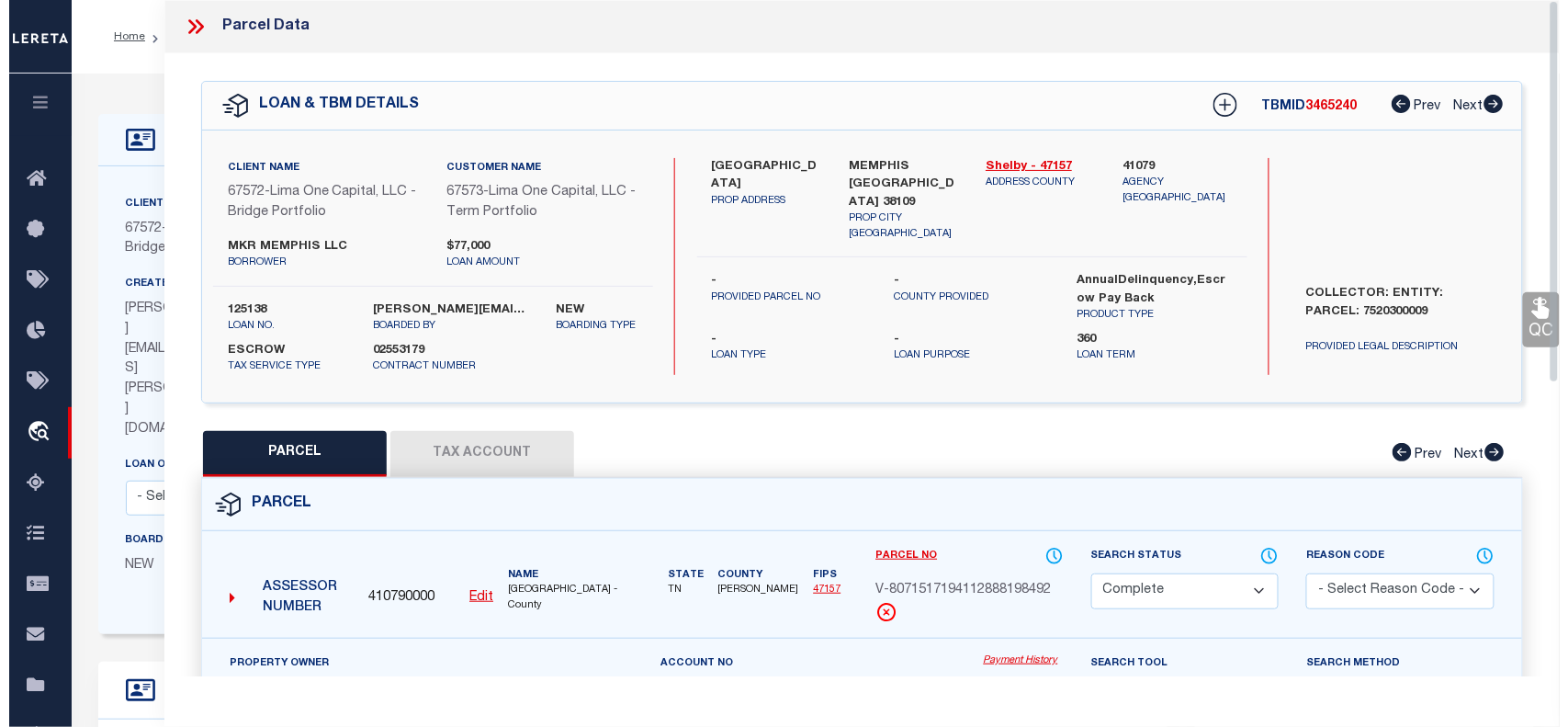
scroll to position [344, 0]
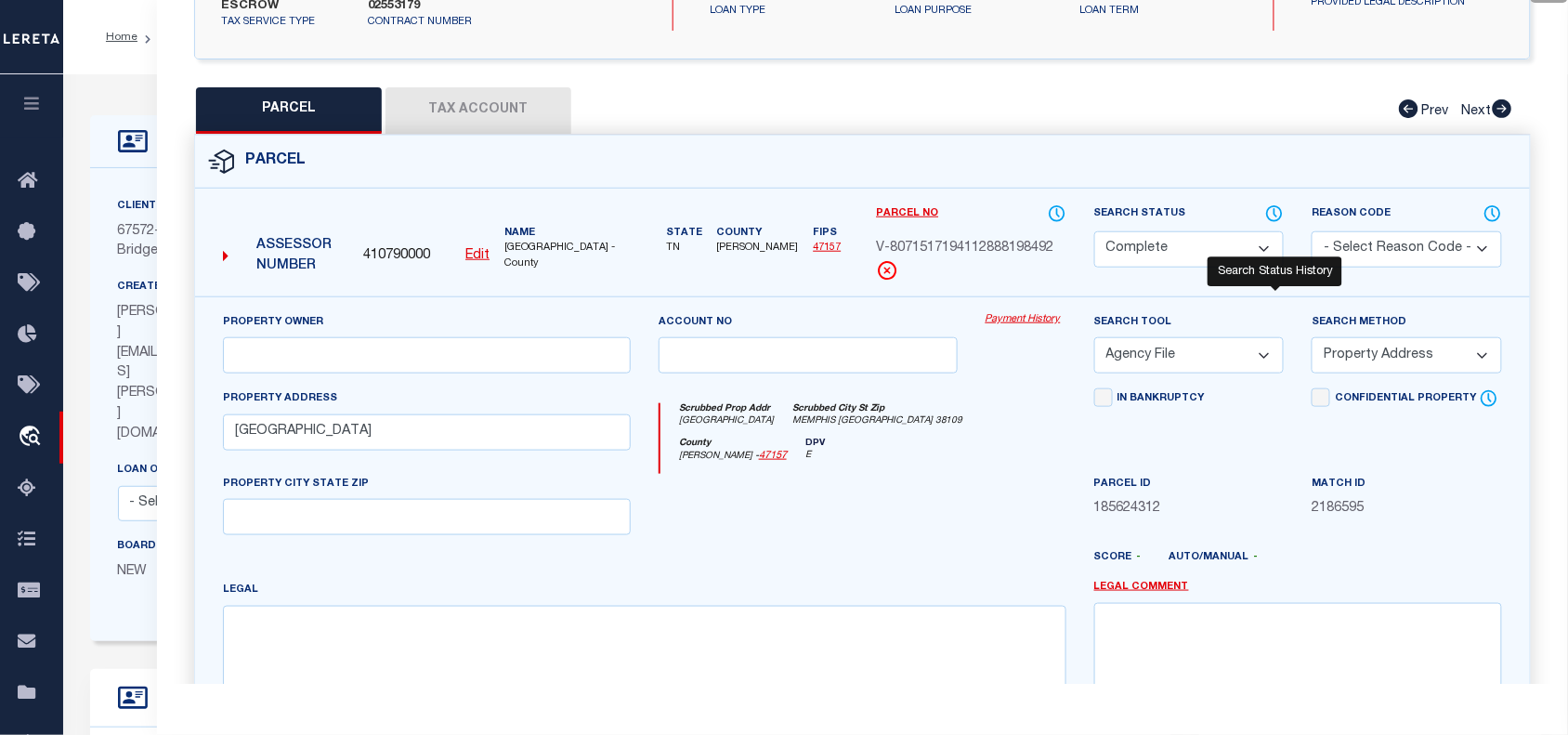
click at [1274, 211] on icon at bounding box center [1274, 213] width 19 height 21
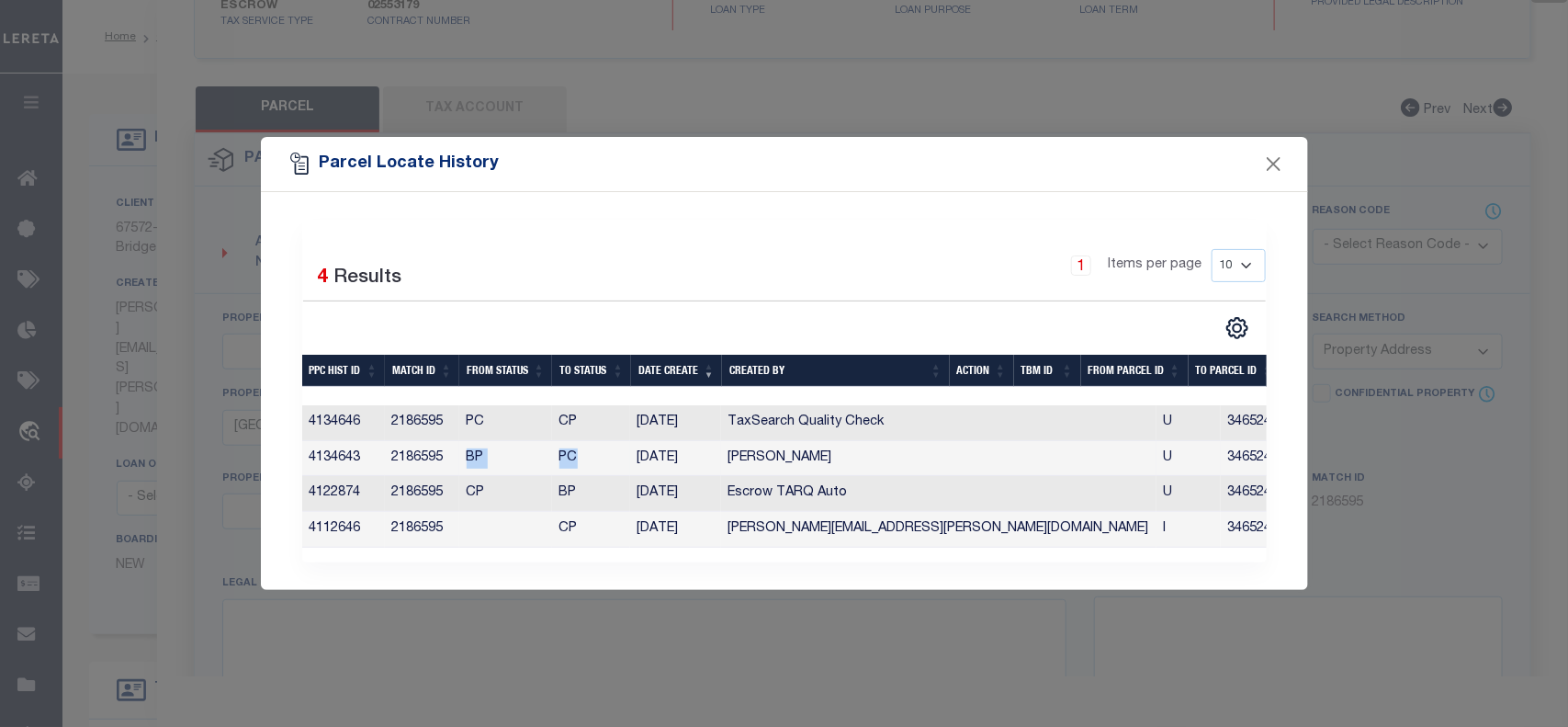
drag, startPoint x: 469, startPoint y: 448, endPoint x: 597, endPoint y: 448, distance: 128.0
click at [597, 448] on tr "4134643 2186595 BP PC 07/22/2025 Cunningham, Tasha U 3465240 0 0 0 0 0 0 0 0" at bounding box center [1289, 459] width 1973 height 36
drag, startPoint x: 470, startPoint y: 416, endPoint x: 585, endPoint y: 411, distance: 115.1
click at [585, 411] on tr "4134646 2186595 PC CP 07/22/2025 TaxSearch Quality Check U 3465240 0 0 0 0 0 0 …" at bounding box center [1289, 423] width 1973 height 36
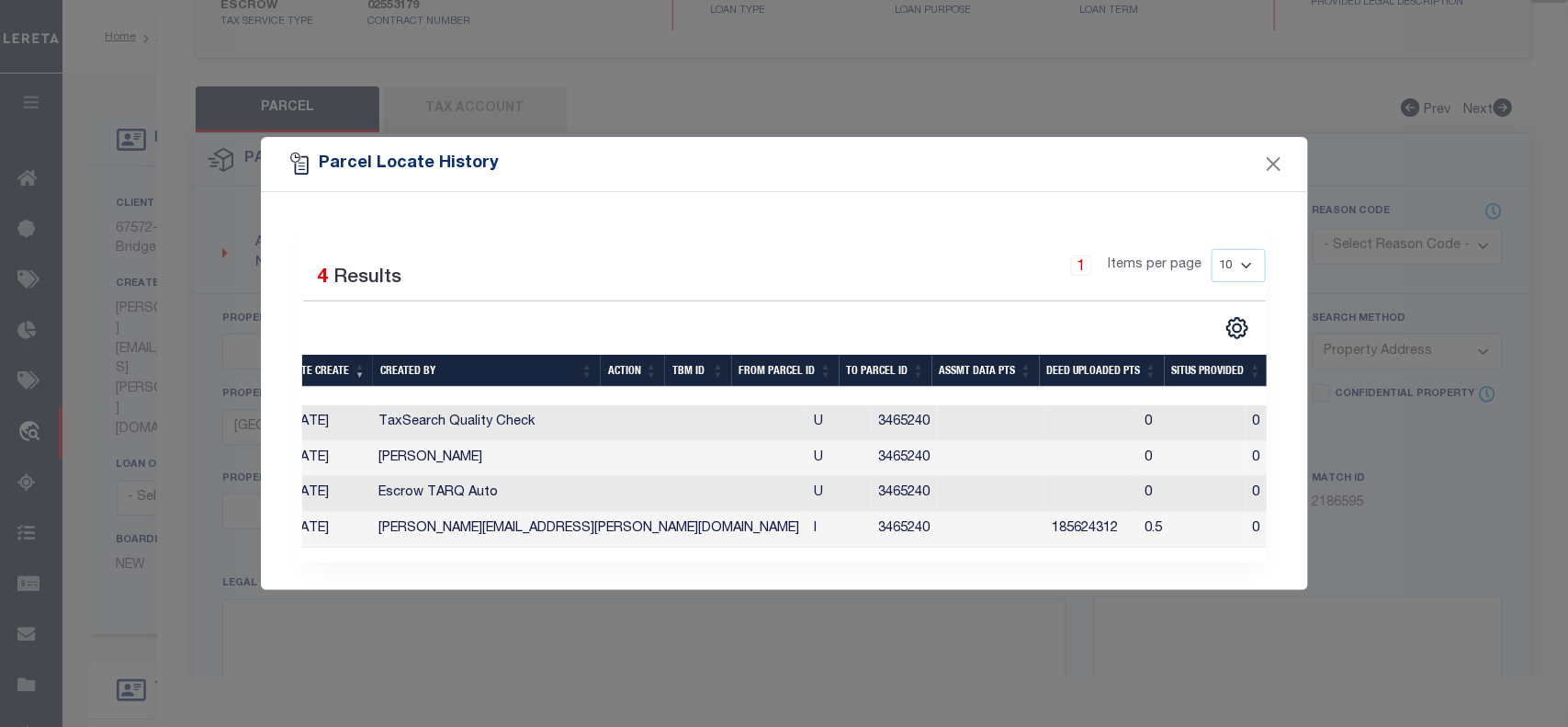
scroll to position [0, 0]
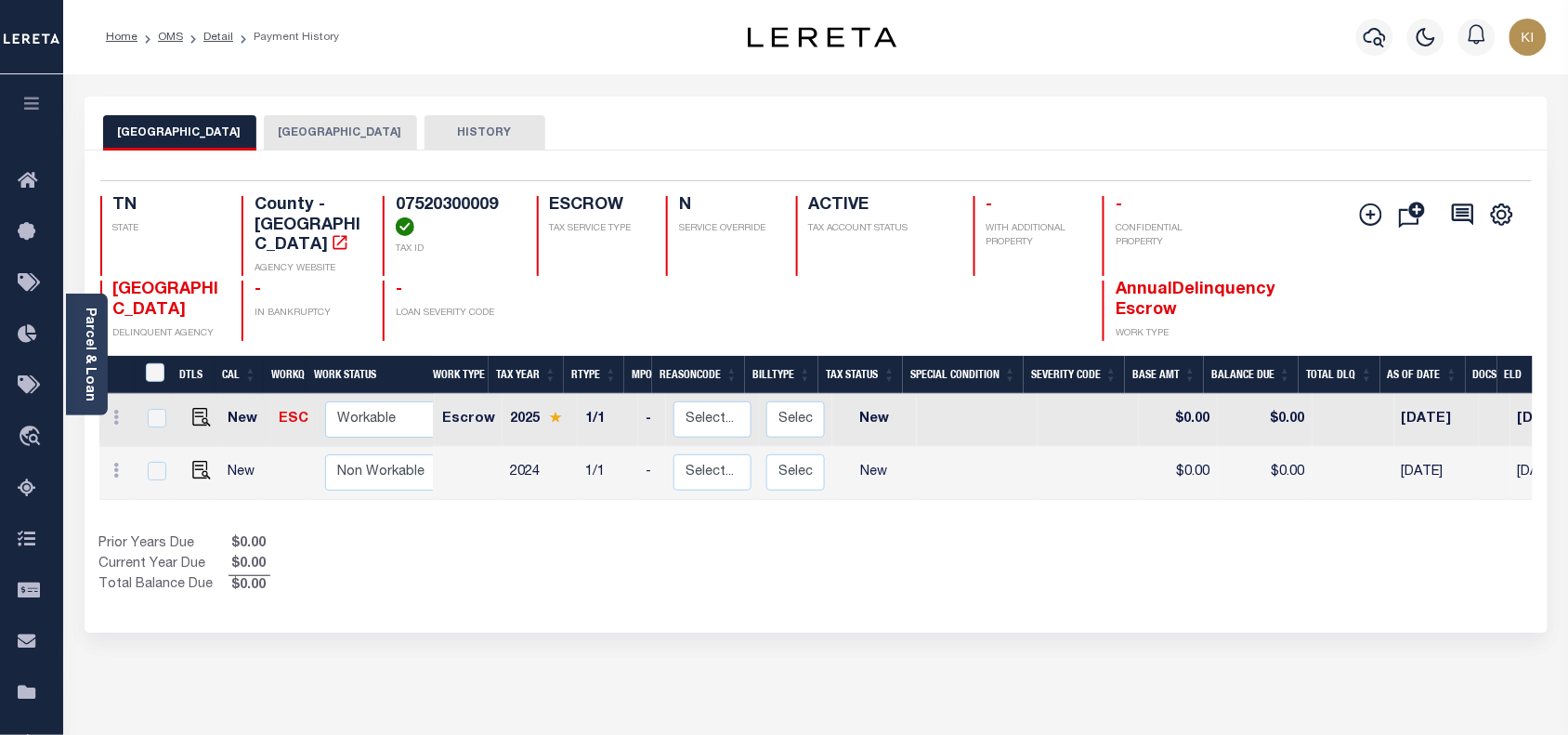
click at [794, 283] on div "SHELBY COUNTY DELINQUENT AGENCY - IN BANKRUPTCY - LOAN SEVERITY CODE AnnualDeli…" at bounding box center [697, 310] width 1193 height 60
click at [83, 337] on link "Parcel & Loan" at bounding box center [89, 354] width 13 height 94
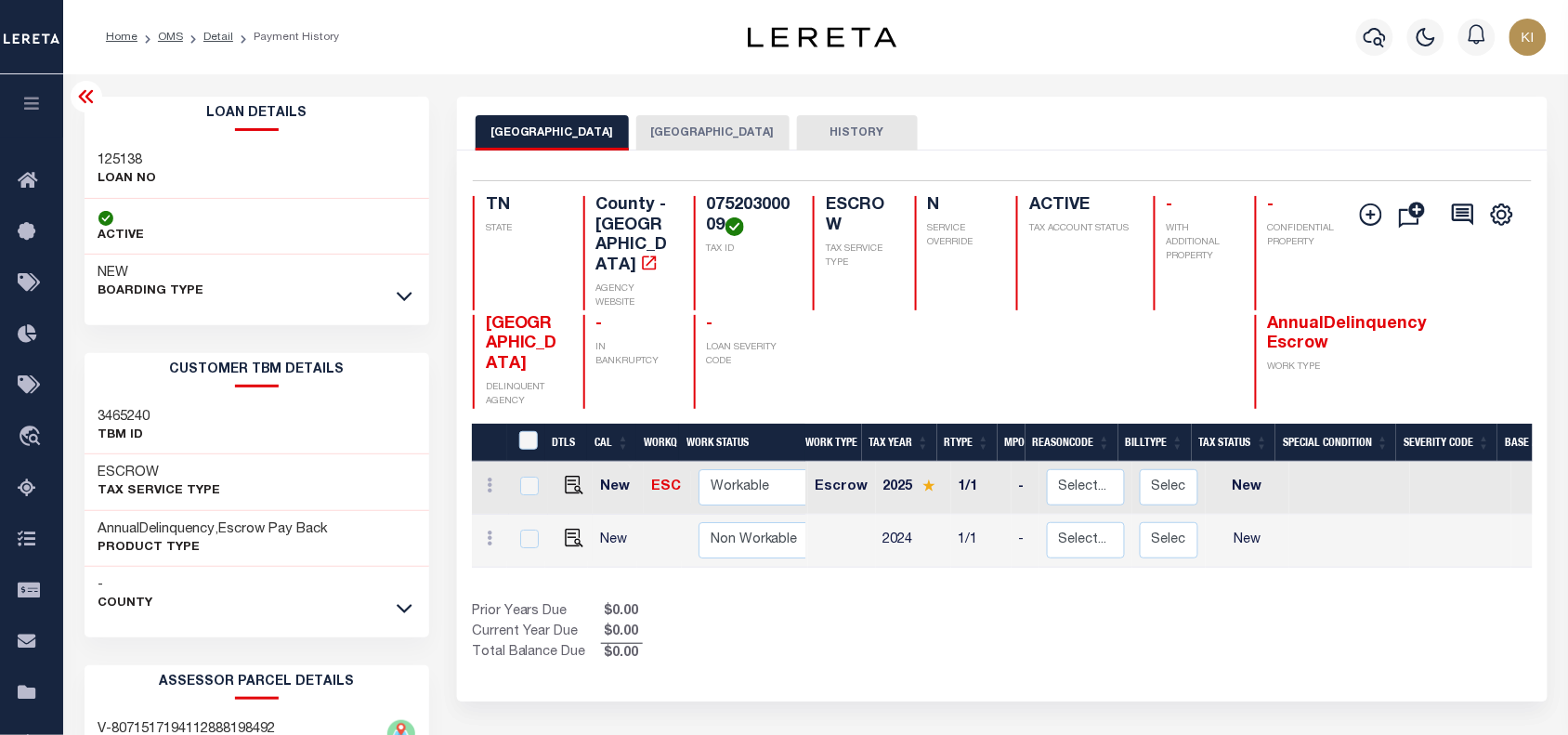
click at [120, 161] on h3 "125138" at bounding box center [127, 160] width 58 height 19
copy h3 "125138"
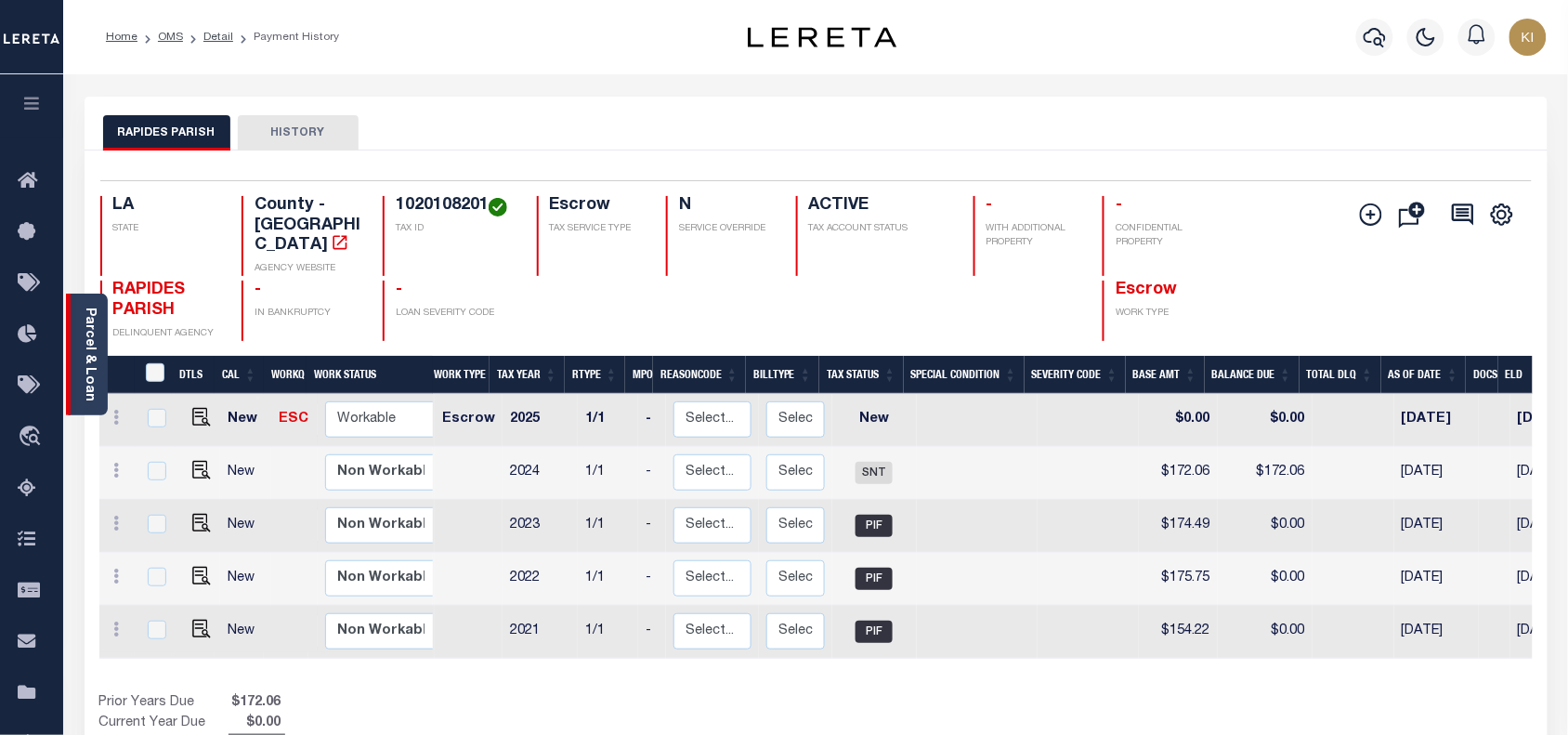
click at [88, 327] on link "Parcel & Loan" at bounding box center [89, 354] width 13 height 94
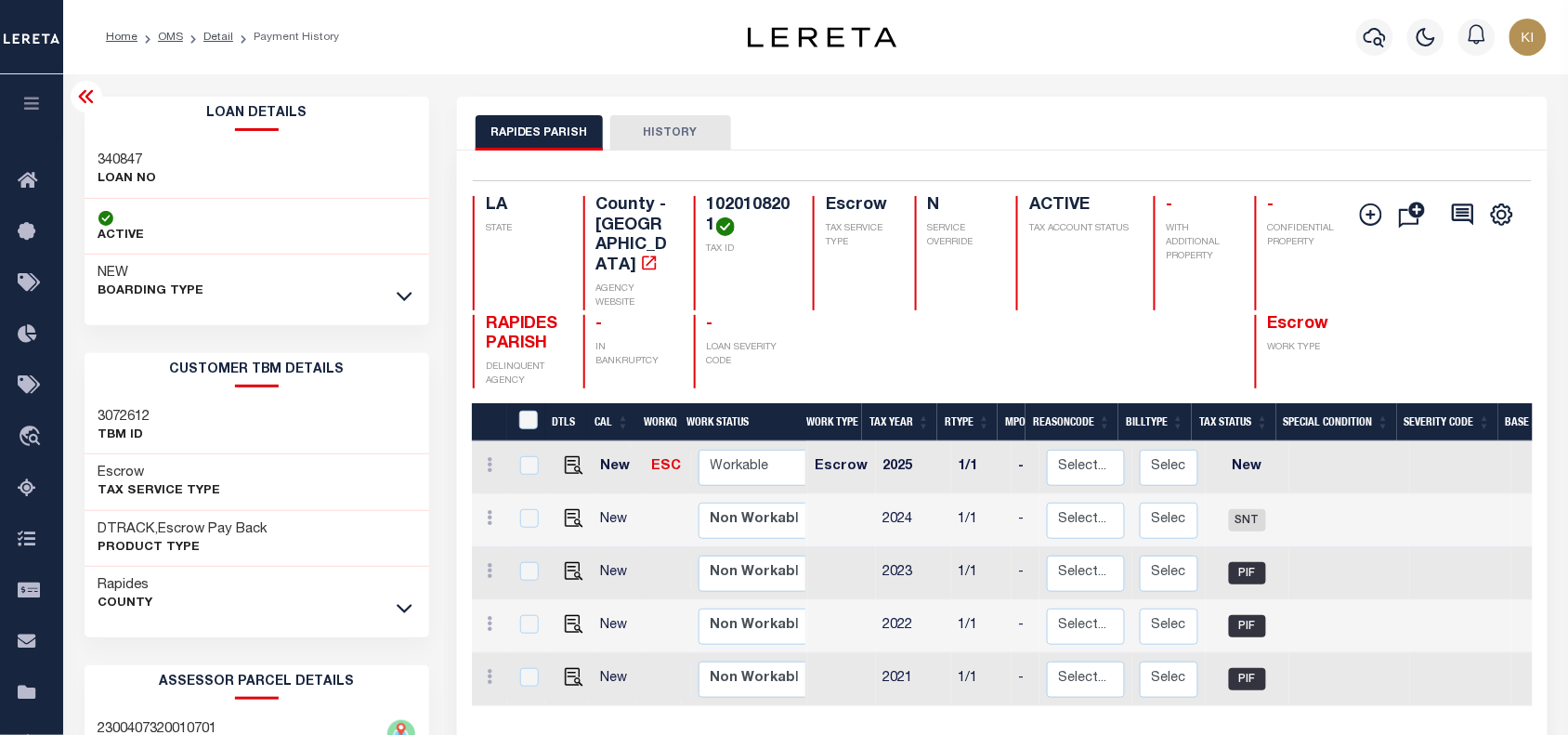
click at [122, 164] on h3 "340847" at bounding box center [127, 160] width 58 height 19
copy h3 "340847"
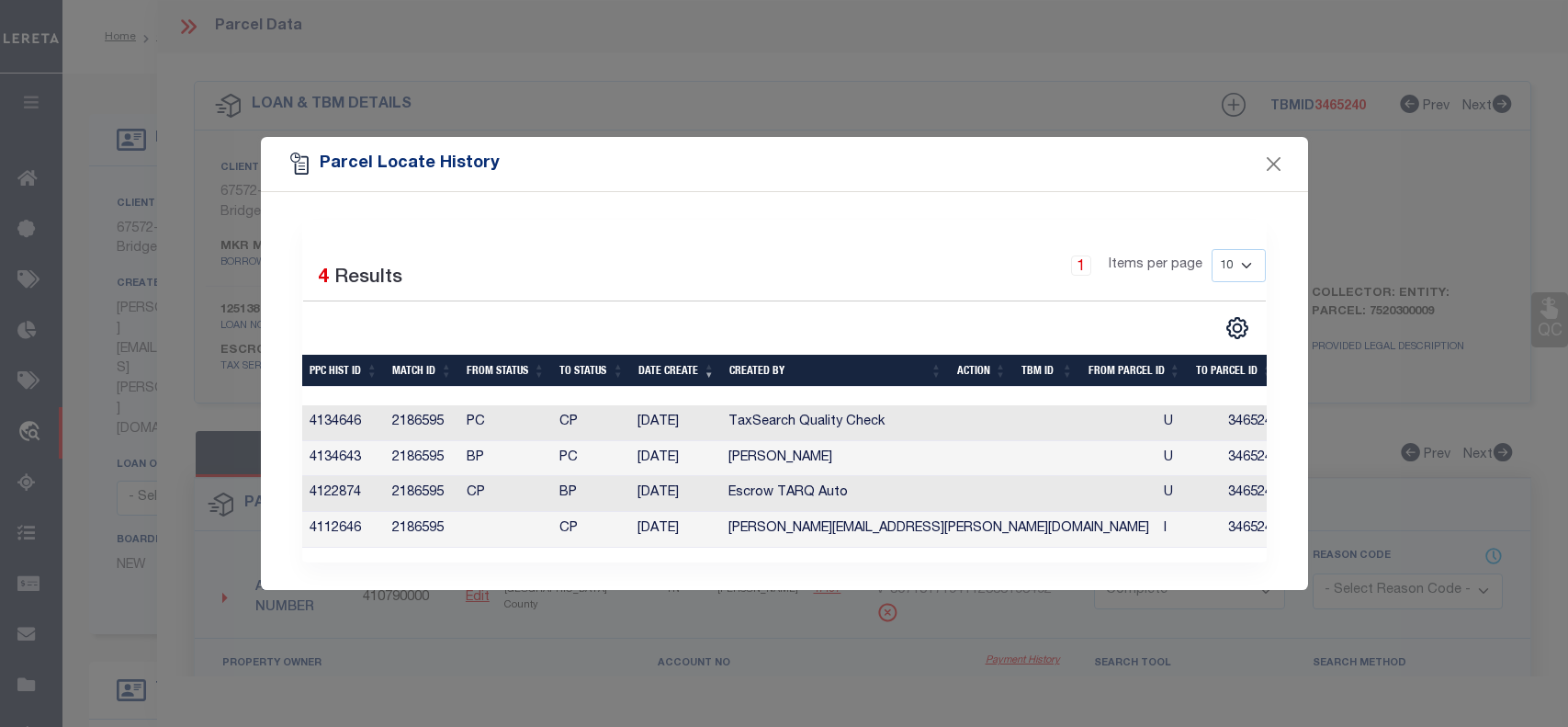
select select
select select "200"
select select "CP"
select select "AGF"
select select "ADD"
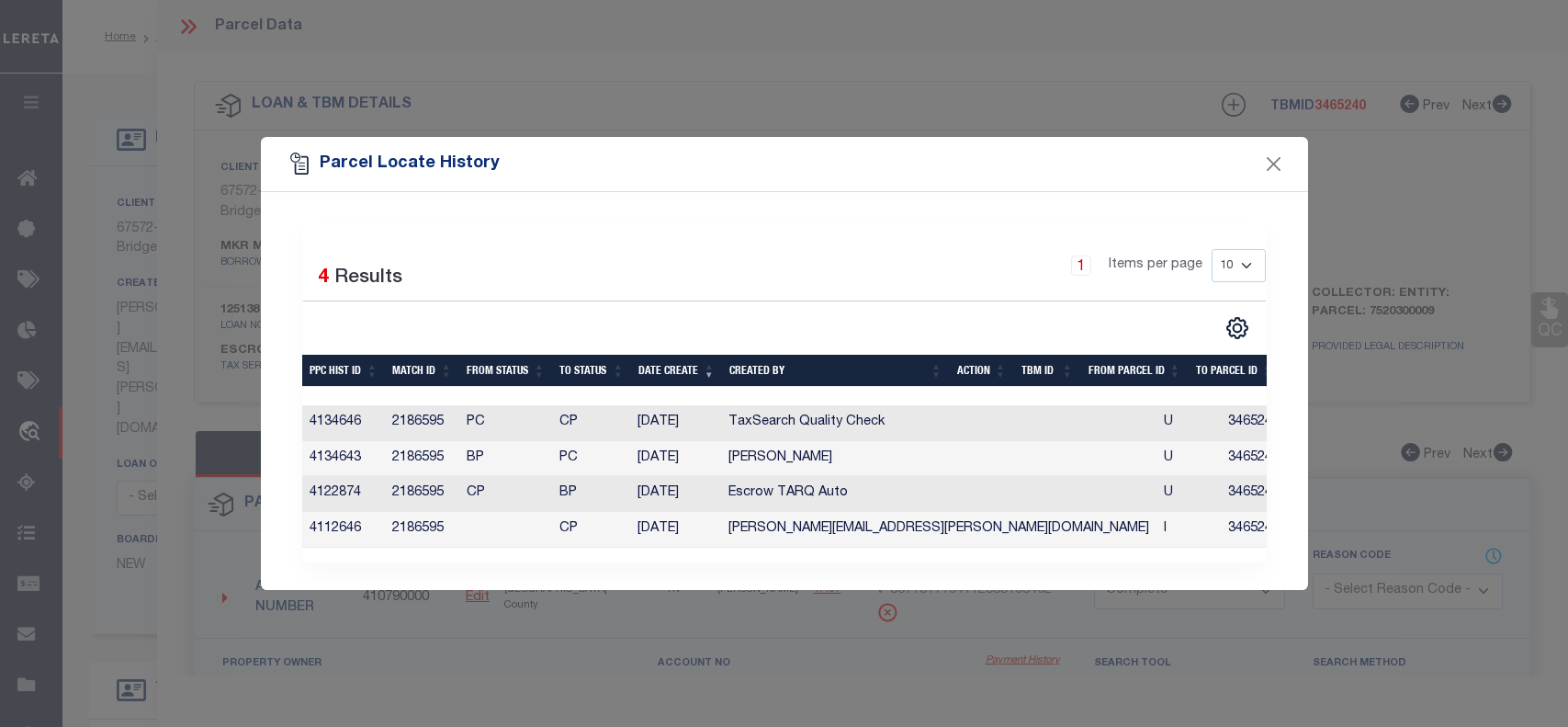
select select "Escrow"
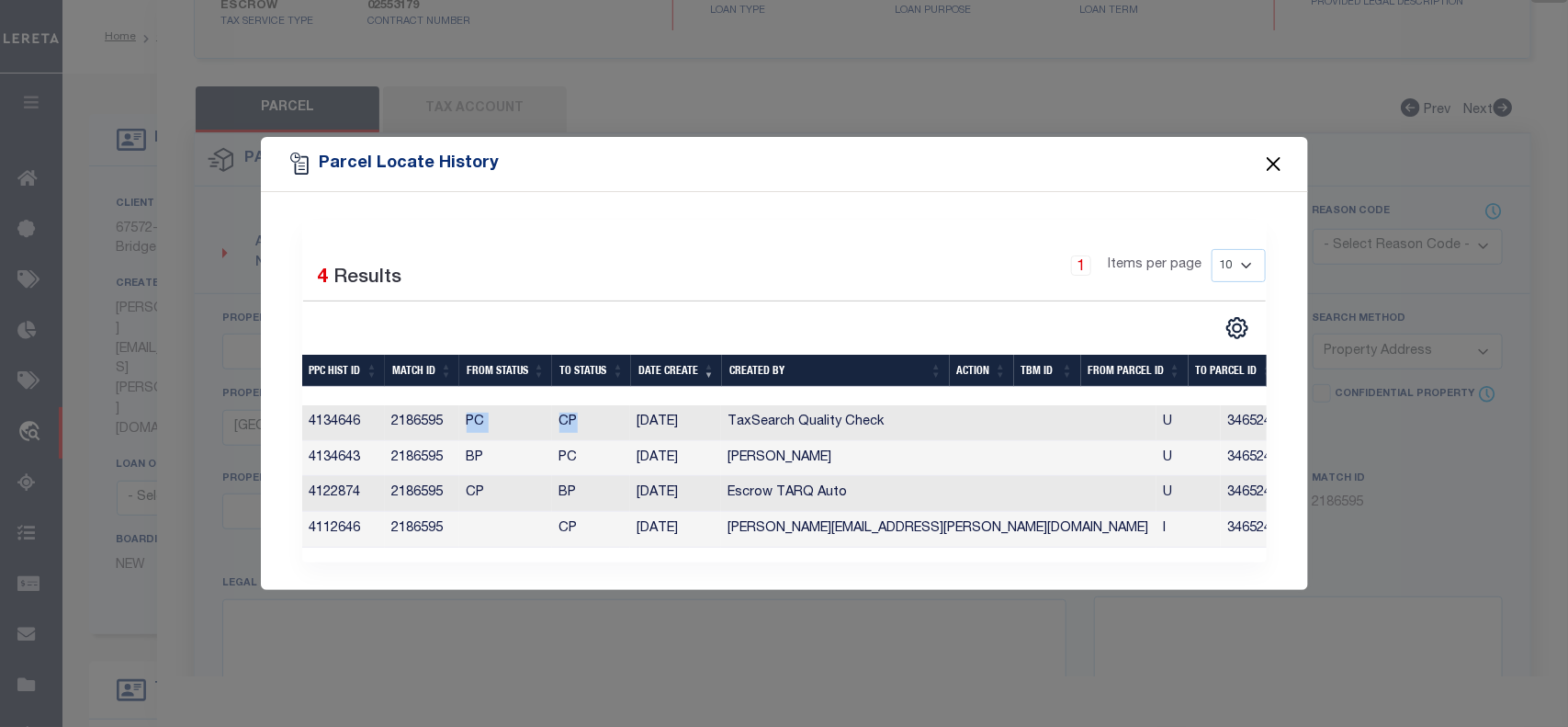
click at [1269, 161] on button "Close" at bounding box center [1273, 164] width 23 height 23
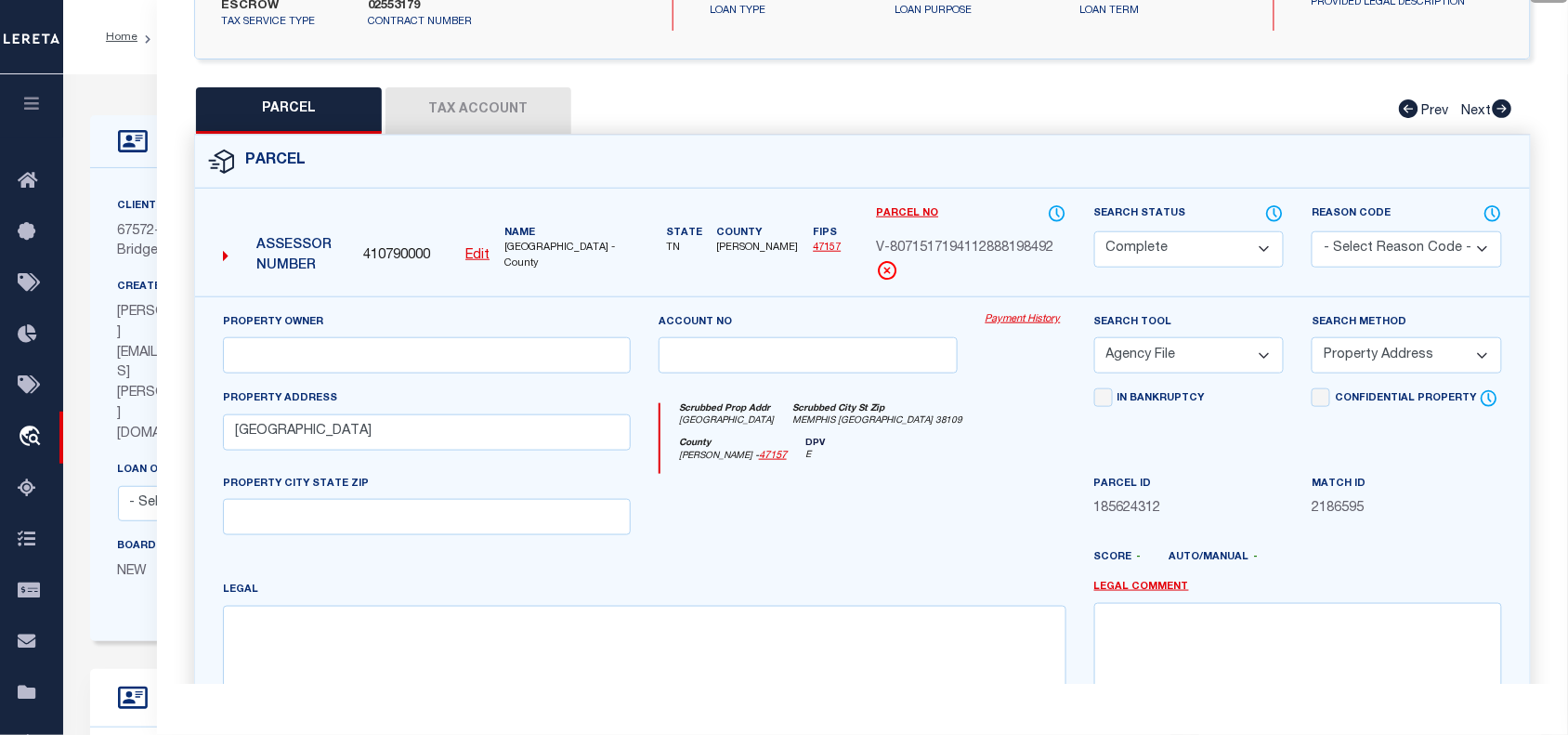
click at [116, 95] on div "LOAN DETAILS Client Name 67572 - Customer Name 67573 -" at bounding box center [816, 689] width 1480 height 1192
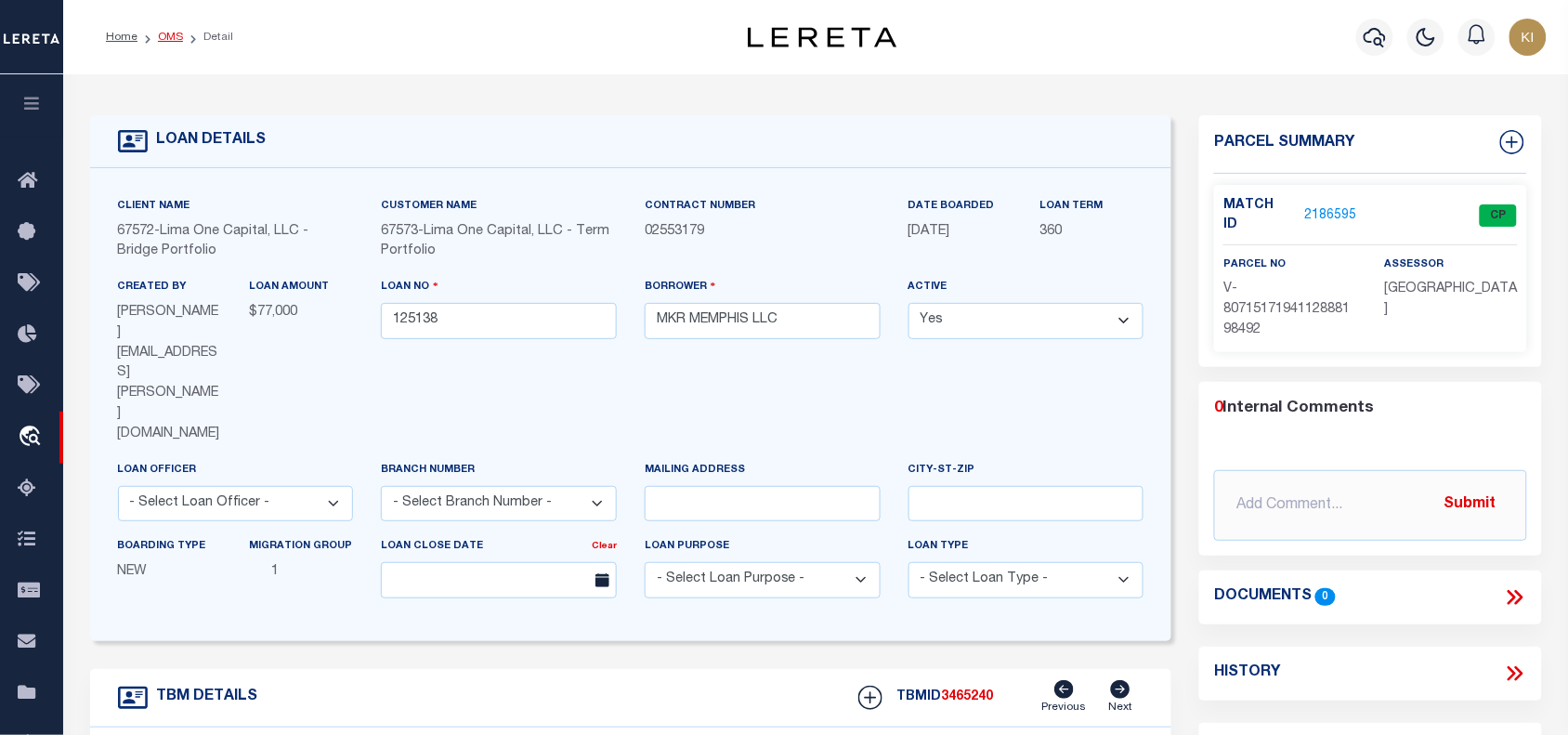
click at [173, 36] on link "OMS" at bounding box center [170, 37] width 25 height 11
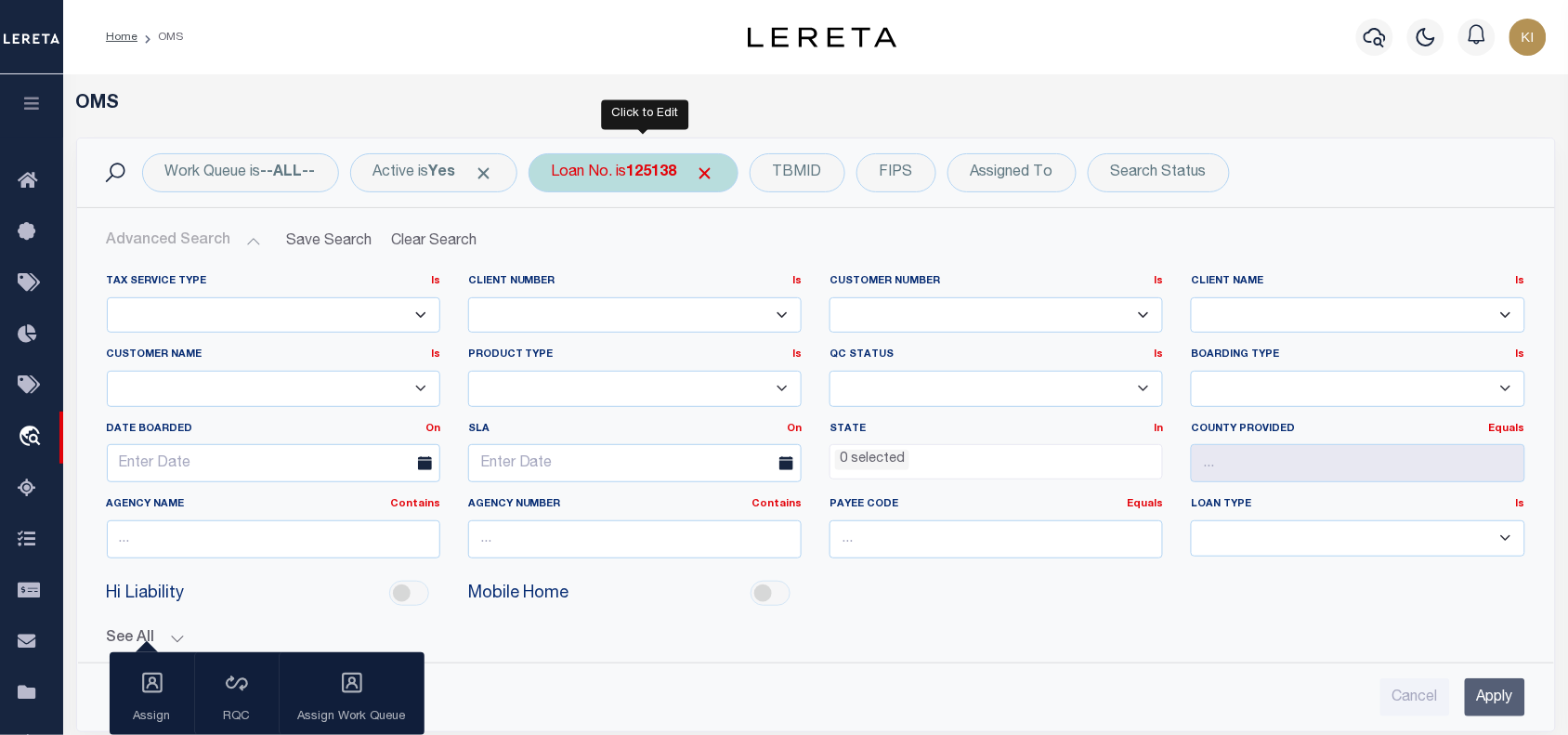
click at [610, 178] on div "Loan No. is 125138" at bounding box center [634, 173] width 210 height 39
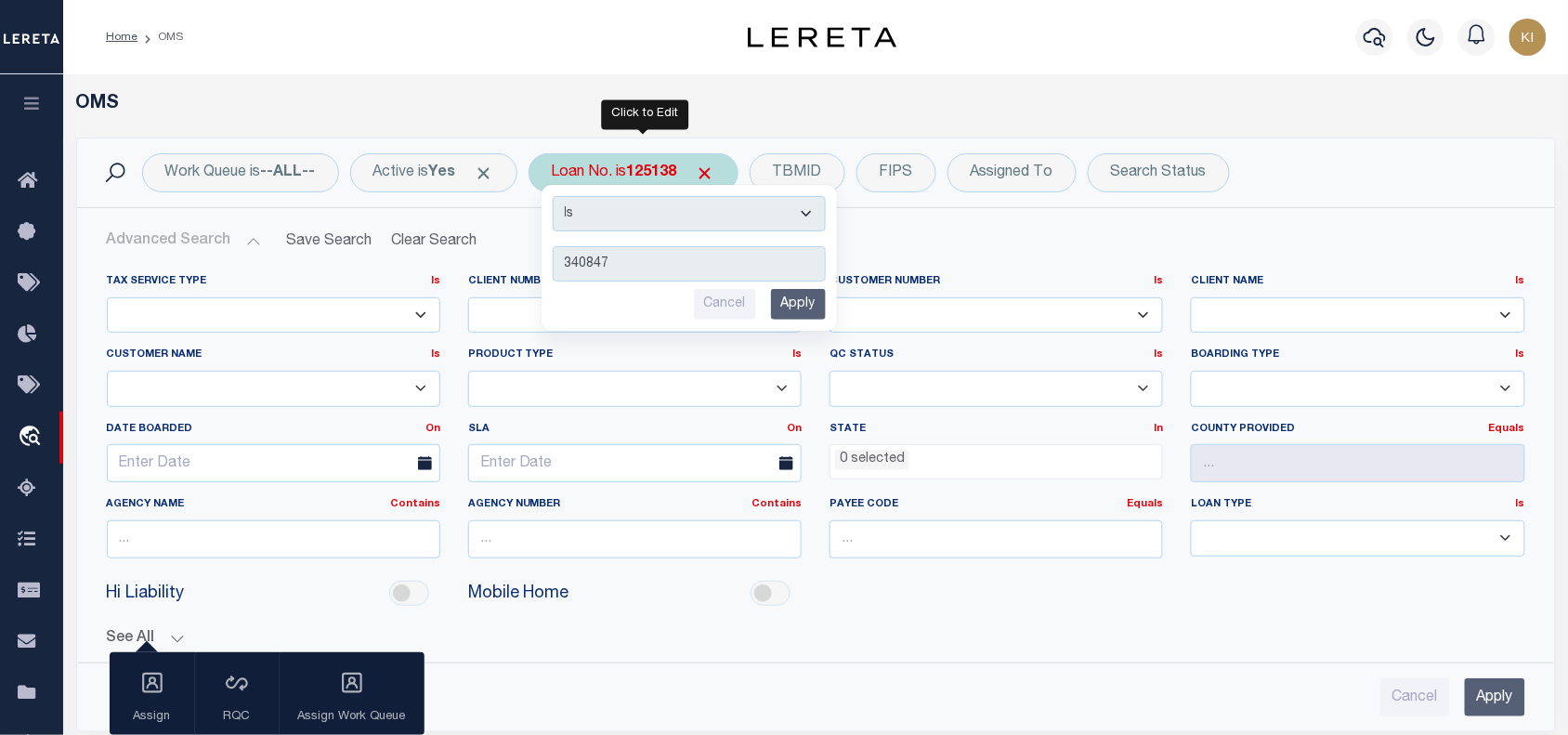
type input "340847"
click at [816, 299] on input "Apply" at bounding box center [798, 304] width 55 height 31
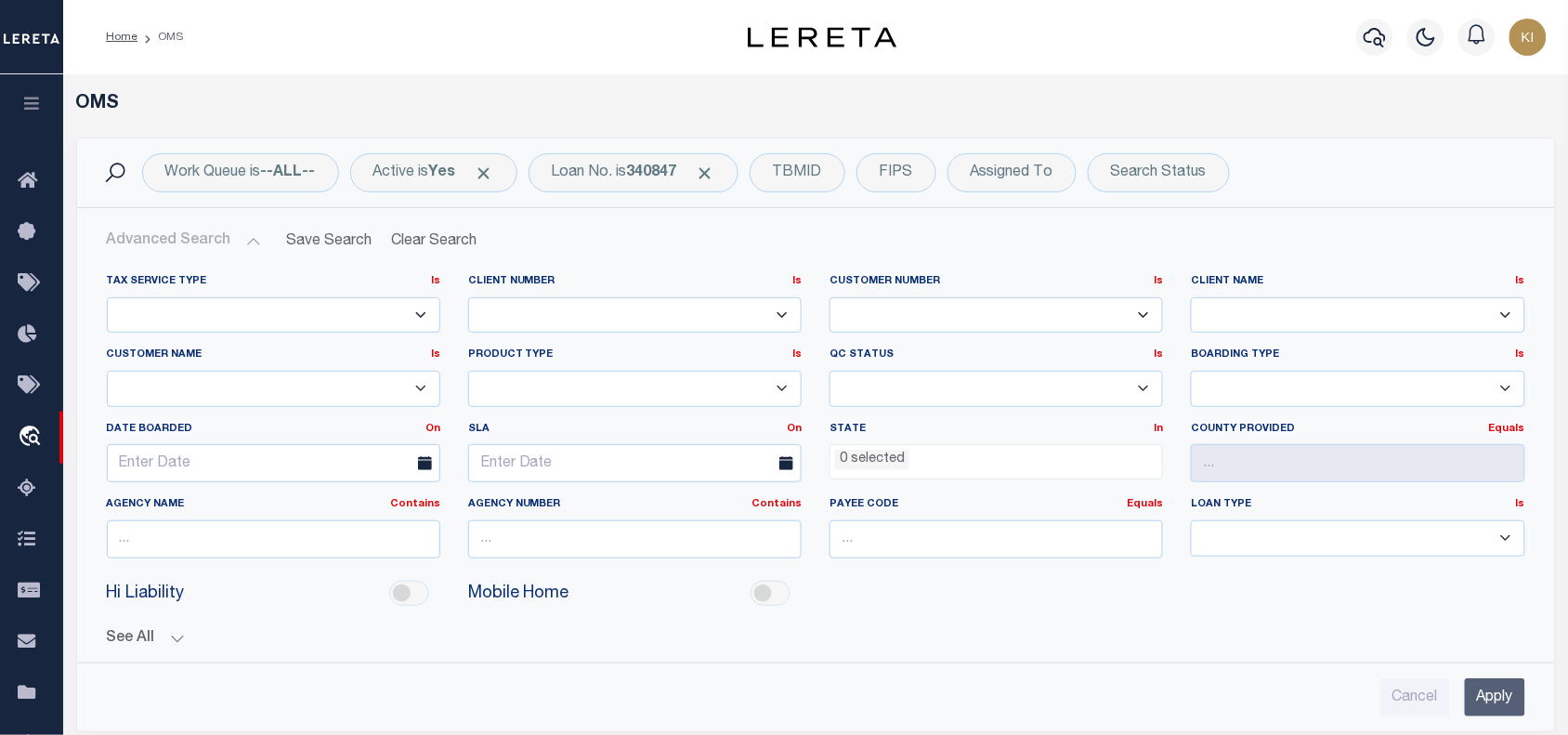
click at [1497, 699] on input "Apply" at bounding box center [1495, 697] width 60 height 38
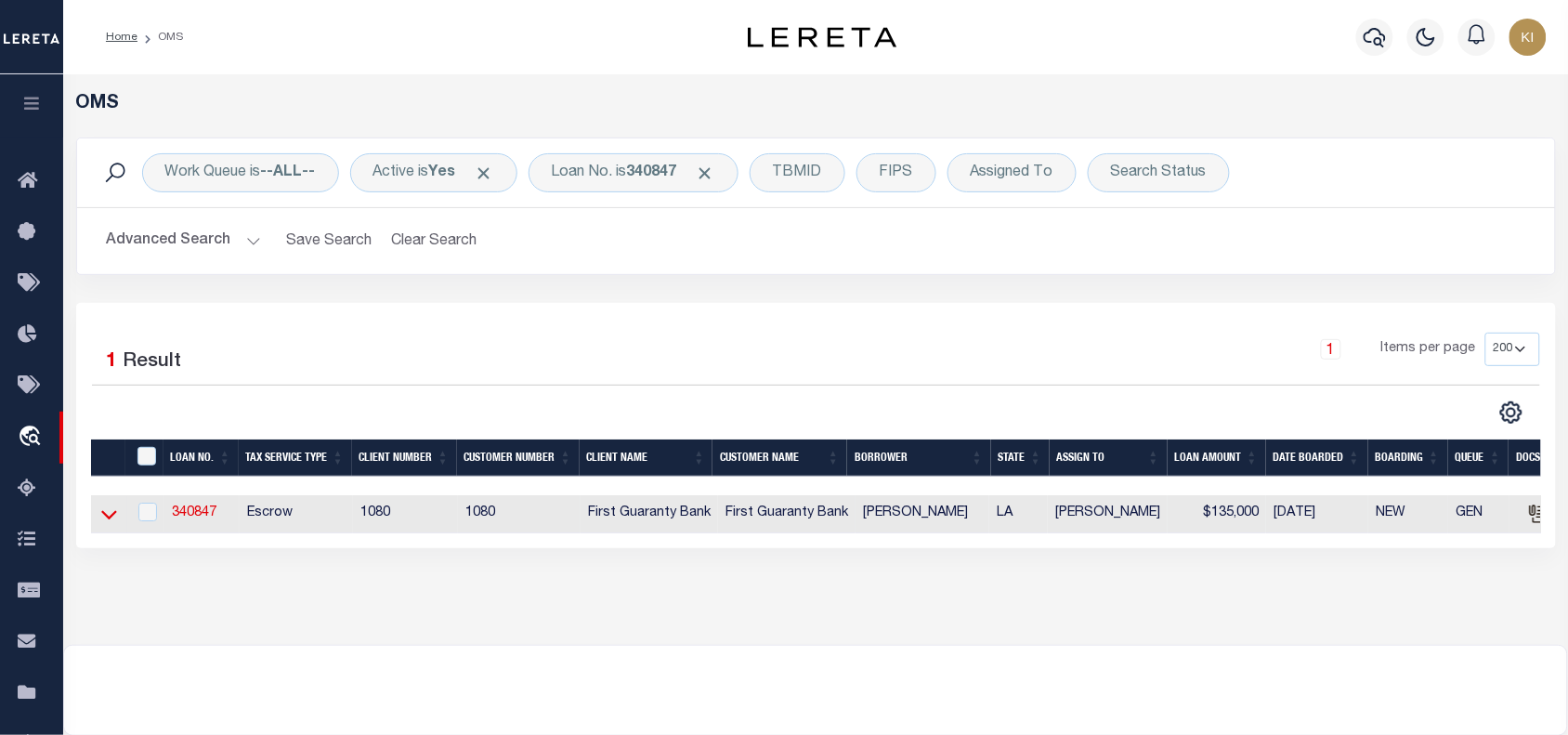
click at [110, 520] on icon at bounding box center [110, 515] width 16 height 9
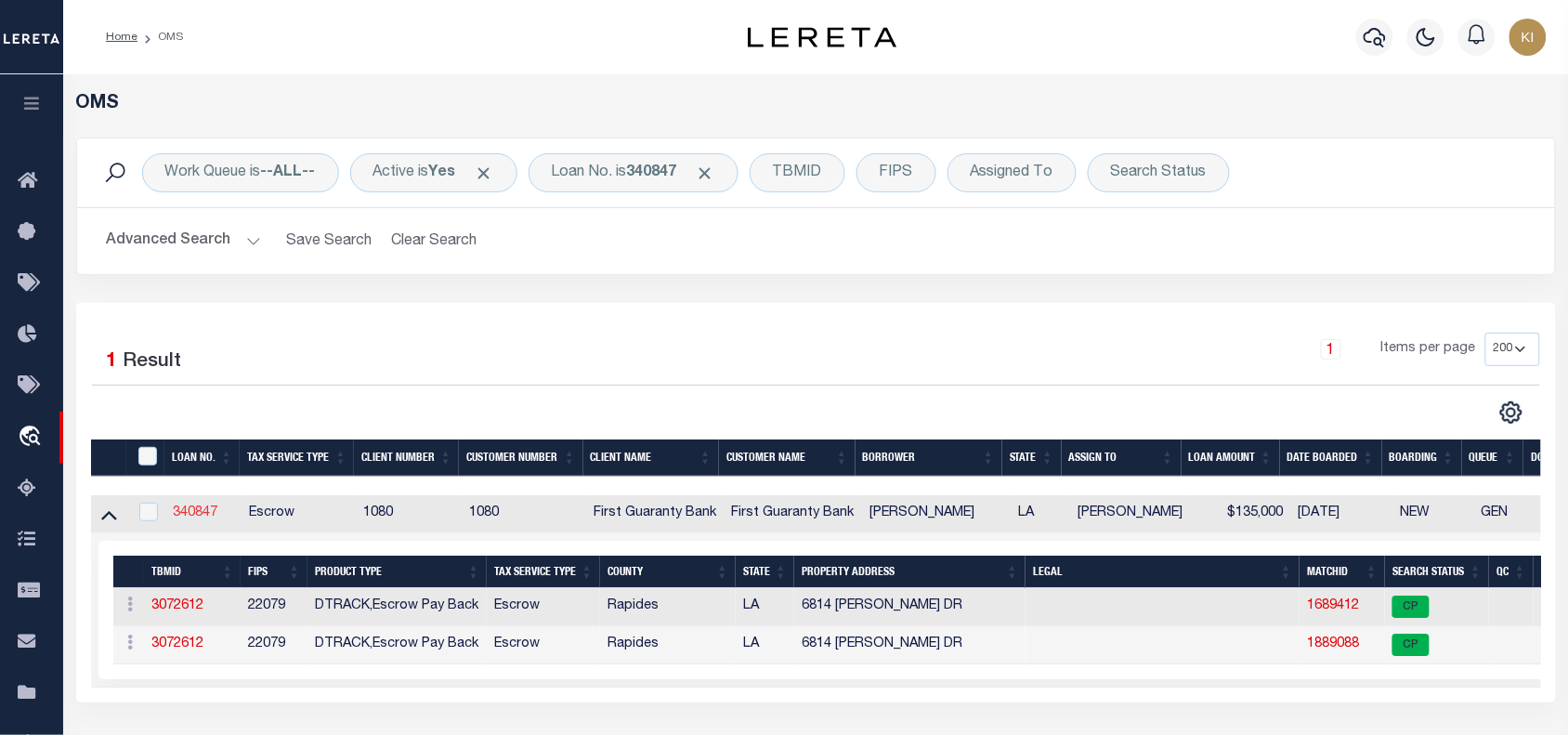
click at [195, 516] on link "340847" at bounding box center [195, 512] width 44 height 13
type input "340847"
type input "[PERSON_NAME]"
select select
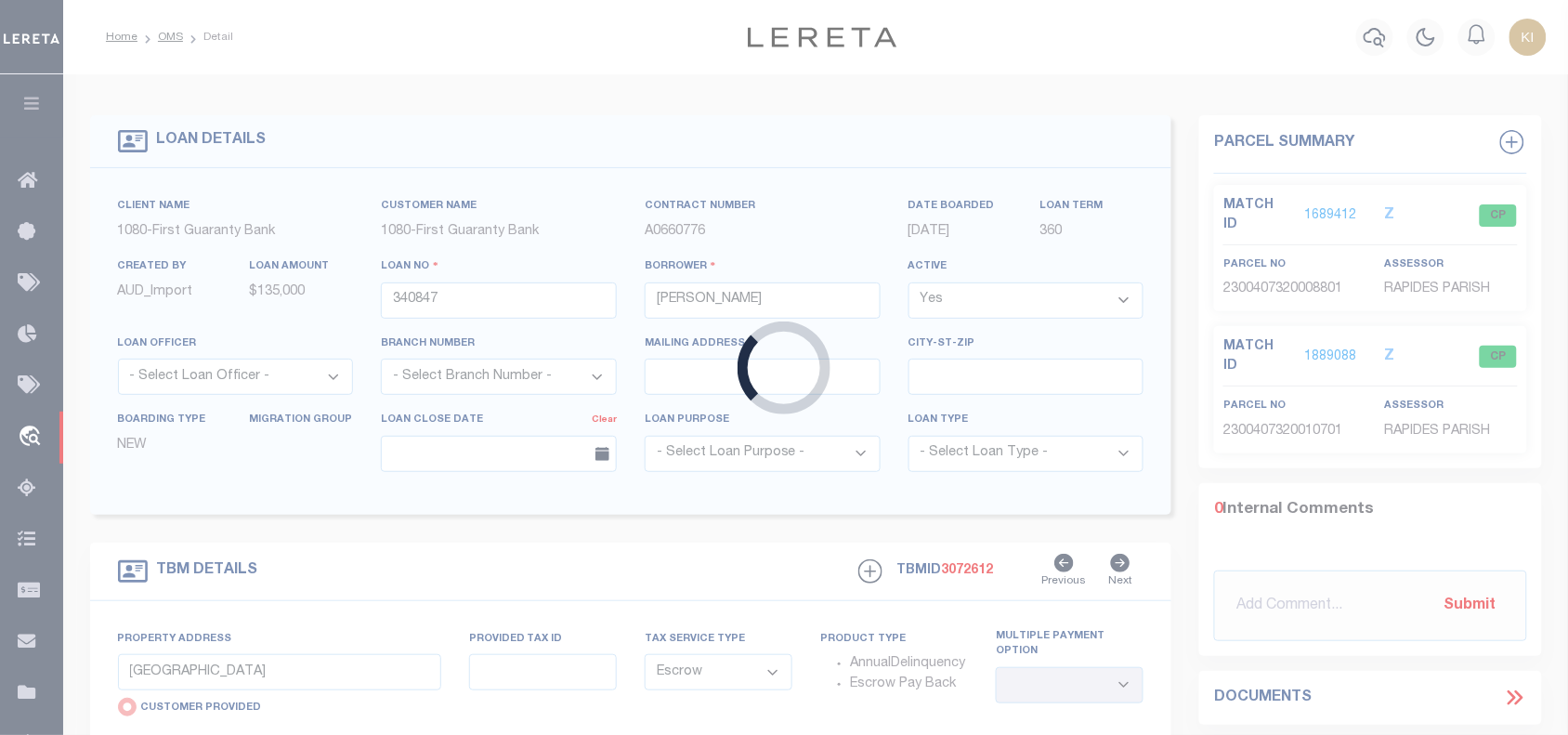
type input "6814 [PERSON_NAME] DR"
radio input "false"
select select
type input "[GEOGRAPHIC_DATA]"
type input "260396641"
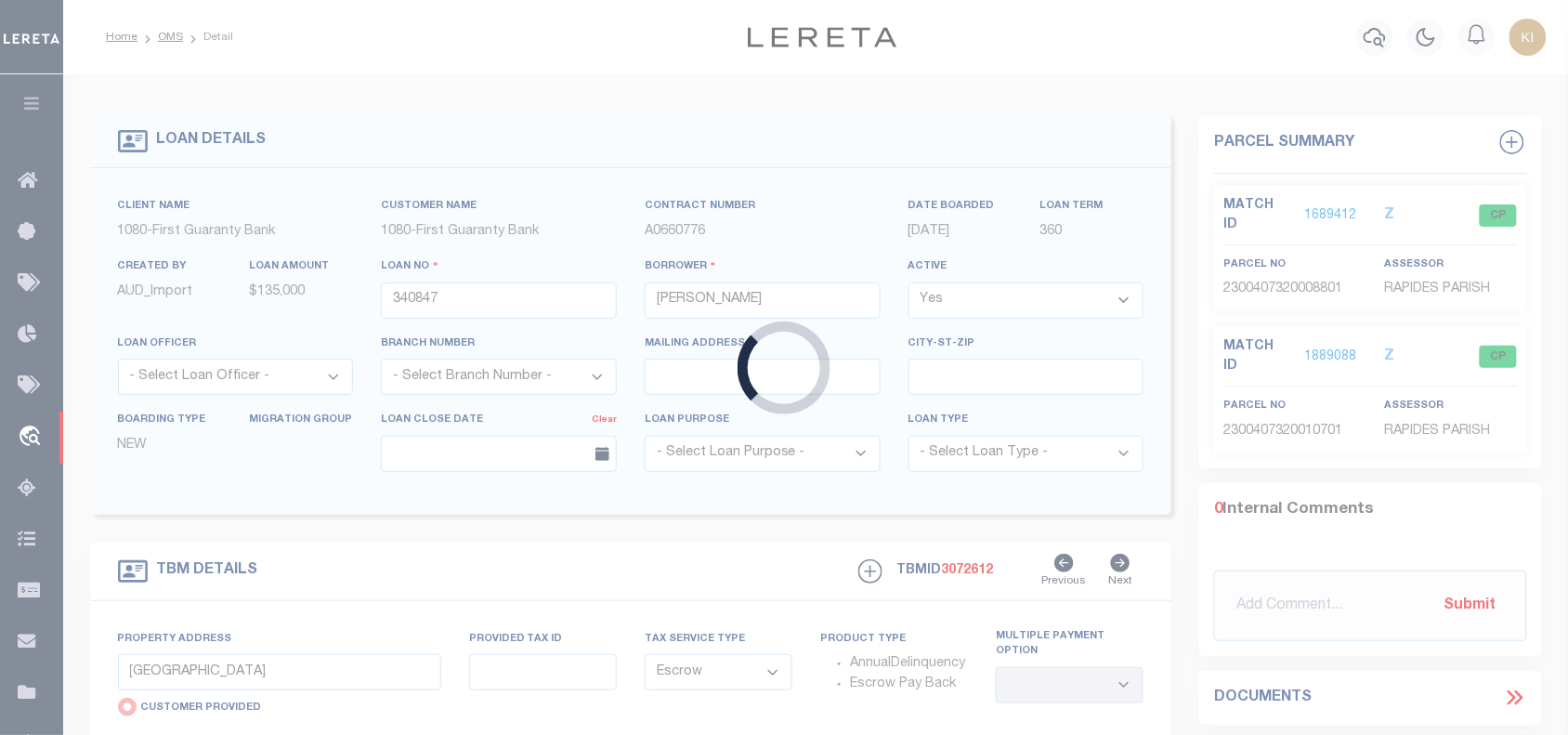
type input "LA"
select select
select select "1570"
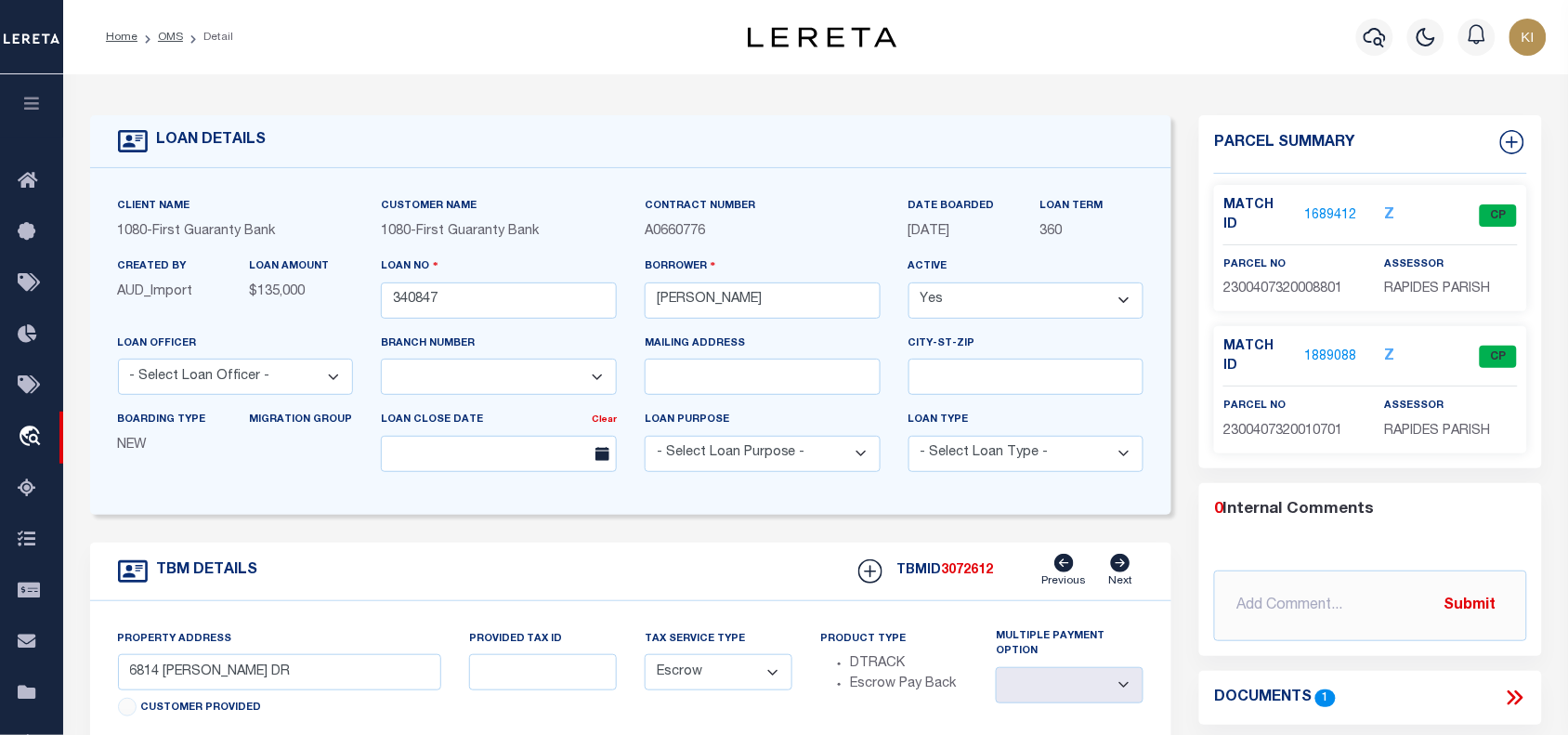
click at [1124, 572] on icon at bounding box center [1121, 562] width 20 height 19
click at [1074, 569] on icon at bounding box center [1065, 562] width 20 height 19
click at [165, 35] on link "OMS" at bounding box center [170, 37] width 25 height 11
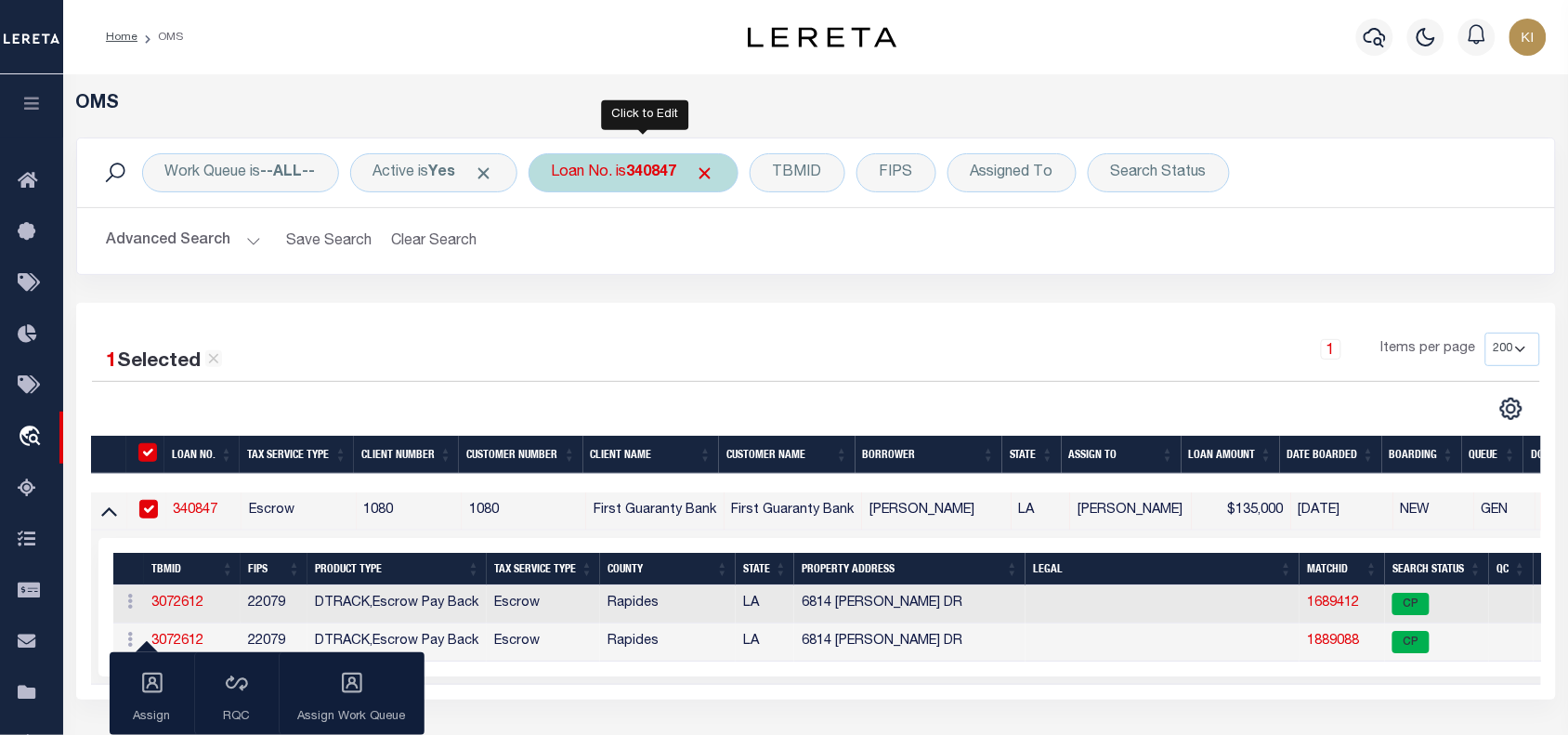
click at [632, 177] on div "Loan No. is 340847" at bounding box center [634, 173] width 210 height 39
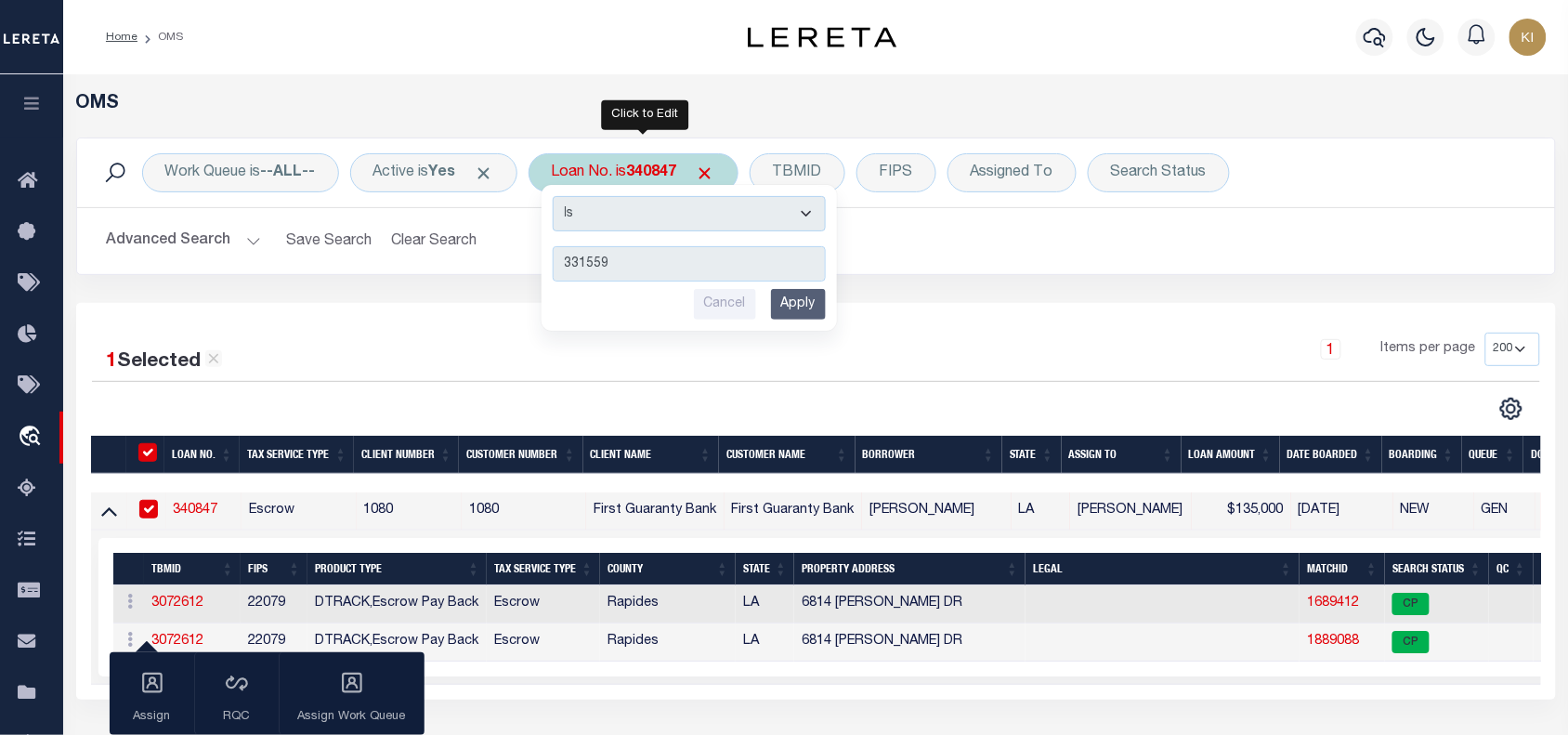
type input "331559"
click at [808, 297] on input "Apply" at bounding box center [798, 304] width 55 height 31
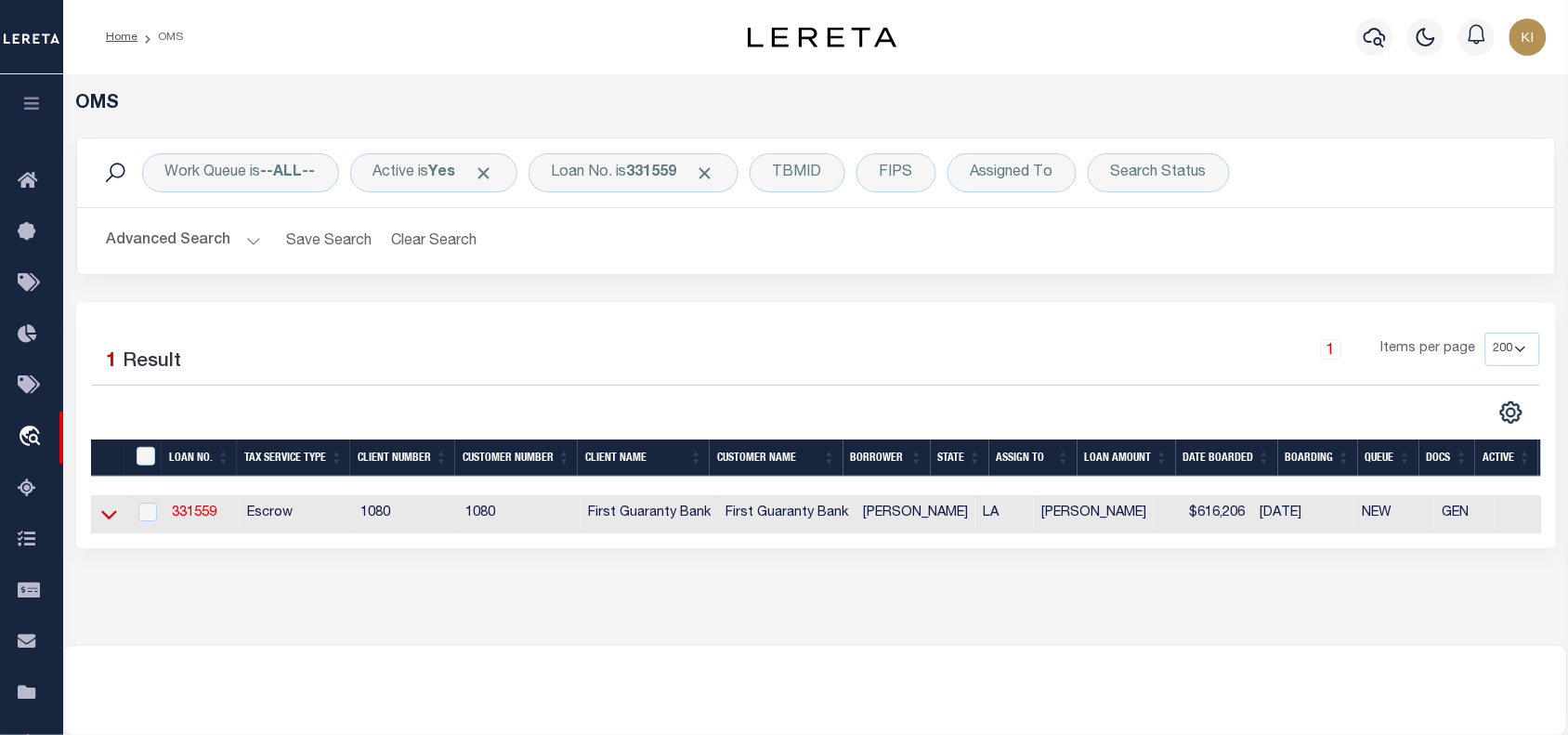
click at [112, 523] on icon at bounding box center [110, 514] width 16 height 20
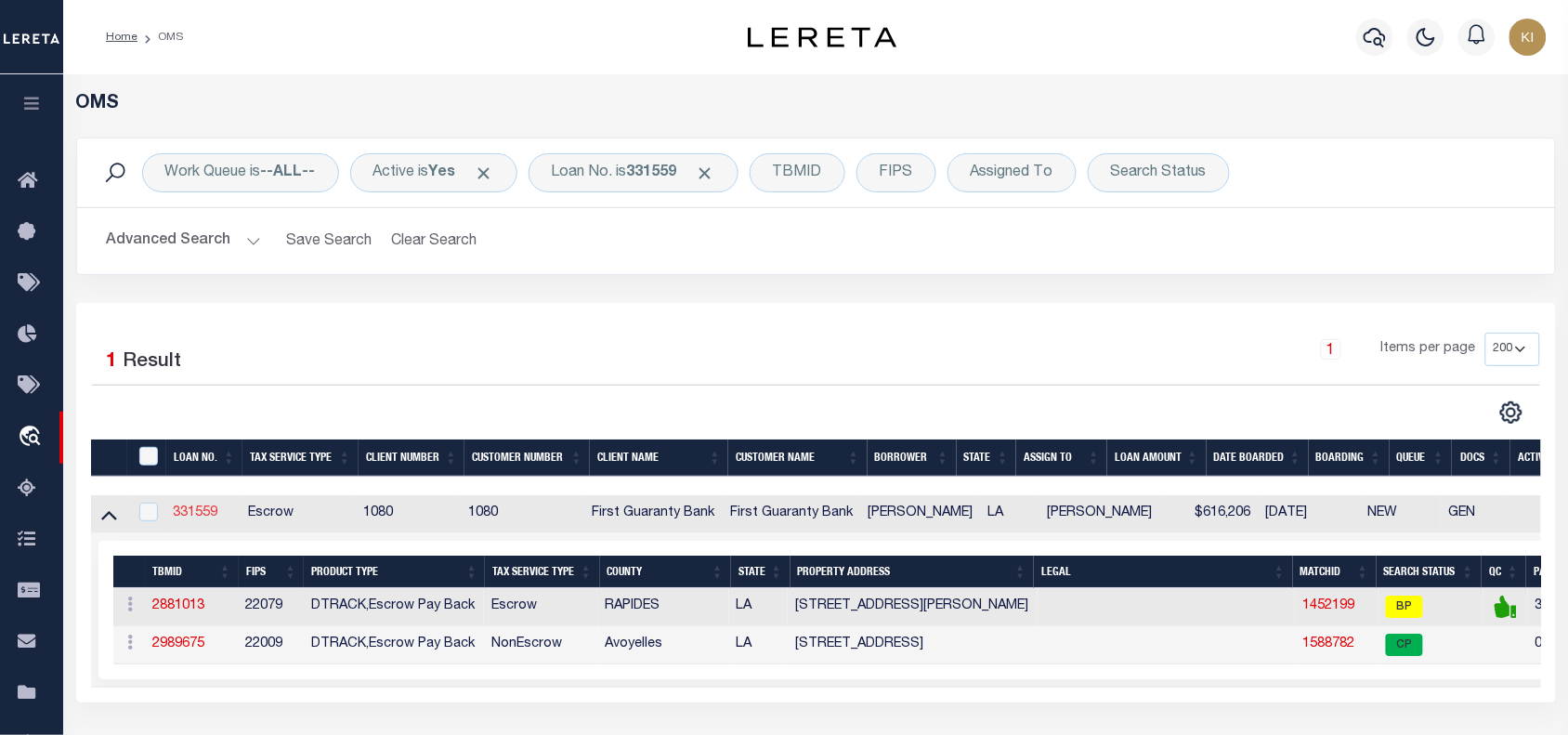
click at [195, 517] on link "331559" at bounding box center [194, 512] width 44 height 13
type input "331559"
type input "[PERSON_NAME]"
select select "2308"
select select "10"
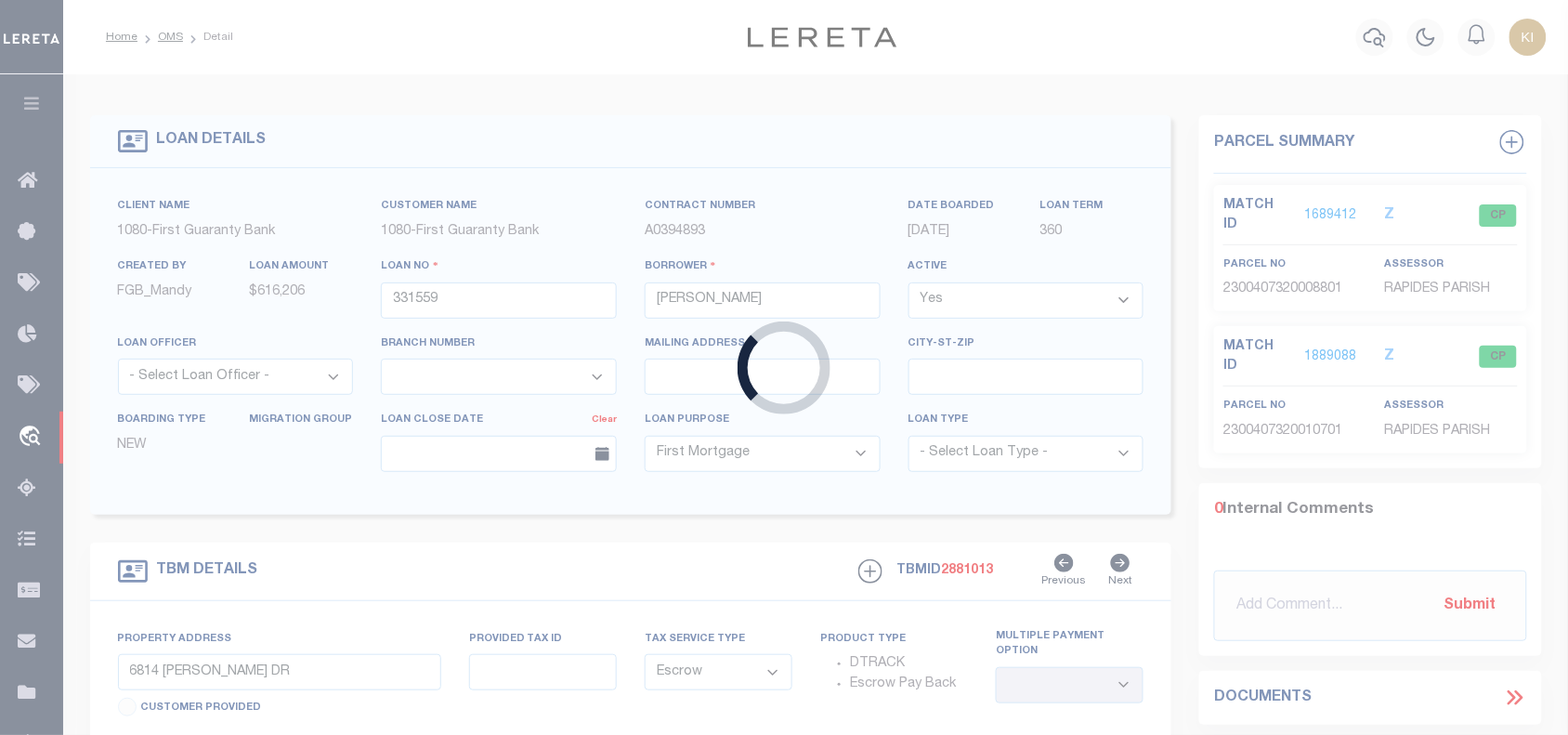
type input "[STREET_ADDRESS][PERSON_NAME]"
type input "2403803360000400"
select select
type input "[GEOGRAPHIC_DATA]"
type input "260384121"
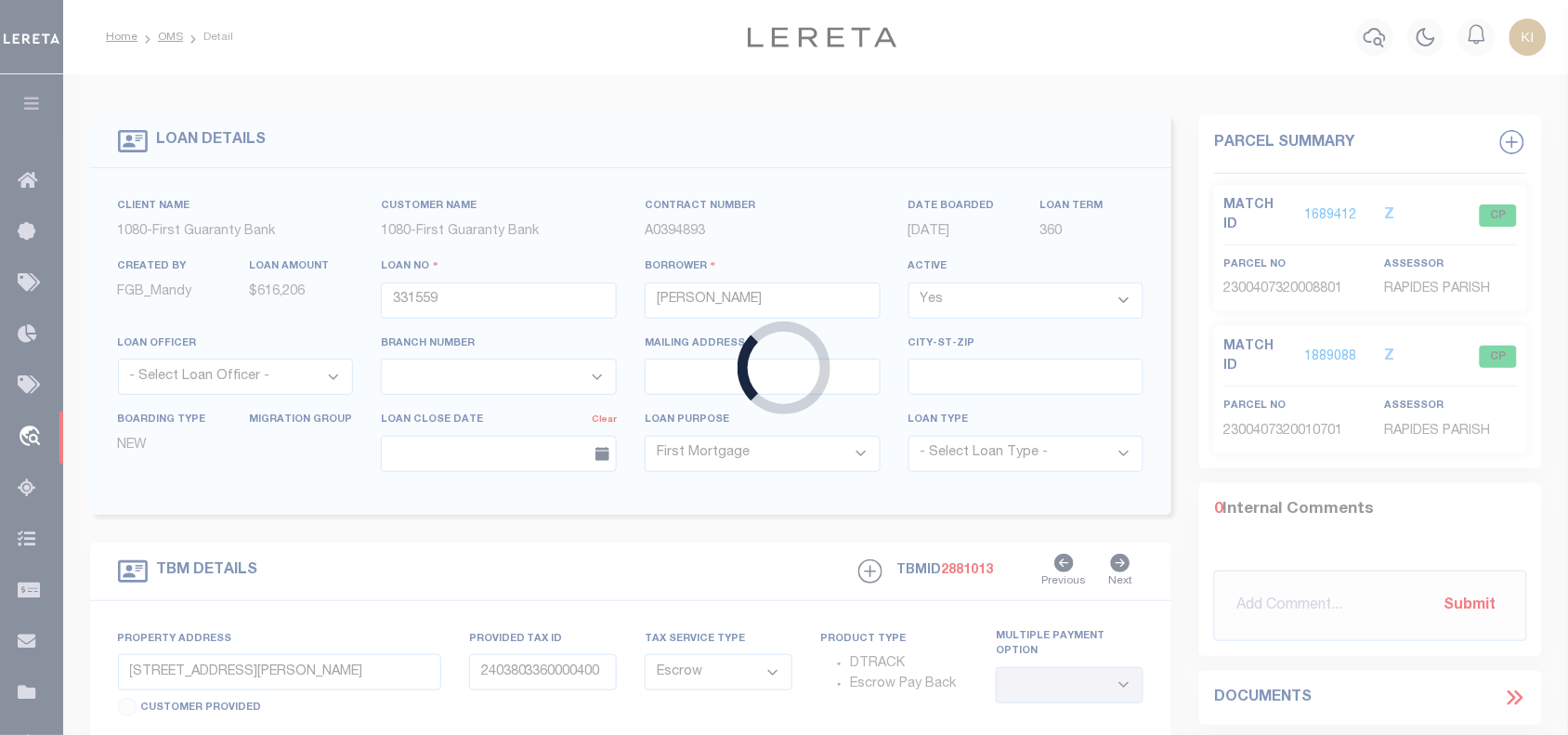
select select
select select "2308"
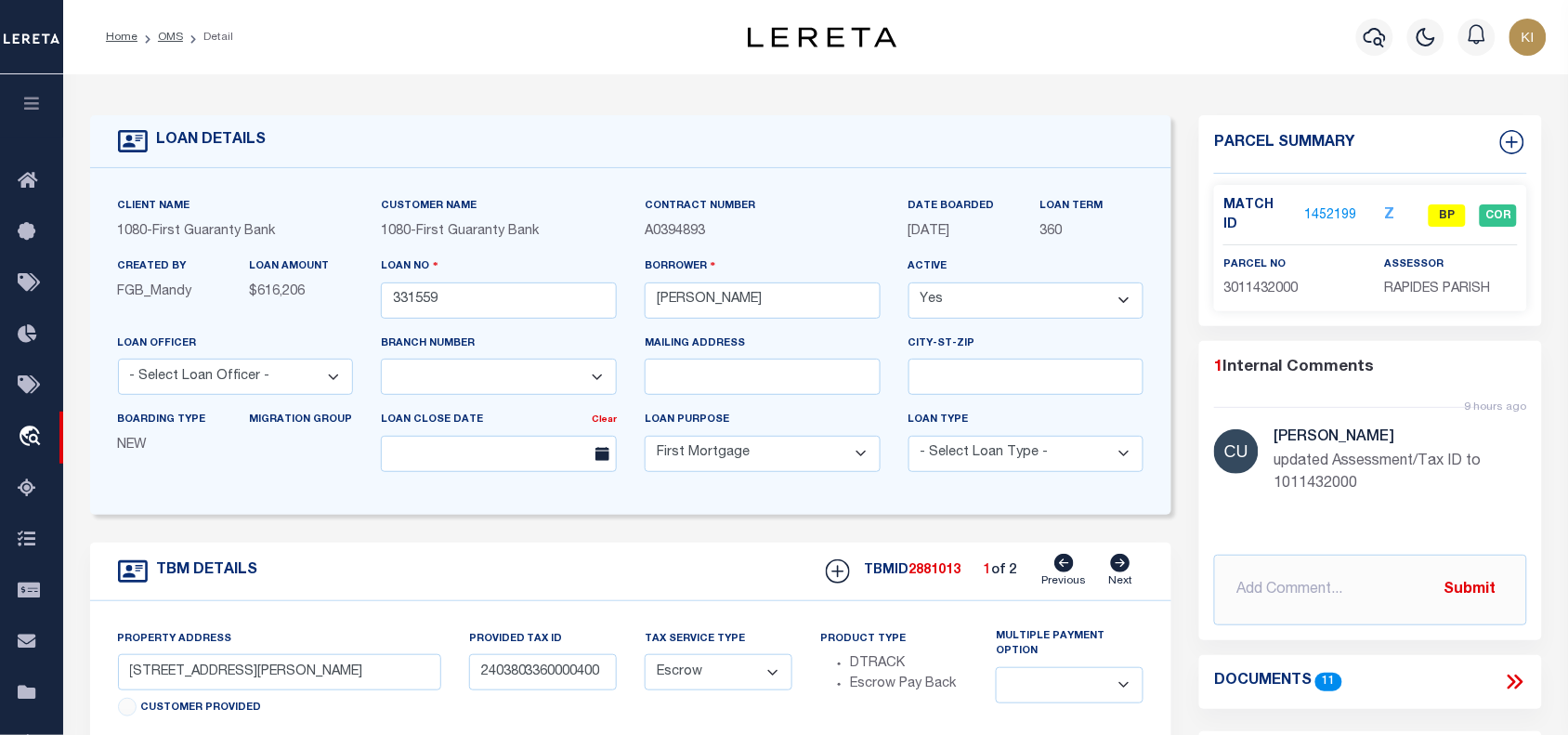
click at [858, 149] on div "LOAN DETAILS" at bounding box center [631, 142] width 1083 height 53
click at [1328, 206] on link "1452199" at bounding box center [1330, 216] width 52 height 20
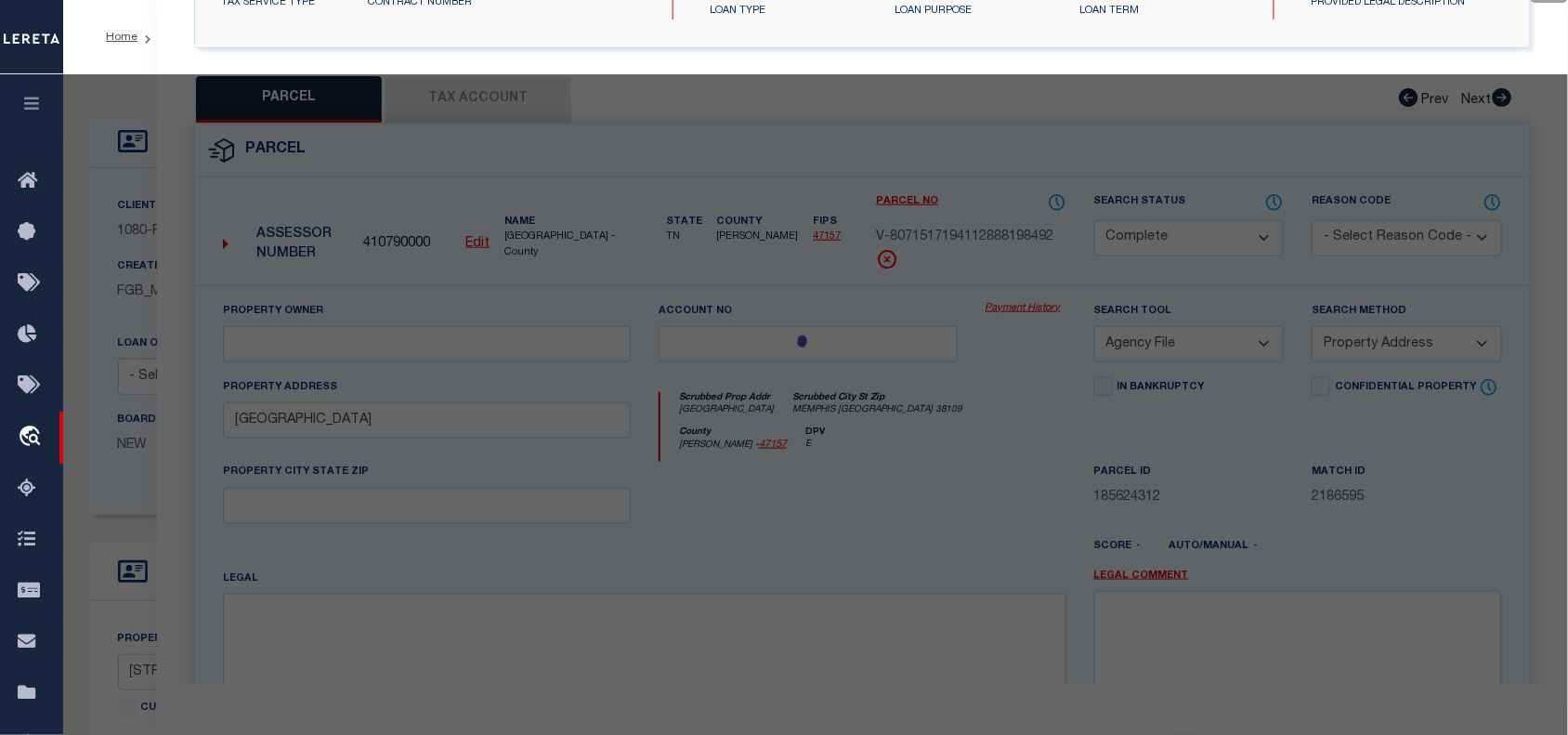
select select "AS"
select select
checkbox input "false"
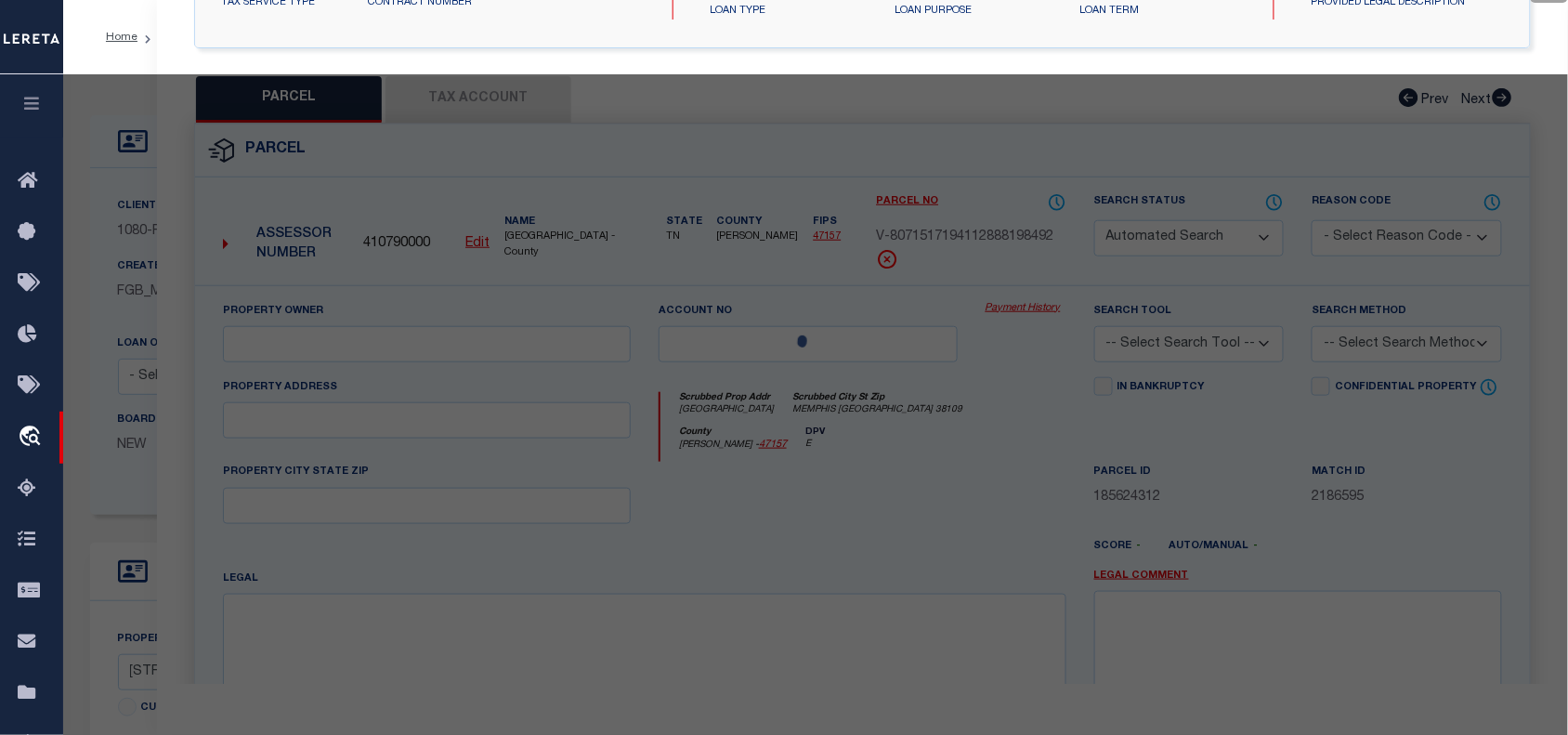
select select "BP"
select select "099"
type input "NICHOLS ERIC PAUL"
select select "AGF"
select select "ADD"
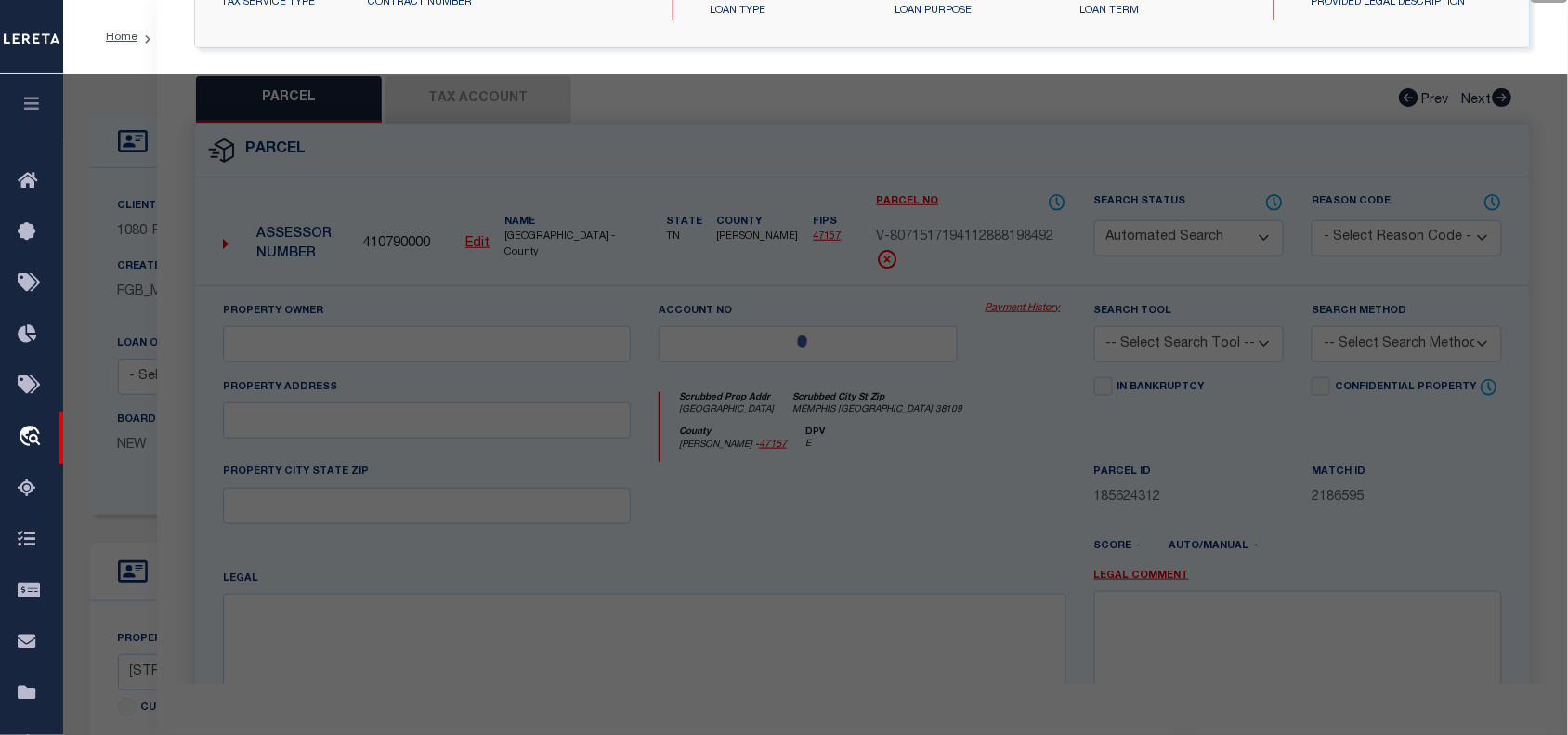
type input "2107 TURNER ST,"
type input "ALEXANDRIA LA 71301"
type textarea "LOT 6, GARDEN SUBD. ---(CB 931-282)(CB 2030-978 [PERSON_NAME]) (CB [PHONE_NUMBE…"
type textarea "updated Assessment/Tax ID to 1011432000"
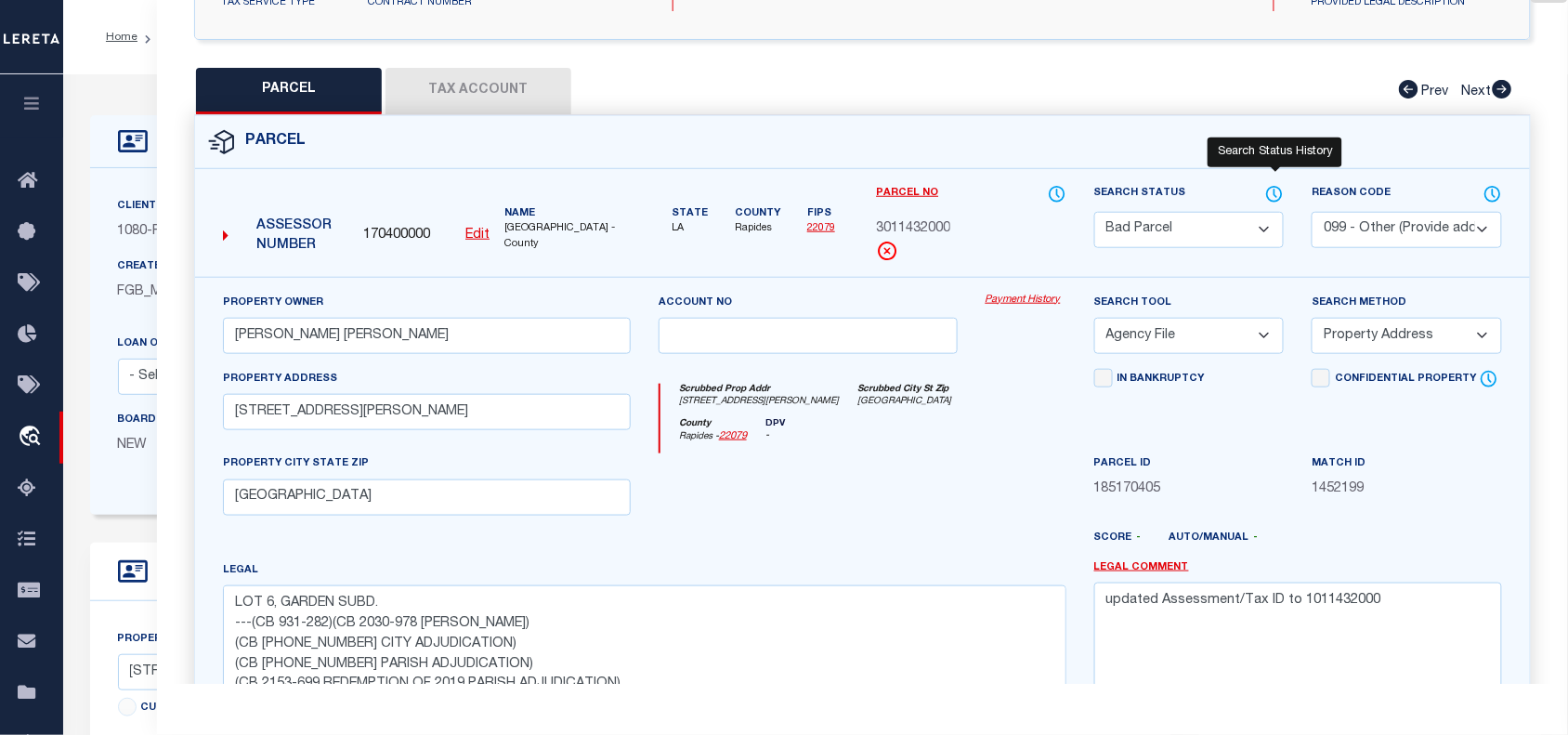
click at [1275, 191] on icon at bounding box center [1276, 193] width 2 height 8
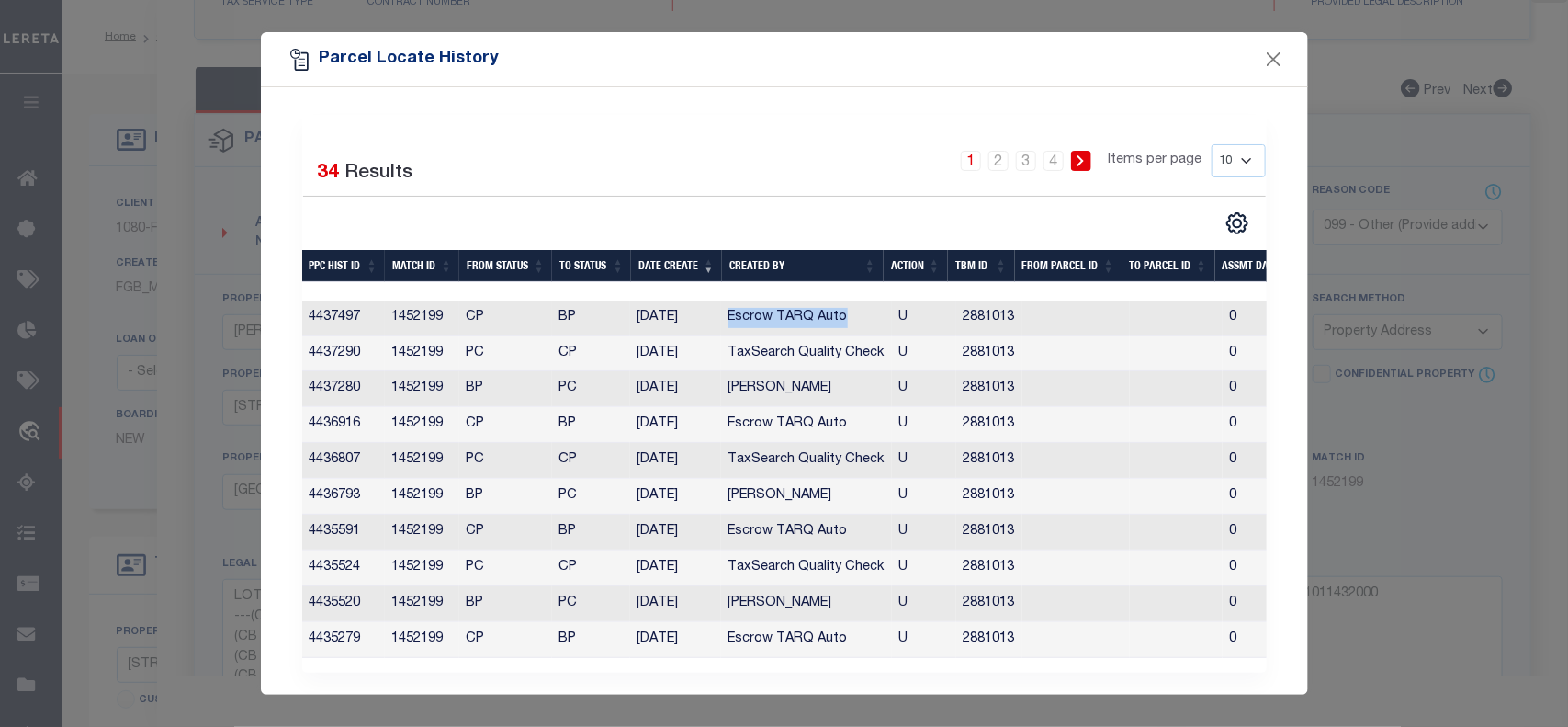
drag, startPoint x: 730, startPoint y: 315, endPoint x: 842, endPoint y: 320, distance: 112.1
click at [842, 320] on td "Escrow TARQ Auto" at bounding box center [806, 318] width 171 height 36
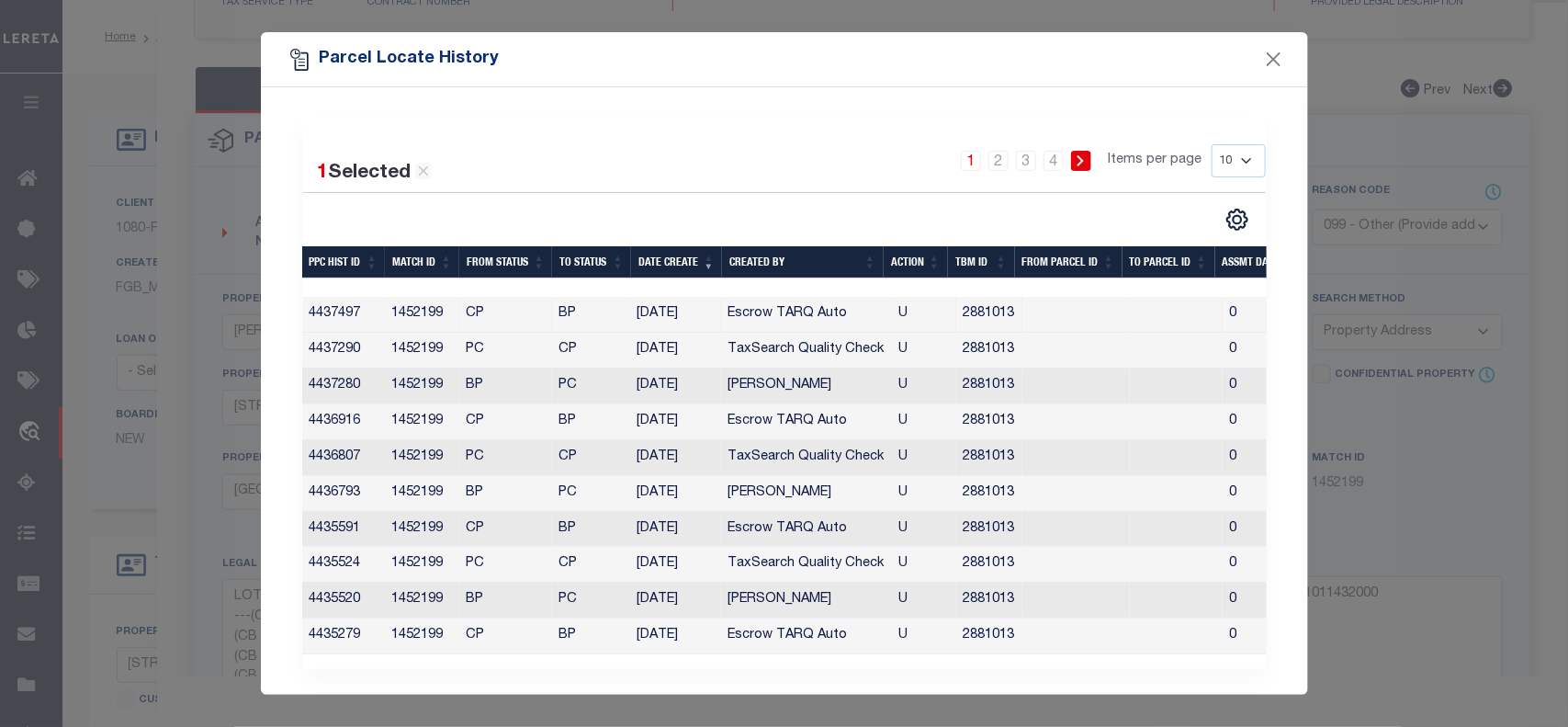
click at [749, 196] on div "1 Selected 34 Results 1 2 3 4 Items per page 10 25 50 100" at bounding box center [784, 187] width 992 height 87
drag, startPoint x: 827, startPoint y: 322, endPoint x: 730, endPoint y: 320, distance: 97.0
click at [730, 320] on td "Escrow TARQ Auto" at bounding box center [806, 314] width 171 height 36
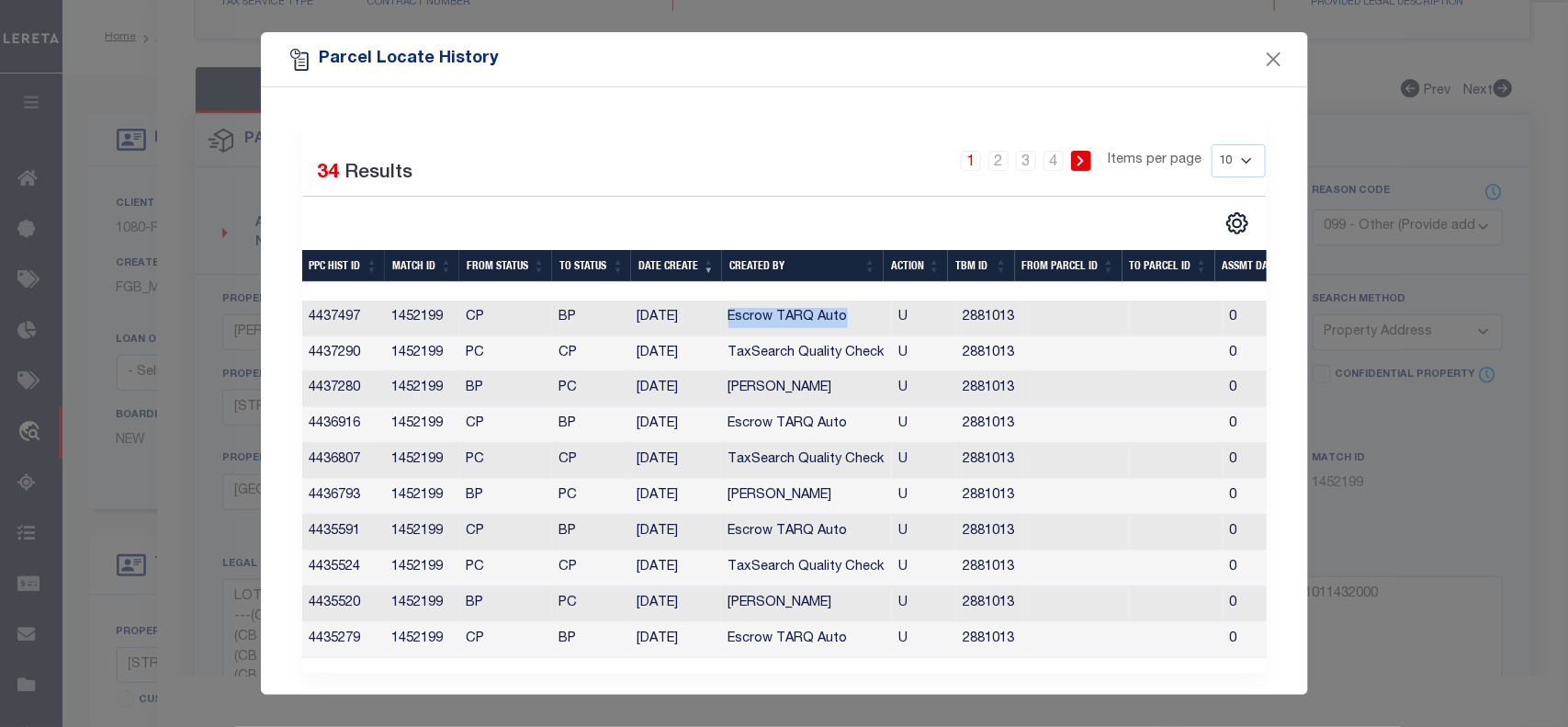
copy td "Escrow TARQ Auto"
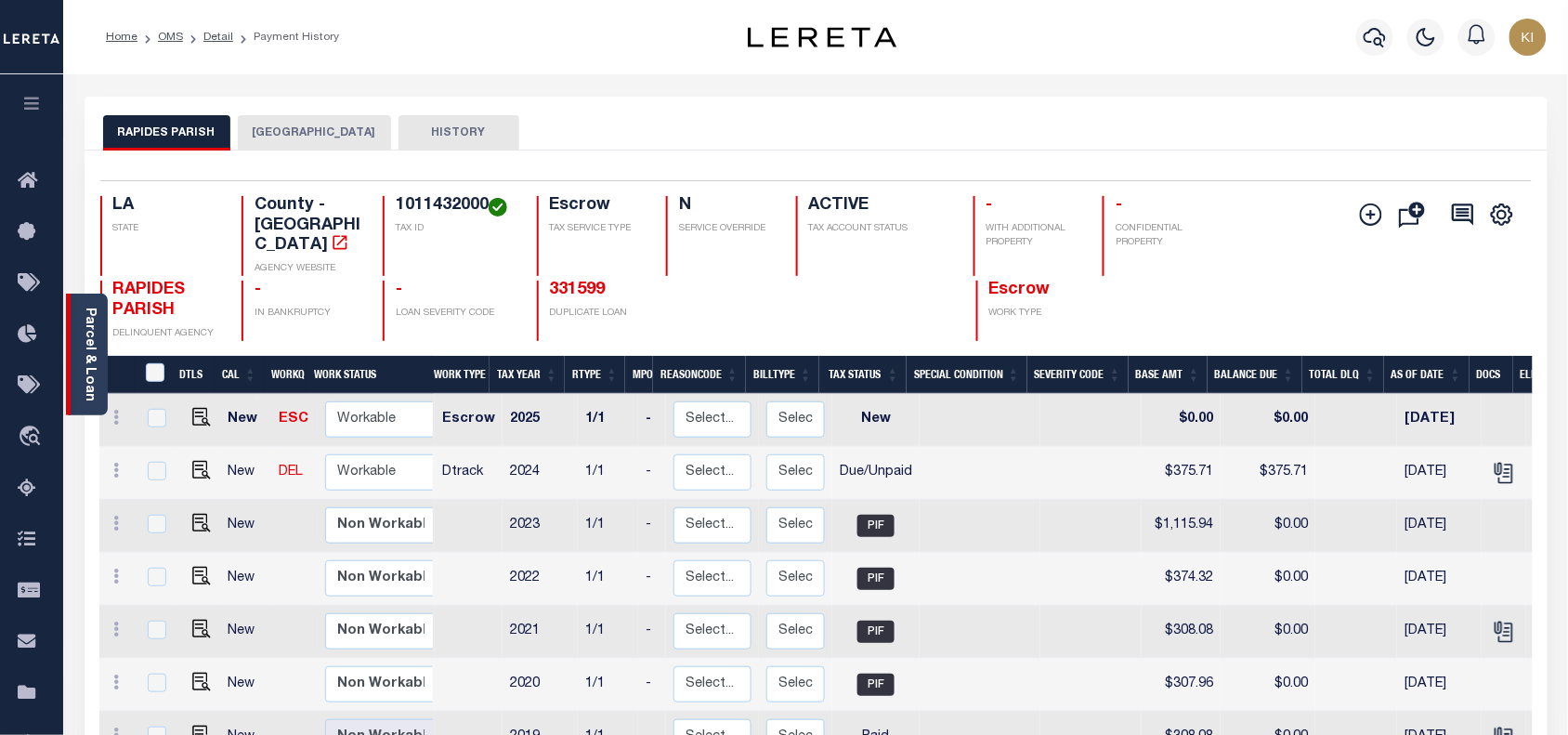
click at [86, 337] on link "Parcel & Loan" at bounding box center [89, 354] width 13 height 94
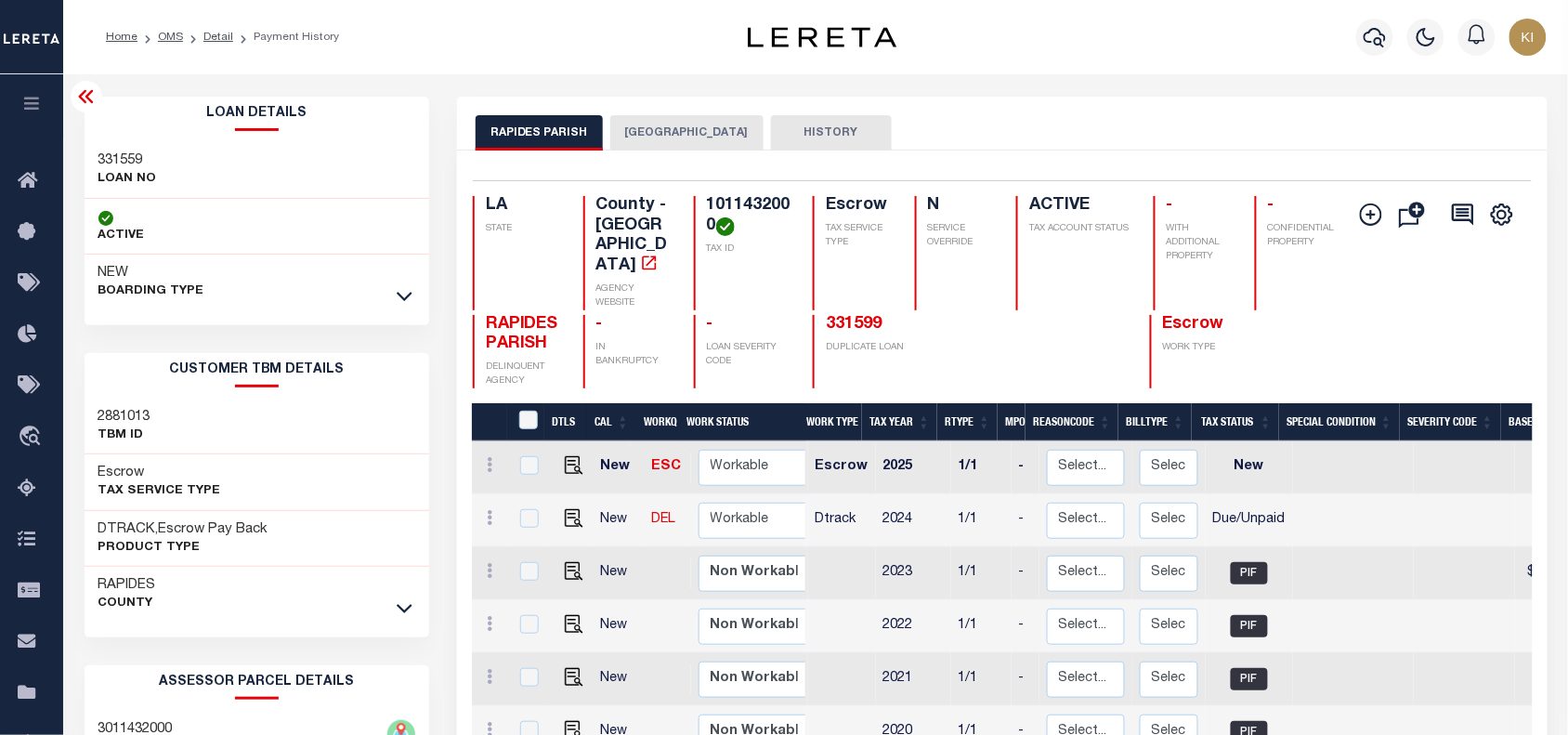
click at [123, 161] on h3 "331559" at bounding box center [127, 160] width 58 height 19
click at [122, 161] on h3 "331559" at bounding box center [127, 160] width 58 height 19
copy h3 "331559"
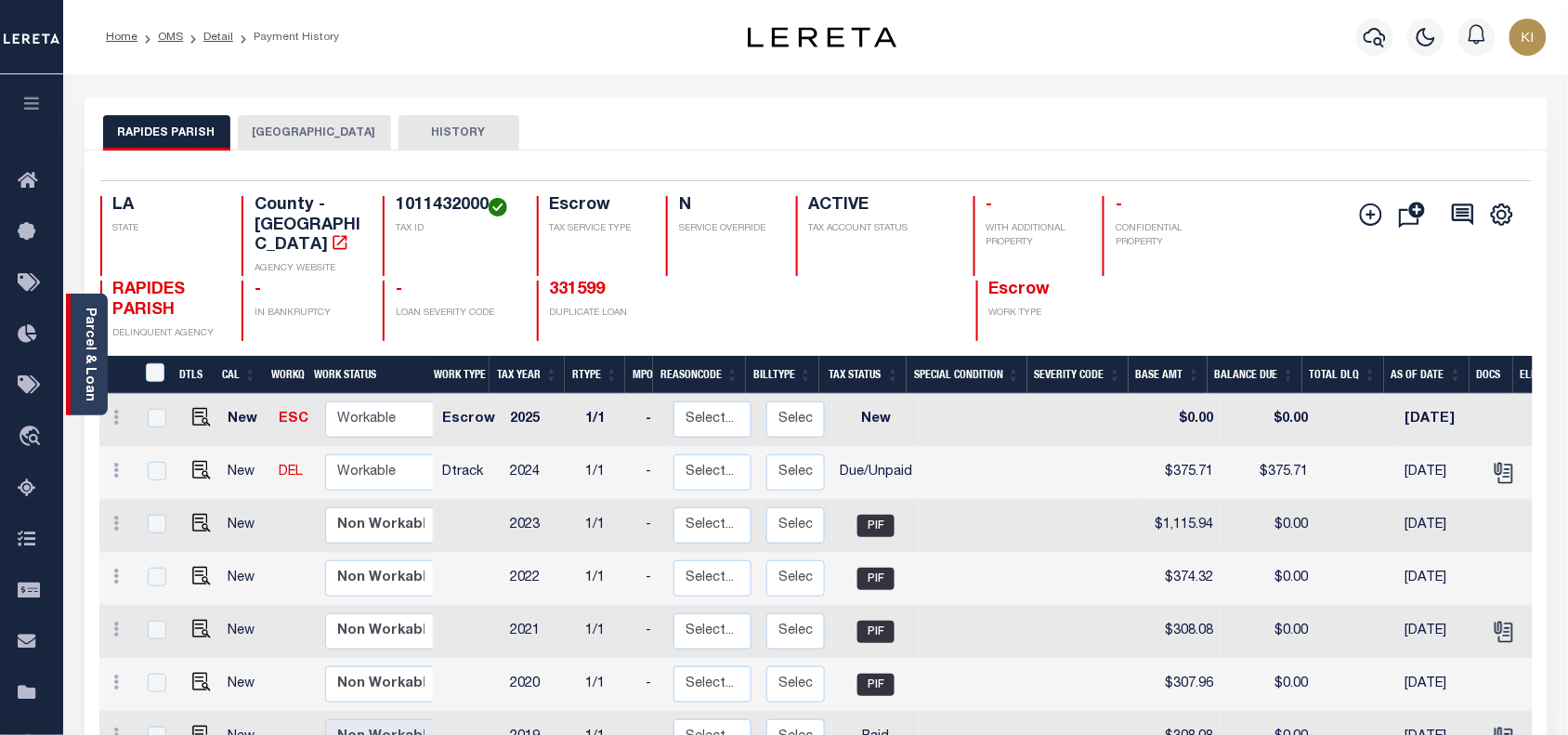
click at [94, 332] on link "Parcel & Loan" at bounding box center [89, 354] width 13 height 94
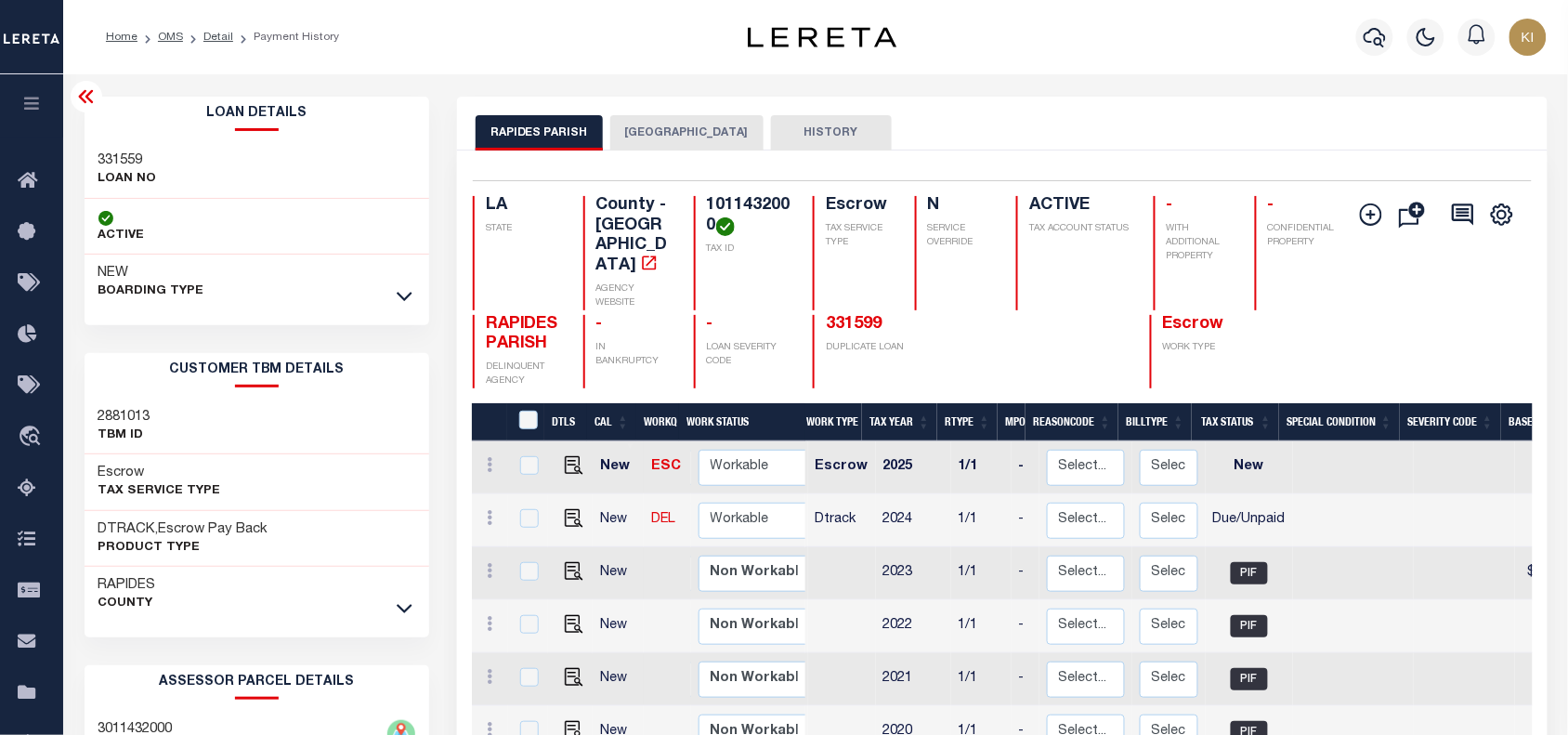
click at [119, 159] on h3 "331559" at bounding box center [127, 160] width 58 height 19
copy h3 "331559"
